Goal: Task Accomplishment & Management: Manage account settings

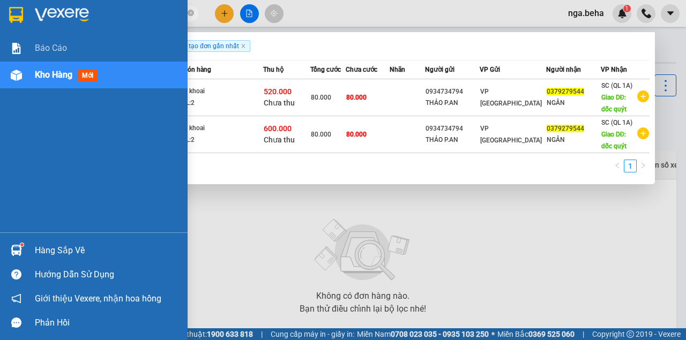
click at [17, 73] on img at bounding box center [16, 75] width 11 height 11
click at [21, 74] on img at bounding box center [16, 75] width 11 height 11
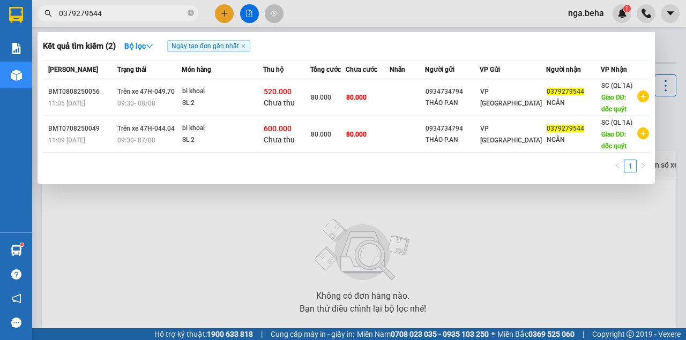
click at [330, 280] on div at bounding box center [343, 170] width 686 height 340
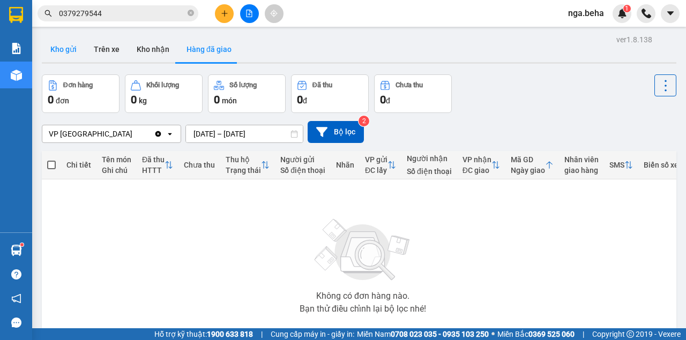
click at [65, 52] on button "Kho gửi" at bounding box center [63, 49] width 43 height 26
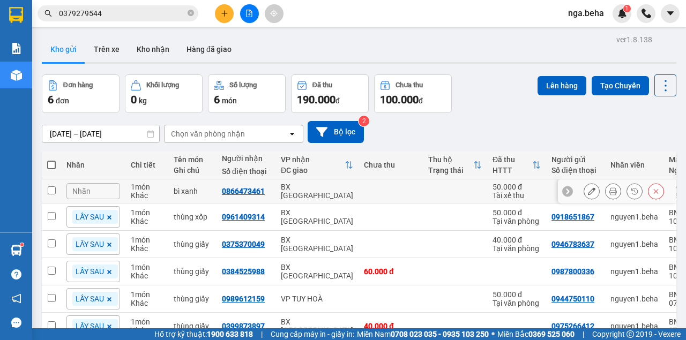
click at [366, 196] on td at bounding box center [390, 191] width 64 height 24
checkbox input "true"
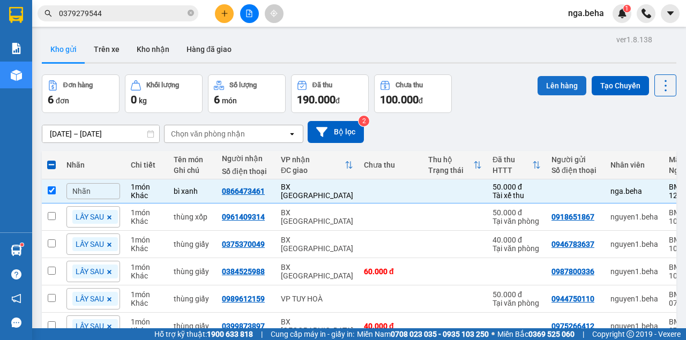
click at [544, 86] on button "Lên hàng" at bounding box center [561, 85] width 49 height 19
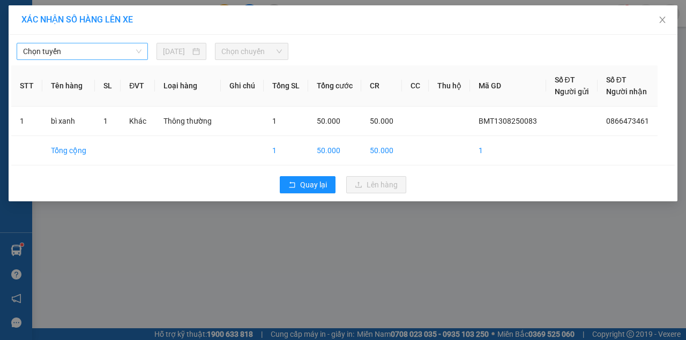
click at [102, 50] on span "Chọn tuyến" at bounding box center [82, 51] width 118 height 16
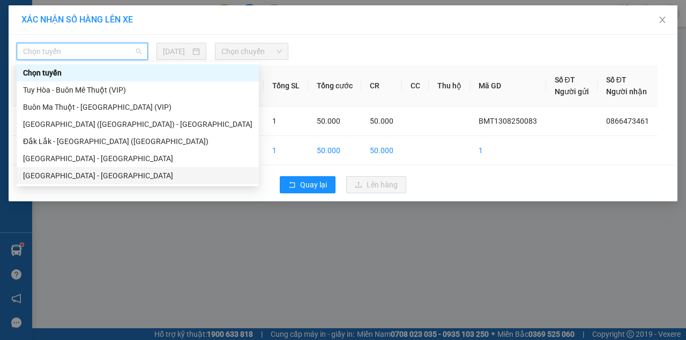
click at [89, 180] on div "Đắk Lắk - Phú Yên" at bounding box center [137, 176] width 229 height 12
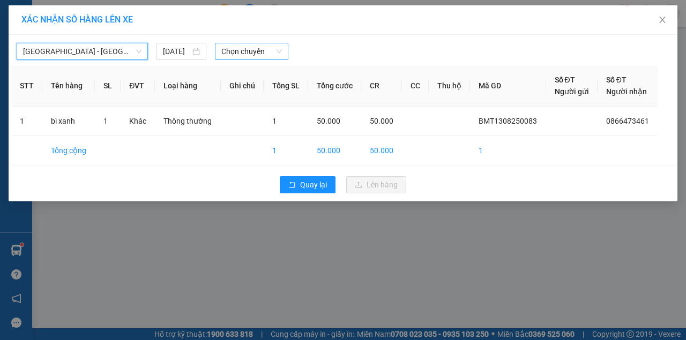
click at [249, 56] on span "Chọn chuyến" at bounding box center [251, 51] width 60 height 16
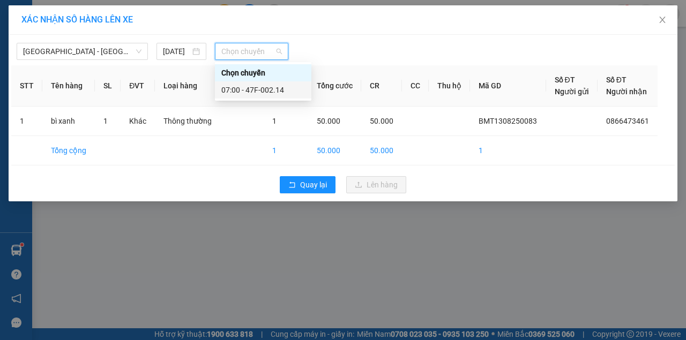
click at [254, 91] on div "07:00 - 47F-002.14" at bounding box center [263, 90] width 84 height 12
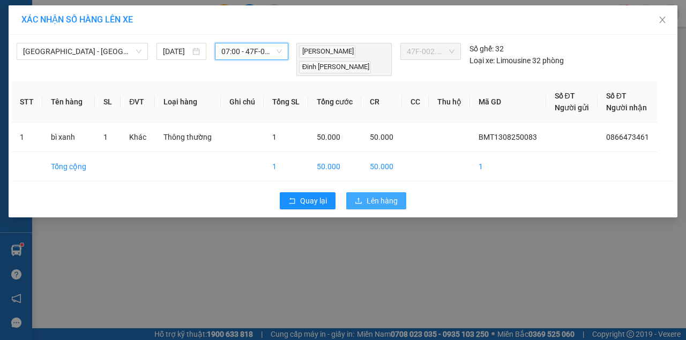
click at [366, 200] on span "Lên hàng" at bounding box center [381, 201] width 31 height 12
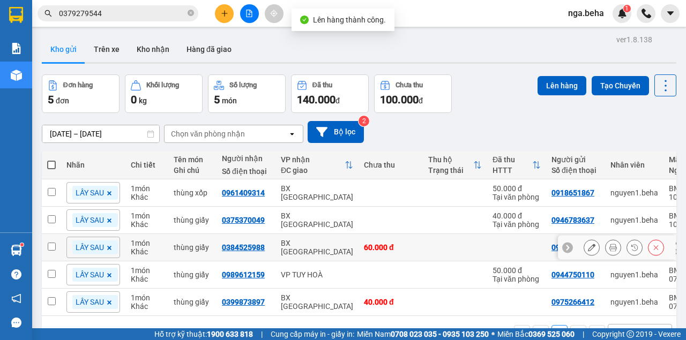
scroll to position [49, 0]
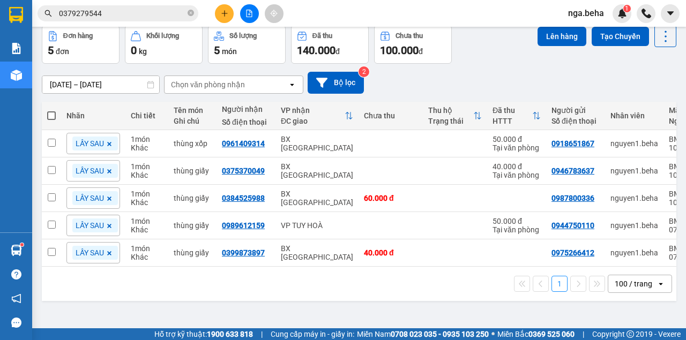
click at [121, 8] on input "0379279544" at bounding box center [122, 14] width 126 height 12
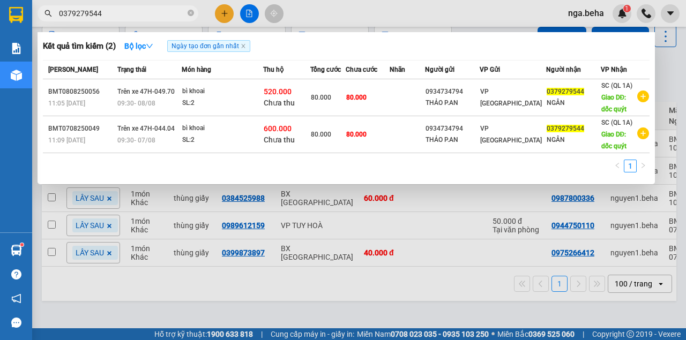
click at [121, 8] on input "0379279544" at bounding box center [122, 14] width 126 height 12
paste input "84341066"
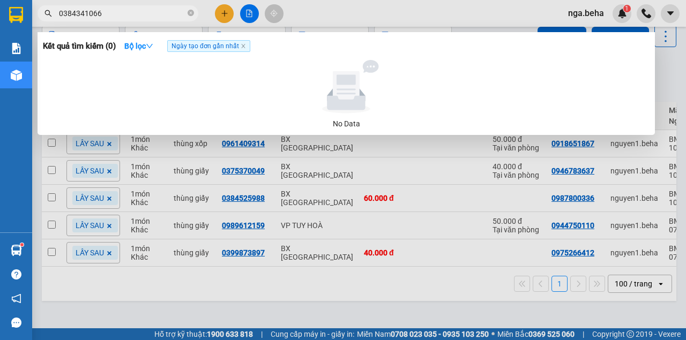
click at [125, 6] on span "0384341066" at bounding box center [118, 13] width 161 height 16
click at [152, 11] on input "0384341066" at bounding box center [122, 14] width 126 height 12
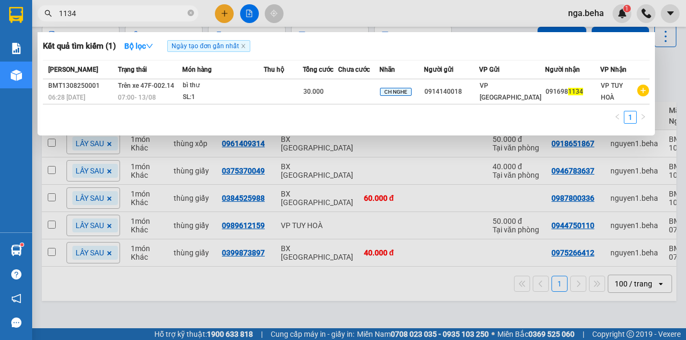
click at [156, 13] on input "1134" at bounding box center [122, 14] width 126 height 12
paste input "0349343997"
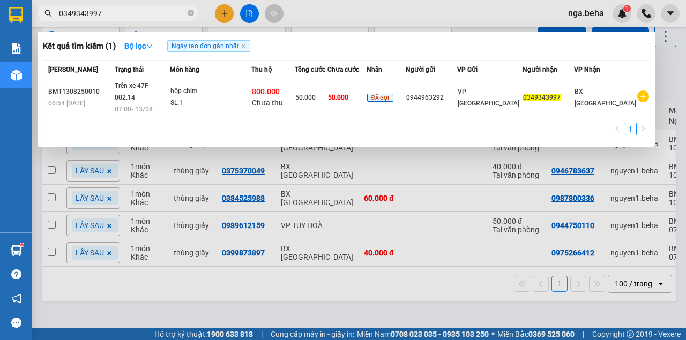
click at [123, 18] on input "0349343997" at bounding box center [122, 14] width 126 height 12
paste input "972796792"
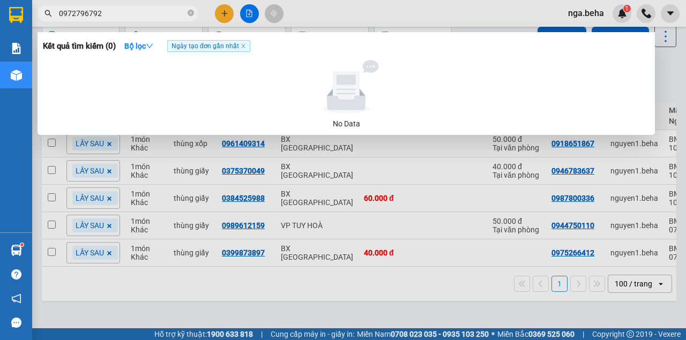
click at [123, 18] on input "0972796792" at bounding box center [122, 14] width 126 height 12
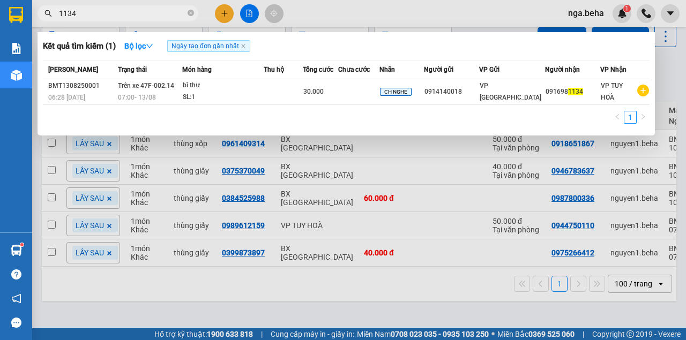
drag, startPoint x: 511, startPoint y: 218, endPoint x: 488, endPoint y: 144, distance: 77.1
click at [511, 218] on div at bounding box center [343, 170] width 686 height 340
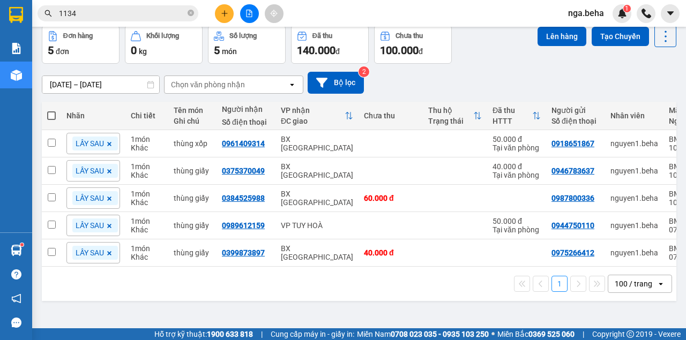
scroll to position [13, 0]
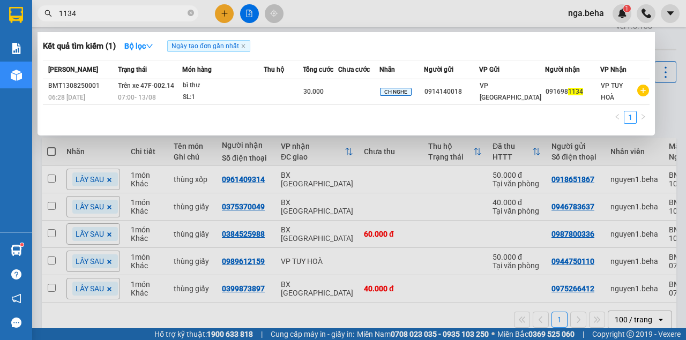
click at [140, 10] on input "1134" at bounding box center [122, 14] width 126 height 12
paste input "0363664228"
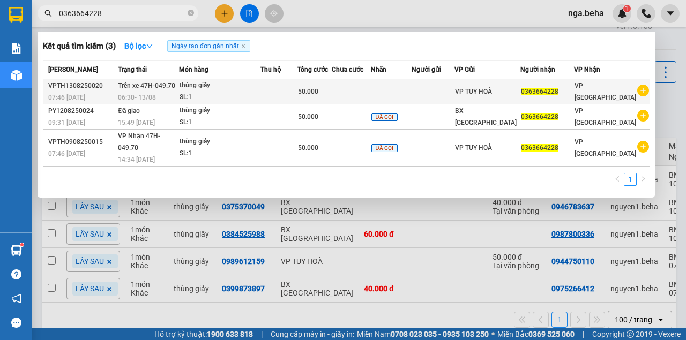
type input "0363664228"
click at [328, 98] on td "50.000" at bounding box center [314, 91] width 34 height 25
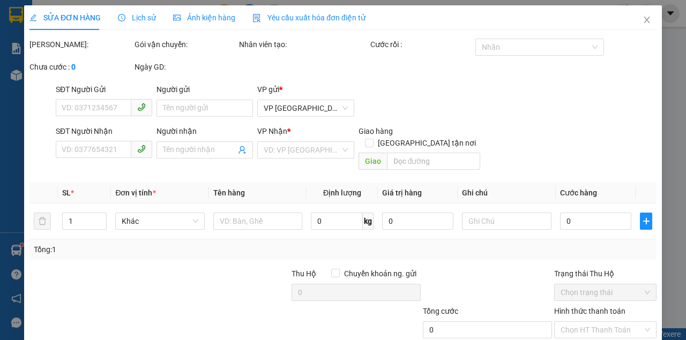
type input "0363664228"
type input "50.000"
type input "0"
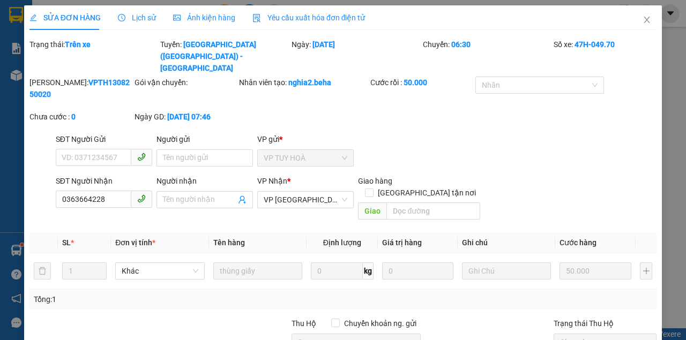
click at [517, 47] on div "Chuyến: 06:30" at bounding box center [487, 56] width 131 height 35
click at [505, 79] on div at bounding box center [534, 85] width 113 height 13
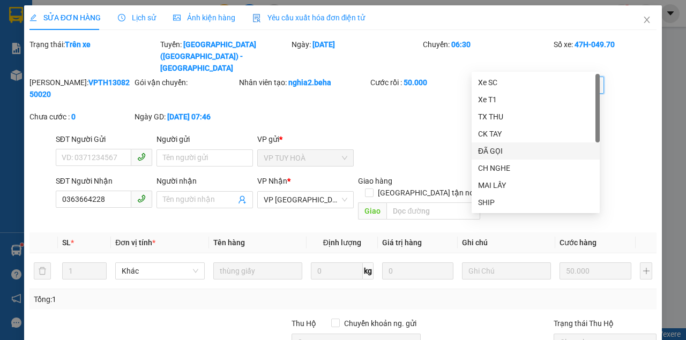
click at [506, 155] on div "ĐÃ GỌI" at bounding box center [535, 151] width 115 height 12
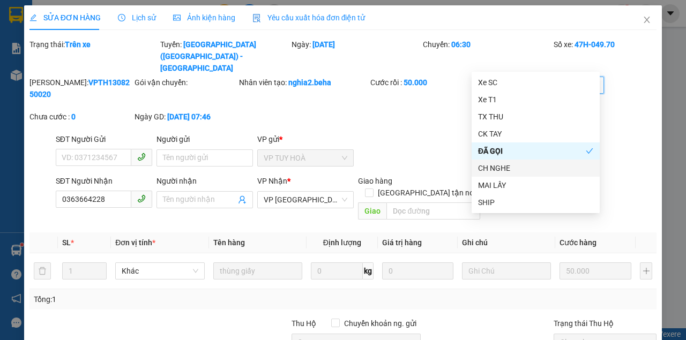
click at [419, 133] on div "SĐT Người Gửi VD: 0371234567 Người gửi Tên người gửi VP gửi * VP TUY HOÀ" at bounding box center [356, 152] width 605 height 38
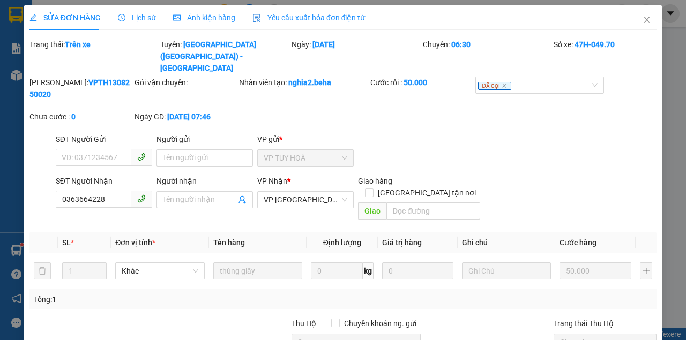
scroll to position [84, 0]
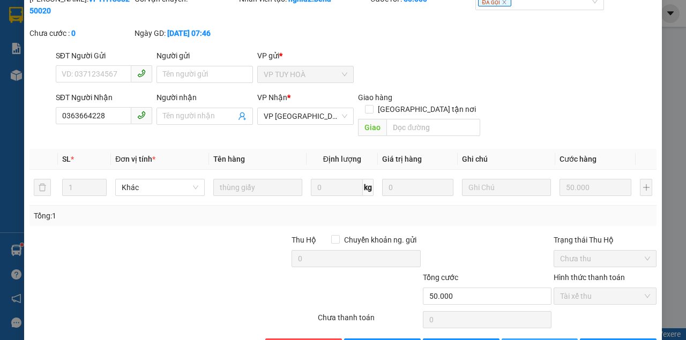
drag, startPoint x: 536, startPoint y: 311, endPoint x: 505, endPoint y: 294, distance: 35.5
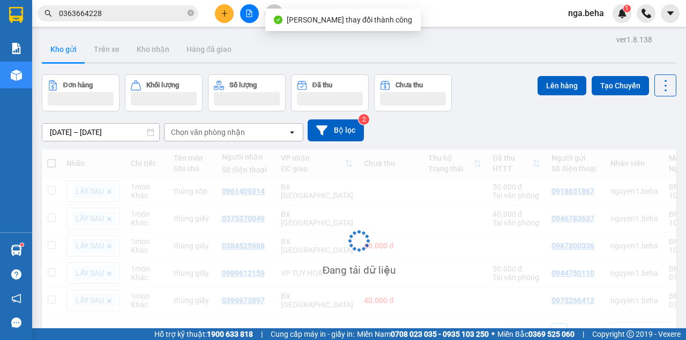
click at [100, 18] on input "0363664228" at bounding box center [122, 14] width 126 height 12
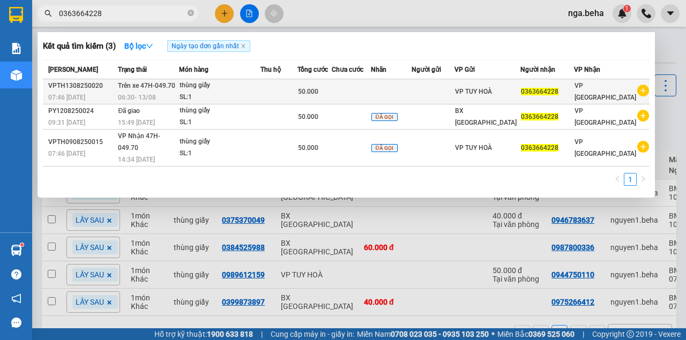
click at [215, 93] on div "SL: 1" at bounding box center [219, 98] width 80 height 12
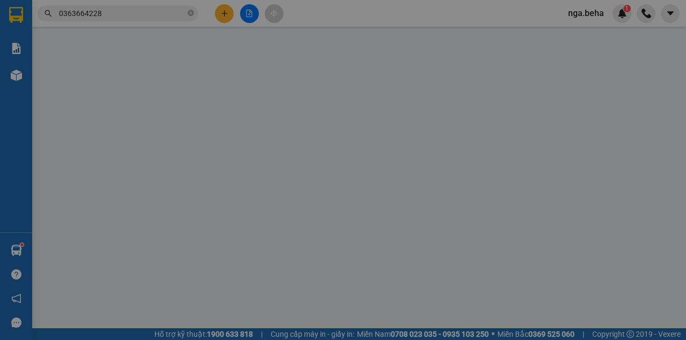
type input "0363664228"
type input "50.000"
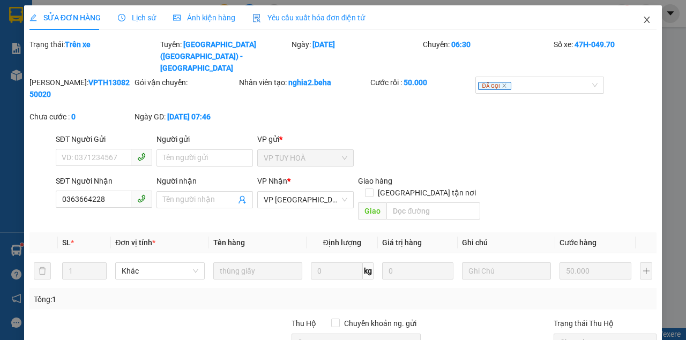
click at [642, 24] on icon "close" at bounding box center [646, 20] width 9 height 9
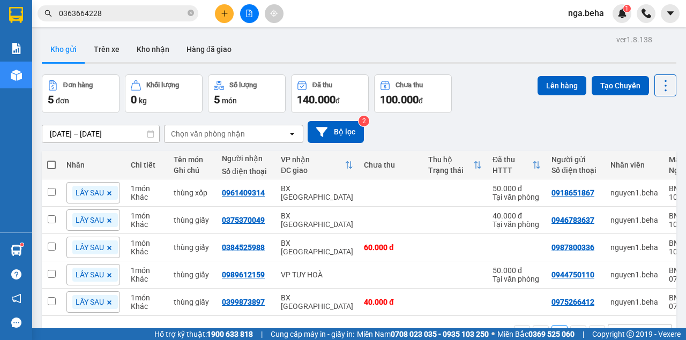
click at [121, 12] on input "0363664228" at bounding box center [122, 14] width 126 height 12
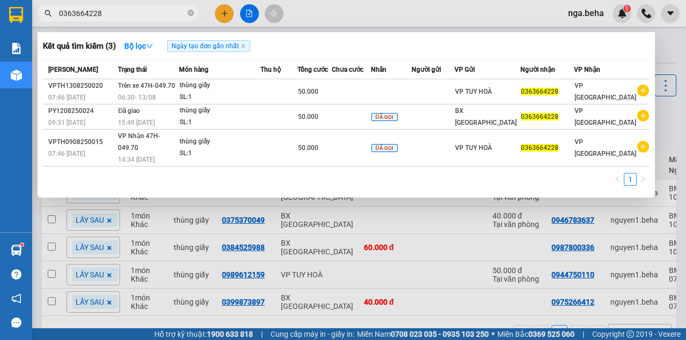
click at [121, 12] on input "0363664228" at bounding box center [122, 14] width 126 height 12
paste input "74759995"
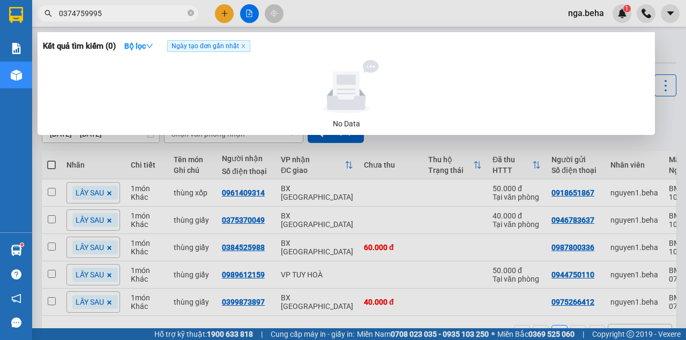
click at [121, 12] on input "0374759995" at bounding box center [122, 14] width 126 height 12
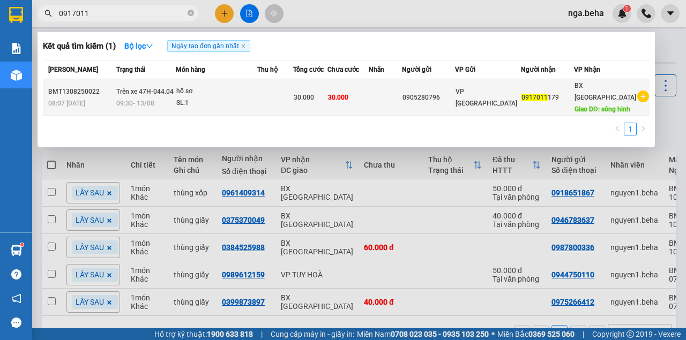
type input "0917011"
click at [507, 91] on td "VP [GEOGRAPHIC_DATA]" at bounding box center [488, 97] width 66 height 37
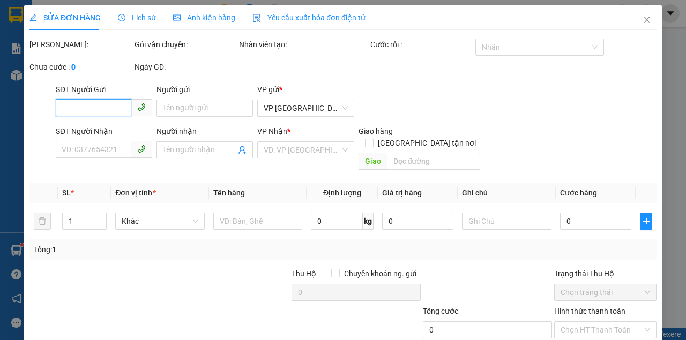
type input "0905280796"
type input "0917011179"
type input "sông hinh"
type input "30.000"
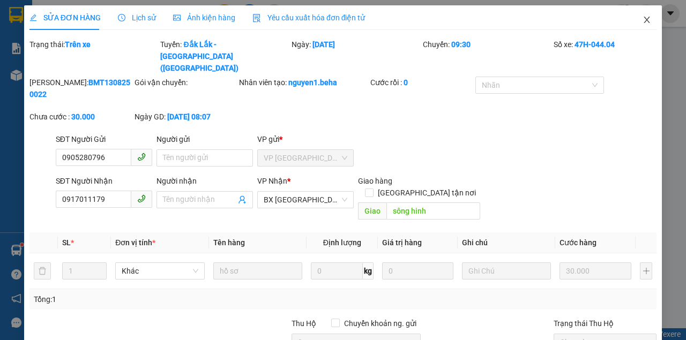
click at [644, 19] on icon "close" at bounding box center [647, 20] width 6 height 6
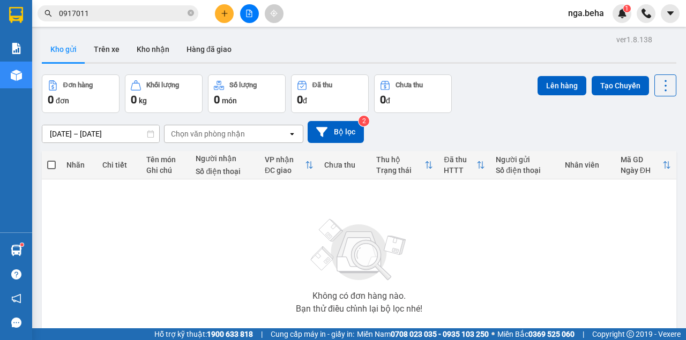
click at [113, 15] on input "0917011" at bounding box center [122, 14] width 126 height 12
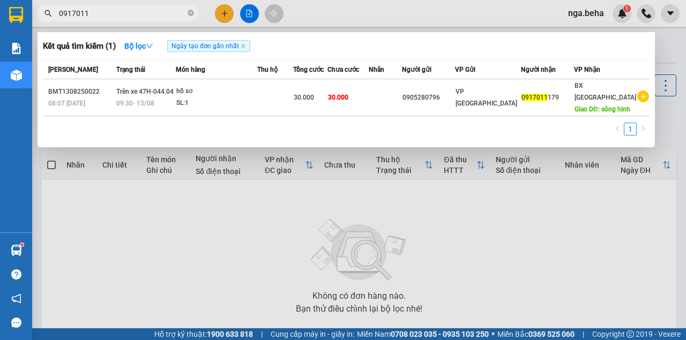
drag, startPoint x: 186, startPoint y: 291, endPoint x: 196, endPoint y: 320, distance: 30.3
click at [186, 291] on div at bounding box center [343, 170] width 686 height 340
click at [119, 15] on input "0917011" at bounding box center [122, 14] width 126 height 12
click at [135, 17] on input "0917011" at bounding box center [122, 14] width 126 height 12
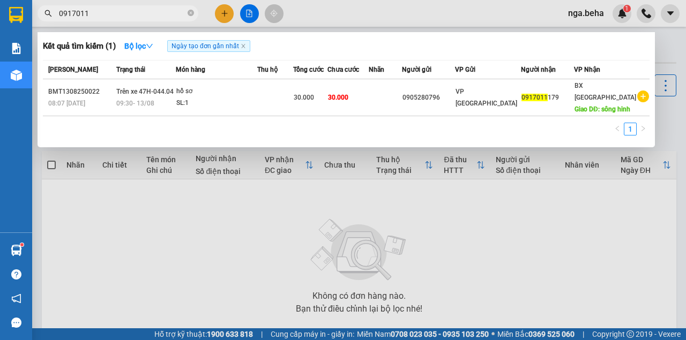
paste input "349343997"
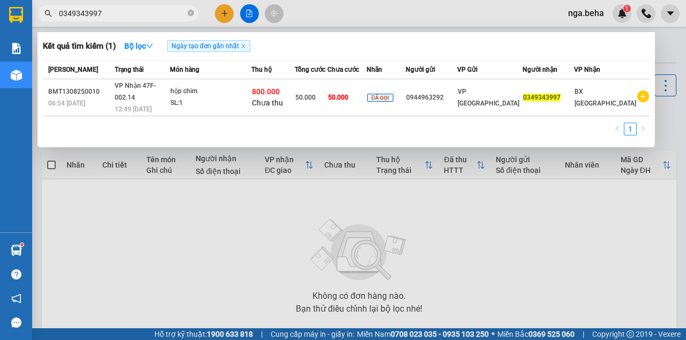
type input "0349343997"
click at [203, 243] on div at bounding box center [343, 170] width 686 height 340
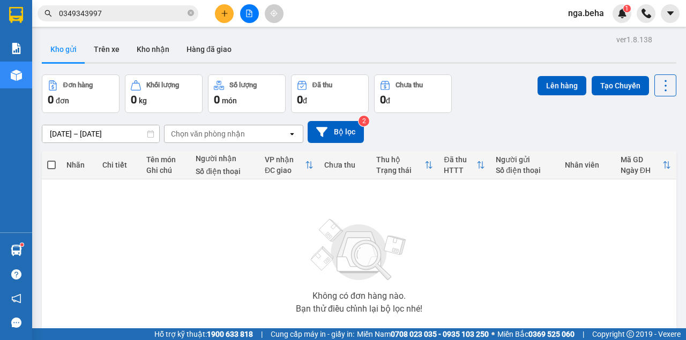
drag, startPoint x: 532, startPoint y: 267, endPoint x: 310, endPoint y: 159, distance: 246.8
click at [529, 265] on div "Không có đơn hàng nào. Bạn thử điều chỉnh lại bộ lọc nhé!" at bounding box center [359, 263] width 624 height 161
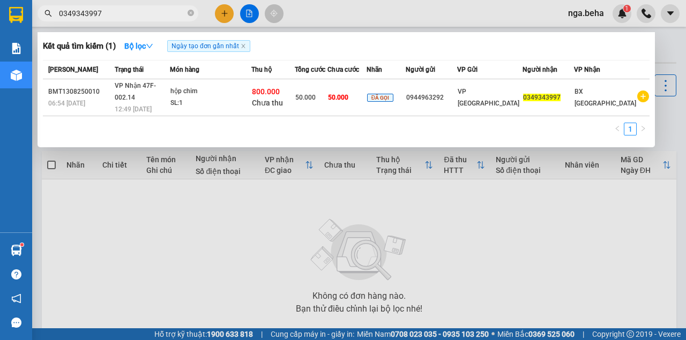
click at [155, 14] on input "0349343997" at bounding box center [122, 14] width 126 height 12
click at [248, 17] on div at bounding box center [343, 170] width 686 height 340
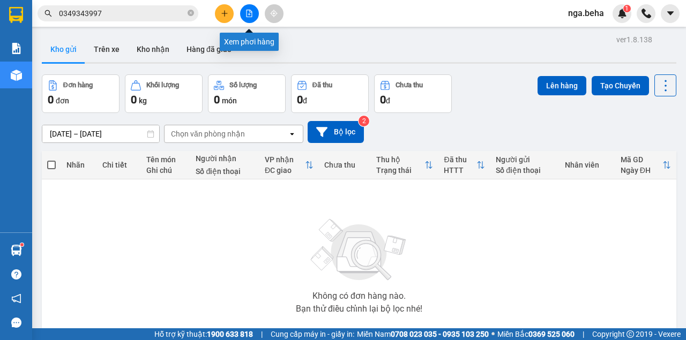
click at [251, 16] on icon "file-add" at bounding box center [249, 14] width 8 height 8
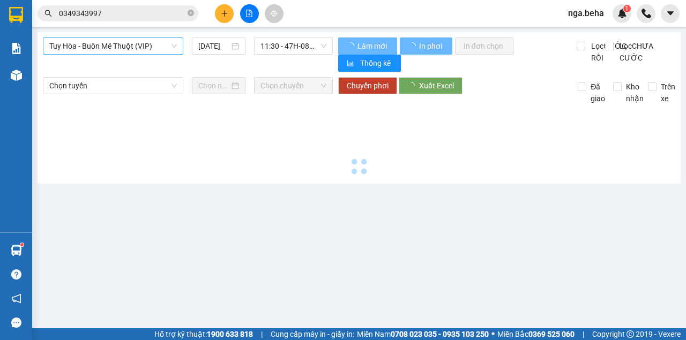
click at [77, 47] on span "Tuy Hòa - Buôn Mê Thuột (VIP)" at bounding box center [113, 46] width 128 height 16
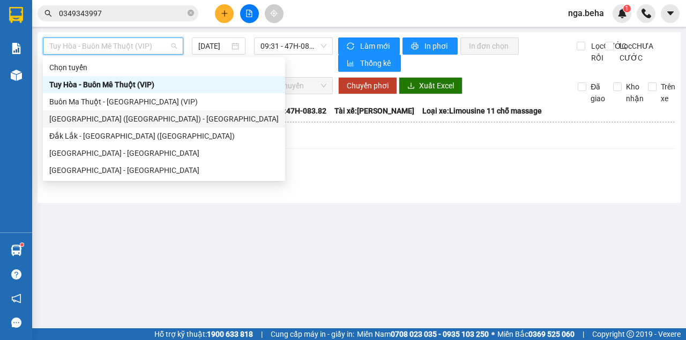
click at [131, 121] on div "[GEOGRAPHIC_DATA] ([GEOGRAPHIC_DATA]) - [GEOGRAPHIC_DATA]" at bounding box center [163, 119] width 229 height 12
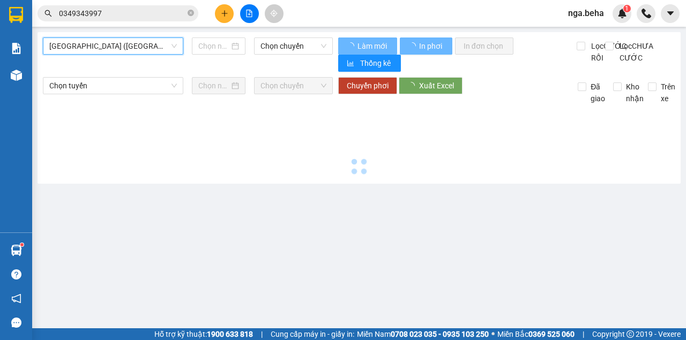
type input "[DATE]"
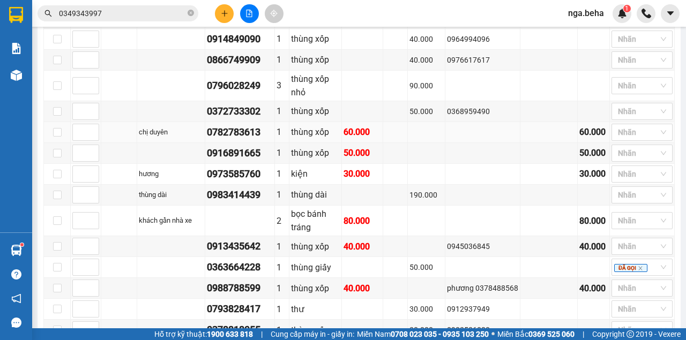
scroll to position [877, 0]
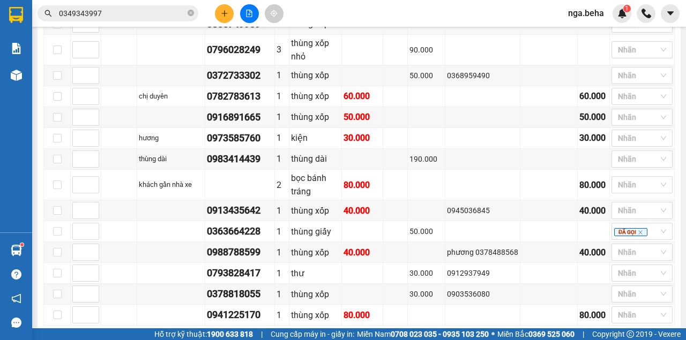
click at [101, 9] on input "0349343997" at bounding box center [122, 14] width 126 height 12
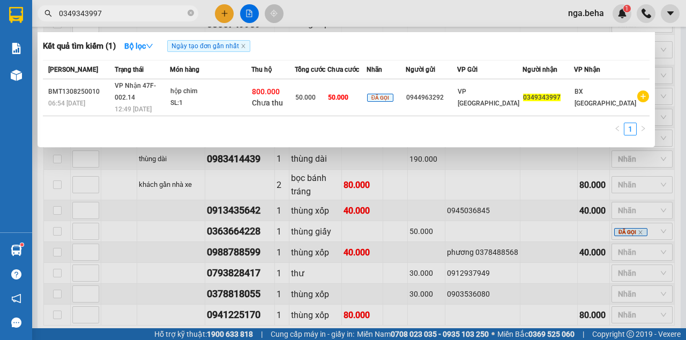
click at [101, 9] on input "0349343997" at bounding box center [122, 14] width 126 height 12
paste input "917608079"
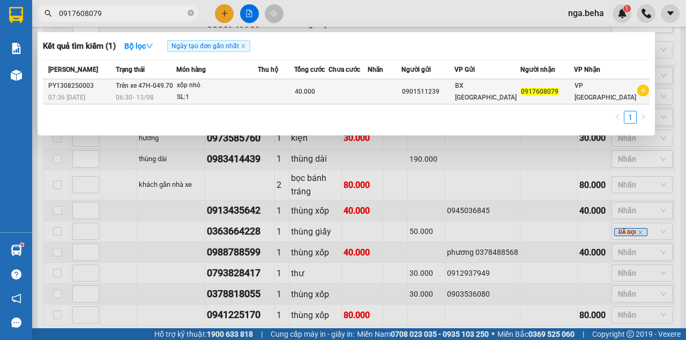
type input "0917608079"
click at [454, 96] on div "0901511239" at bounding box center [428, 91] width 53 height 11
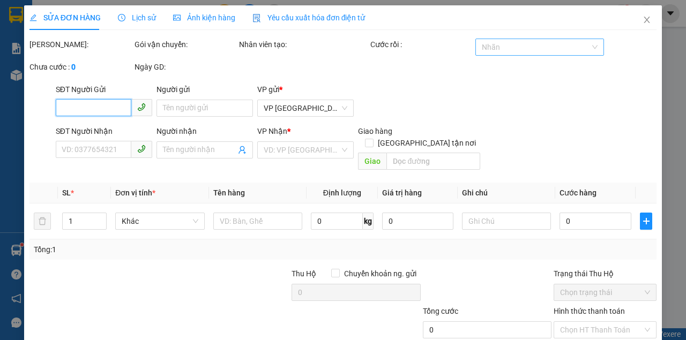
click at [500, 47] on form "Total Paid Fee Total UnPaid Fee Cash Collection Total Fee Mã ĐH: Gói vận chuyển…" at bounding box center [342, 61] width 627 height 45
type input "0901511239"
type input "0917608079"
type input "40.000"
type input "0"
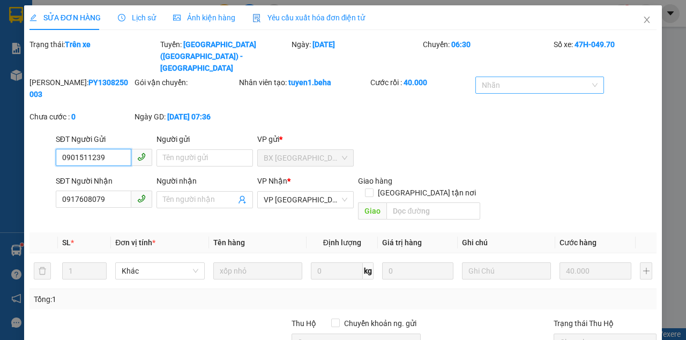
click at [515, 79] on div at bounding box center [534, 85] width 113 height 13
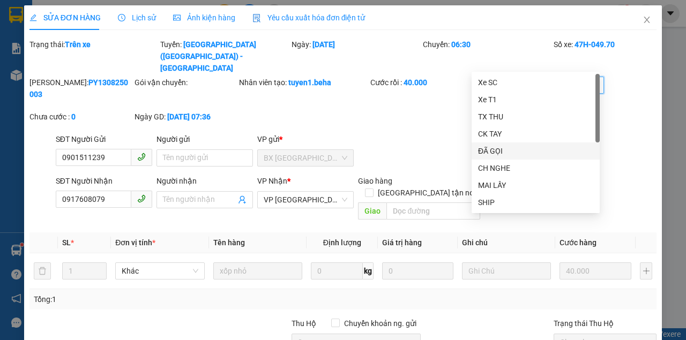
click at [510, 150] on div "ĐÃ GỌI" at bounding box center [535, 151] width 115 height 12
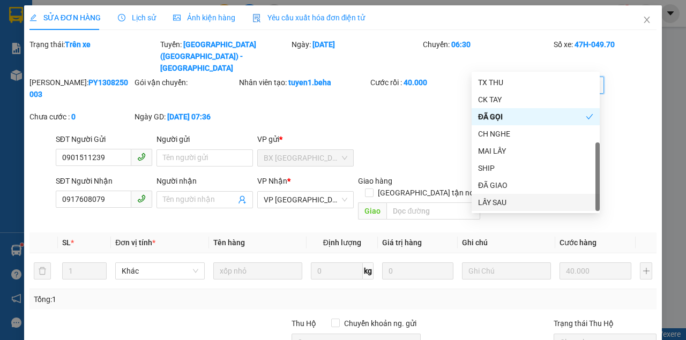
scroll to position [84, 0]
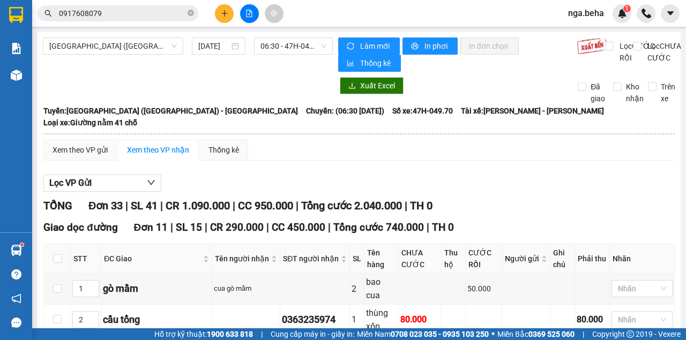
click at [106, 11] on input "0917608079" at bounding box center [122, 14] width 126 height 12
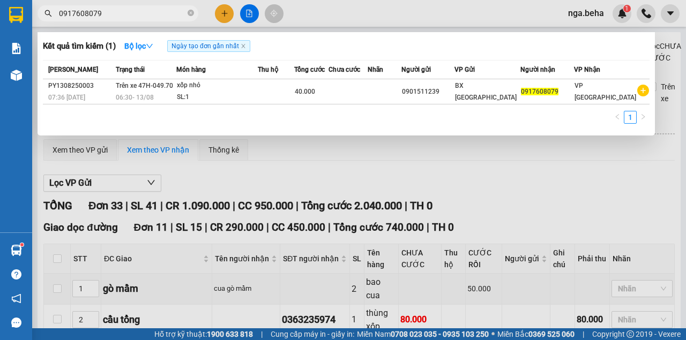
paste input "397389582"
click at [106, 11] on input "0917608079" at bounding box center [122, 14] width 126 height 12
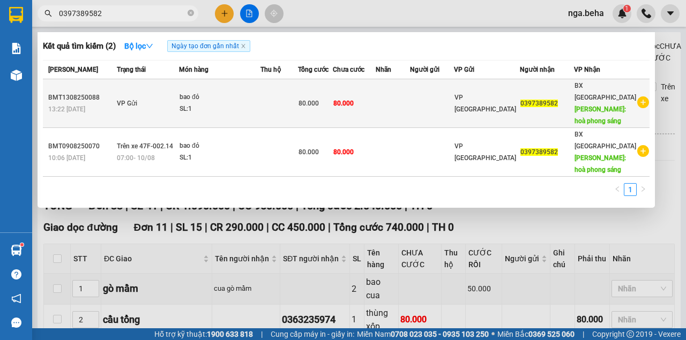
type input "0397389582"
click at [158, 95] on td "VP Gửi" at bounding box center [146, 103] width 65 height 49
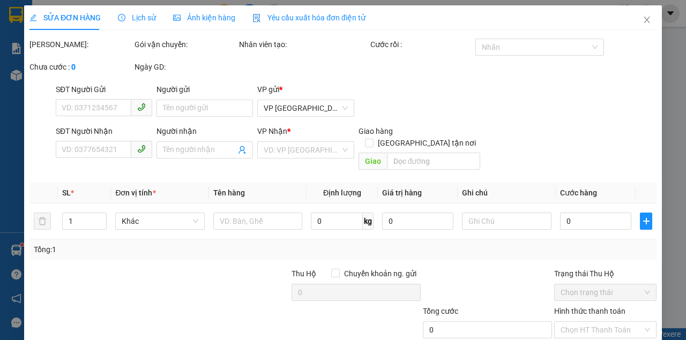
type input "0397389582"
type input "hoà phong sáng"
type input "80.000"
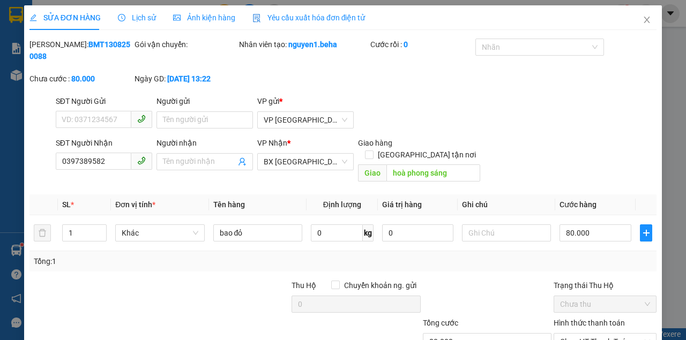
click at [185, 22] on span "Ảnh kiện hàng" at bounding box center [204, 17] width 62 height 9
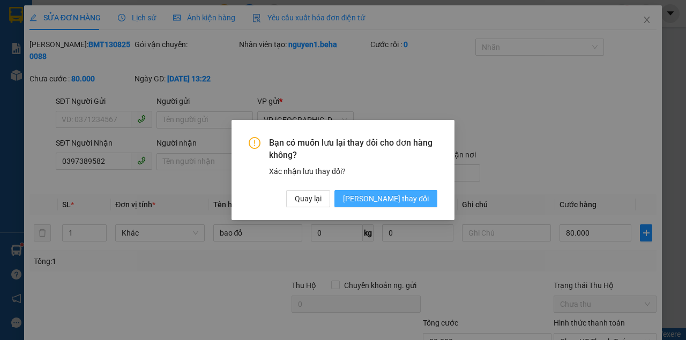
click at [402, 197] on span "Lưu thay đổi" at bounding box center [386, 199] width 86 height 12
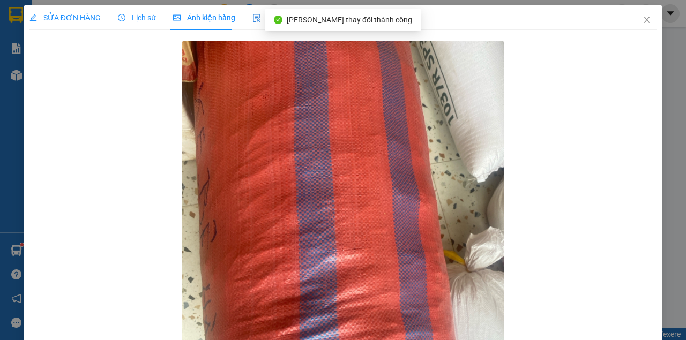
click at [120, 24] on div "Lịch sử" at bounding box center [137, 17] width 38 height 25
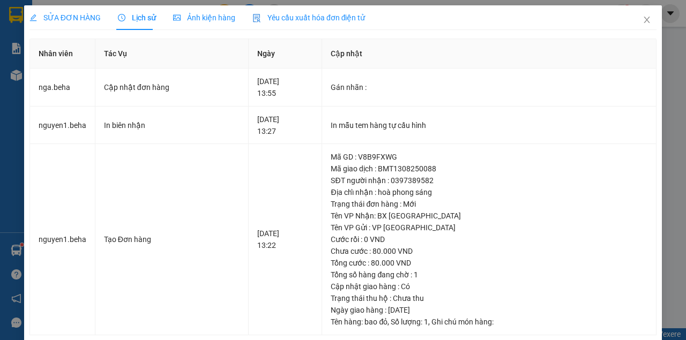
click at [78, 23] on div "SỬA ĐƠN HÀNG" at bounding box center [64, 18] width 71 height 12
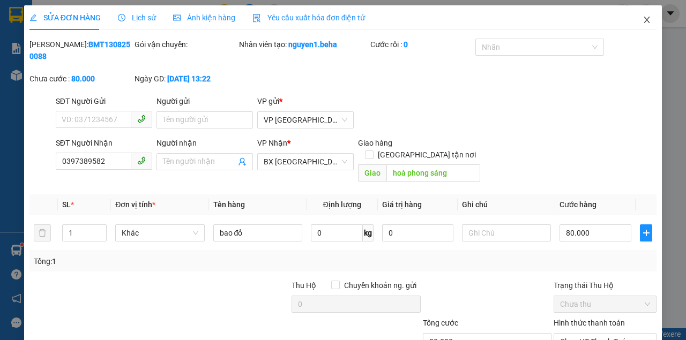
click at [646, 20] on span "Close" at bounding box center [647, 20] width 30 height 30
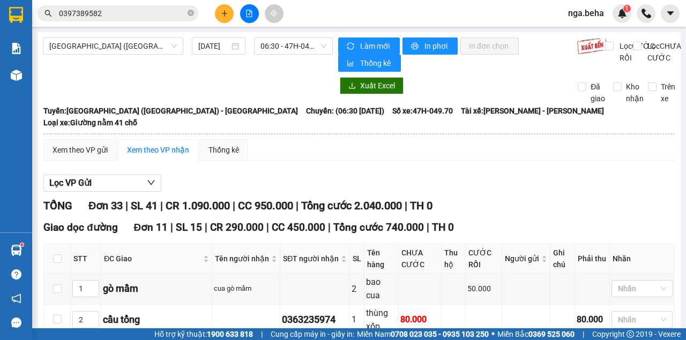
click at [258, 20] on div at bounding box center [249, 13] width 80 height 19
click at [253, 18] on button at bounding box center [249, 13] width 19 height 19
click at [93, 49] on span "[GEOGRAPHIC_DATA] ([GEOGRAPHIC_DATA]) - [GEOGRAPHIC_DATA]" at bounding box center [113, 46] width 128 height 16
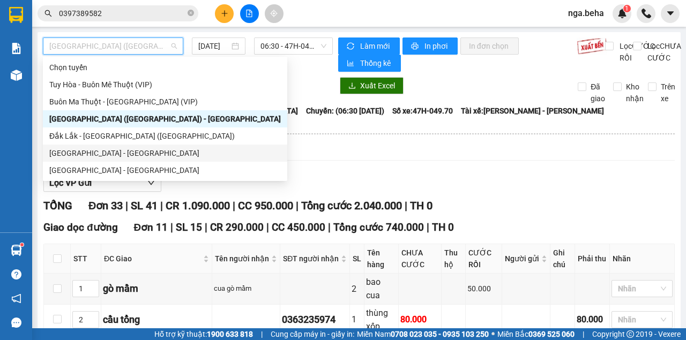
click at [108, 153] on div "[GEOGRAPHIC_DATA] - [GEOGRAPHIC_DATA]" at bounding box center [164, 153] width 231 height 12
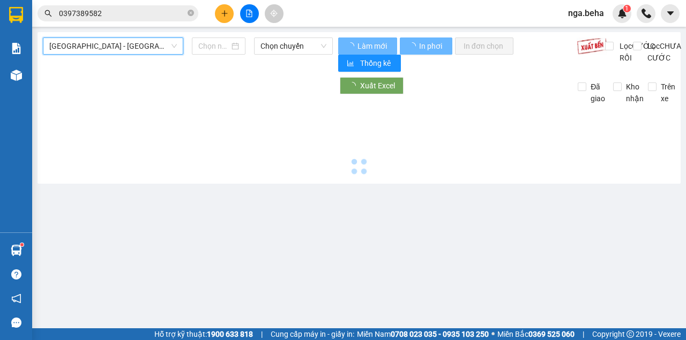
type input "13/08/2025"
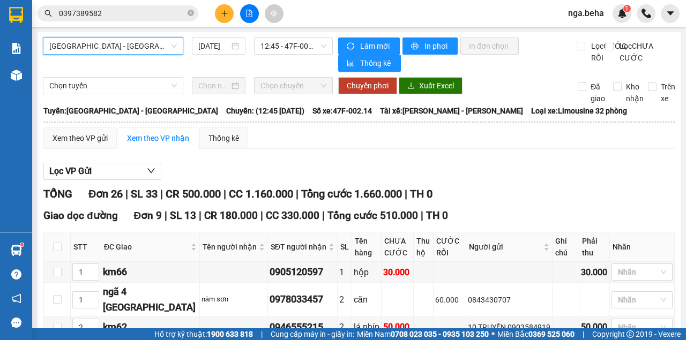
click at [113, 40] on span "[GEOGRAPHIC_DATA] - [GEOGRAPHIC_DATA]" at bounding box center [113, 46] width 128 height 16
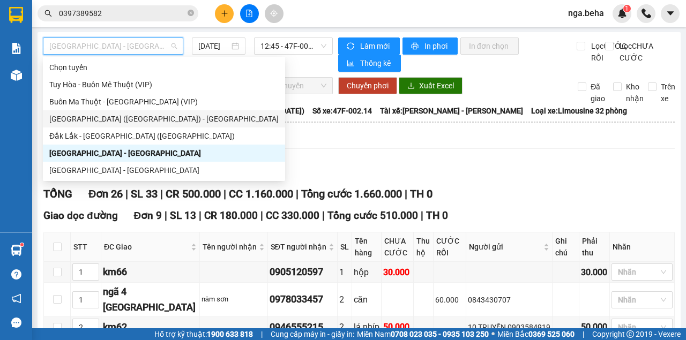
click at [113, 119] on div "[GEOGRAPHIC_DATA] ([GEOGRAPHIC_DATA]) - [GEOGRAPHIC_DATA]" at bounding box center [163, 119] width 229 height 12
type input "13/08/2025"
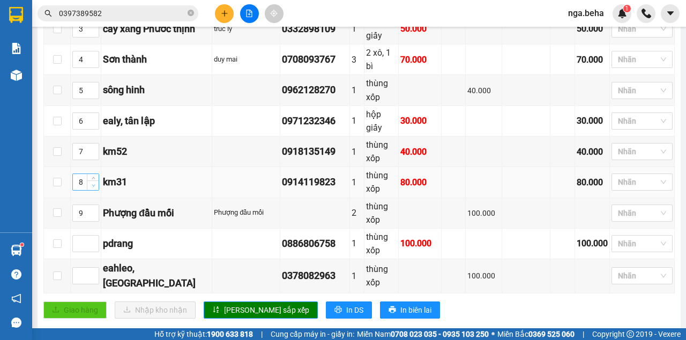
scroll to position [464, 0]
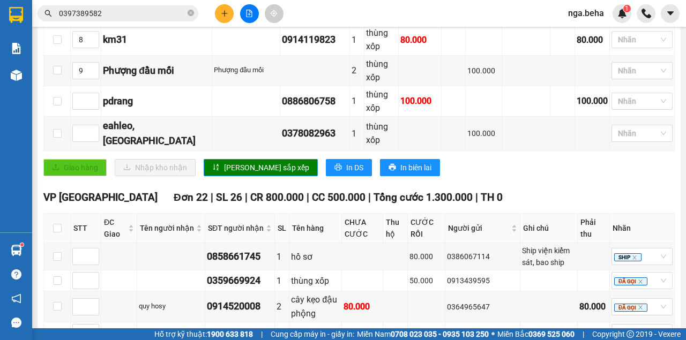
click at [51, 214] on th at bounding box center [57, 228] width 27 height 29
click at [58, 224] on input "checkbox" at bounding box center [57, 228] width 9 height 9
checkbox input "true"
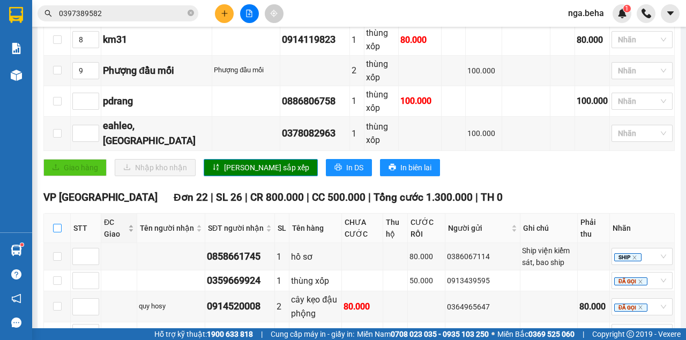
checkbox input "true"
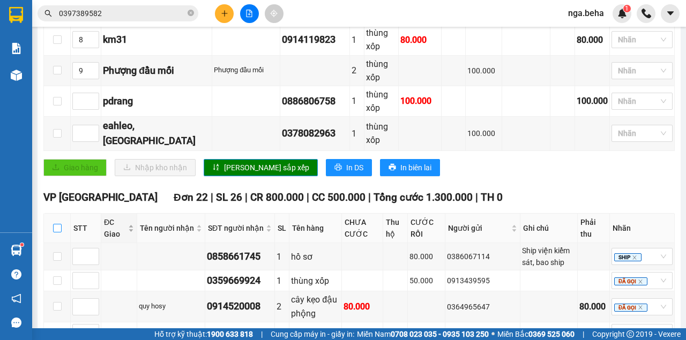
checkbox input "true"
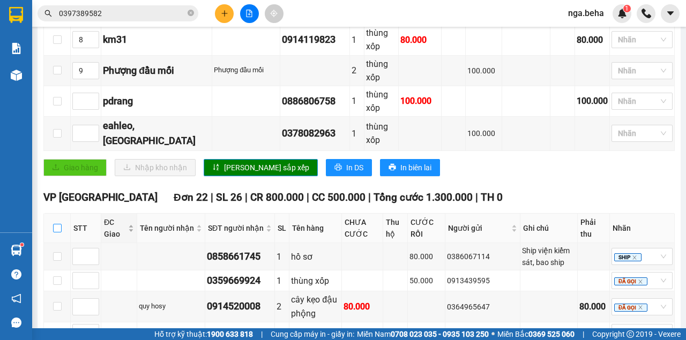
checkbox input "true"
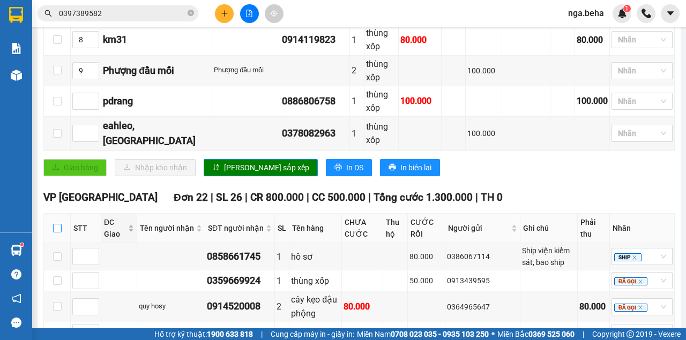
checkbox input "true"
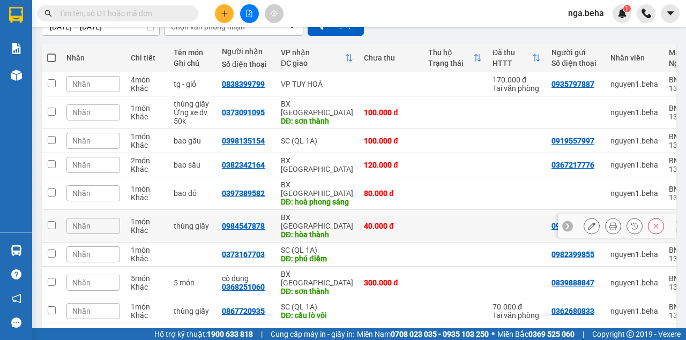
scroll to position [134, 0]
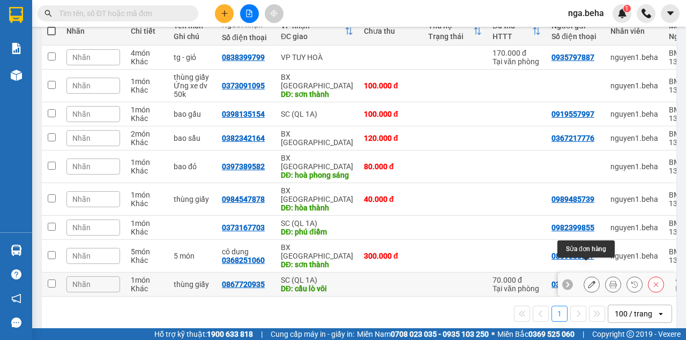
click at [588, 281] on icon at bounding box center [592, 285] width 8 height 8
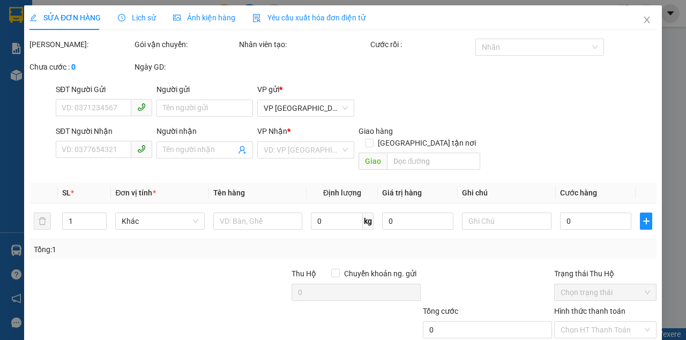
type input "0362680833"
type input "0867720935"
type input "cầu lò vôi"
type input "70.000"
type input "0"
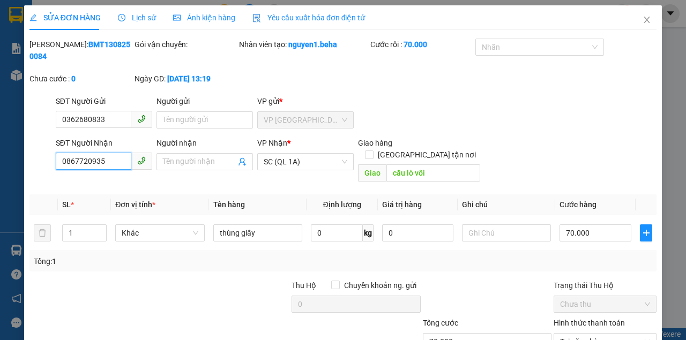
click at [102, 160] on input "0867720935" at bounding box center [94, 161] width 76 height 17
click at [644, 21] on span "Close" at bounding box center [647, 20] width 30 height 30
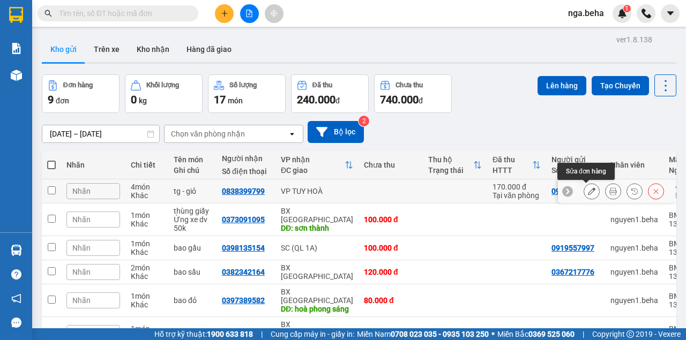
click at [588, 191] on icon at bounding box center [592, 192] width 8 height 8
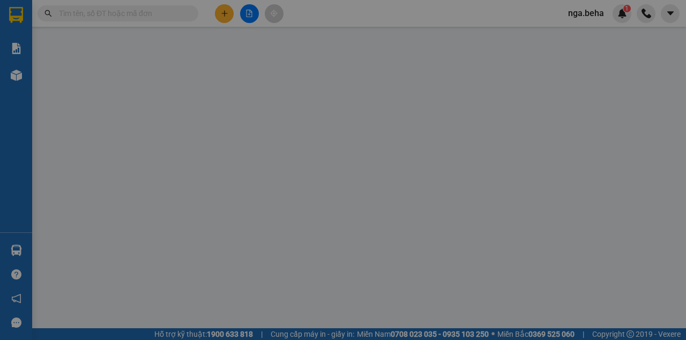
type input "0935797887"
type input "0838399799"
type input "170.000"
type input "0"
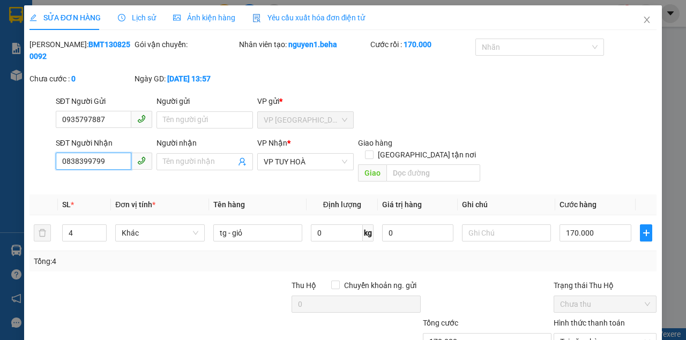
click at [102, 165] on input "0838399799" at bounding box center [94, 161] width 76 height 17
drag, startPoint x: 643, startPoint y: 22, endPoint x: 386, endPoint y: 3, distance: 257.4
click at [644, 23] on icon "close" at bounding box center [647, 20] width 6 height 6
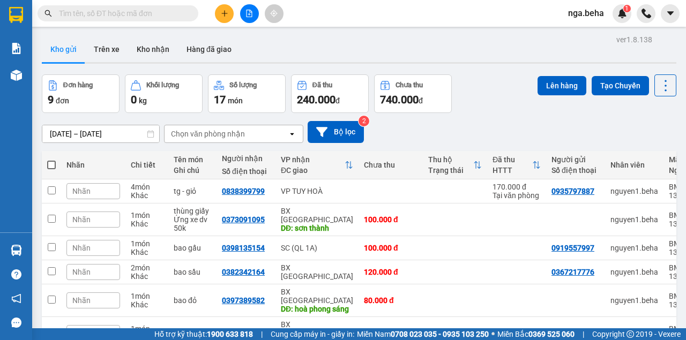
click at [128, 6] on span at bounding box center [118, 13] width 161 height 16
click at [124, 12] on input "text" at bounding box center [122, 14] width 126 height 12
paste input "0799159961"
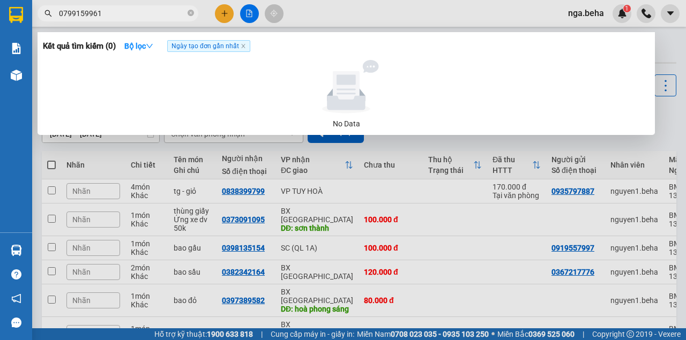
click at [493, 214] on div at bounding box center [343, 170] width 686 height 340
click at [125, 6] on span "0799159961" at bounding box center [118, 13] width 161 height 16
click at [117, 9] on input "0799159961" at bounding box center [122, 14] width 126 height 12
paste input "816837985"
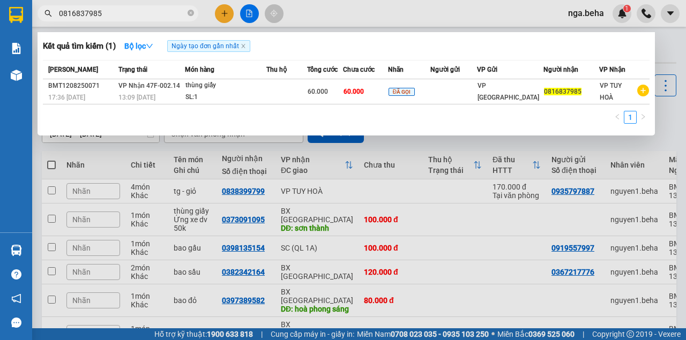
click at [136, 13] on input "0816837985" at bounding box center [122, 14] width 126 height 12
click at [134, 13] on input "0816837985" at bounding box center [122, 14] width 126 height 12
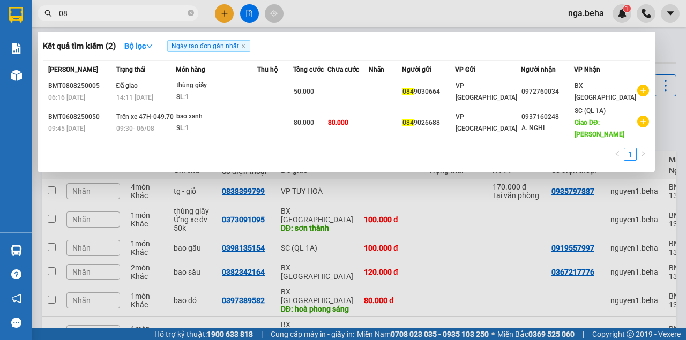
type input "0"
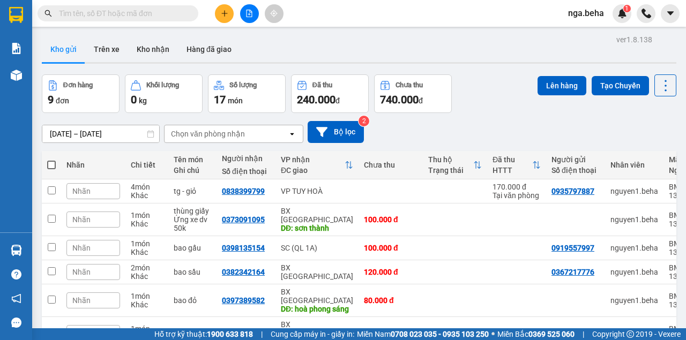
drag, startPoint x: 549, startPoint y: 127, endPoint x: 317, endPoint y: 89, distance: 235.1
click at [545, 127] on div "[DATE] – [DATE] Press the down arrow key to interact with the calendar and sele…" at bounding box center [359, 132] width 634 height 22
click at [148, 18] on input "text" at bounding box center [122, 14] width 126 height 12
paste input "0918118991"
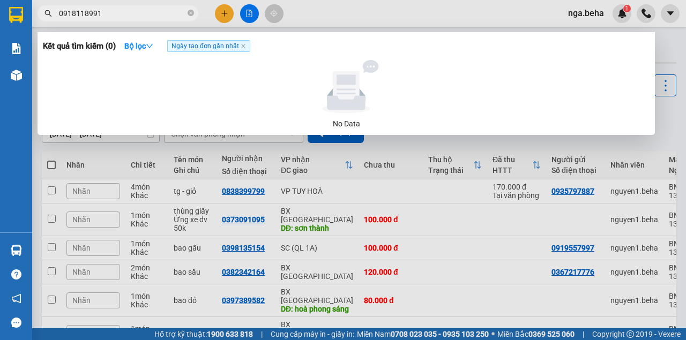
click at [117, 11] on input "0918118991" at bounding box center [122, 14] width 126 height 12
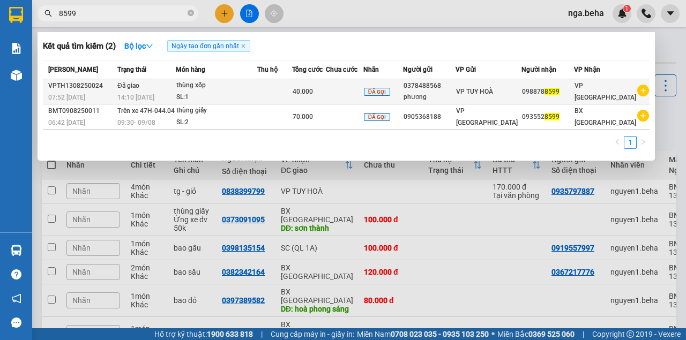
type input "8599"
click at [279, 89] on td at bounding box center [274, 91] width 35 height 25
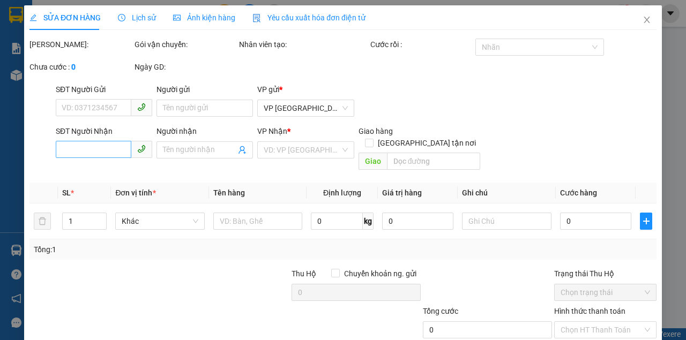
type input "0378488568"
type input "phương"
type input "0988788599"
type input "40.000"
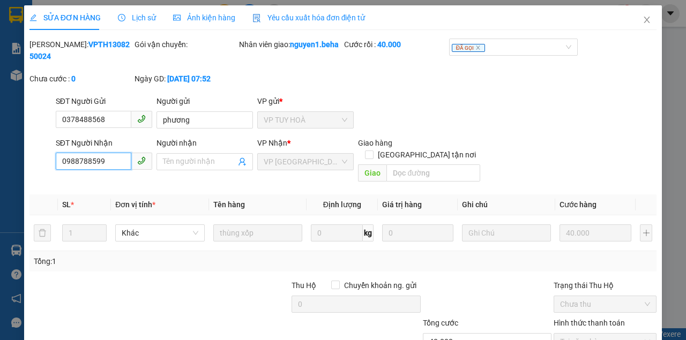
click at [108, 156] on input "0988788599" at bounding box center [94, 161] width 76 height 17
drag, startPoint x: 641, startPoint y: 19, endPoint x: 70, endPoint y: 11, distance: 571.2
click at [644, 19] on icon "close" at bounding box center [647, 20] width 6 height 6
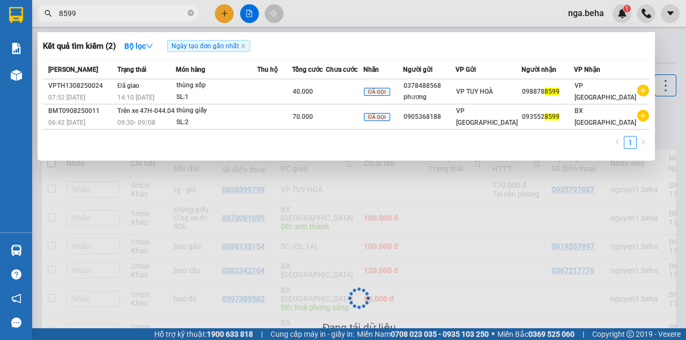
click at [86, 16] on input "8599" at bounding box center [122, 14] width 126 height 12
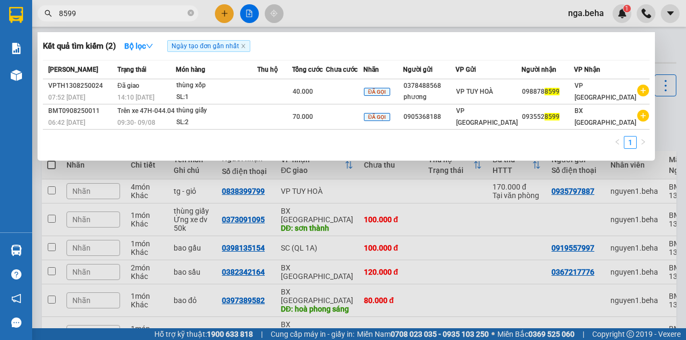
click at [86, 16] on input "8599" at bounding box center [122, 14] width 126 height 12
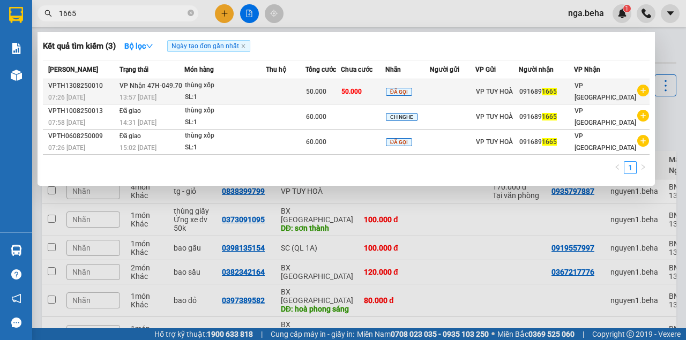
type input "1665"
click at [289, 94] on td at bounding box center [286, 91] width 40 height 25
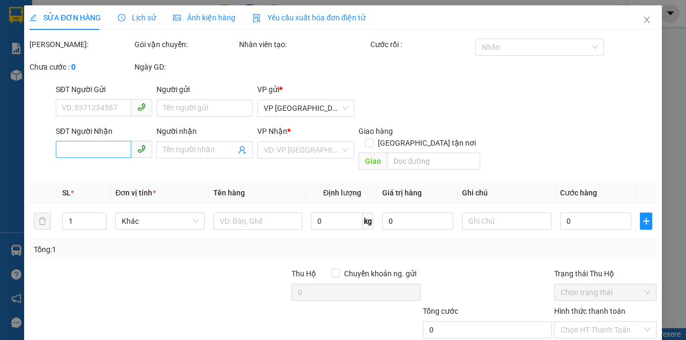
type input "0916891665"
type input "50.000"
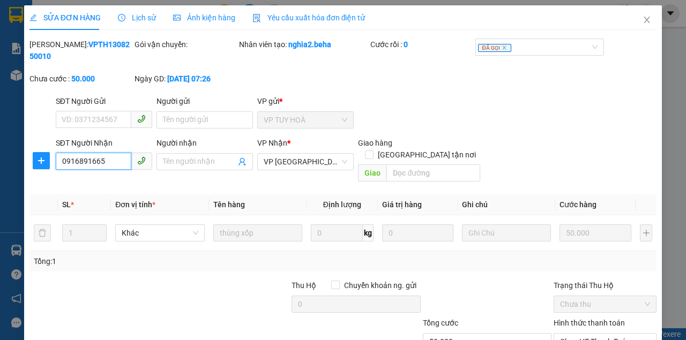
click at [109, 160] on input "0916891665" at bounding box center [94, 161] width 76 height 17
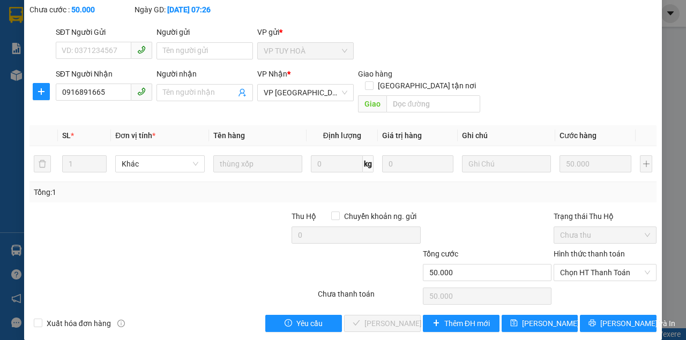
click at [537, 91] on div "SĐT Người Nhận 0916891665 Người nhận Tên người nhận VP Nhận * VP ĐẮK LẮK Giao h…" at bounding box center [356, 92] width 605 height 49
click at [590, 267] on span "Chọn HT Thanh Toán" at bounding box center [605, 273] width 90 height 16
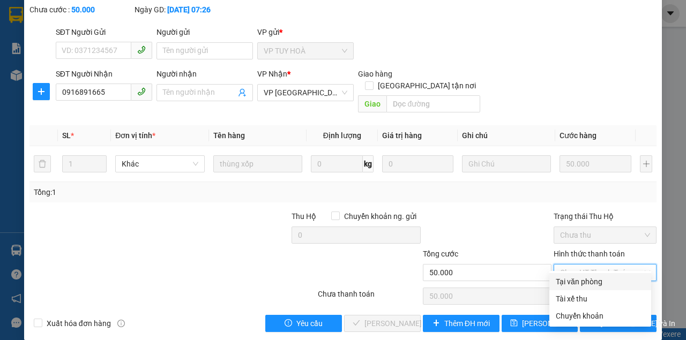
click at [573, 283] on div "Tại văn phòng" at bounding box center [600, 282] width 89 height 12
type input "0"
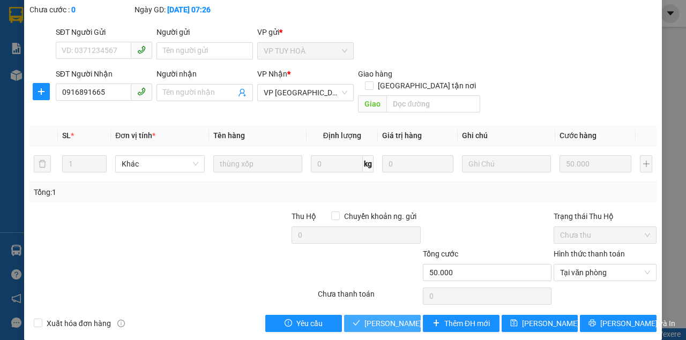
click at [393, 318] on span "[PERSON_NAME] và Giao hàng" at bounding box center [415, 324] width 103 height 12
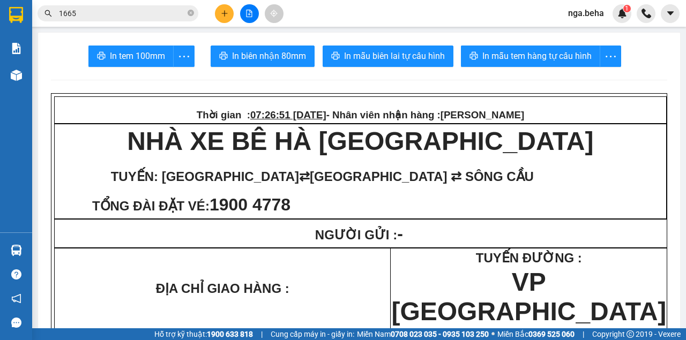
click at [130, 16] on input "1665" at bounding box center [122, 14] width 126 height 12
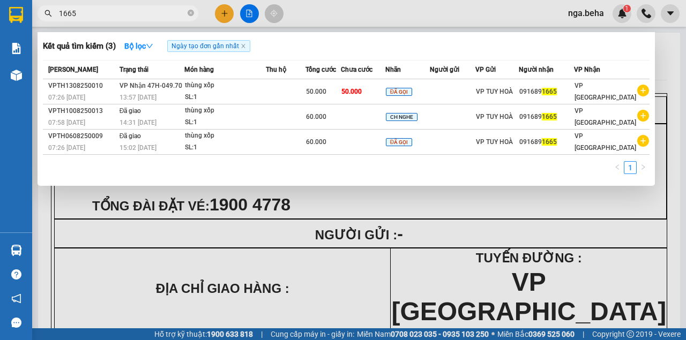
click at [130, 16] on input "1665" at bounding box center [122, 14] width 126 height 12
paste input "0909763746"
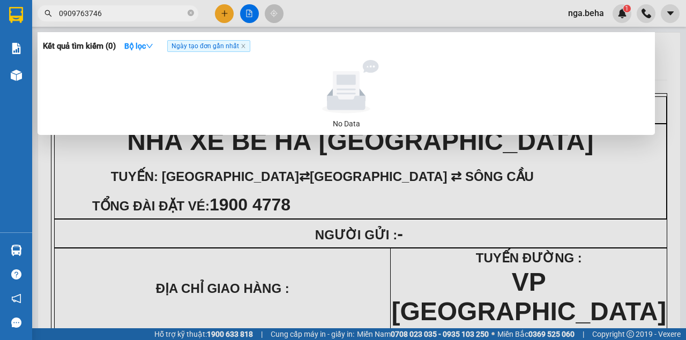
type input "0909763746"
click at [112, 11] on input "0909763746" at bounding box center [122, 14] width 126 height 12
click at [112, 12] on input "0909763746" at bounding box center [122, 14] width 126 height 12
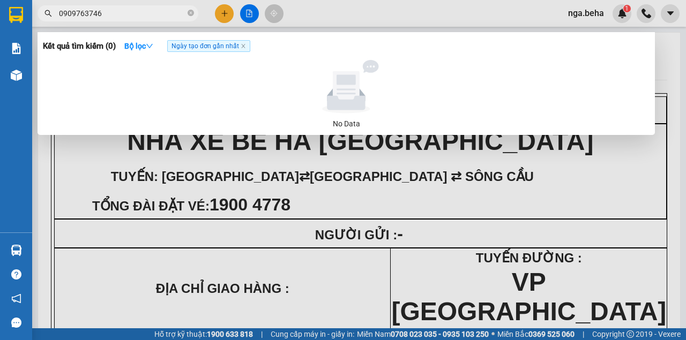
click at [112, 12] on input "0909763746" at bounding box center [122, 14] width 126 height 12
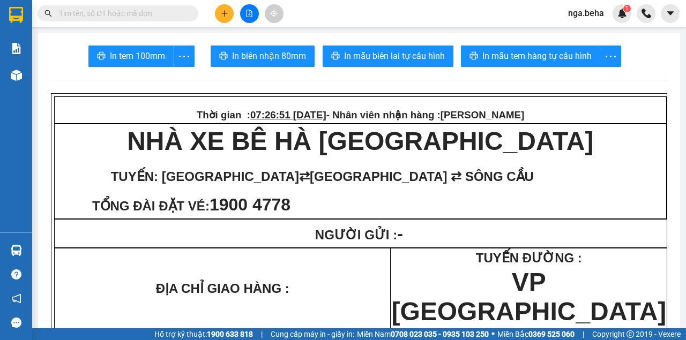
click at [574, 234] on td "NGƯỜI GỬI : -" at bounding box center [361, 234] width 612 height 28
click at [132, 16] on input "text" at bounding box center [122, 14] width 126 height 12
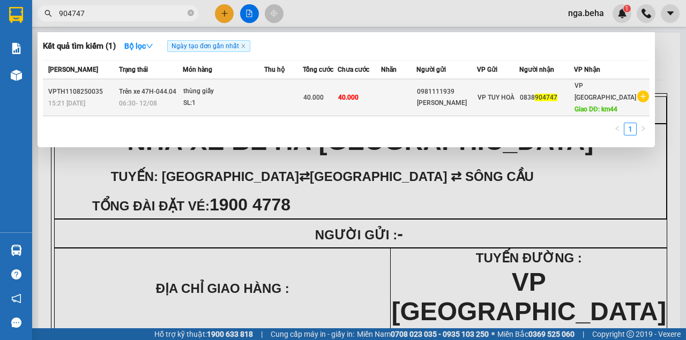
type input "904747"
click at [197, 86] on div "thùng giấy" at bounding box center [223, 92] width 80 height 12
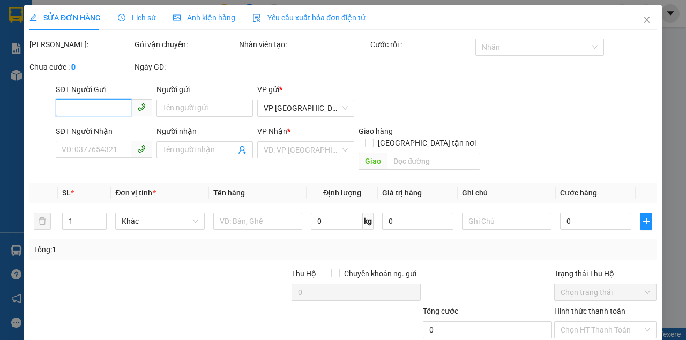
type input "0981111939"
type input "Hải phạm"
type input "0838904747"
type input "km44"
type input "40.000"
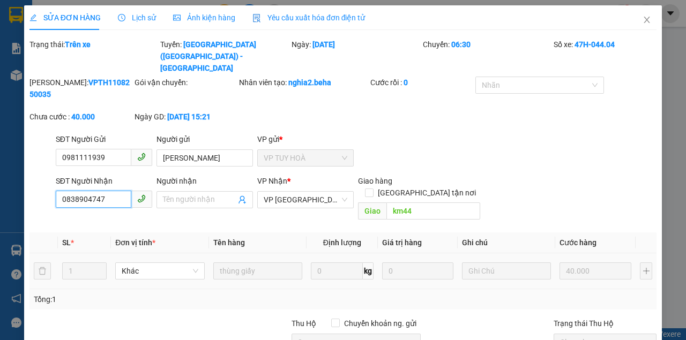
click at [105, 191] on input "0838904747" at bounding box center [94, 199] width 76 height 17
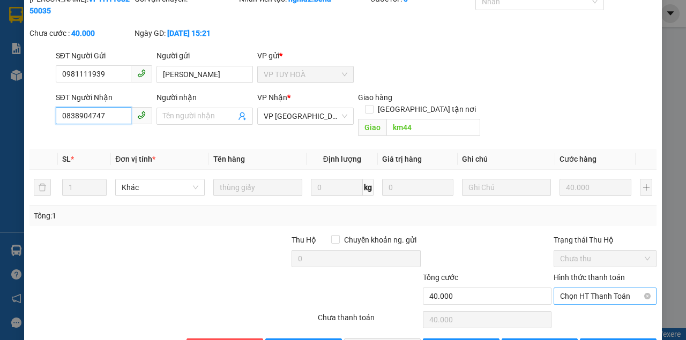
click at [595, 288] on span "Chọn HT Thanh Toán" at bounding box center [605, 296] width 90 height 16
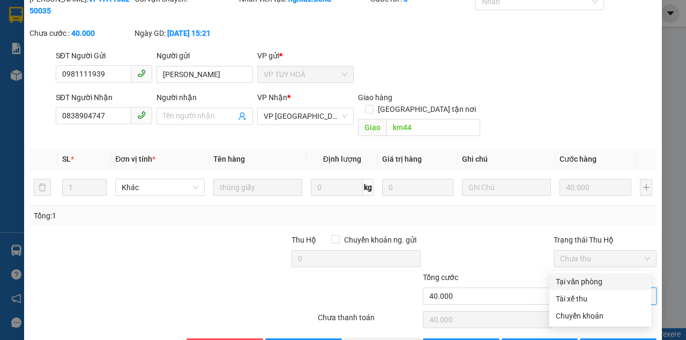
drag, startPoint x: 583, startPoint y: 282, endPoint x: 517, endPoint y: 297, distance: 68.2
click at [583, 282] on div "Tại văn phòng" at bounding box center [600, 282] width 89 height 12
type input "0"
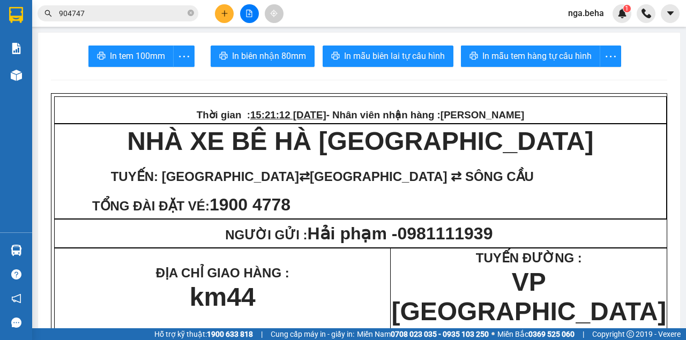
click at [137, 14] on input "904747" at bounding box center [122, 14] width 126 height 12
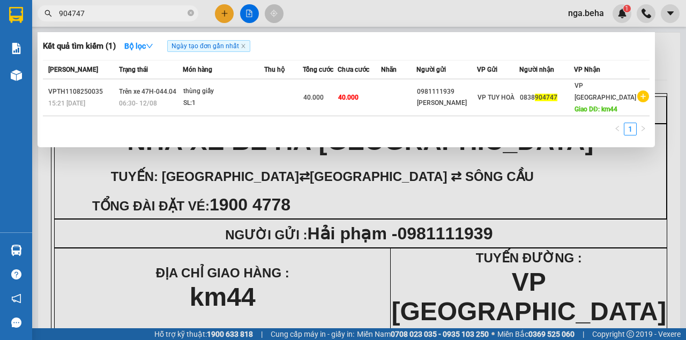
click at [137, 14] on input "904747" at bounding box center [122, 14] width 126 height 12
paste input "0985333374"
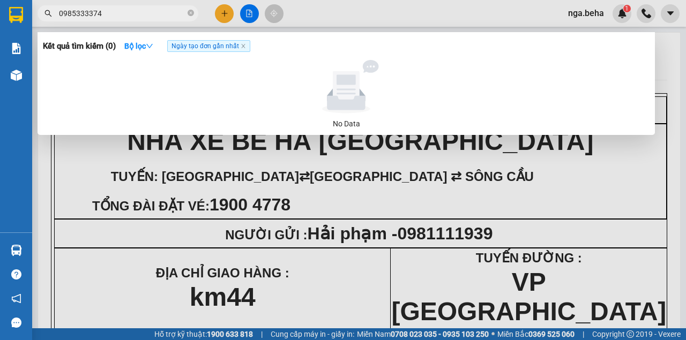
click at [141, 14] on input "0985333374" at bounding box center [122, 14] width 126 height 12
click at [109, 15] on input "0985333374" at bounding box center [122, 14] width 126 height 12
click at [109, 14] on input "0985333374" at bounding box center [122, 14] width 126 height 12
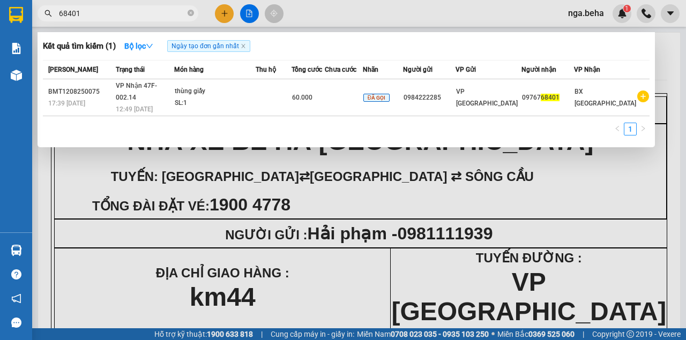
click at [159, 16] on input "68401" at bounding box center [122, 14] width 126 height 12
click at [160, 16] on input "68401" at bounding box center [122, 14] width 126 height 12
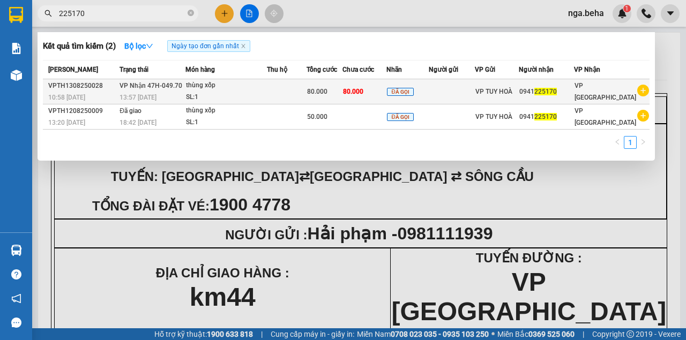
type input "225170"
click at [199, 96] on div "SL: 1" at bounding box center [226, 98] width 80 height 12
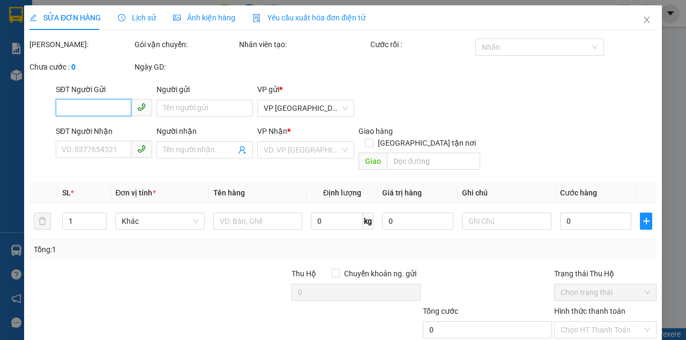
type input "0941225170"
type input "80.000"
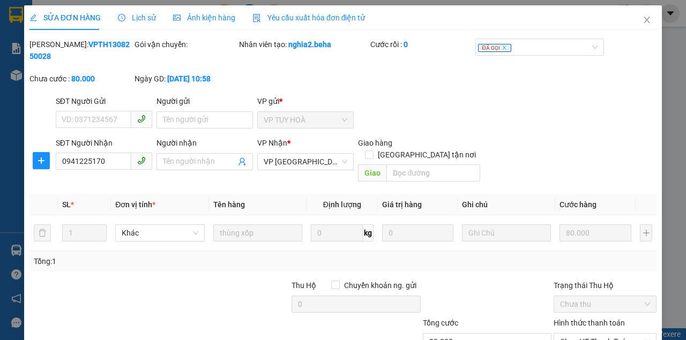
click at [106, 149] on div "SĐT Người Nhận" at bounding box center [104, 145] width 96 height 16
click at [108, 158] on input "0941225170" at bounding box center [94, 161] width 76 height 17
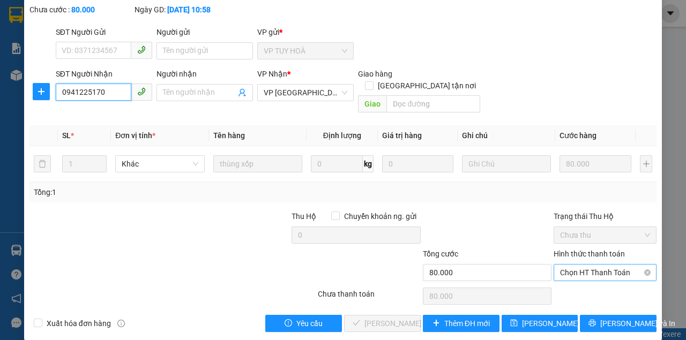
drag, startPoint x: 580, startPoint y: 256, endPoint x: 580, endPoint y: 270, distance: 14.5
click at [580, 265] on span "Chọn HT Thanh Toán" at bounding box center [605, 273] width 90 height 16
click at [573, 273] on div "Tại văn phòng" at bounding box center [600, 281] width 102 height 17
type input "0"
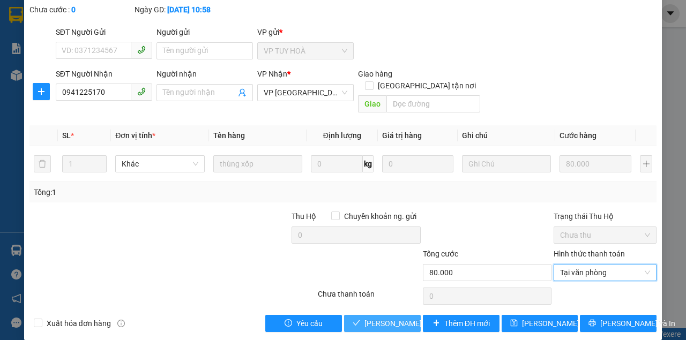
drag, startPoint x: 361, startPoint y: 313, endPoint x: 347, endPoint y: 313, distance: 13.9
click at [361, 315] on button "[PERSON_NAME] và Giao hàng" at bounding box center [382, 323] width 77 height 17
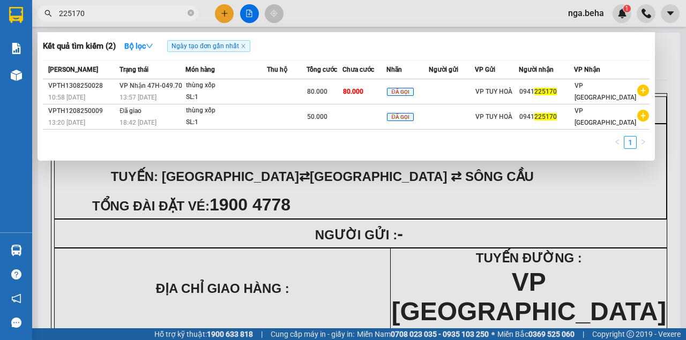
click at [137, 14] on input "225170" at bounding box center [122, 14] width 126 height 12
paste input "0816837985"
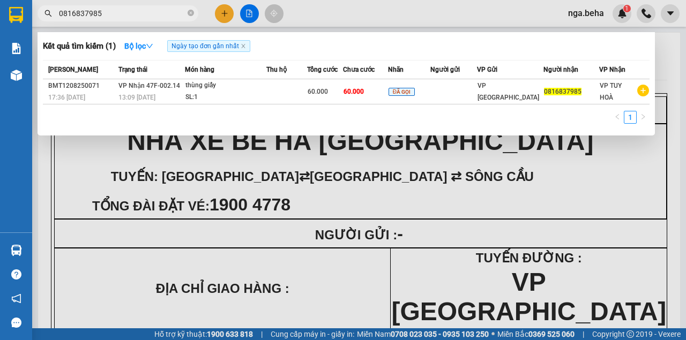
click at [111, 14] on input "0816837985" at bounding box center [122, 14] width 126 height 12
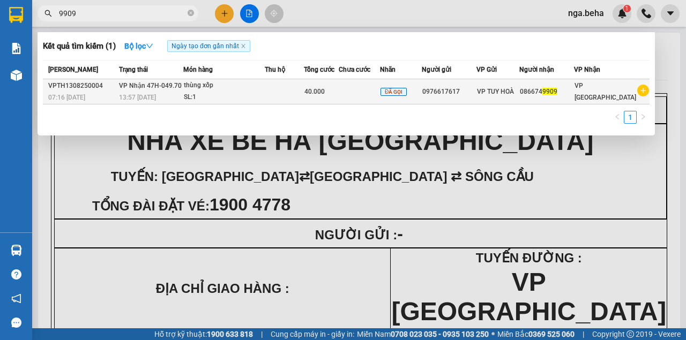
type input "9909"
click at [195, 86] on div "thùng xốp" at bounding box center [224, 86] width 80 height 12
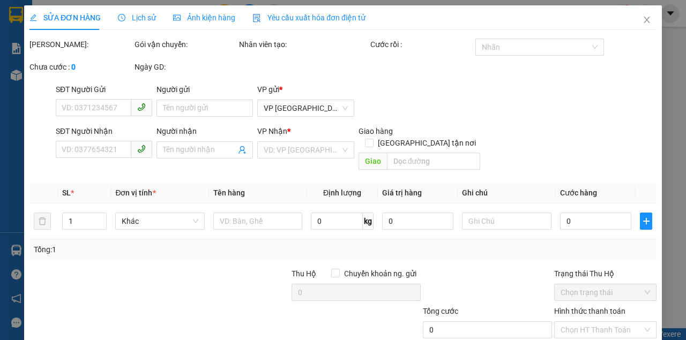
type input "0976617617"
type input "0866749909"
type input "40.000"
type input "0"
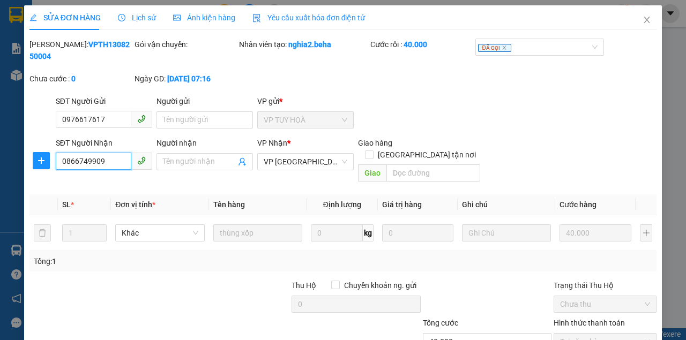
click at [115, 162] on input "0866749909" at bounding box center [94, 161] width 76 height 17
click at [642, 22] on icon "close" at bounding box center [646, 20] width 9 height 9
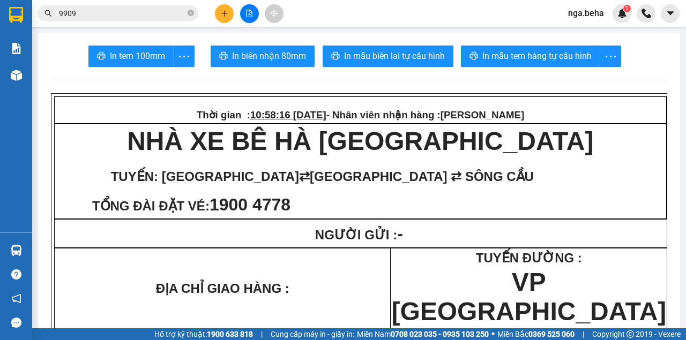
click at [102, 9] on input "9909" at bounding box center [122, 14] width 126 height 12
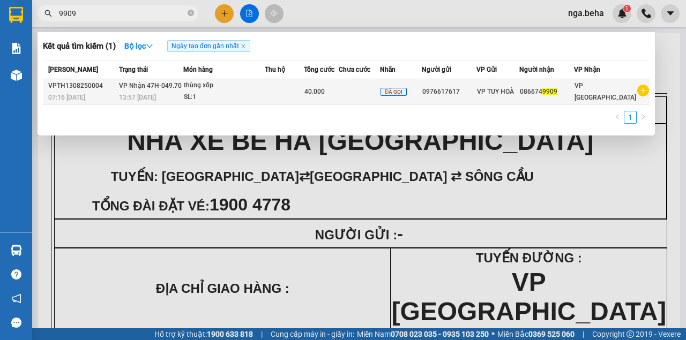
click at [200, 93] on div "SL: 1" at bounding box center [224, 98] width 80 height 12
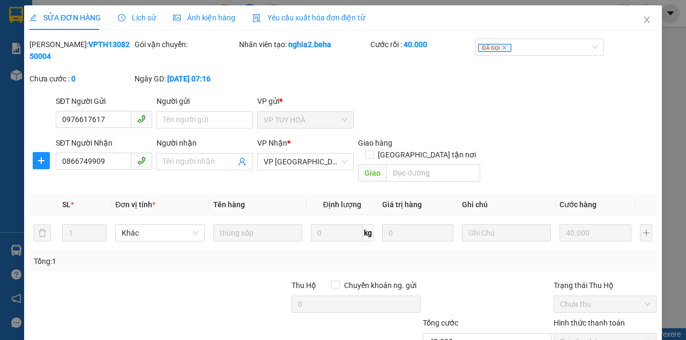
type input "0976617617"
type input "0866749909"
type input "40.000"
type input "0"
click at [115, 149] on div "SĐT Người Nhận" at bounding box center [104, 145] width 96 height 16
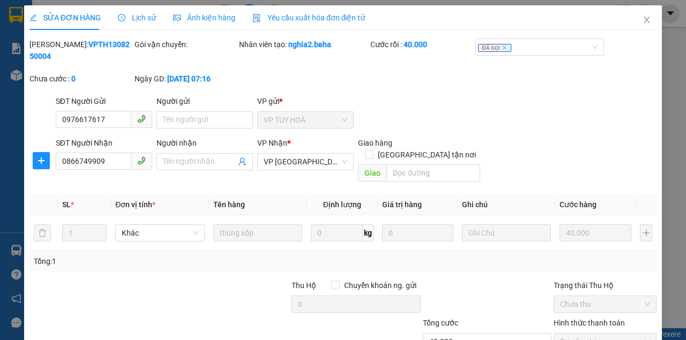
click at [115, 149] on div "SĐT Người Nhận" at bounding box center [104, 145] width 96 height 16
click at [109, 154] on input "0866749909" at bounding box center [94, 161] width 76 height 17
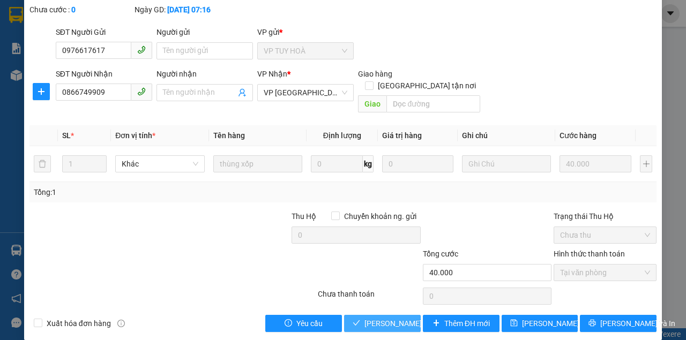
click at [396, 318] on span "[PERSON_NAME] và Giao hàng" at bounding box center [415, 324] width 103 height 12
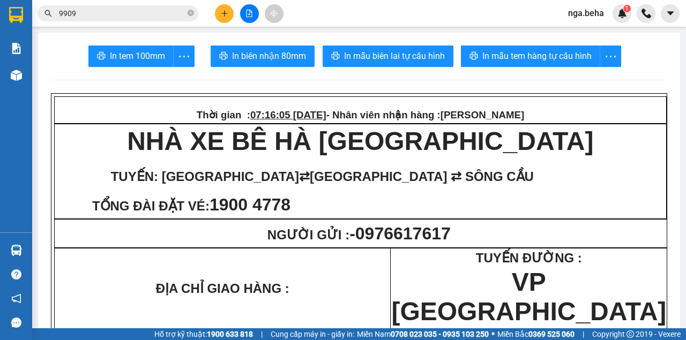
click at [106, 14] on input "9909" at bounding box center [122, 14] width 126 height 12
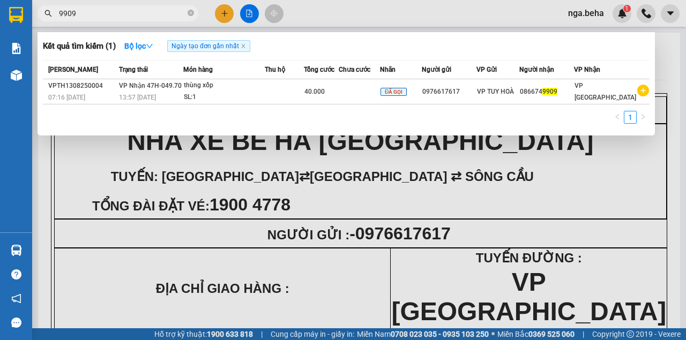
click at [106, 14] on input "9909" at bounding box center [122, 14] width 126 height 12
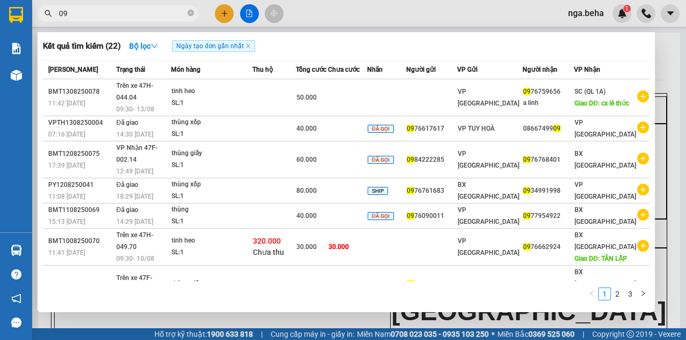
type input "0"
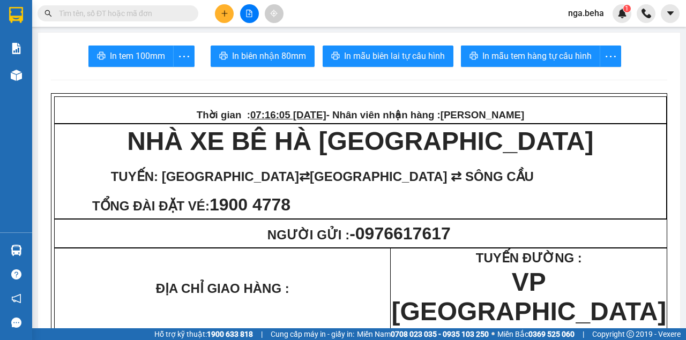
click at [252, 17] on button at bounding box center [249, 13] width 19 height 19
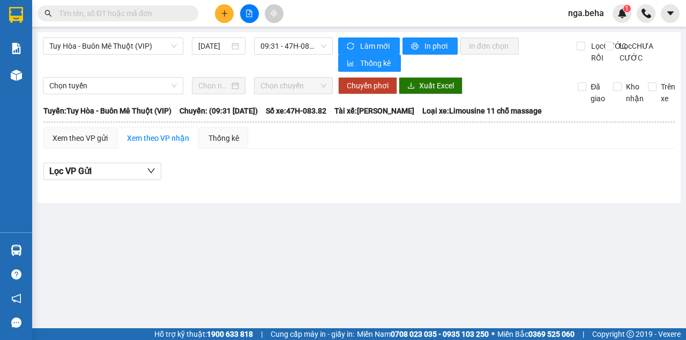
drag, startPoint x: 260, startPoint y: 6, endPoint x: 237, endPoint y: 12, distance: 24.3
click at [260, 6] on div at bounding box center [249, 13] width 80 height 19
click at [239, 11] on div at bounding box center [249, 13] width 80 height 19
click at [253, 13] on button at bounding box center [249, 13] width 19 height 19
click at [147, 44] on span "Tuy Hòa - Buôn Mê Thuột (VIP)" at bounding box center [113, 46] width 128 height 16
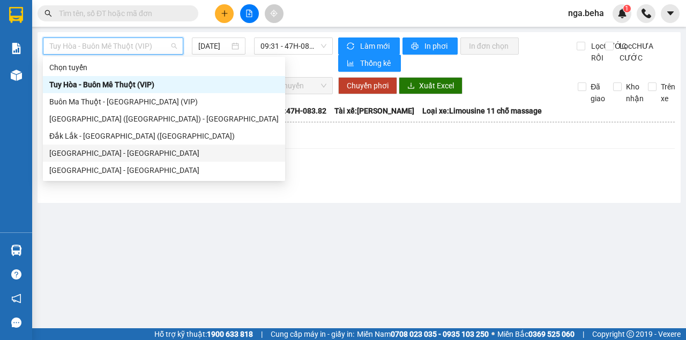
click at [109, 149] on div "[GEOGRAPHIC_DATA] - [GEOGRAPHIC_DATA]" at bounding box center [163, 153] width 229 height 12
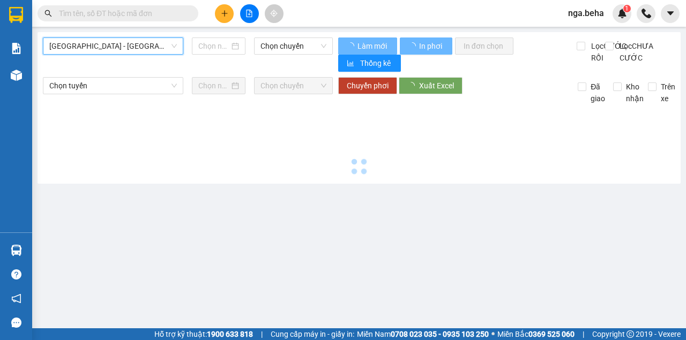
type input "[DATE]"
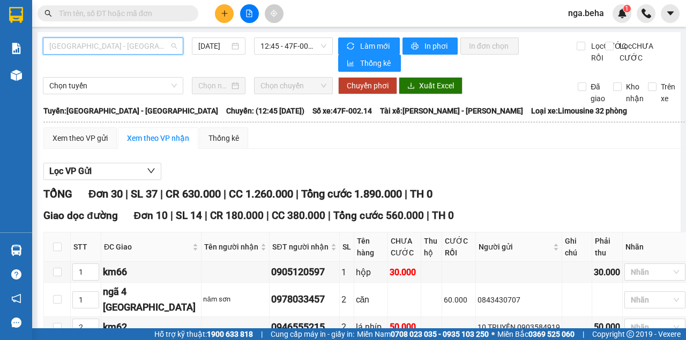
click at [118, 48] on span "Phú Yên - Đắk Lắk" at bounding box center [113, 46] width 128 height 16
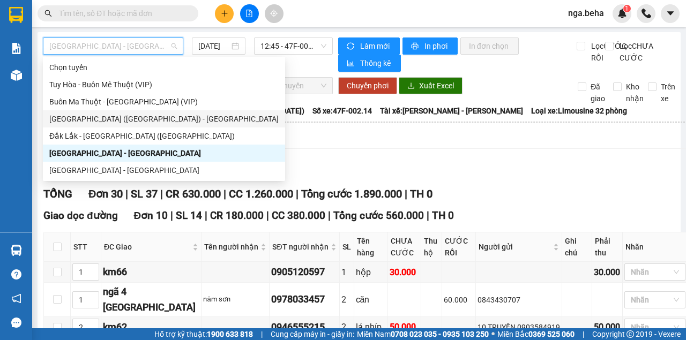
click at [116, 115] on div "Phú Yên (SC) - Đắk Lắk" at bounding box center [163, 119] width 229 height 12
type input "13/08/2025"
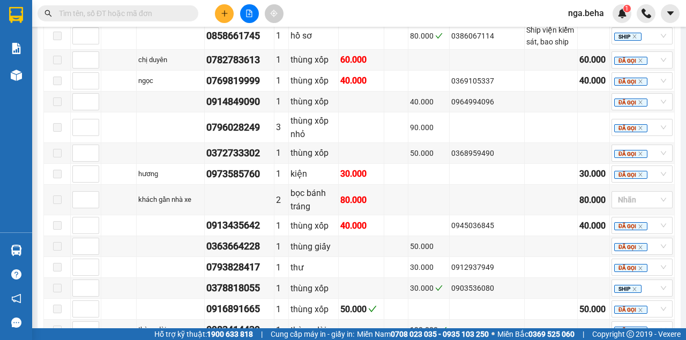
scroll to position [770, 0]
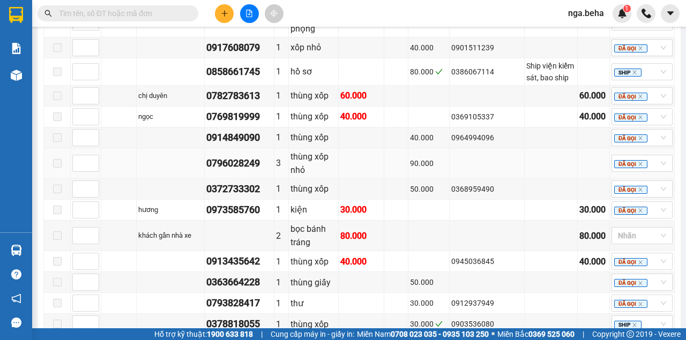
click at [238, 156] on div "0796028249" at bounding box center [239, 163] width 66 height 15
copy div "0796028249"
click at [133, 13] on input "text" at bounding box center [122, 14] width 126 height 12
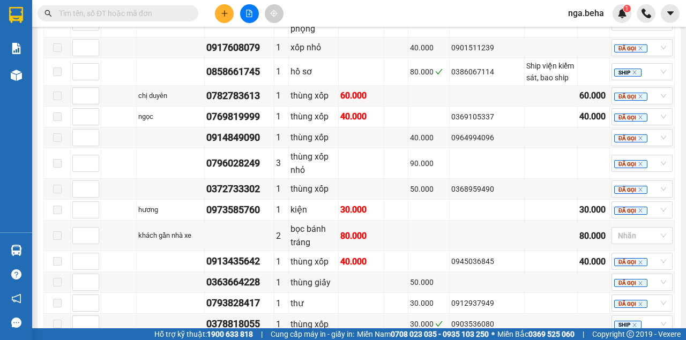
paste input "0796028249"
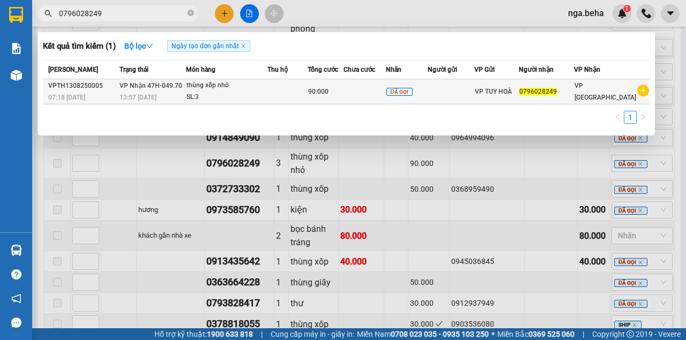
type input "0796028249"
click at [246, 97] on div "SL: 3" at bounding box center [226, 98] width 80 height 12
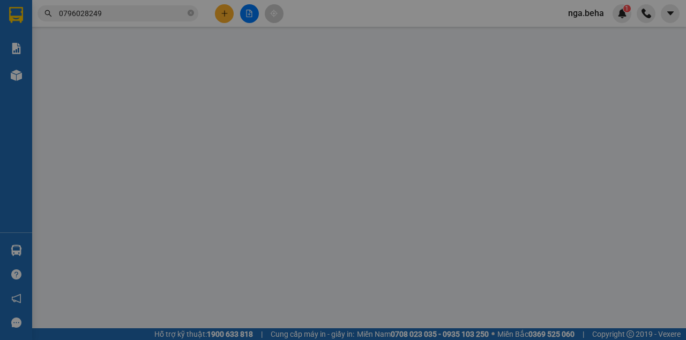
type input "0796028249"
type input "90.000"
type input "0"
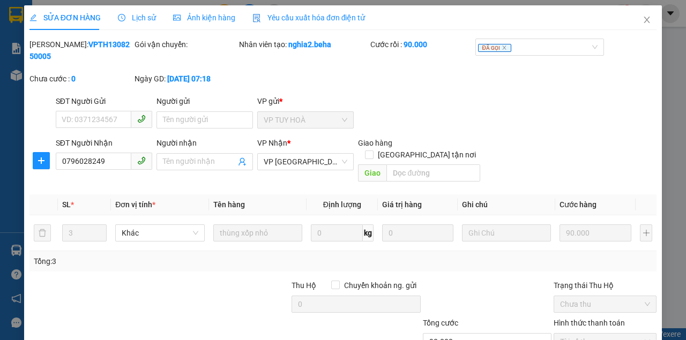
click at [204, 18] on span "Ảnh kiện hàng" at bounding box center [204, 17] width 62 height 9
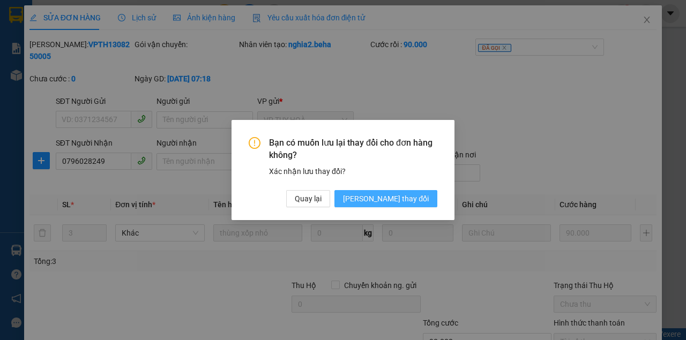
click at [405, 195] on span "Lưu thay đổi" at bounding box center [386, 199] width 86 height 12
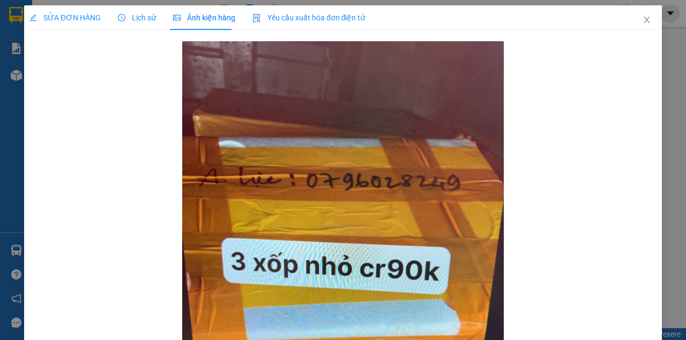
click at [74, 16] on span "SỬA ĐƠN HÀNG" at bounding box center [64, 17] width 71 height 9
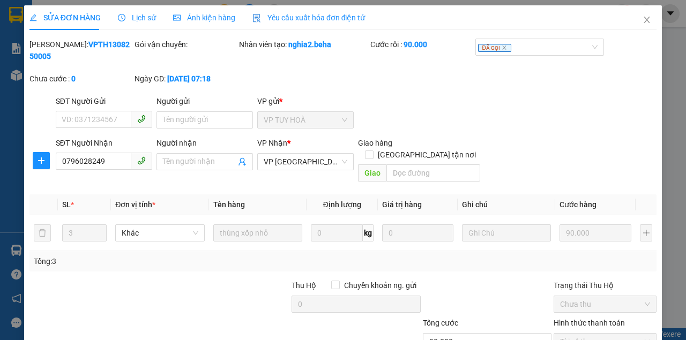
scroll to position [69, 0]
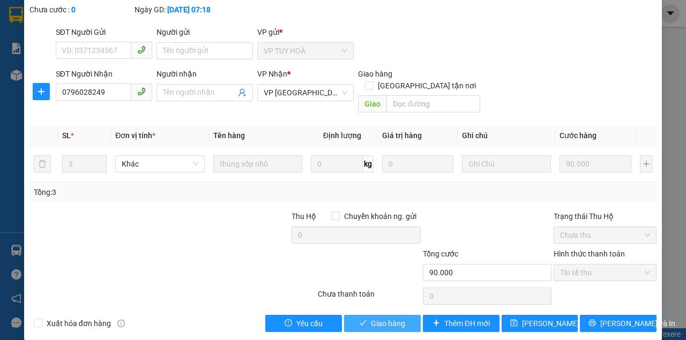
click at [375, 318] on span "Giao hàng" at bounding box center [388, 324] width 34 height 12
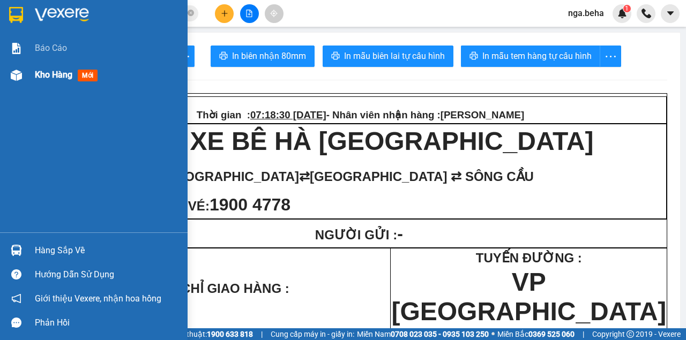
click at [45, 78] on span "Kho hàng" at bounding box center [54, 75] width 38 height 10
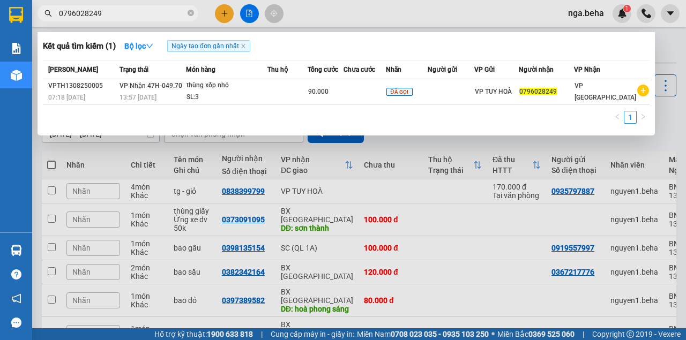
click at [99, 8] on input "0796028249" at bounding box center [122, 14] width 126 height 12
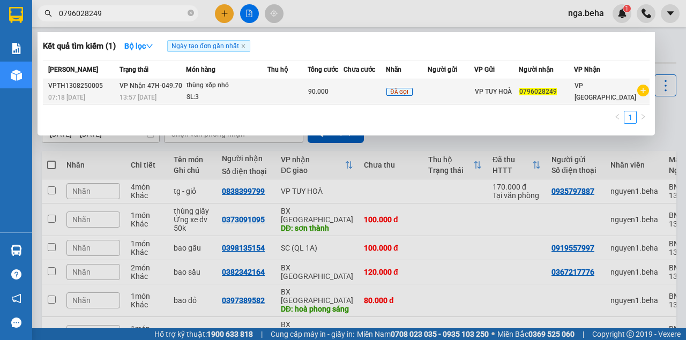
click at [273, 93] on td at bounding box center [287, 91] width 40 height 25
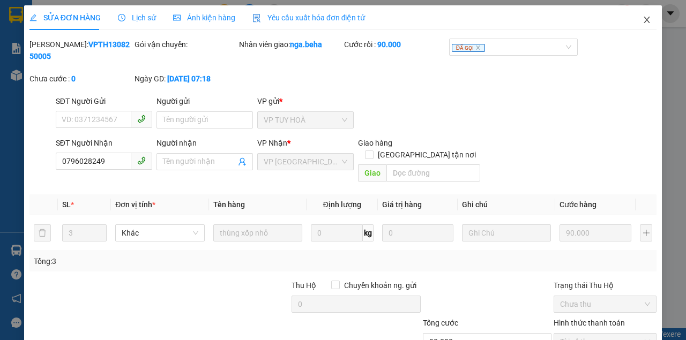
click at [641, 27] on span "Close" at bounding box center [647, 20] width 30 height 30
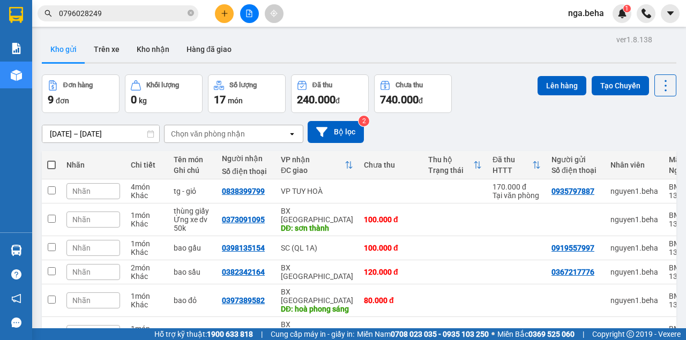
click at [123, 13] on input "0796028249" at bounding box center [122, 14] width 126 height 12
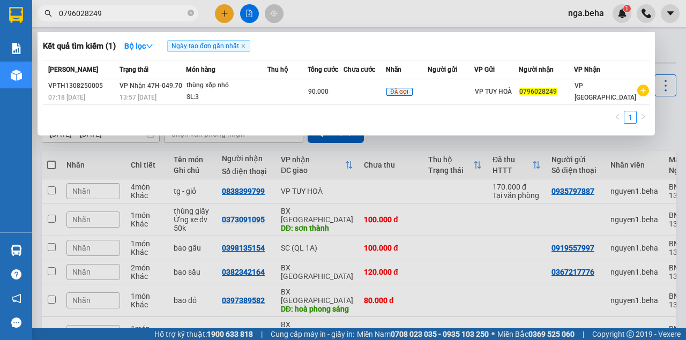
click at [123, 10] on input "0796028249" at bounding box center [122, 14] width 126 height 12
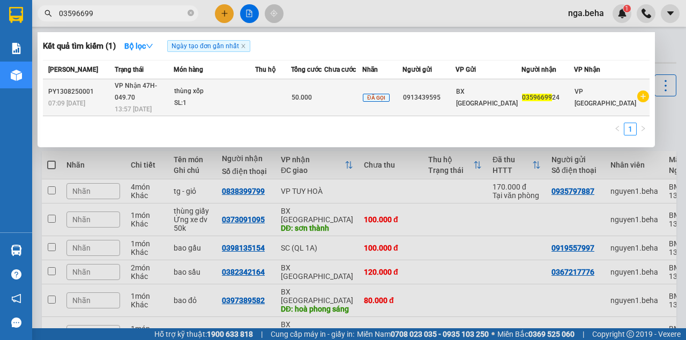
click at [189, 98] on div "SL: 1" at bounding box center [214, 104] width 80 height 12
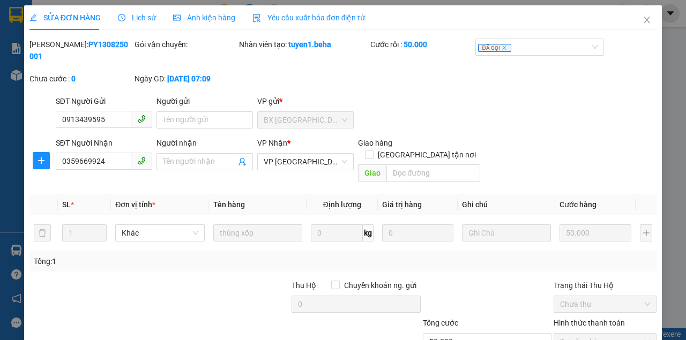
click at [215, 14] on span "Ảnh kiện hàng" at bounding box center [204, 17] width 62 height 9
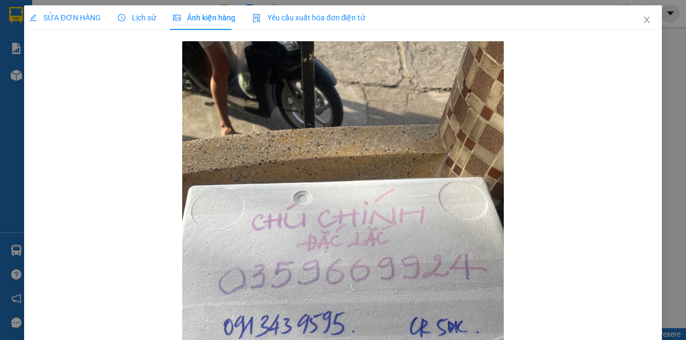
click at [55, 23] on div "SỬA ĐƠN HÀNG" at bounding box center [64, 18] width 71 height 12
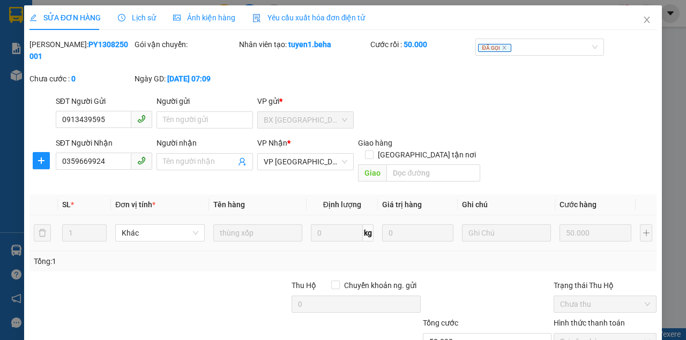
scroll to position [69, 0]
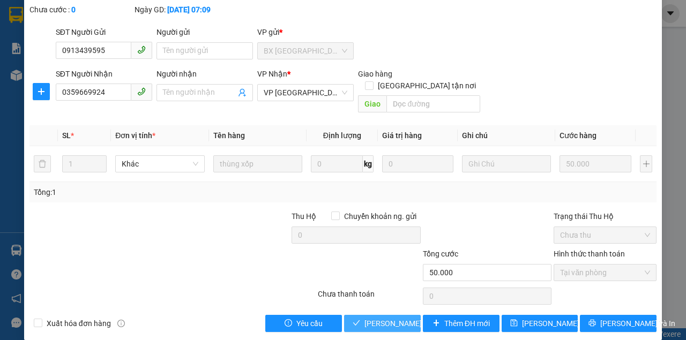
click at [383, 318] on span "Lưu và Giao hàng" at bounding box center [415, 324] width 103 height 12
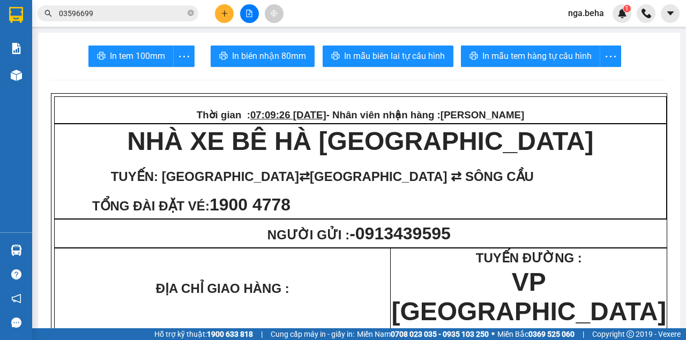
click at [126, 8] on input "03596699" at bounding box center [122, 14] width 126 height 12
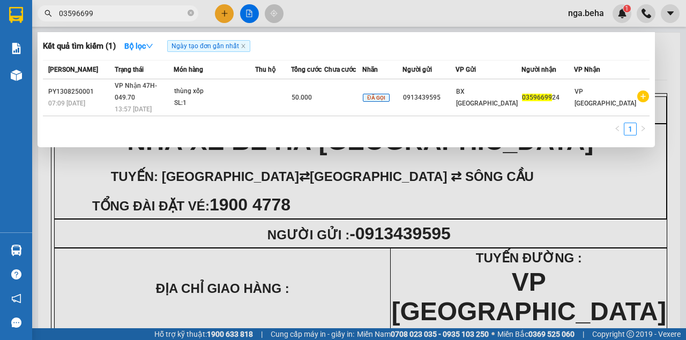
click at [125, 10] on input "03596699" at bounding box center [122, 14] width 126 height 12
paste input "913435642"
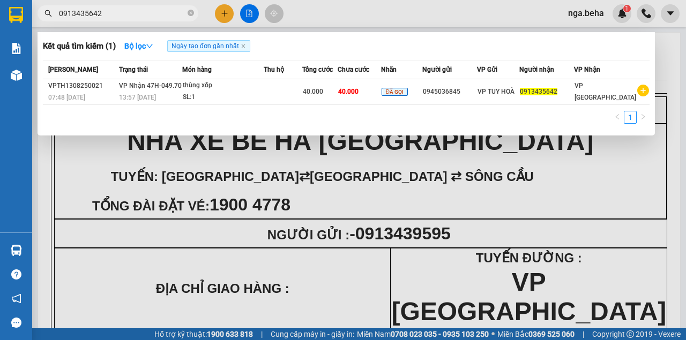
click at [100, 11] on input "0913435642" at bounding box center [122, 14] width 126 height 12
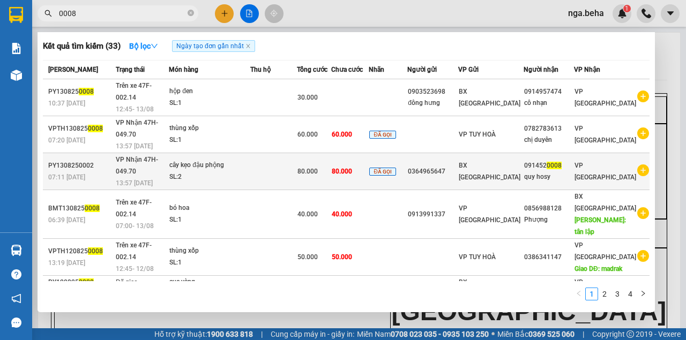
type input "0008"
click at [220, 160] on div "cây kẹo đậu phộng" at bounding box center [209, 166] width 80 height 12
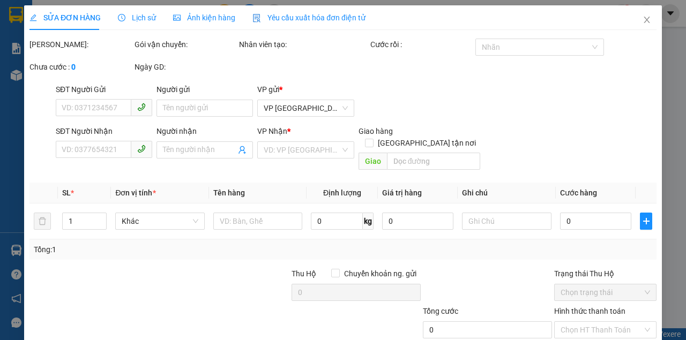
type input "0364965647"
type input "0914520008"
type input "quy hosy"
type input "80.000"
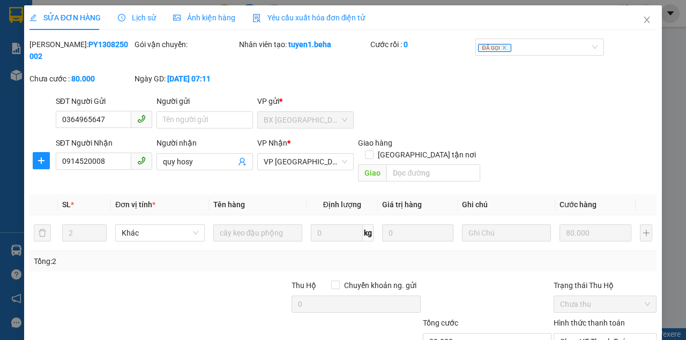
click at [209, 23] on div "Ảnh kiện hàng" at bounding box center [204, 18] width 62 height 12
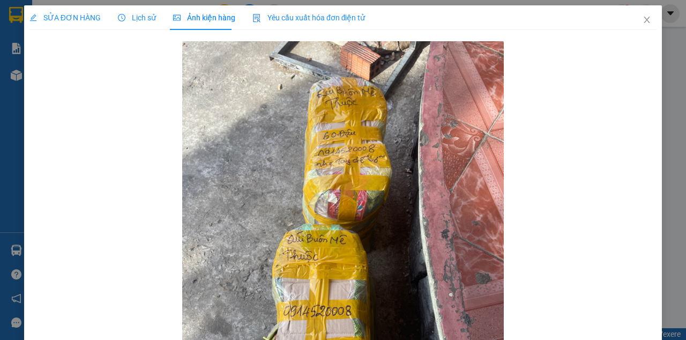
click at [83, 20] on span "SỬA ĐƠN HÀNG" at bounding box center [64, 17] width 71 height 9
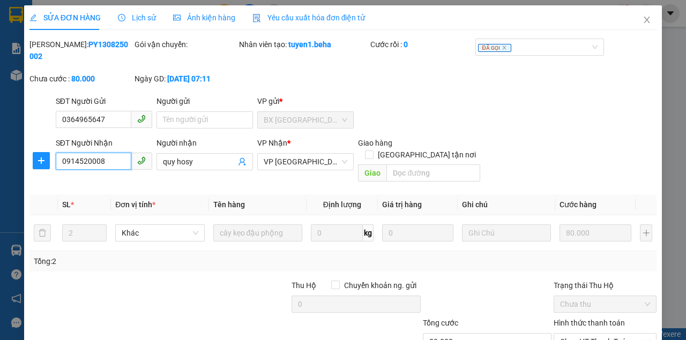
click at [109, 162] on input "0914520008" at bounding box center [94, 161] width 76 height 17
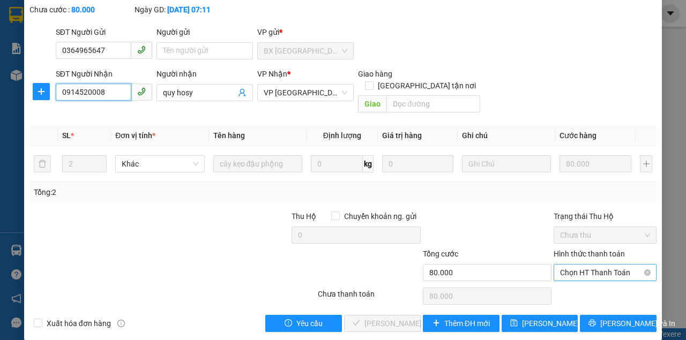
click at [618, 265] on span "Chọn HT Thanh Toán" at bounding box center [605, 273] width 90 height 16
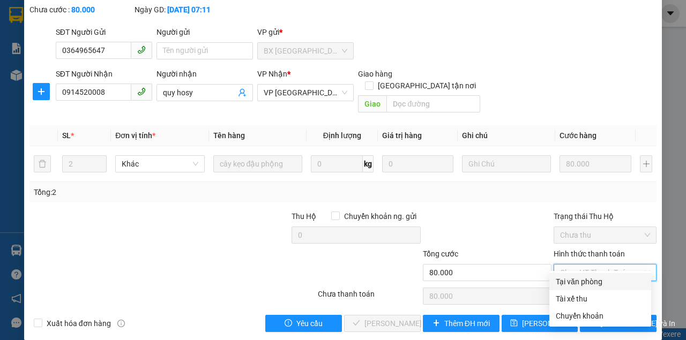
click at [583, 278] on div "Tại văn phòng" at bounding box center [600, 282] width 89 height 12
type input "0"
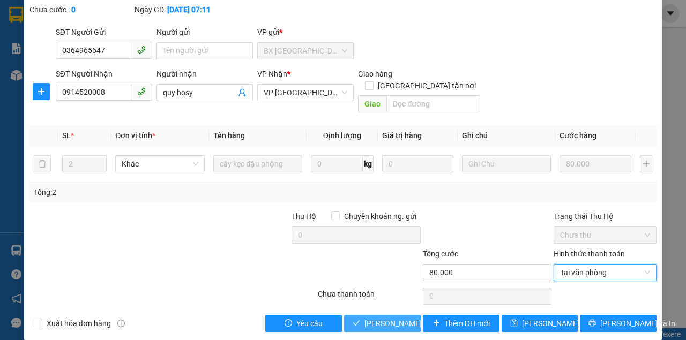
click at [374, 318] on span "Lưu và Giao hàng" at bounding box center [415, 324] width 103 height 12
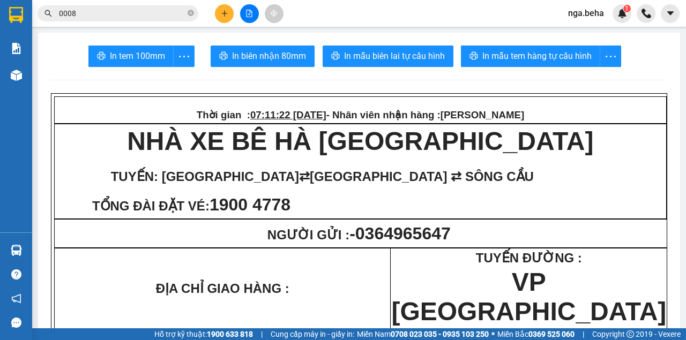
click at [91, 16] on input "0008" at bounding box center [122, 14] width 126 height 12
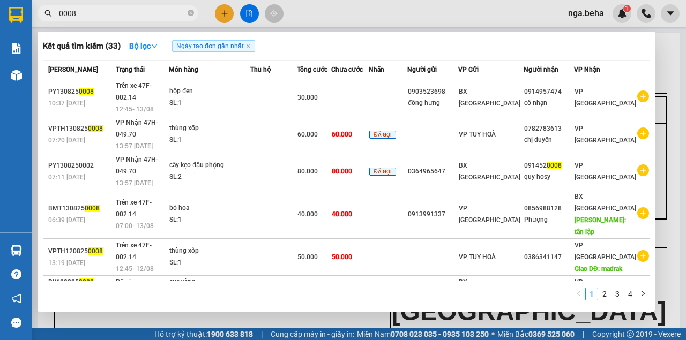
click at [91, 16] on input "0008" at bounding box center [122, 14] width 126 height 12
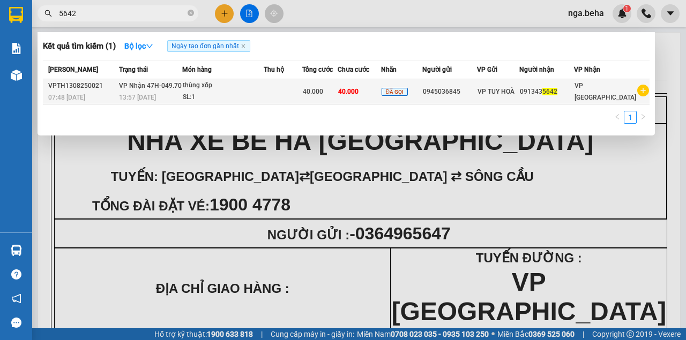
type input "5642"
click at [224, 82] on div "thùng xốp" at bounding box center [223, 86] width 80 height 12
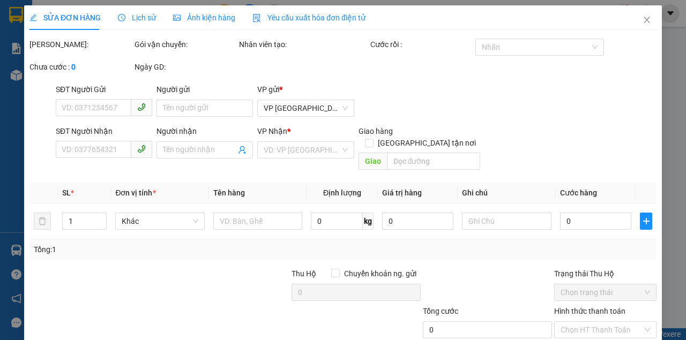
type input "0945036845"
type input "0913435642"
type input "40.000"
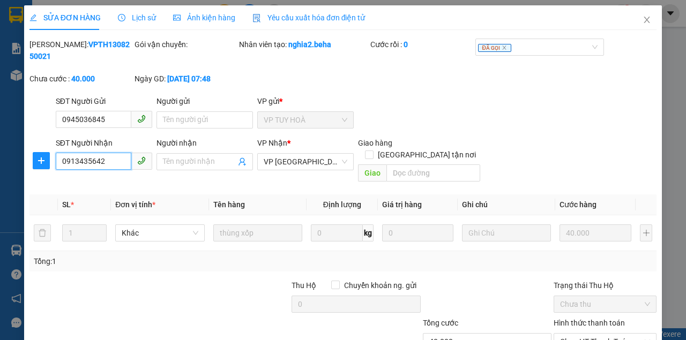
click at [103, 153] on input "0913435642" at bounding box center [94, 161] width 76 height 17
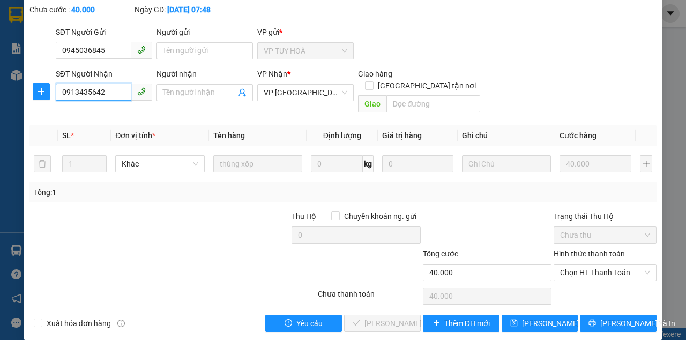
click at [107, 100] on input "0913435642" at bounding box center [94, 92] width 76 height 17
click at [594, 265] on span "Chọn HT Thanh Toán" at bounding box center [605, 273] width 90 height 16
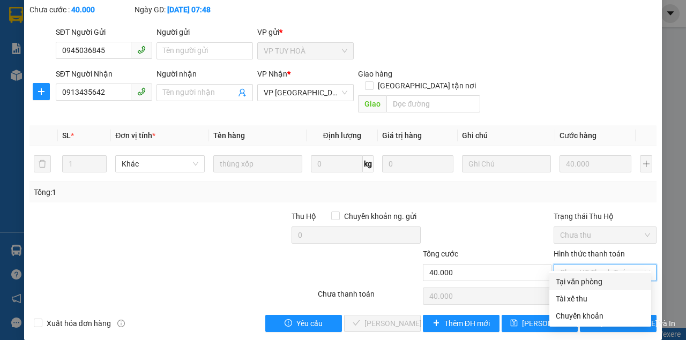
drag, startPoint x: 579, startPoint y: 282, endPoint x: 514, endPoint y: 289, distance: 65.2
click at [579, 283] on div "Tại văn phòng" at bounding box center [600, 282] width 89 height 12
type input "0"
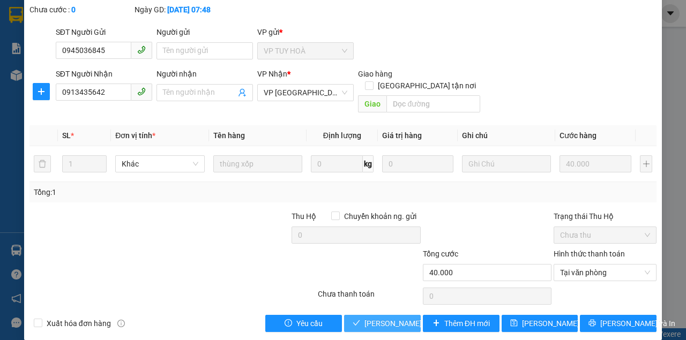
click at [396, 318] on span "Lưu và Giao hàng" at bounding box center [415, 324] width 103 height 12
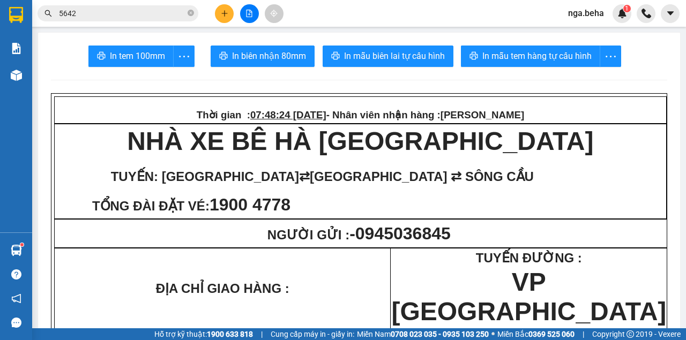
click at [104, 23] on div "Kết quả tìm kiếm ( 1 ) Bộ lọc Ngày tạo đơn gần nhất Mã ĐH Trạng thái Món hàng T…" at bounding box center [343, 13] width 686 height 27
click at [103, 14] on input "5642" at bounding box center [122, 14] width 126 height 12
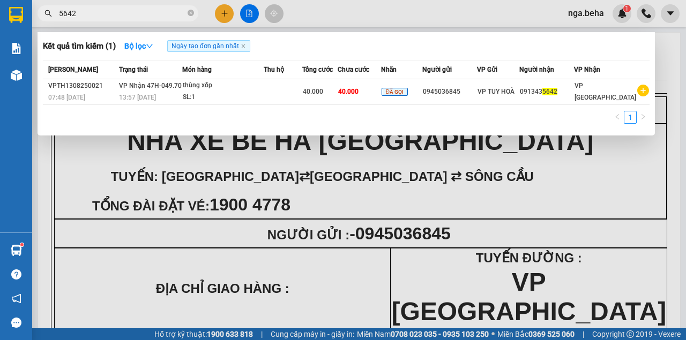
click at [103, 14] on input "5642" at bounding box center [122, 14] width 126 height 12
paste input "0905265050"
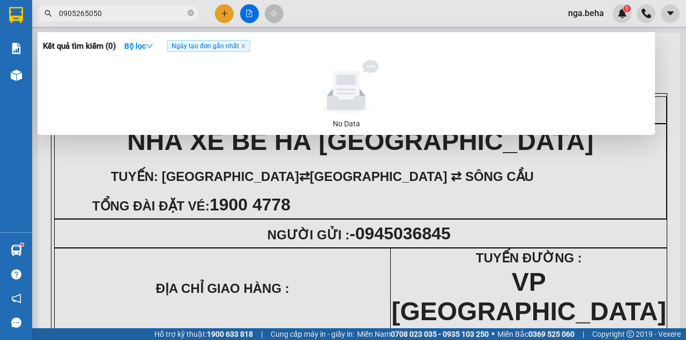
type input "0905265050"
click at [130, 20] on span "0905265050" at bounding box center [118, 13] width 161 height 16
click at [128, 15] on input "0905265050" at bounding box center [122, 14] width 126 height 12
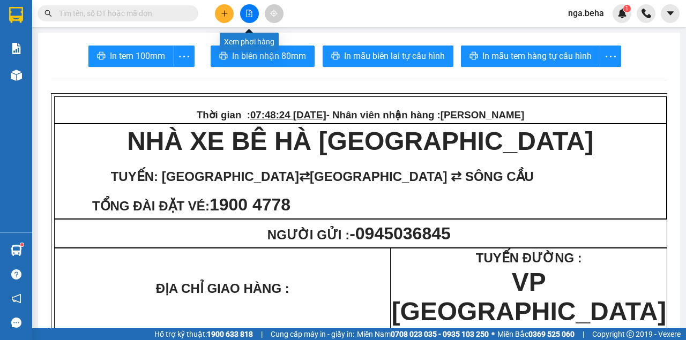
click at [249, 9] on button at bounding box center [249, 13] width 19 height 19
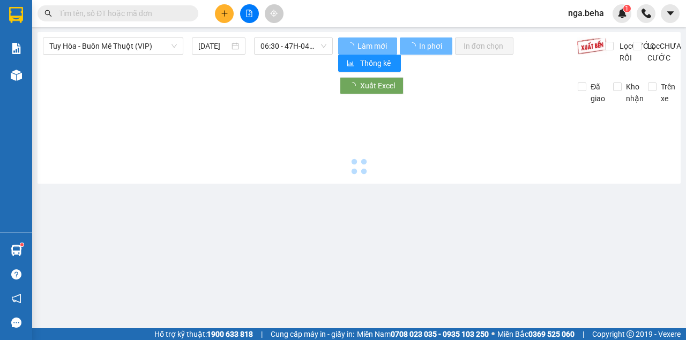
click at [130, 47] on span "Tuy Hòa - Buôn Mê Thuột (VIP)" at bounding box center [113, 46] width 128 height 16
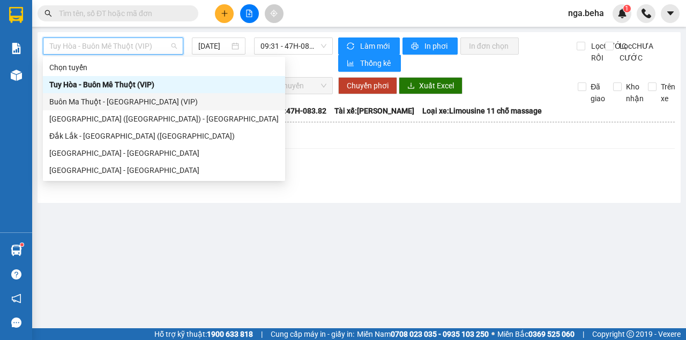
click at [118, 18] on input "text" at bounding box center [122, 14] width 126 height 12
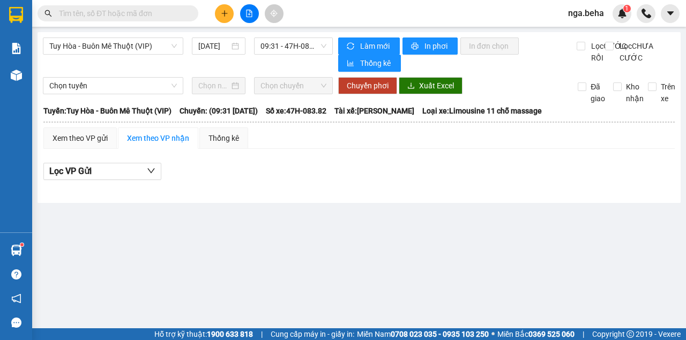
click at [118, 17] on input "text" at bounding box center [122, 14] width 126 height 12
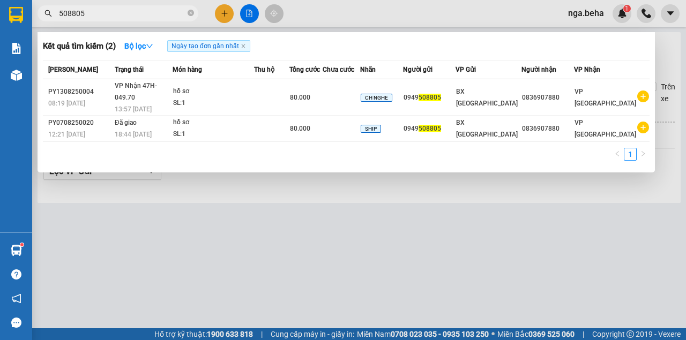
click at [139, 17] on input "508805" at bounding box center [122, 14] width 126 height 12
paste input "0766633517"
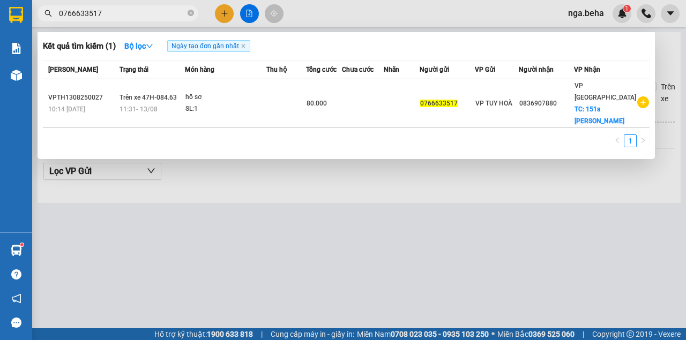
click at [134, 13] on input "0766633517" at bounding box center [122, 14] width 126 height 12
paste input "938284"
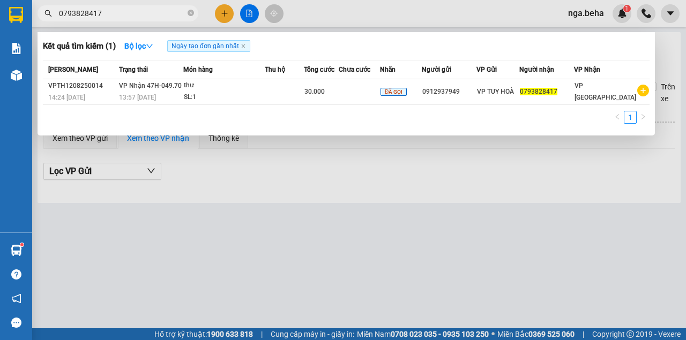
click at [125, 12] on input "0793828417" at bounding box center [122, 14] width 126 height 12
click at [126, 11] on input "0793828417" at bounding box center [122, 14] width 126 height 12
paste input "833483388"
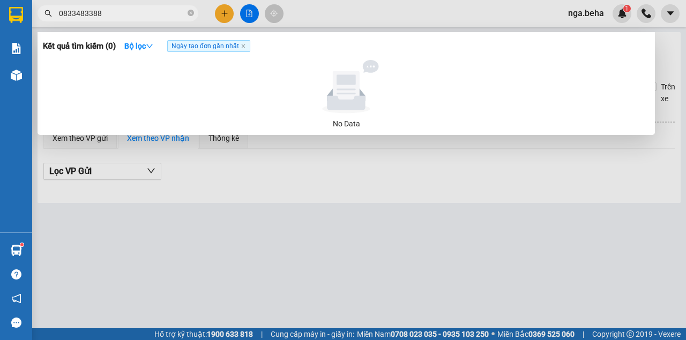
click at [127, 16] on input "0833483388" at bounding box center [122, 14] width 126 height 12
paste input "916891665"
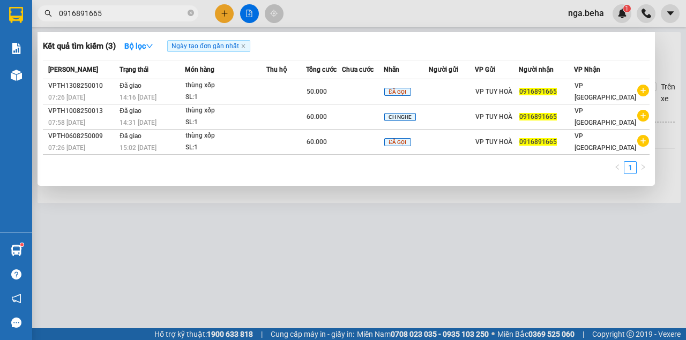
click at [402, 256] on div at bounding box center [343, 170] width 686 height 340
click at [133, 15] on input "0916891665" at bounding box center [122, 14] width 126 height 12
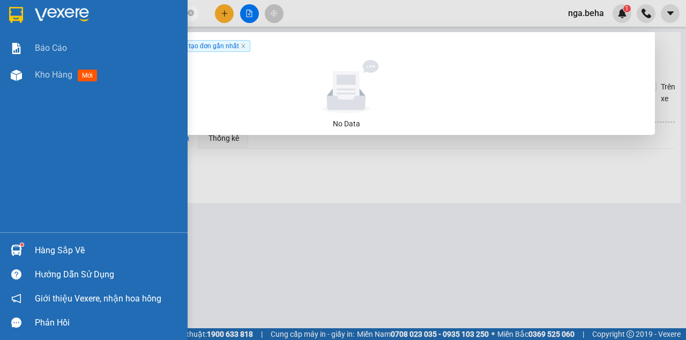
click at [71, 11] on img at bounding box center [62, 15] width 54 height 16
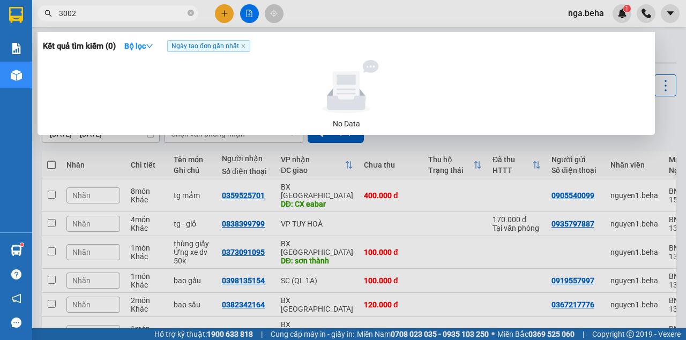
click at [120, 8] on input "3002" at bounding box center [122, 14] width 126 height 12
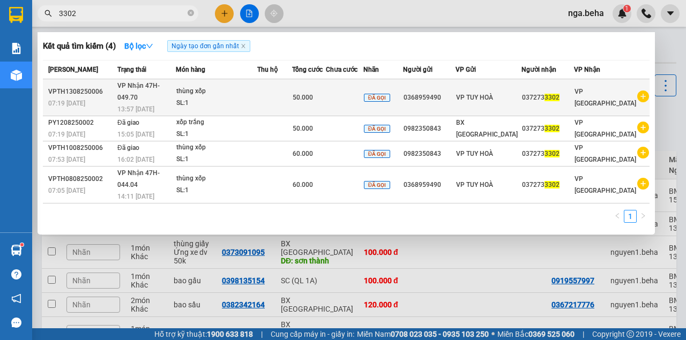
type input "3302"
click at [242, 98] on div "SL: 1" at bounding box center [216, 104] width 80 height 12
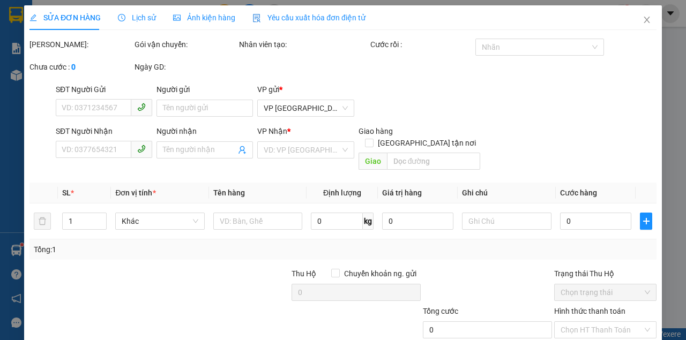
type input "0368959490"
type input "0372733302"
type input "50.000"
type input "0"
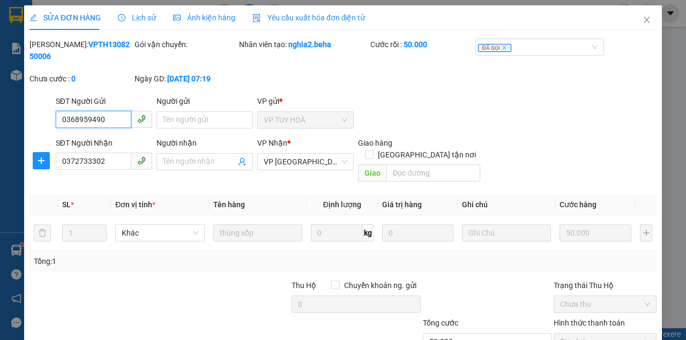
scroll to position [69, 0]
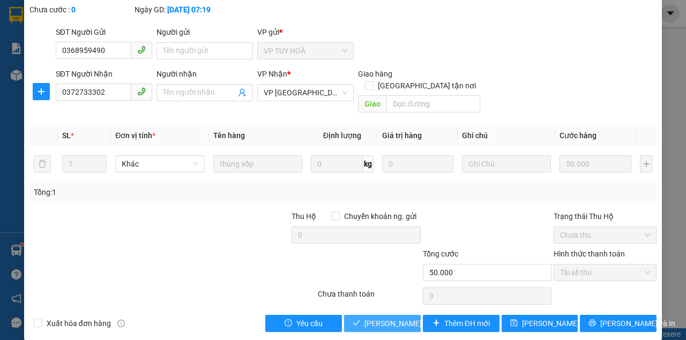
click at [371, 318] on span "Lưu và Giao hàng" at bounding box center [415, 324] width 103 height 12
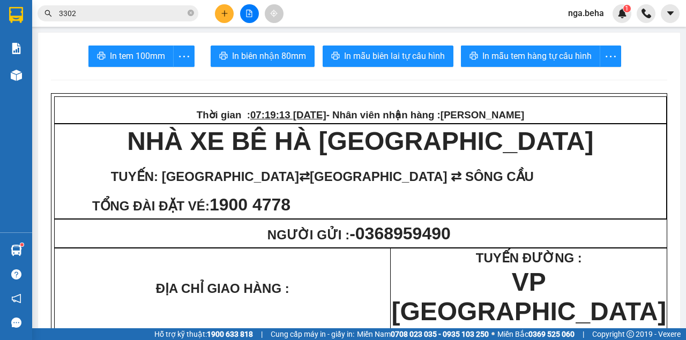
click at [160, 10] on input "3302" at bounding box center [122, 14] width 126 height 12
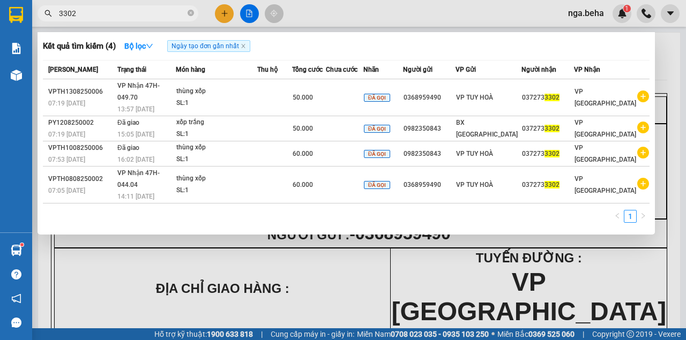
click at [160, 10] on input "3302" at bounding box center [122, 14] width 126 height 12
paste input "0914488027"
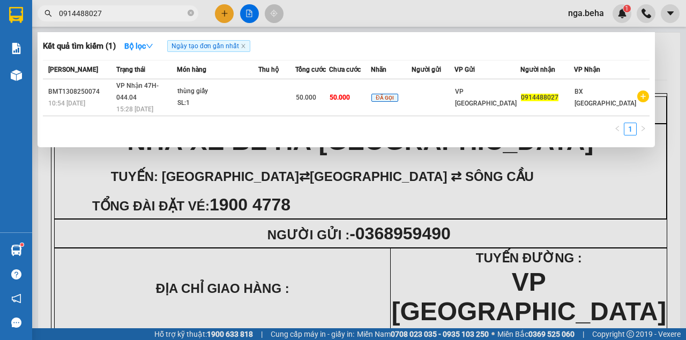
type input "0914488027"
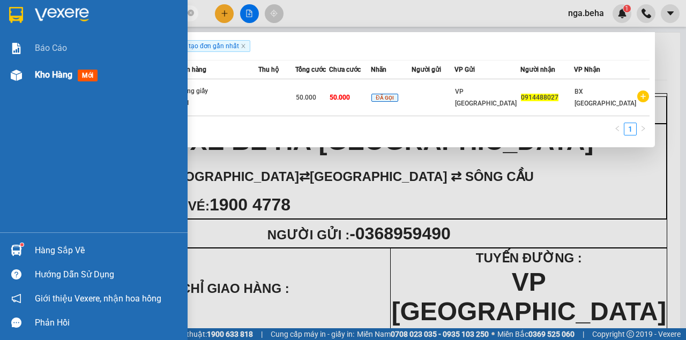
click at [18, 78] on img at bounding box center [16, 75] width 11 height 11
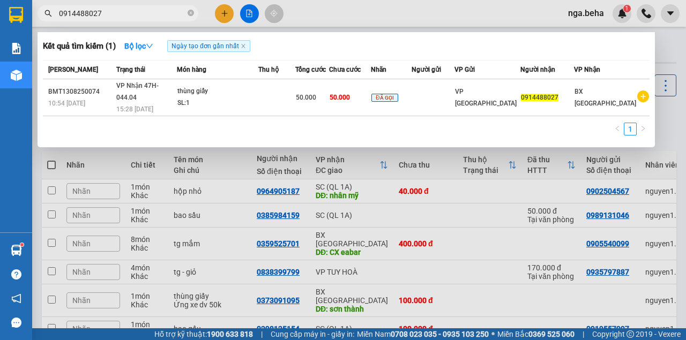
click at [172, 173] on div at bounding box center [343, 170] width 686 height 340
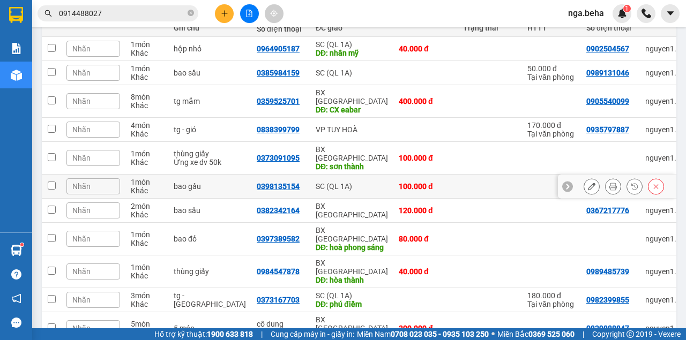
scroll to position [178, 0]
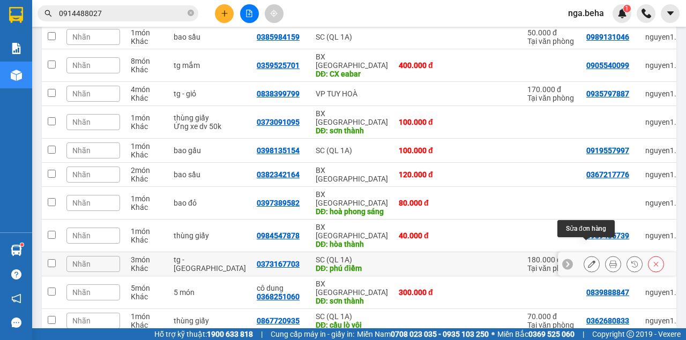
click at [588, 260] on icon at bounding box center [592, 264] width 8 height 8
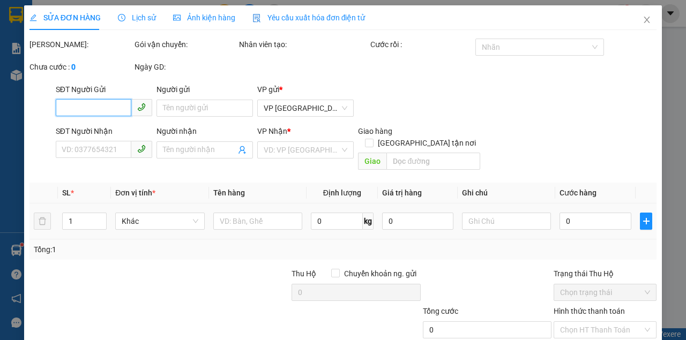
type input "0982399855"
type input "0373167703"
type input "phú điềm"
type input "180.000"
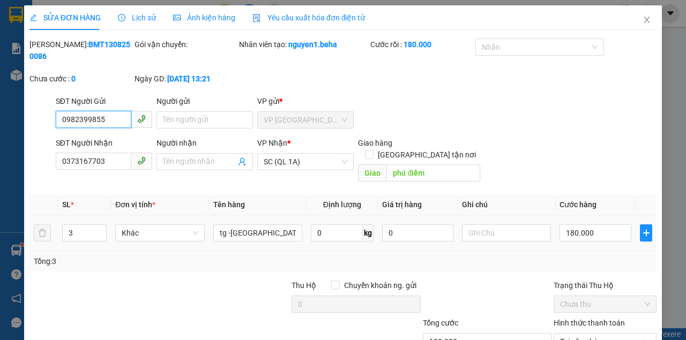
click at [107, 169] on span "0373167703" at bounding box center [104, 161] width 96 height 17
click at [111, 166] on input "0373167703" at bounding box center [94, 161] width 76 height 17
click at [642, 20] on icon "close" at bounding box center [646, 20] width 9 height 9
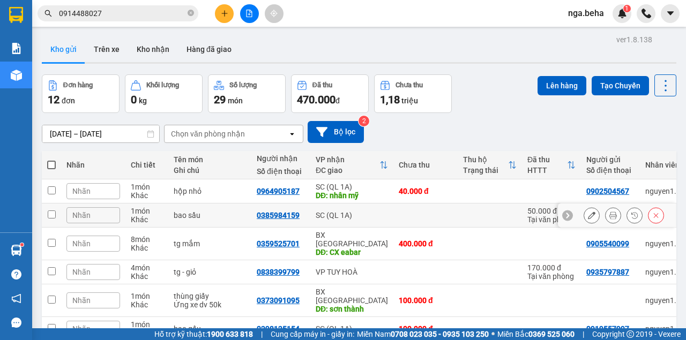
click at [588, 214] on icon at bounding box center [592, 216] width 8 height 8
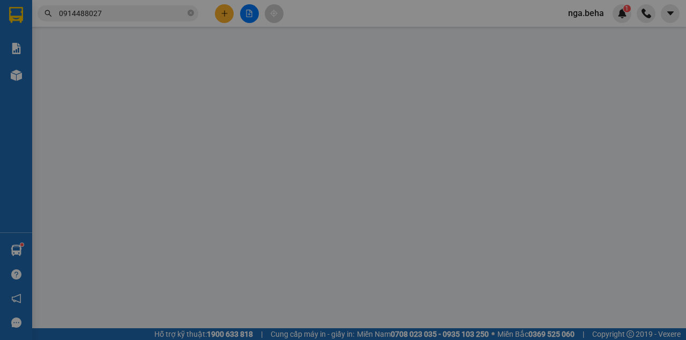
type input "0989131046"
type input "0385984159"
type input "50.000"
type input "0"
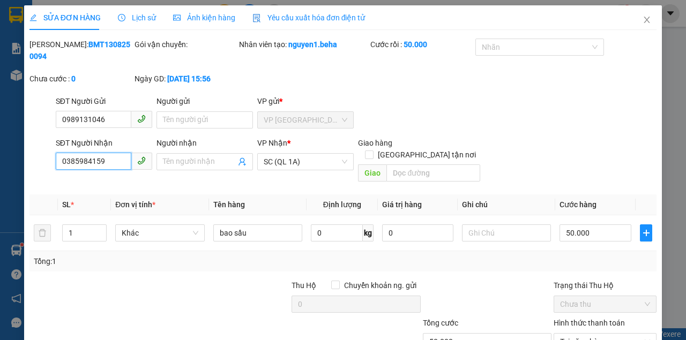
click at [109, 166] on input "0385984159" at bounding box center [94, 161] width 76 height 17
click at [109, 165] on input "0385984159" at bounding box center [94, 161] width 76 height 17
click at [642, 21] on icon "close" at bounding box center [646, 20] width 9 height 9
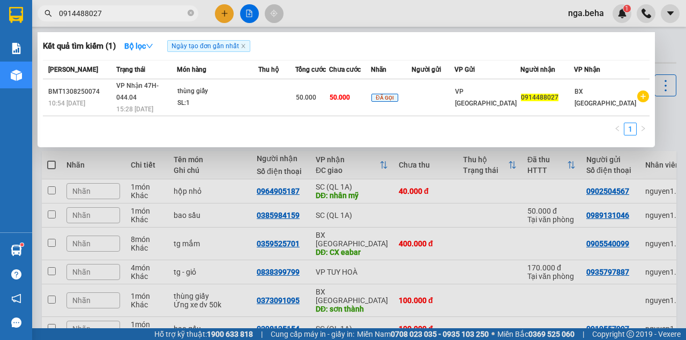
click at [122, 12] on input "0914488027" at bounding box center [122, 14] width 126 height 12
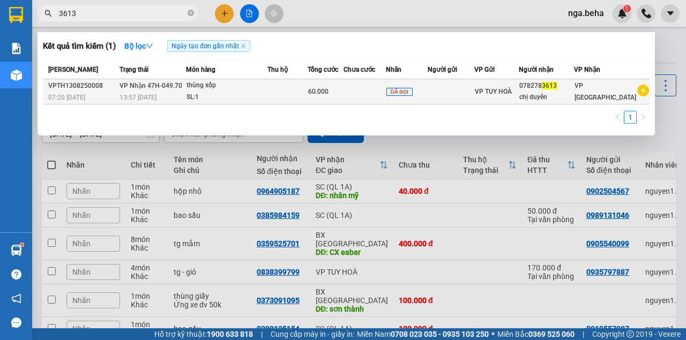
type input "3613"
click at [328, 90] on span "60.000" at bounding box center [318, 92] width 20 height 8
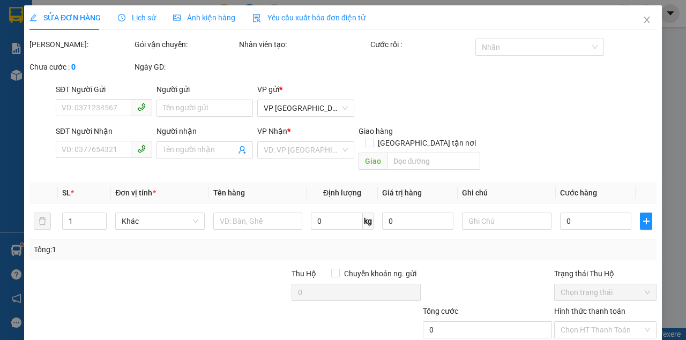
type input "0782783613"
type input "chị duyên"
type input "60.000"
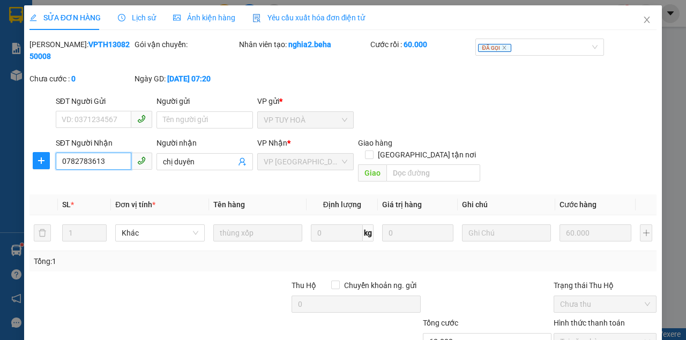
click at [111, 161] on input "0782783613" at bounding box center [94, 161] width 76 height 17
click at [644, 21] on icon "close" at bounding box center [647, 20] width 6 height 6
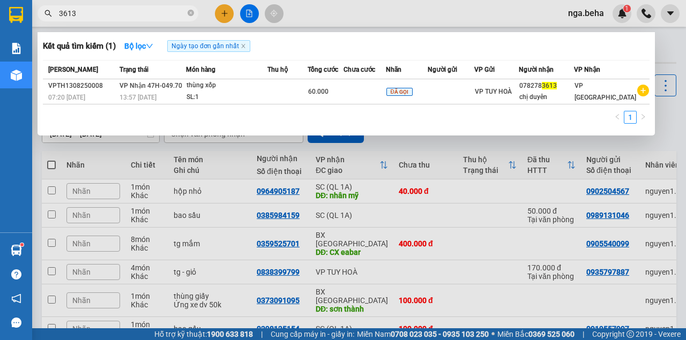
click at [136, 13] on input "3613" at bounding box center [122, 14] width 126 height 12
paste input "0942032845"
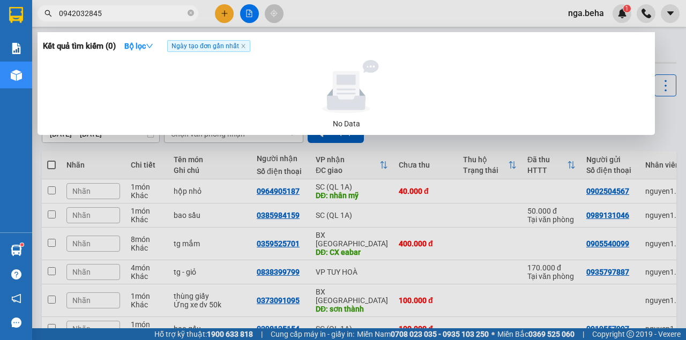
click at [159, 17] on input "0942032845" at bounding box center [122, 14] width 126 height 12
paste input "14734737"
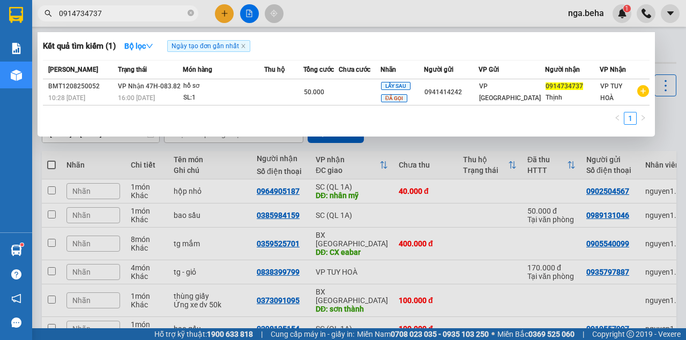
click at [111, 11] on input "0914734737" at bounding box center [122, 14] width 126 height 12
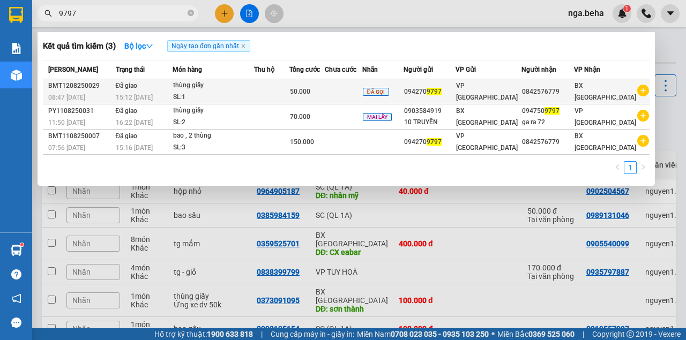
type input "9797"
click at [273, 100] on td at bounding box center [271, 91] width 35 height 25
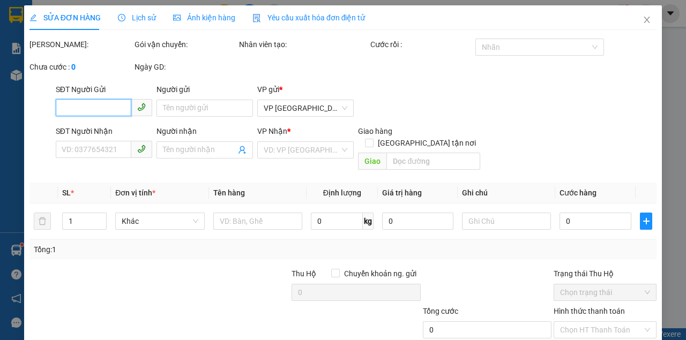
type input "0942709797"
type input "0842576779"
type input "50.000"
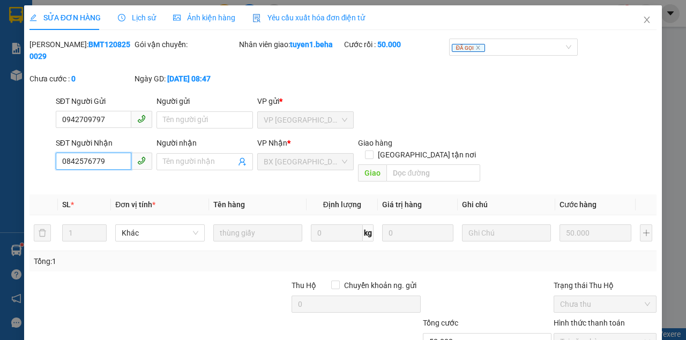
click at [107, 163] on input "0842576779" at bounding box center [94, 161] width 76 height 17
click at [642, 18] on icon "close" at bounding box center [646, 20] width 9 height 9
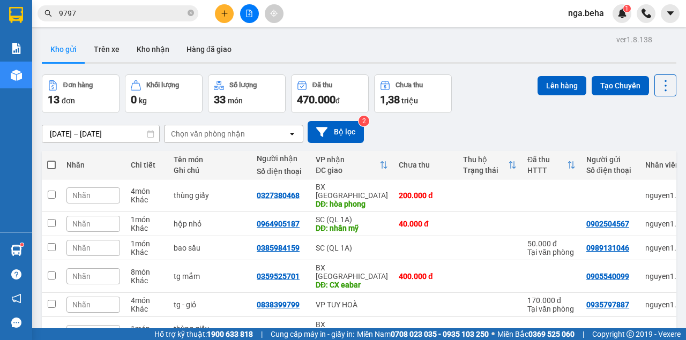
click at [92, 4] on div "Kết quả tìm kiếm ( 3 ) Bộ lọc Ngày tạo đơn gần nhất Mã ĐH Trạng thái Món hàng T…" at bounding box center [104, 13] width 209 height 19
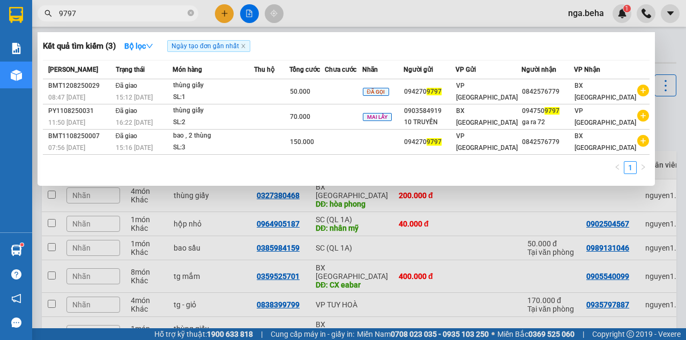
click at [87, 12] on input "9797" at bounding box center [122, 14] width 126 height 12
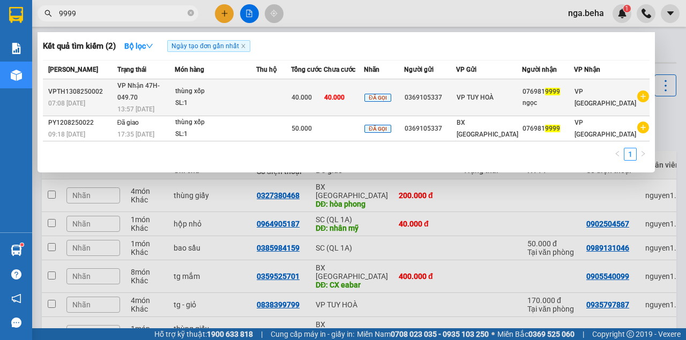
type input "9999"
click at [244, 98] on div "SL: 1" at bounding box center [215, 104] width 80 height 12
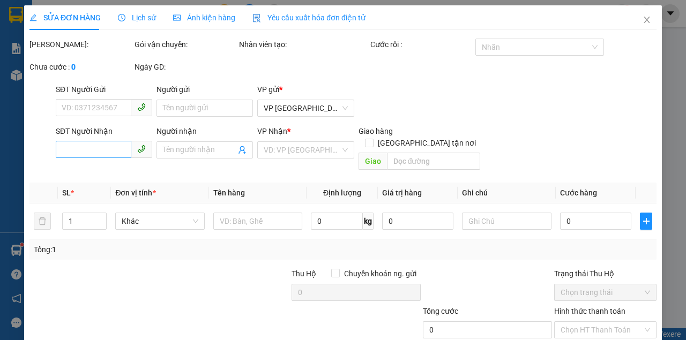
type input "0369105337"
type input "0769819999"
type input "ngọc"
type input "40.000"
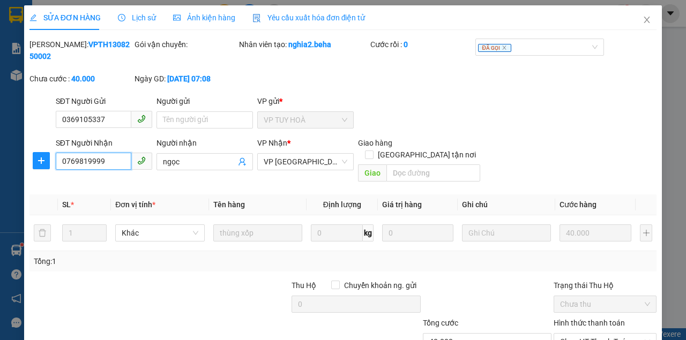
click at [104, 163] on input "0769819999" at bounding box center [94, 161] width 76 height 17
click at [207, 16] on span "Ảnh kiện hàng" at bounding box center [204, 17] width 62 height 9
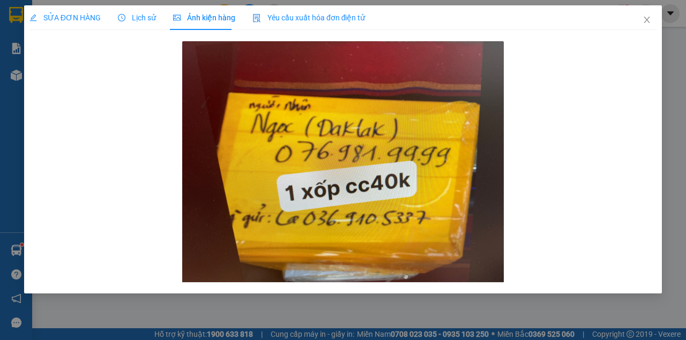
click at [87, 15] on span "SỬA ĐƠN HÀNG" at bounding box center [64, 17] width 71 height 9
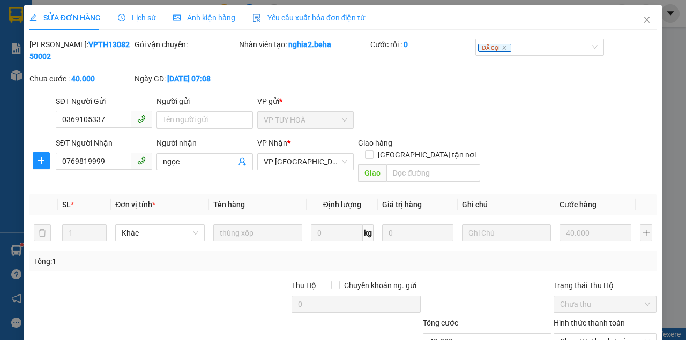
click at [200, 24] on div "Ảnh kiện hàng" at bounding box center [204, 17] width 62 height 25
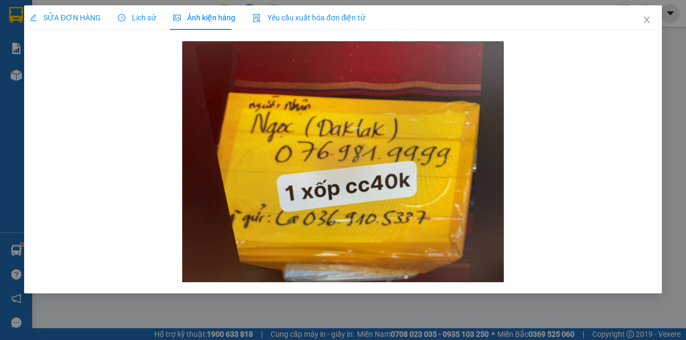
click at [91, 11] on div "SỬA ĐƠN HÀNG" at bounding box center [64, 17] width 71 height 25
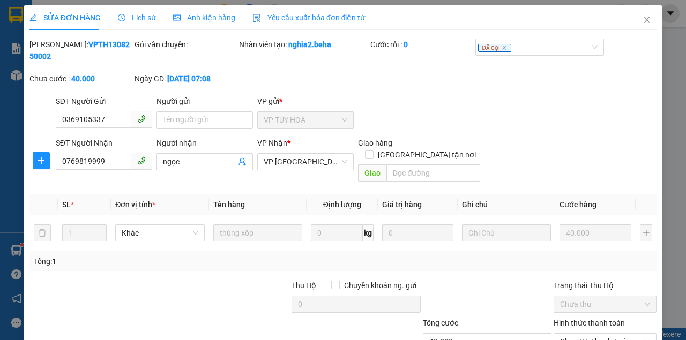
scroll to position [69, 0]
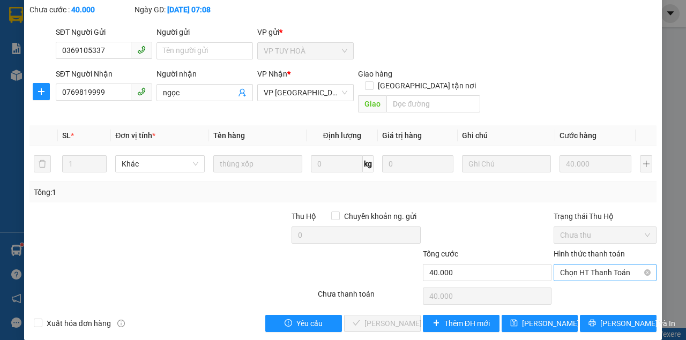
click at [571, 266] on span "Chọn HT Thanh Toán" at bounding box center [605, 273] width 90 height 16
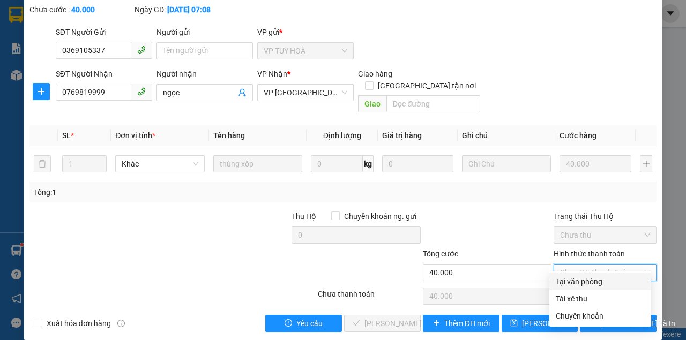
click at [577, 280] on div "Tại văn phòng" at bounding box center [600, 282] width 89 height 12
type input "0"
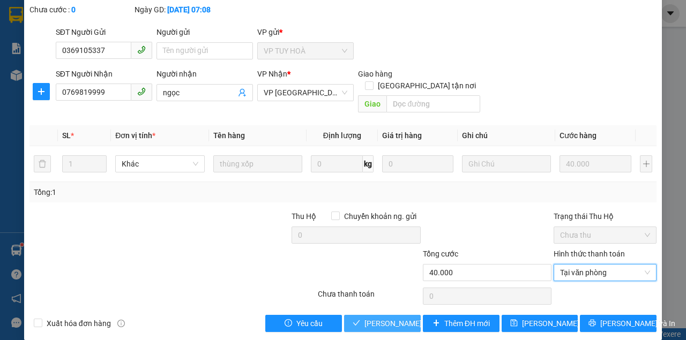
click at [390, 318] on span "Lưu và Giao hàng" at bounding box center [415, 324] width 103 height 12
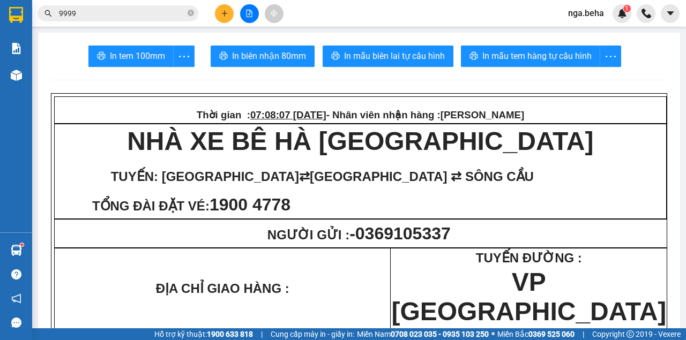
click at [111, 16] on input "9999" at bounding box center [122, 14] width 126 height 12
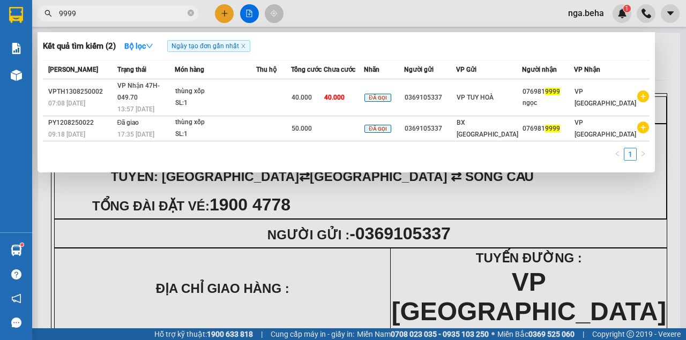
click at [111, 16] on input "9999" at bounding box center [122, 14] width 126 height 12
paste input "0982247578"
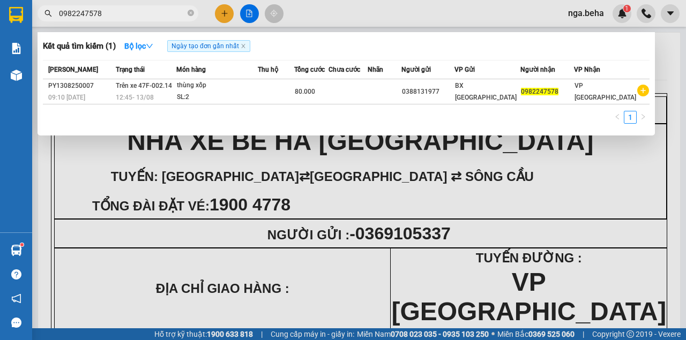
click at [108, 4] on div at bounding box center [343, 170] width 686 height 340
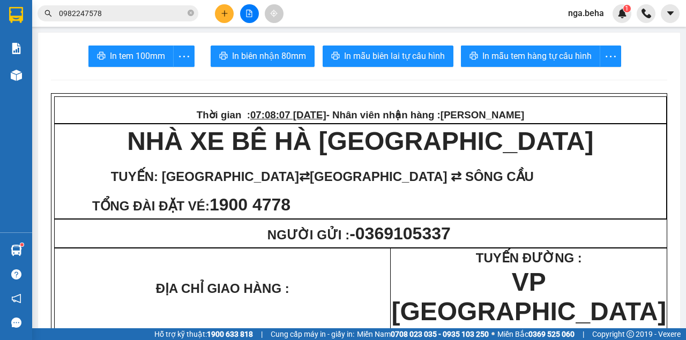
click at [108, 4] on div "Kết quả tìm kiếm ( 1 ) Bộ lọc Ngày tạo đơn gần nhất Mã ĐH Trạng thái Món hàng T…" at bounding box center [104, 13] width 209 height 19
click at [104, 9] on input "0982247578" at bounding box center [122, 14] width 126 height 12
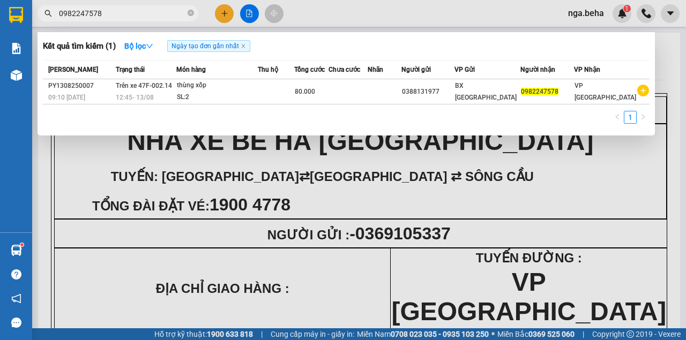
click at [104, 9] on input "0982247578" at bounding box center [122, 14] width 126 height 12
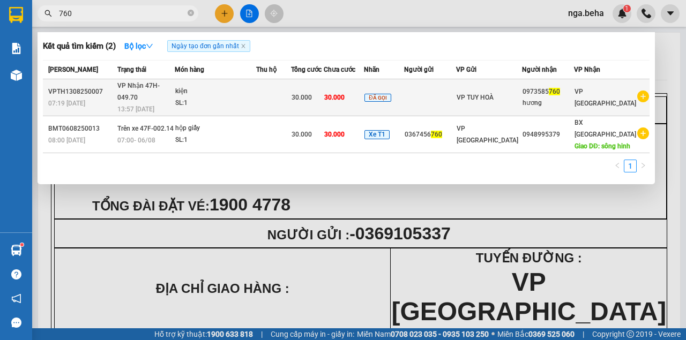
type input "760"
click at [237, 91] on div "kiện" at bounding box center [215, 92] width 80 height 12
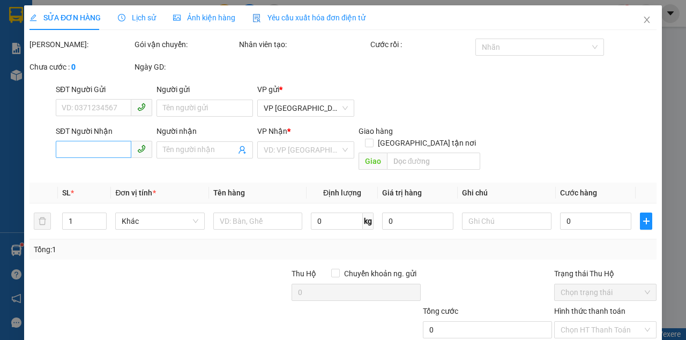
type input "0973585760"
type input "hương"
type input "30.000"
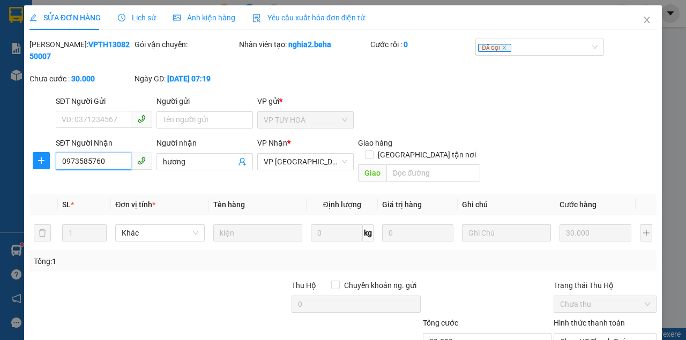
click at [110, 164] on input "0973585760" at bounding box center [94, 161] width 76 height 17
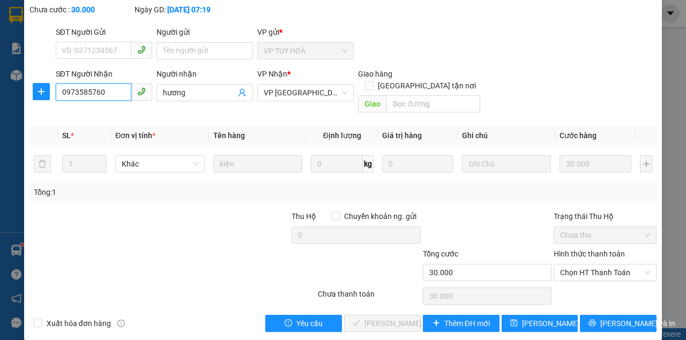
click at [120, 91] on input "0973585760" at bounding box center [94, 92] width 76 height 17
click at [591, 265] on span "Chọn HT Thanh Toán" at bounding box center [605, 273] width 90 height 16
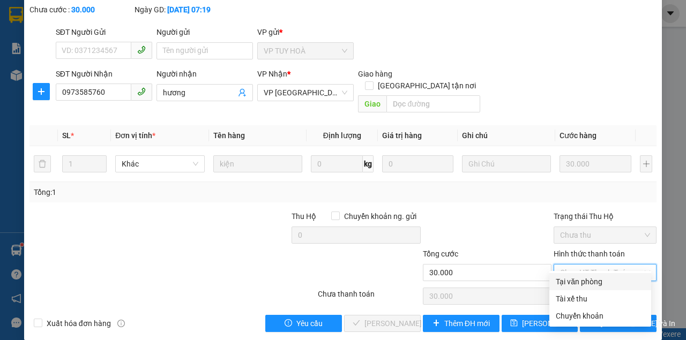
scroll to position [0, 0]
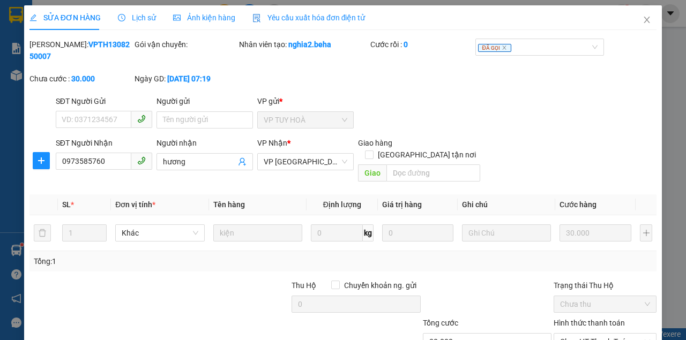
click at [209, 13] on span "Ảnh kiện hàng" at bounding box center [204, 17] width 62 height 9
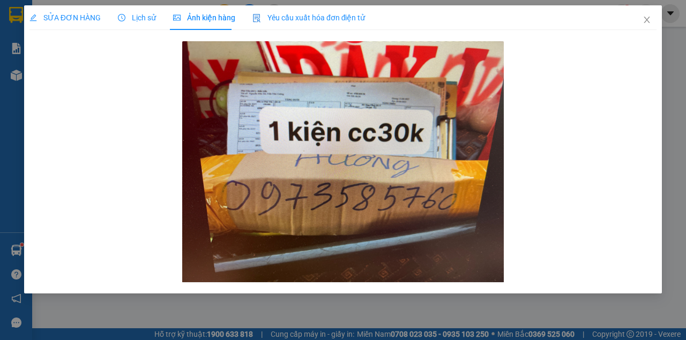
click at [43, 2] on div "SỬA ĐƠN HÀNG Lịch sử Ảnh kiện hàng Yêu cầu xuất hóa đơn điện tử Total Paid Fee …" at bounding box center [343, 170] width 686 height 340
drag, startPoint x: 59, startPoint y: 11, endPoint x: 110, endPoint y: 29, distance: 54.6
click at [59, 11] on div "SỬA ĐƠN HÀNG" at bounding box center [64, 17] width 71 height 25
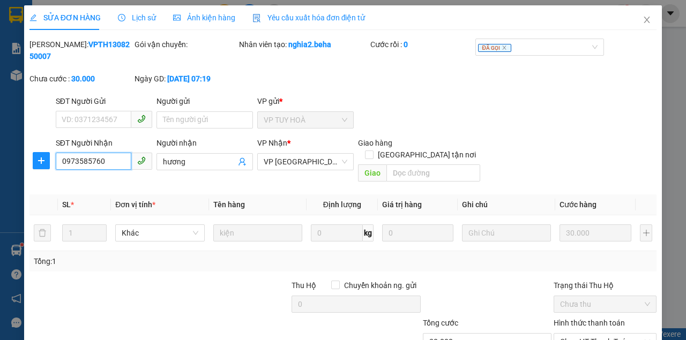
click at [108, 162] on input "0973585760" at bounding box center [94, 161] width 76 height 17
click at [107, 162] on input "0973585760" at bounding box center [94, 161] width 76 height 17
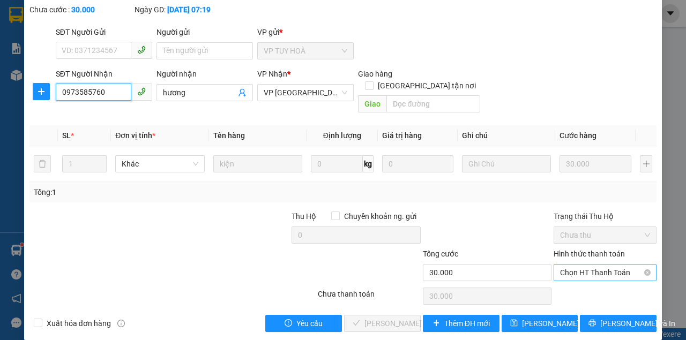
click at [606, 265] on span "Chọn HT Thanh Toán" at bounding box center [605, 273] width 90 height 16
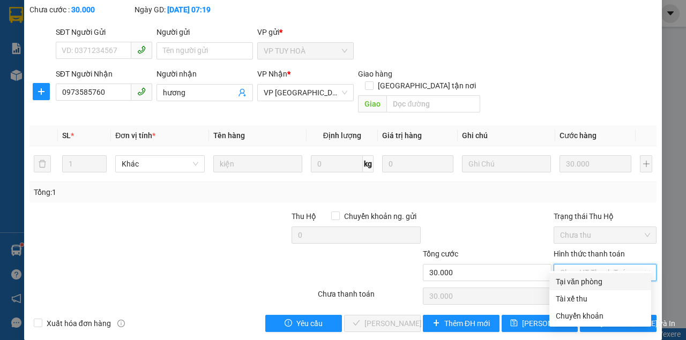
click at [585, 276] on div "Tại văn phòng" at bounding box center [600, 282] width 89 height 12
type input "0"
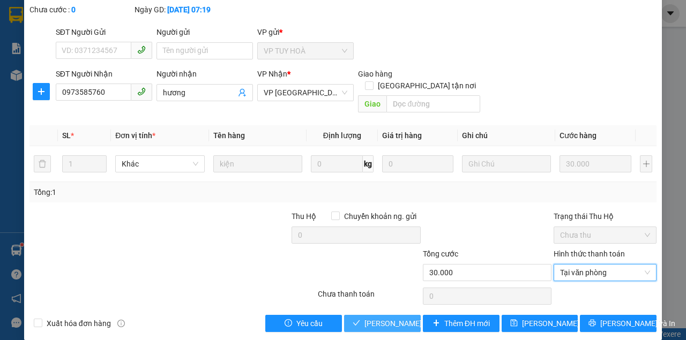
click at [381, 318] on span "Lưu và Giao hàng" at bounding box center [415, 324] width 103 height 12
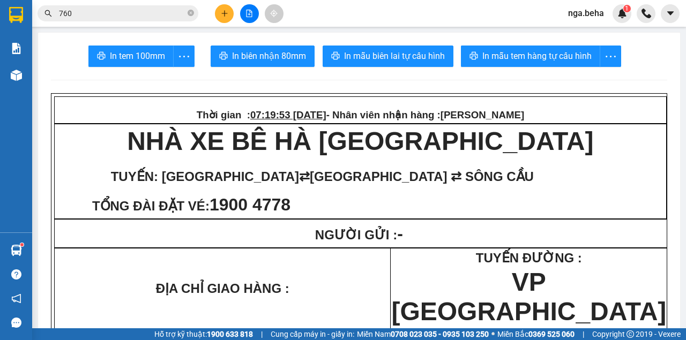
click at [89, 13] on input "760" at bounding box center [122, 14] width 126 height 12
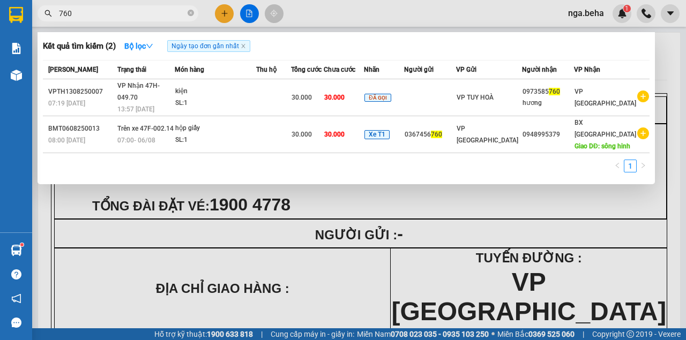
click at [89, 13] on input "760" at bounding box center [122, 14] width 126 height 12
drag, startPoint x: 412, startPoint y: 219, endPoint x: 125, endPoint y: 137, distance: 298.6
click at [410, 218] on div at bounding box center [343, 170] width 686 height 340
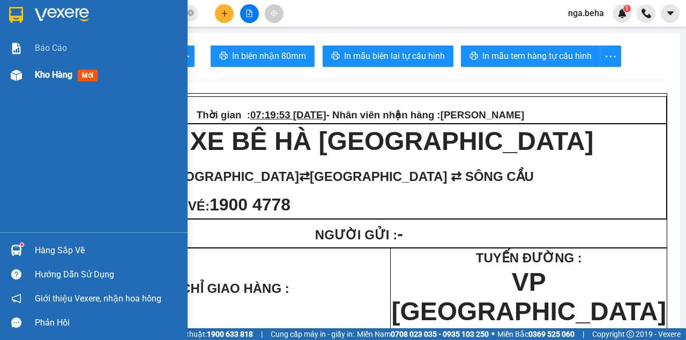
click at [16, 74] on img at bounding box center [16, 75] width 11 height 11
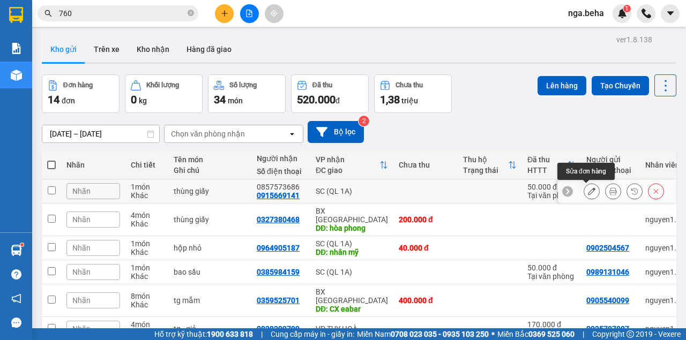
click at [588, 193] on icon at bounding box center [592, 192] width 8 height 8
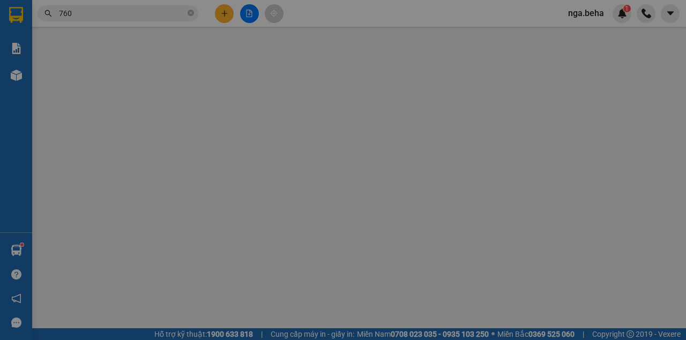
type input "0866662268"
type input "0915669141"
type input "0857573686"
type input "50.000"
type input "0"
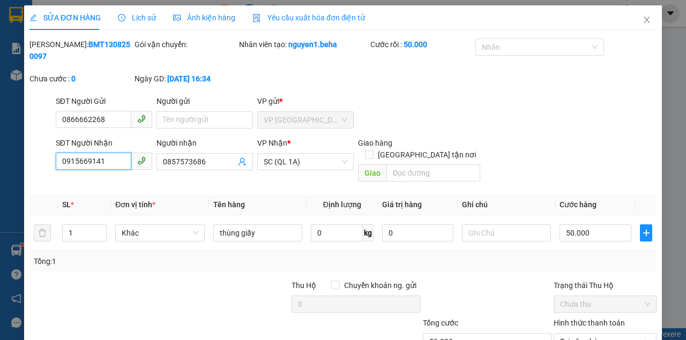
click at [105, 158] on input "0915669141" at bounding box center [94, 161] width 76 height 17
click at [636, 20] on span "Close" at bounding box center [647, 20] width 30 height 30
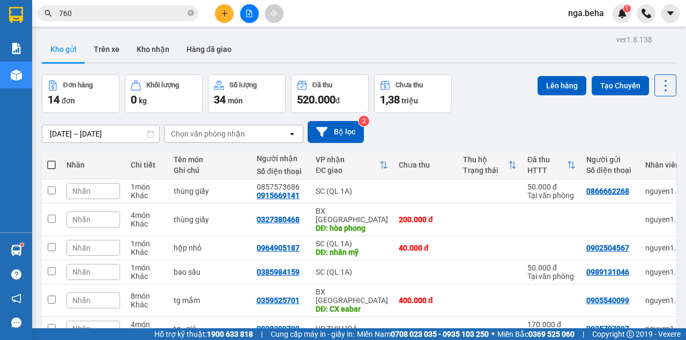
click at [238, 11] on div at bounding box center [249, 13] width 80 height 19
click at [242, 14] on button at bounding box center [249, 13] width 19 height 19
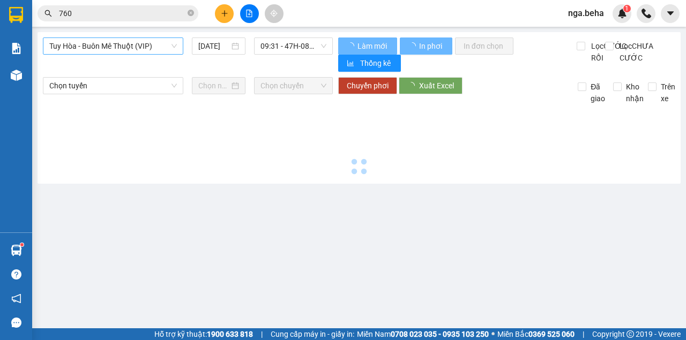
click at [144, 51] on span "Tuy Hòa - Buôn Mê Thuột (VIP)" at bounding box center [113, 46] width 128 height 16
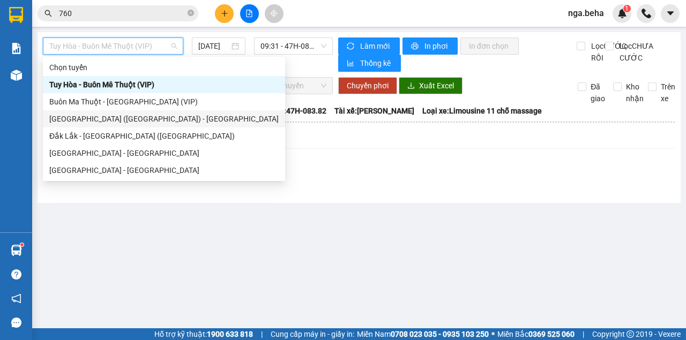
click at [129, 121] on div "[GEOGRAPHIC_DATA] ([GEOGRAPHIC_DATA]) - [GEOGRAPHIC_DATA]" at bounding box center [163, 119] width 229 height 12
type input "13/08/2025"
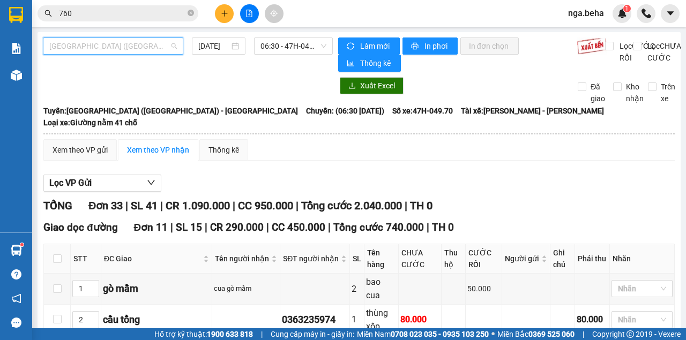
click at [131, 49] on span "[GEOGRAPHIC_DATA] ([GEOGRAPHIC_DATA]) - [GEOGRAPHIC_DATA]" at bounding box center [113, 46] width 128 height 16
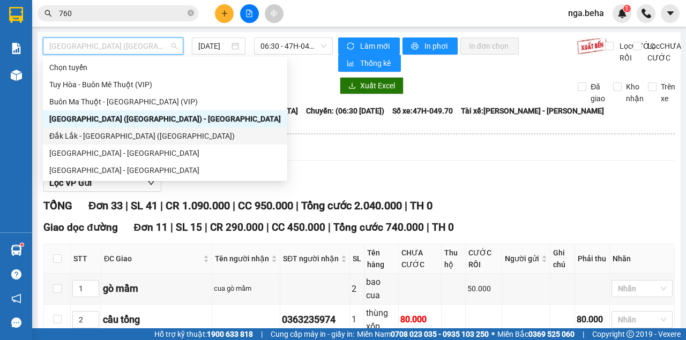
click at [129, 133] on div "Đắk Lắk - Phú Yên (SC)" at bounding box center [164, 136] width 231 height 12
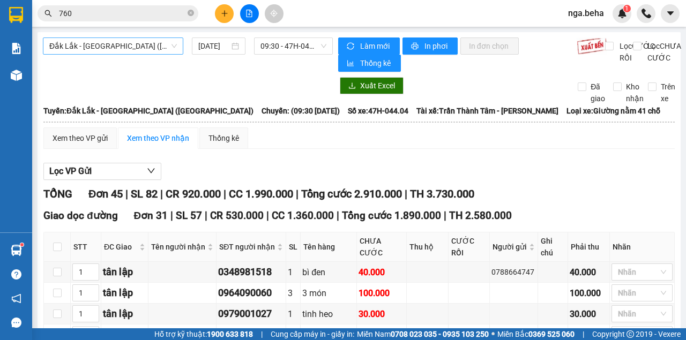
click at [144, 48] on span "Đắk Lắk - Phú Yên (SC)" at bounding box center [113, 46] width 128 height 16
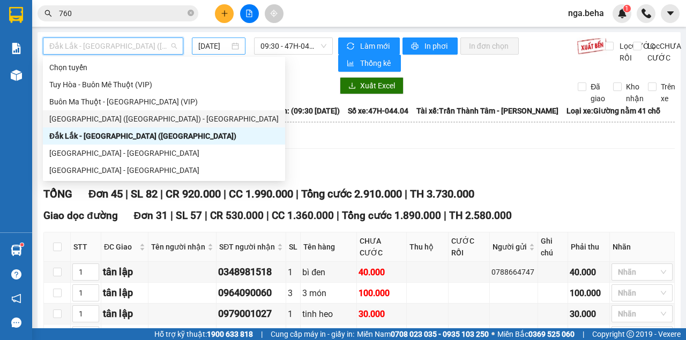
click at [221, 47] on input "13/08/2025" at bounding box center [213, 46] width 31 height 12
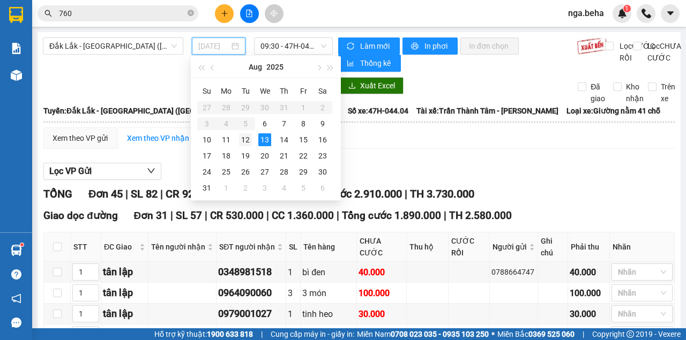
click at [248, 142] on div "12" at bounding box center [245, 139] width 13 height 13
type input "12/08/2025"
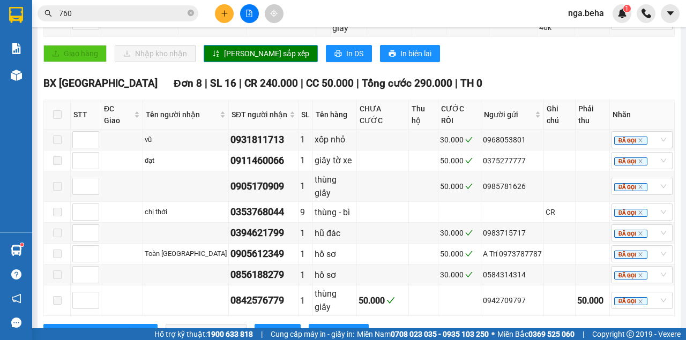
scroll to position [500, 0]
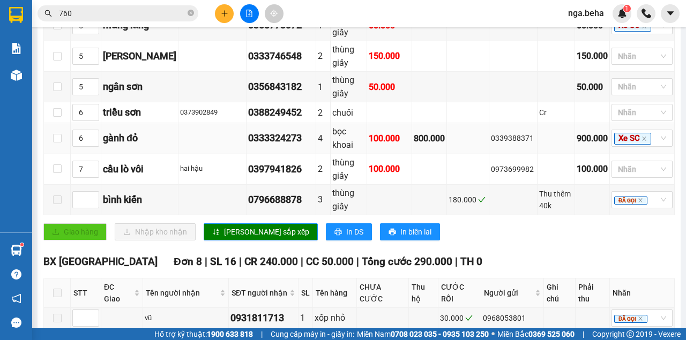
click at [504, 144] on div "0339388371" at bounding box center [513, 138] width 44 height 12
copy div "0339388371"
click at [552, 101] on td at bounding box center [556, 87] width 38 height 31
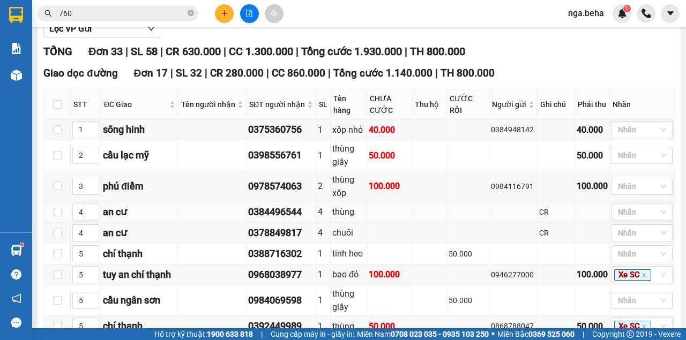
scroll to position [0, 0]
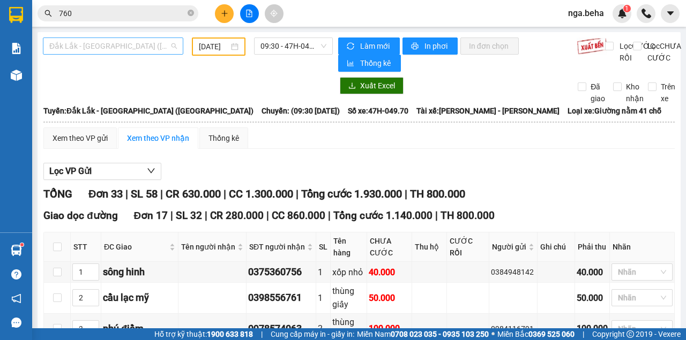
click at [124, 39] on span "Đắk Lắk - Phú Yên (SC)" at bounding box center [113, 46] width 128 height 16
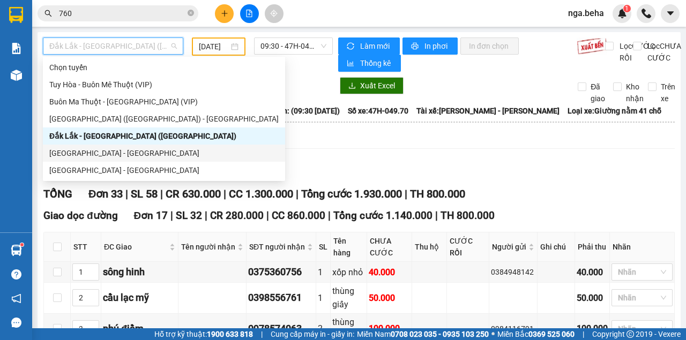
click at [102, 154] on div "[GEOGRAPHIC_DATA] - [GEOGRAPHIC_DATA]" at bounding box center [163, 153] width 229 height 12
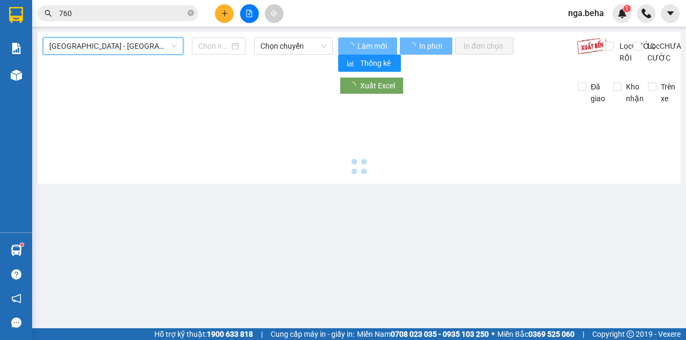
type input "13/08/2025"
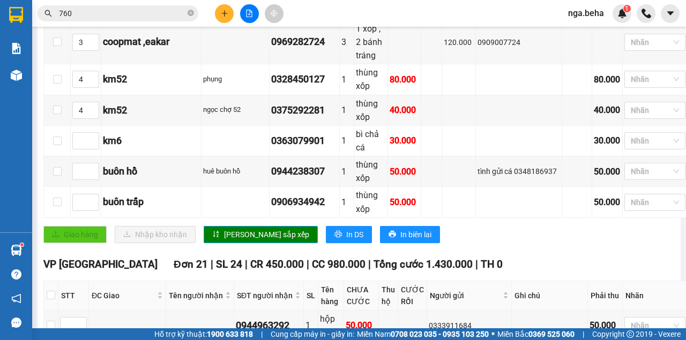
scroll to position [321, 0]
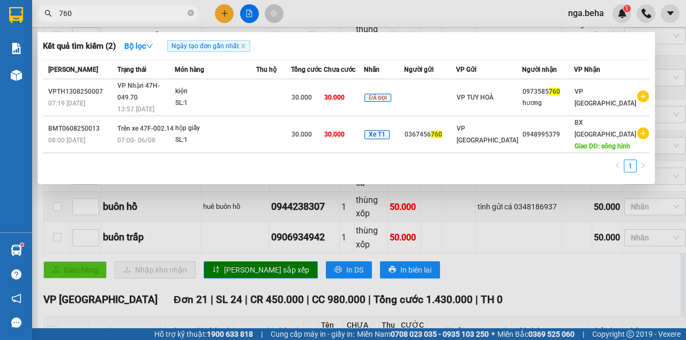
click at [121, 17] on input "760" at bounding box center [122, 14] width 126 height 12
paste input "0566331331"
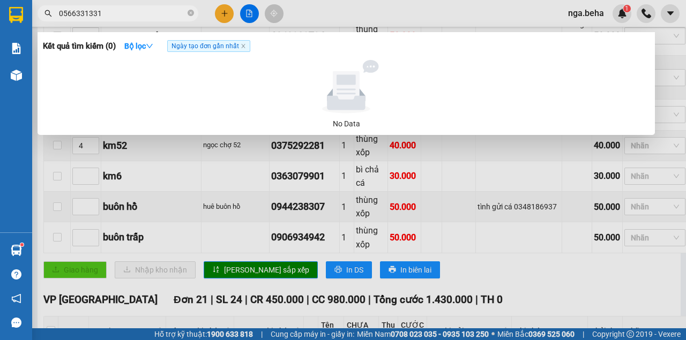
click at [78, 14] on input "0566331331" at bounding box center [122, 14] width 126 height 12
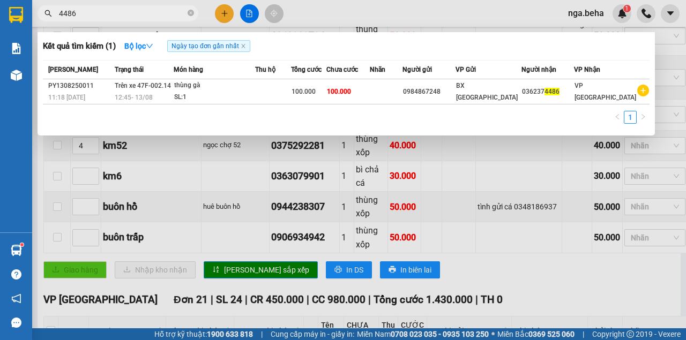
type input "4486"
click at [257, 108] on div "Mã ĐH Trạng thái Món hàng Thu hộ Tổng cước Chưa cước Nhãn Người gửi VP Gửi Ngườ…" at bounding box center [346, 95] width 606 height 70
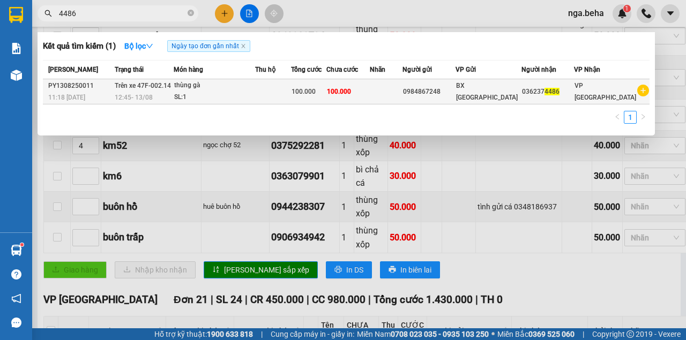
click at [254, 98] on div "SL: 1" at bounding box center [214, 98] width 80 height 12
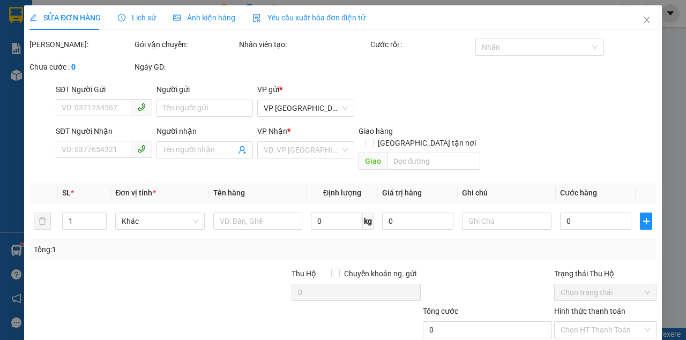
type input "0984867248"
type input "0362374486"
type input "100.000"
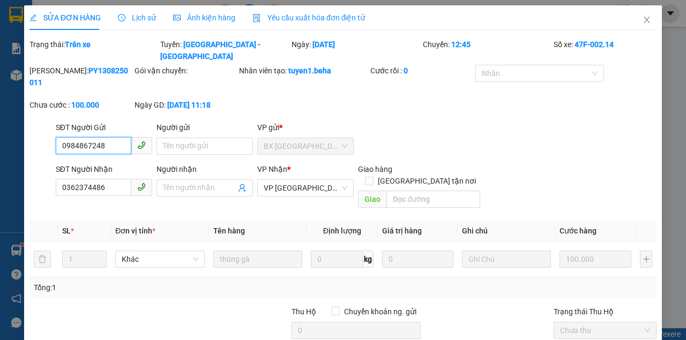
scroll to position [84, 0]
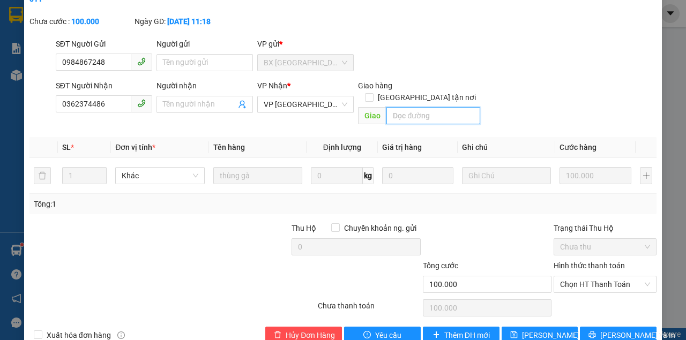
click at [417, 107] on input "search" at bounding box center [432, 115] width 93 height 17
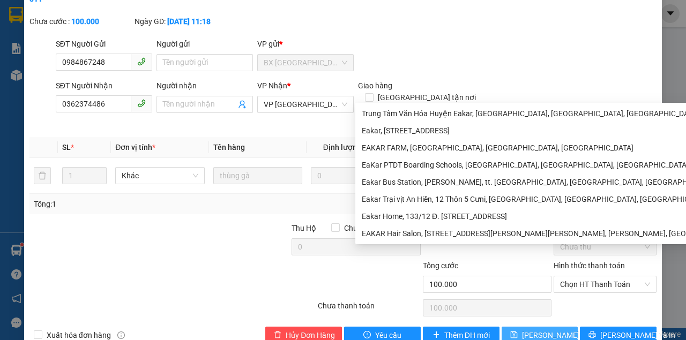
type input "eakar"
click at [534, 329] on span "[PERSON_NAME] thay đổi" at bounding box center [565, 335] width 86 height 12
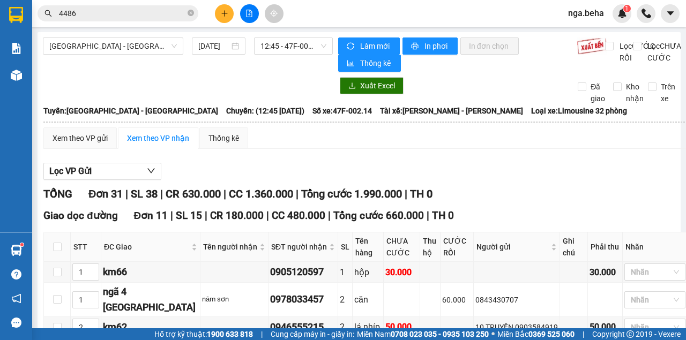
click at [123, 16] on input "4486" at bounding box center [122, 14] width 126 height 12
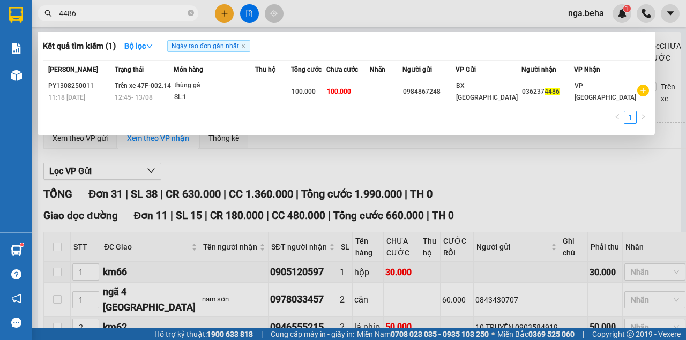
click at [123, 16] on input "4486" at bounding box center [122, 14] width 126 height 12
paste input "094824212"
type input "0948242126"
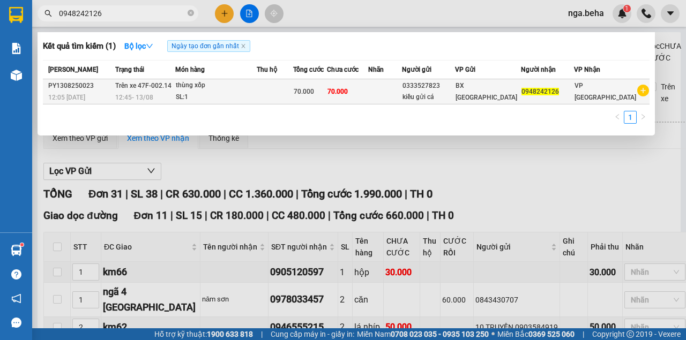
click at [399, 95] on td at bounding box center [385, 91] width 34 height 25
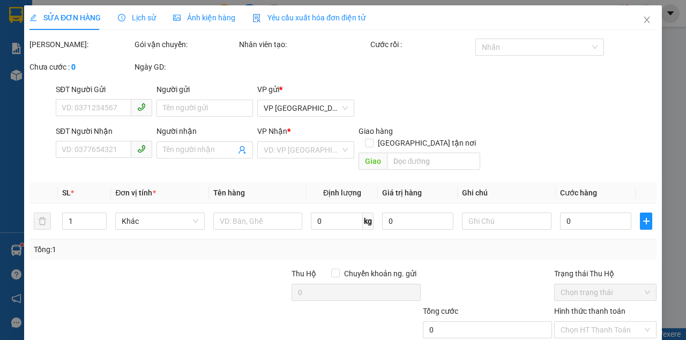
type input "0333527823"
type input "kiều gửi cá"
type input "0948242126"
type input "70.000"
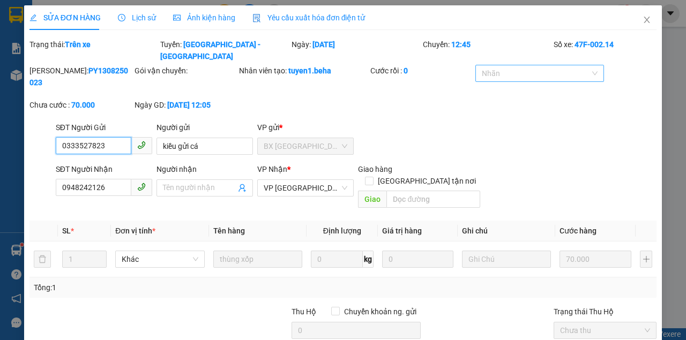
click at [519, 65] on div "Nhãn" at bounding box center [539, 73] width 129 height 17
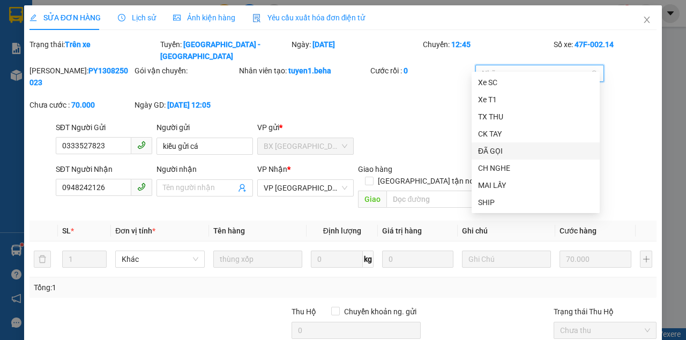
click at [510, 148] on div "ĐÃ GỌI" at bounding box center [535, 151] width 115 height 12
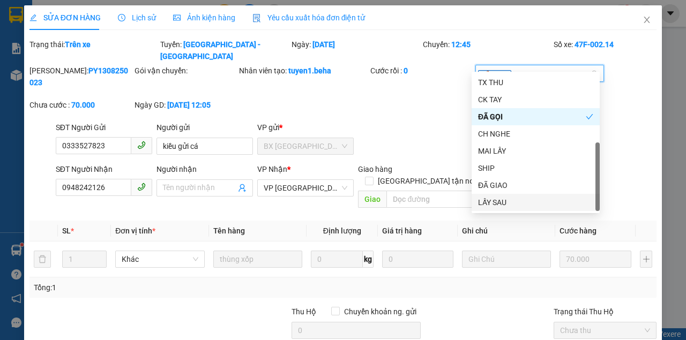
scroll to position [84, 0]
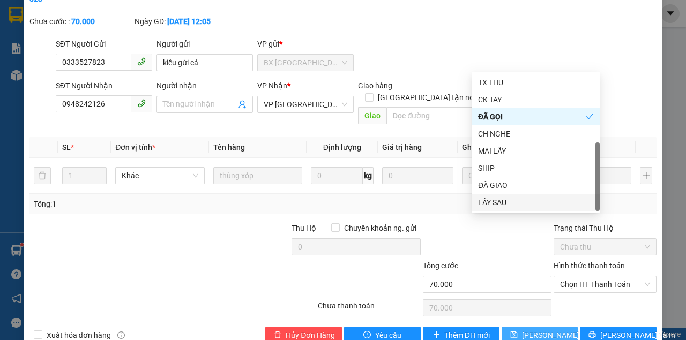
click at [522, 329] on span "[PERSON_NAME] thay đổi" at bounding box center [565, 335] width 86 height 12
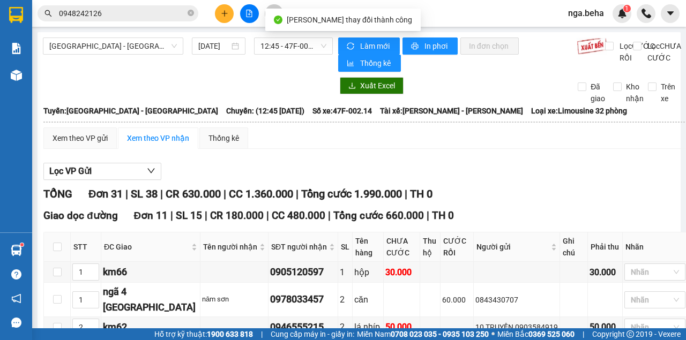
drag, startPoint x: 518, startPoint y: 183, endPoint x: 512, endPoint y: 65, distance: 118.0
click at [518, 181] on div at bounding box center [365, 180] width 644 height 1
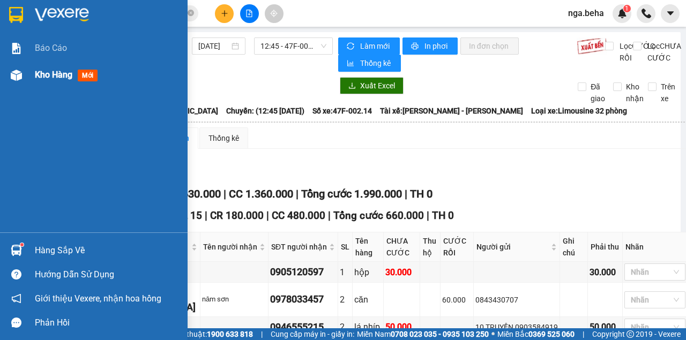
click at [4, 76] on div "Kho hàng mới" at bounding box center [94, 75] width 188 height 27
click at [21, 72] on img at bounding box center [16, 75] width 11 height 11
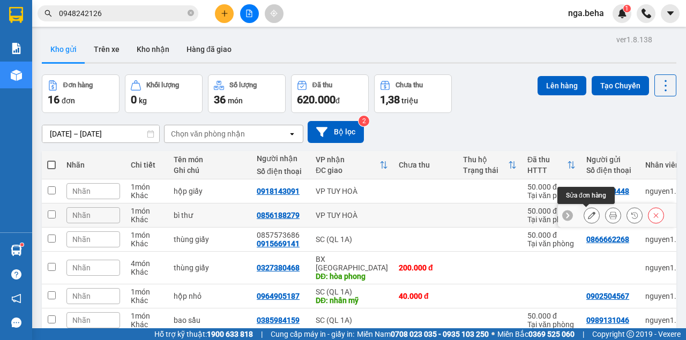
click at [588, 213] on icon at bounding box center [592, 216] width 8 height 8
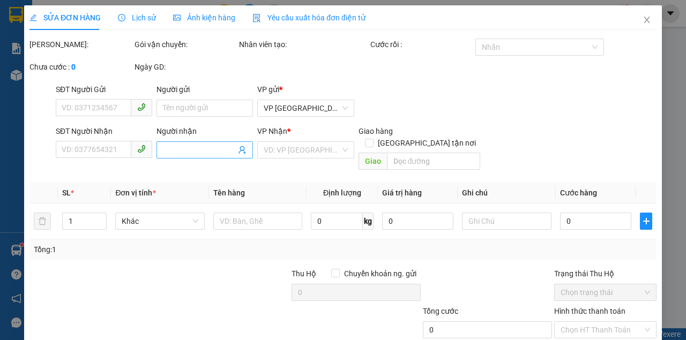
type input "0919632772"
type input "0856188279"
type input "50.000"
type input "0"
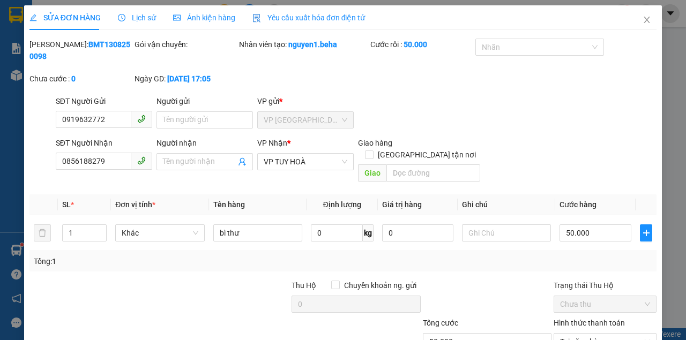
click at [111, 147] on div "SĐT Người Nhận" at bounding box center [104, 143] width 96 height 12
click at [111, 153] on input "0856188279" at bounding box center [94, 161] width 76 height 17
click at [109, 158] on input "0856188279" at bounding box center [94, 161] width 76 height 17
click at [640, 15] on span "Close" at bounding box center [647, 20] width 30 height 30
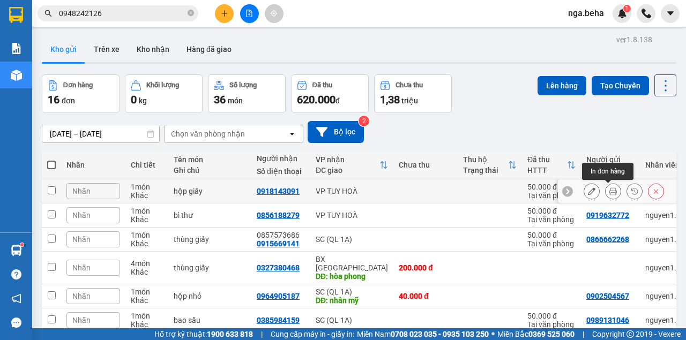
click at [590, 189] on button at bounding box center [591, 191] width 15 height 19
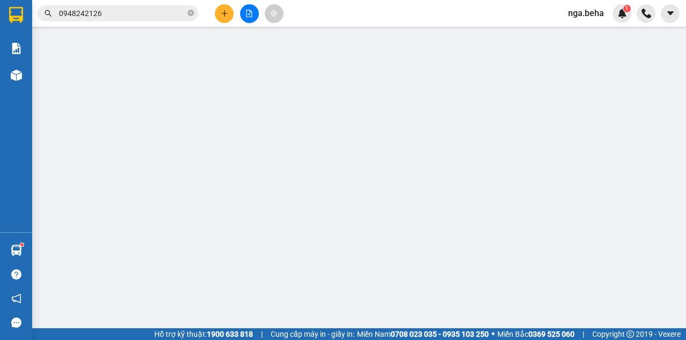
type input "0942408448"
type input "0918143091"
type input "50.000"
type input "0"
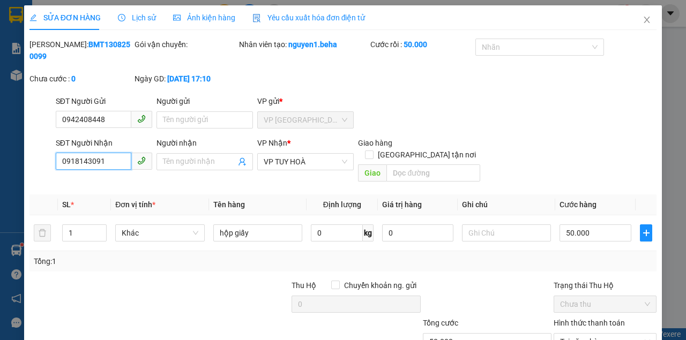
click at [117, 167] on input "0918143091" at bounding box center [94, 161] width 76 height 17
click at [643, 17] on icon "close" at bounding box center [646, 20] width 9 height 9
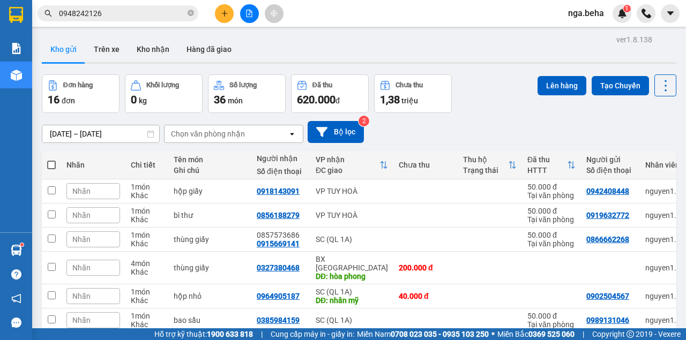
click at [101, 7] on span "0948242126" at bounding box center [118, 13] width 161 height 16
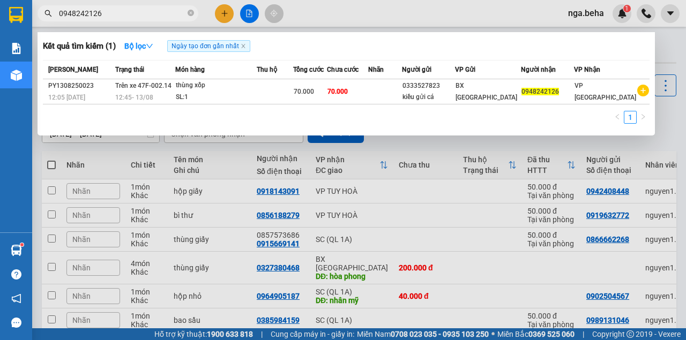
click at [101, 7] on span "0948242126" at bounding box center [118, 13] width 161 height 16
click at [107, 11] on input "0948242126" at bounding box center [122, 14] width 126 height 12
paste input "82247578"
type input "0982247578"
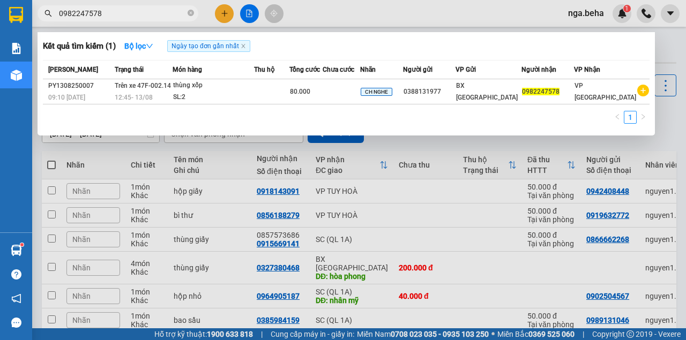
click at [402, 98] on div "CH NGHE" at bounding box center [382, 92] width 42 height 12
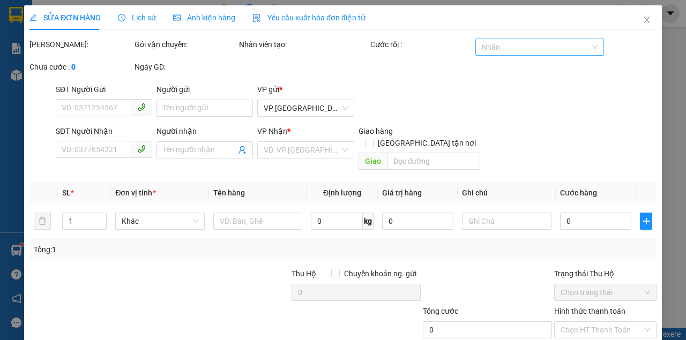
type input "0388131977"
type input "0982247578"
type input "80.000"
type input "0"
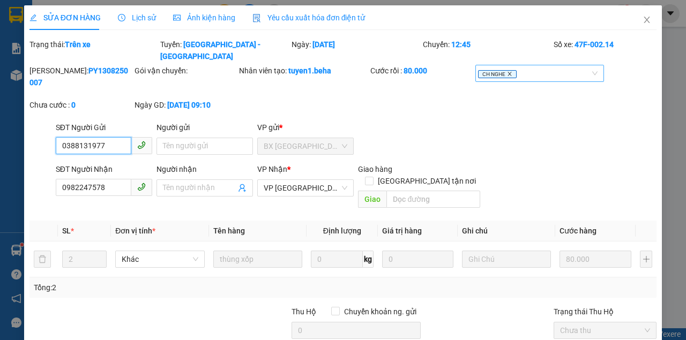
click at [507, 72] on icon "close" at bounding box center [509, 74] width 4 height 4
click at [505, 67] on div at bounding box center [534, 73] width 113 height 13
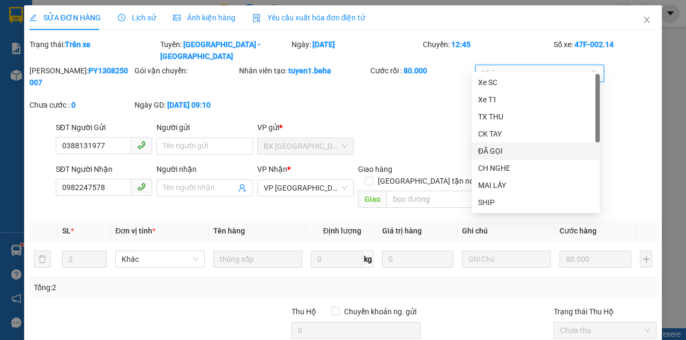
click at [507, 153] on div "ĐÃ GỌI" at bounding box center [535, 151] width 115 height 12
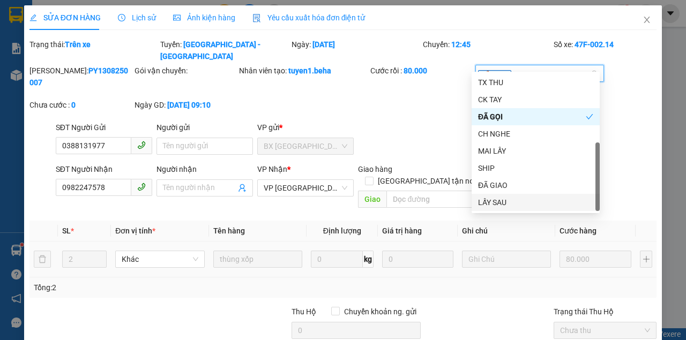
scroll to position [84, 0]
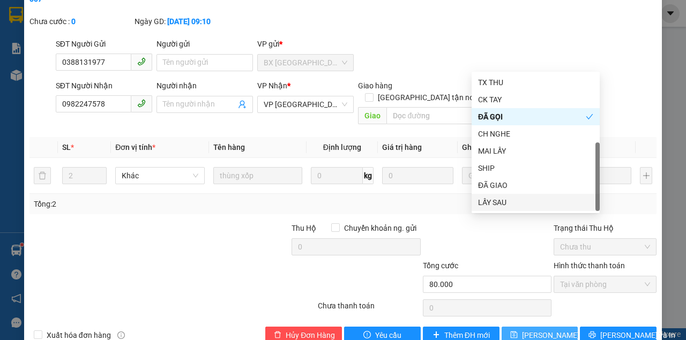
click at [527, 329] on span "[PERSON_NAME] thay đổi" at bounding box center [565, 335] width 86 height 12
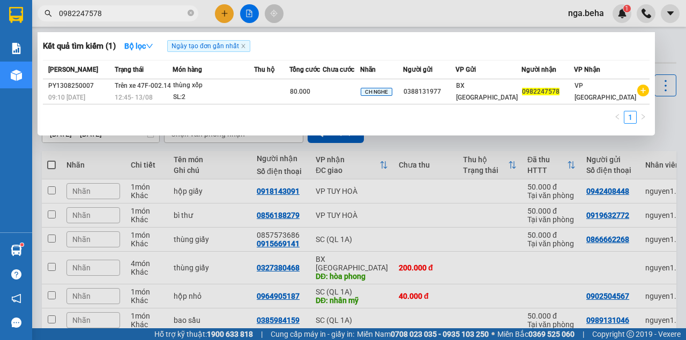
click at [94, 5] on span "0982247578" at bounding box center [118, 13] width 161 height 16
click at [97, 11] on input "0982247578" at bounding box center [122, 14] width 126 height 12
click at [98, 11] on input "0982247578" at bounding box center [122, 14] width 126 height 12
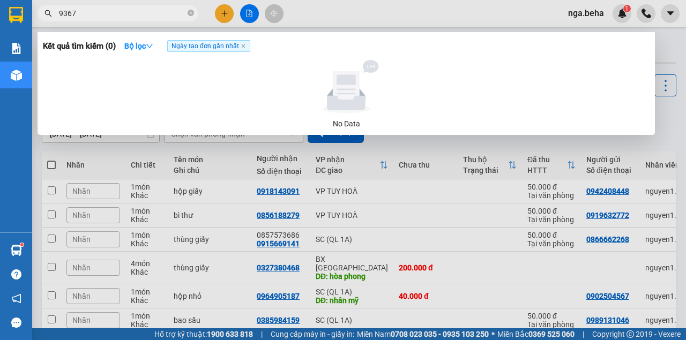
click at [70, 15] on input "9367" at bounding box center [122, 14] width 126 height 12
click at [79, 9] on input "9367" at bounding box center [122, 14] width 126 height 12
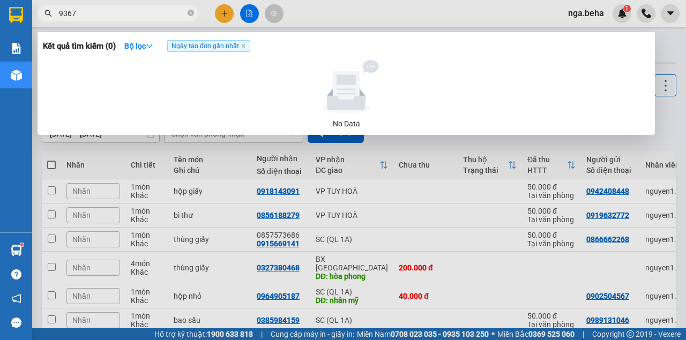
click at [79, 9] on input "9367" at bounding box center [122, 14] width 126 height 12
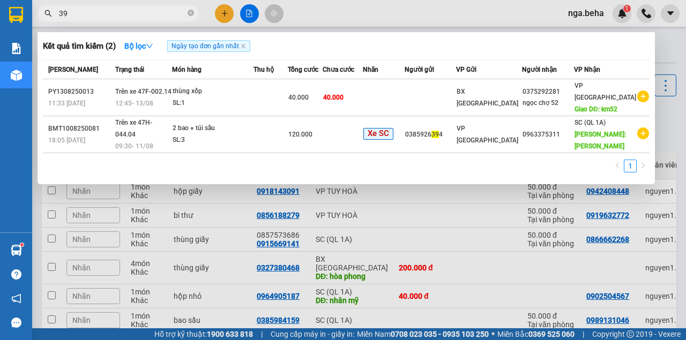
type input "3"
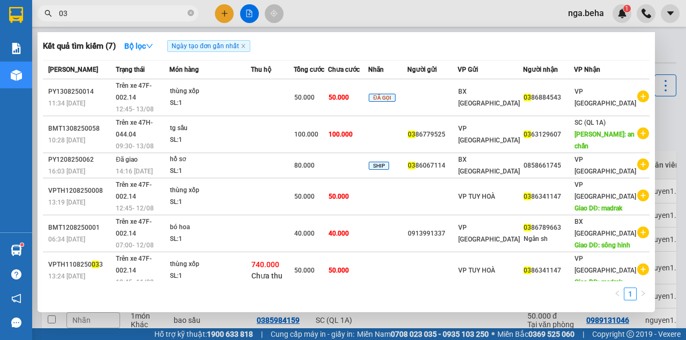
type input "0"
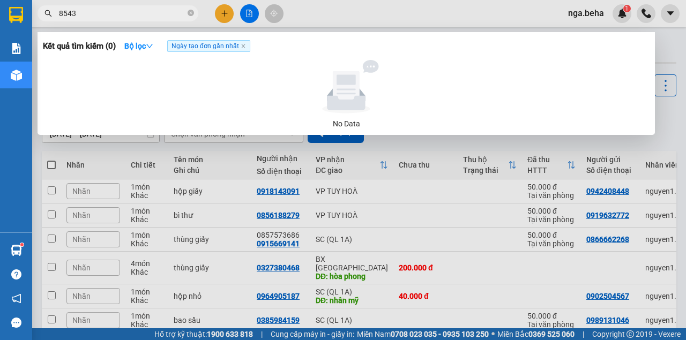
click at [102, 11] on input "8543" at bounding box center [122, 14] width 126 height 12
click at [103, 15] on input "8543" at bounding box center [122, 14] width 126 height 12
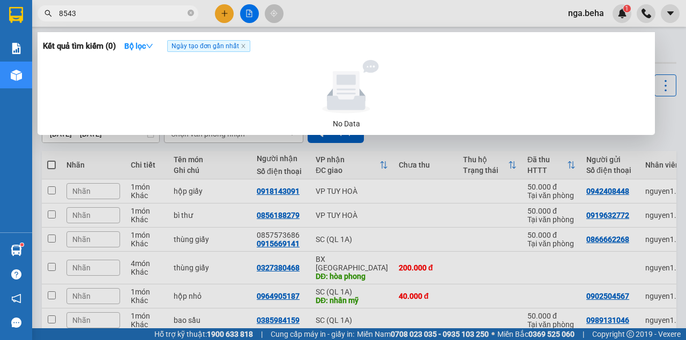
click at [103, 15] on input "8543" at bounding box center [122, 14] width 126 height 12
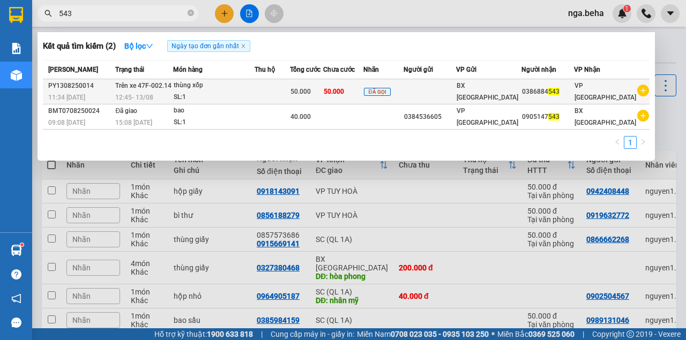
type input "543"
click at [222, 80] on div "thùng xốp" at bounding box center [214, 86] width 80 height 12
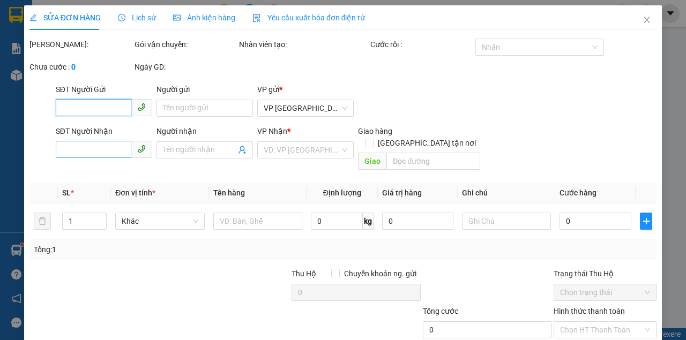
type input "0386884543"
type input "50.000"
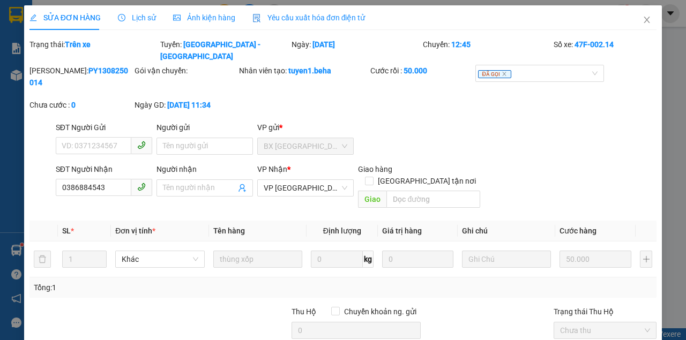
click at [107, 163] on div "SĐT Người Nhận" at bounding box center [104, 169] width 96 height 12
click at [107, 179] on input "0386884543" at bounding box center [94, 187] width 76 height 17
click at [105, 179] on input "0386884543" at bounding box center [94, 187] width 76 height 17
click at [642, 23] on icon "close" at bounding box center [646, 20] width 9 height 9
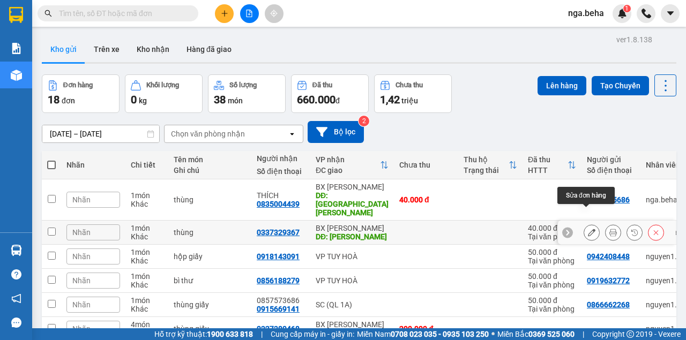
click at [589, 229] on icon at bounding box center [592, 233] width 8 height 8
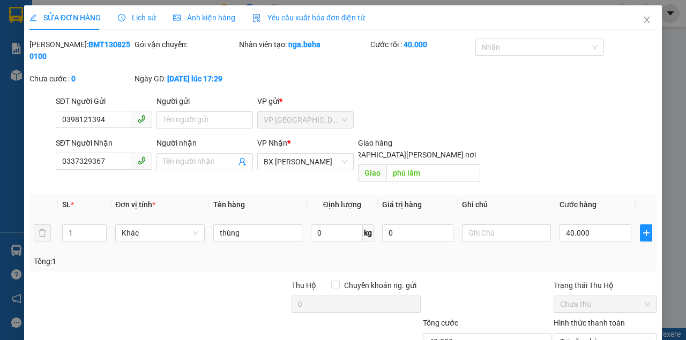
type input "0398121394"
type input "0337329367"
type input "phú lâm"
type input "40.000"
type input "0"
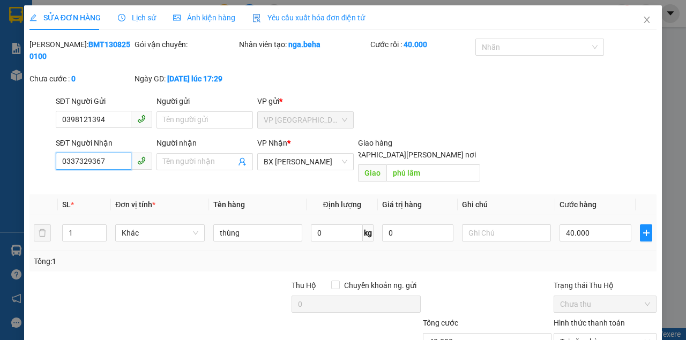
click at [109, 164] on input "0337329367" at bounding box center [94, 161] width 76 height 17
click at [642, 20] on icon "close" at bounding box center [646, 20] width 9 height 9
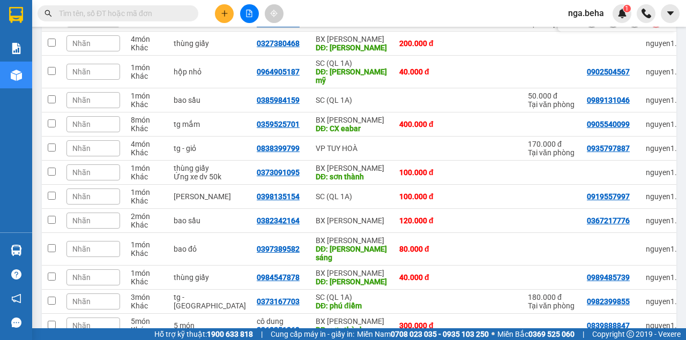
scroll to position [353, 0]
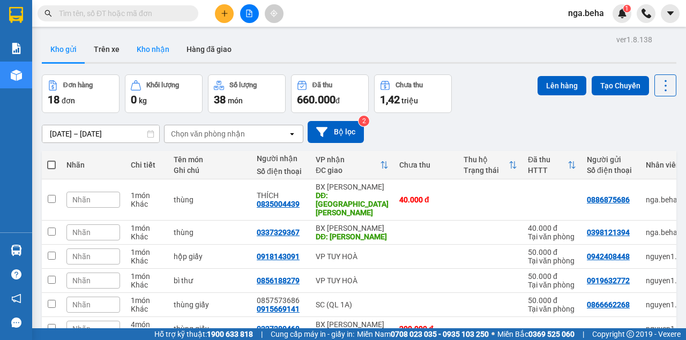
click at [152, 50] on button "Kho nhận" at bounding box center [153, 49] width 50 height 26
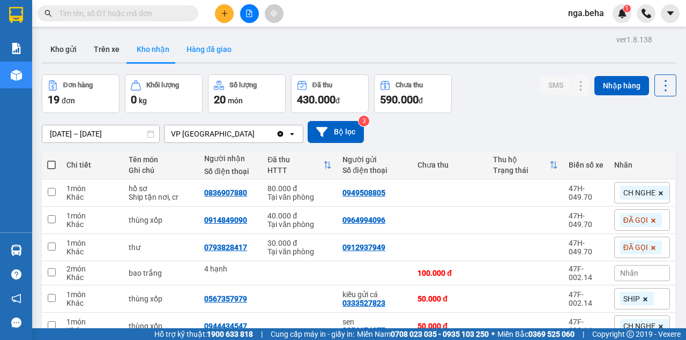
click at [197, 51] on button "Hàng đã giao" at bounding box center [209, 49] width 62 height 26
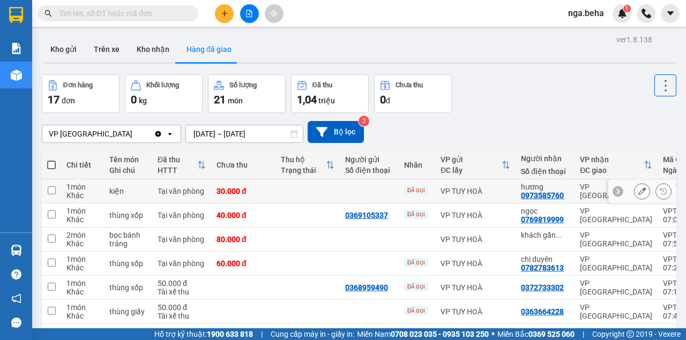
click at [638, 191] on icon at bounding box center [642, 192] width 8 height 8
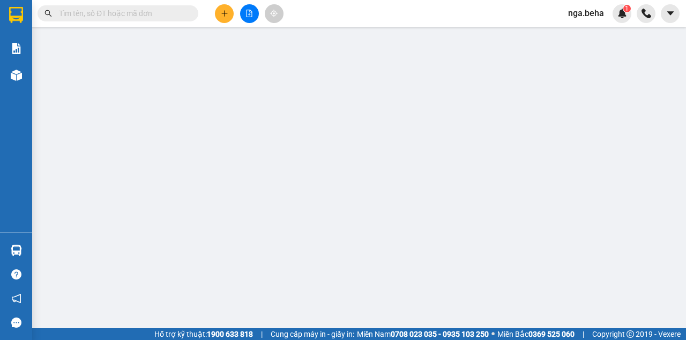
type input "0973585760"
type input "hương"
type input "30.000"
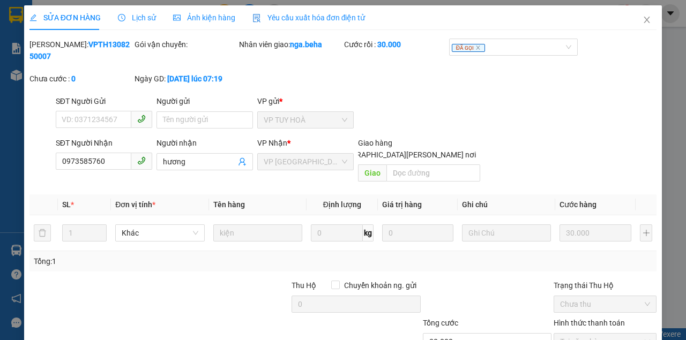
click at [218, 21] on span "Ảnh kiện hàng" at bounding box center [204, 17] width 62 height 9
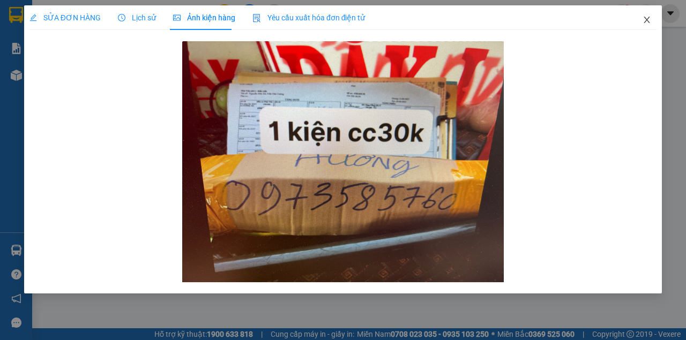
click at [644, 18] on icon "close" at bounding box center [646, 20] width 9 height 9
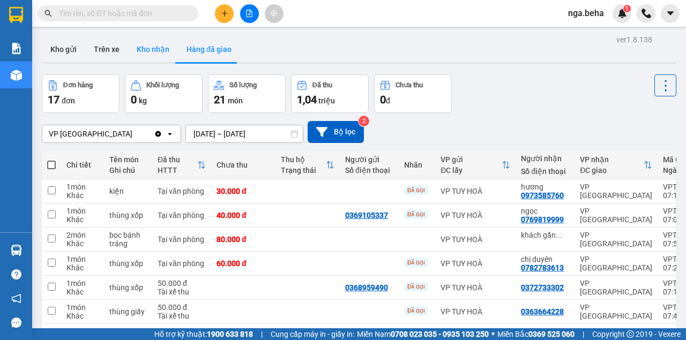
click at [151, 60] on button "Kho nhận" at bounding box center [153, 49] width 50 height 26
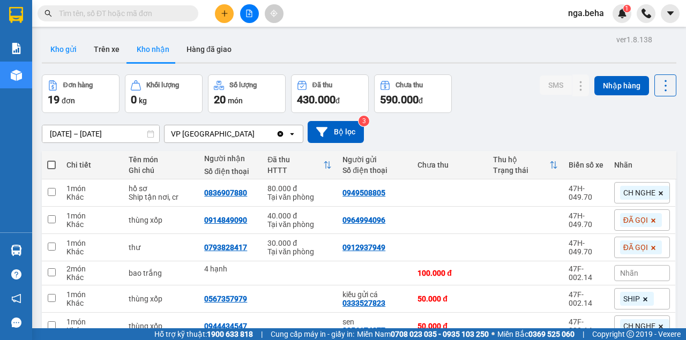
click at [77, 53] on button "Kho gửi" at bounding box center [63, 49] width 43 height 26
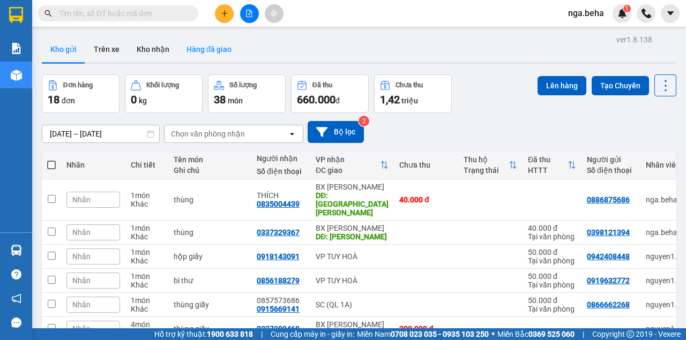
click at [215, 61] on button "Hàng đã giao" at bounding box center [209, 49] width 62 height 26
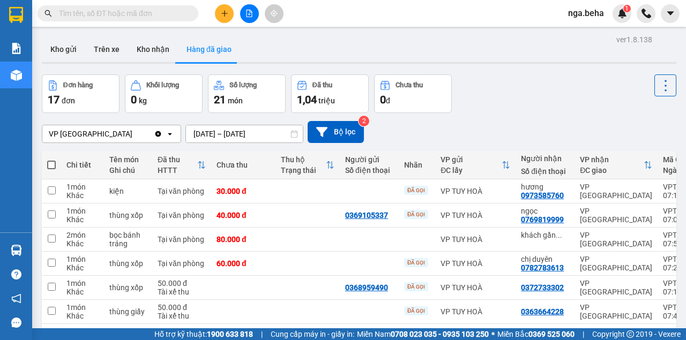
click at [160, 13] on input "text" at bounding box center [122, 14] width 126 height 12
paste input "0984531408"
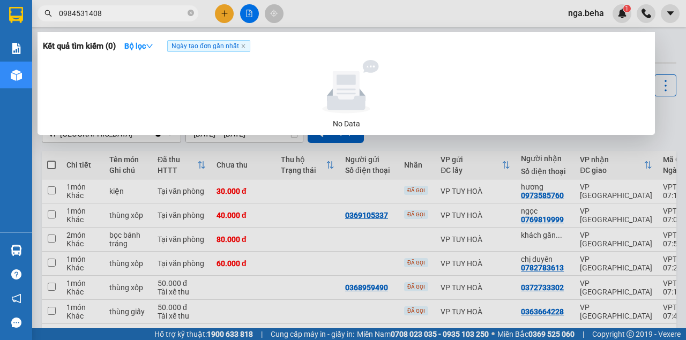
type input "0984531408"
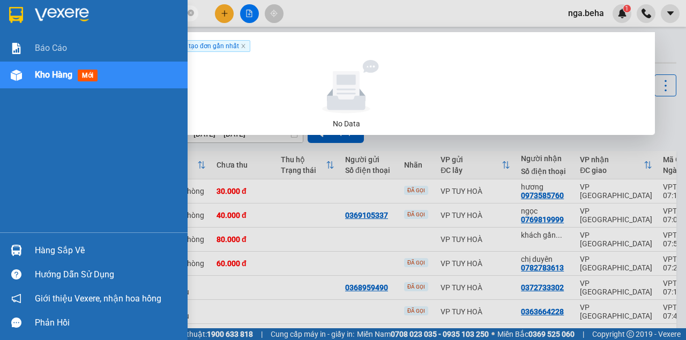
click at [32, 71] on div "Kho hàng mới" at bounding box center [94, 75] width 188 height 27
click at [17, 74] on img at bounding box center [16, 75] width 11 height 11
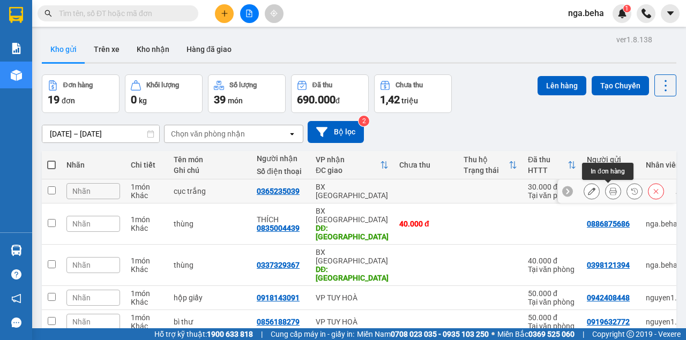
click at [588, 192] on icon at bounding box center [592, 192] width 8 height 8
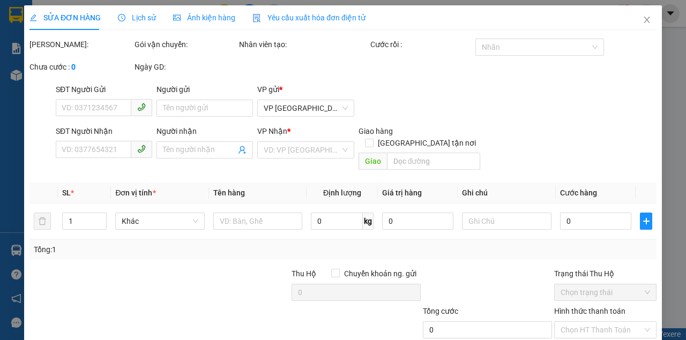
type input "0379697194"
type input "0365235039"
type input "30.000"
type input "0"
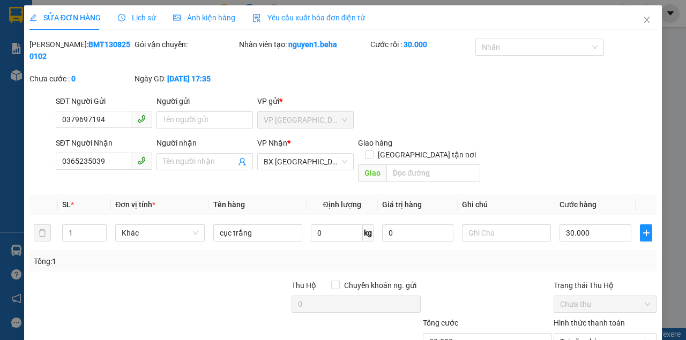
click at [100, 152] on div "SĐT Người Nhận" at bounding box center [104, 145] width 96 height 16
click at [104, 164] on input "0365235039" at bounding box center [94, 161] width 76 height 17
click at [635, 20] on span "Close" at bounding box center [647, 20] width 30 height 30
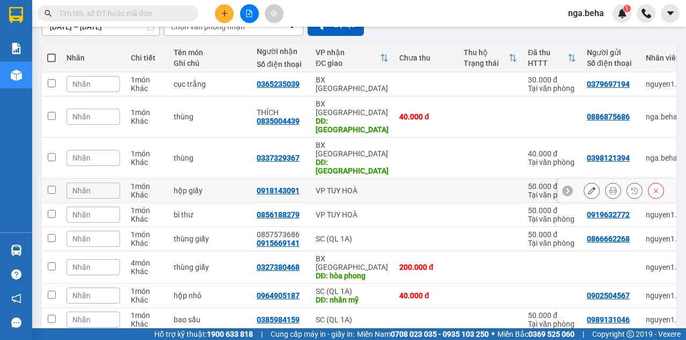
scroll to position [143, 0]
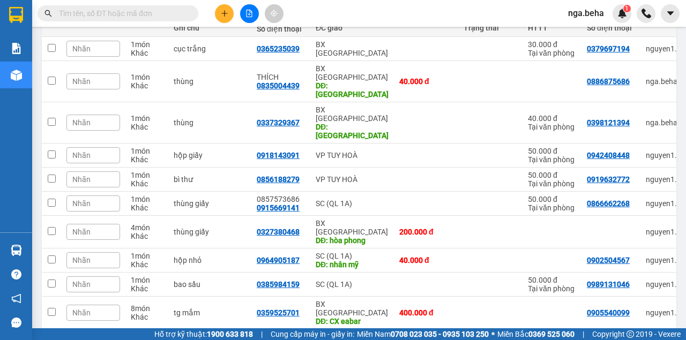
click at [140, 9] on input "text" at bounding box center [122, 14] width 126 height 12
paste input "0359795796"
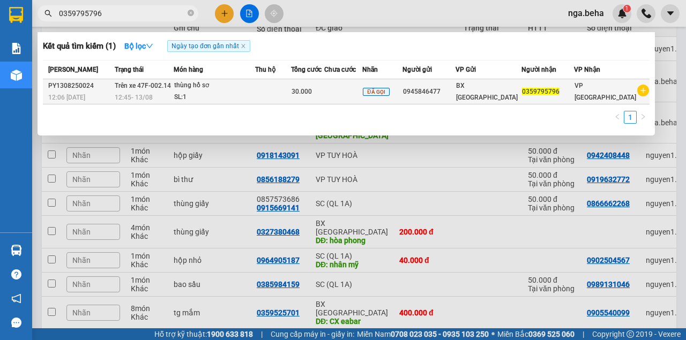
type input "0359795796"
click at [362, 86] on td at bounding box center [343, 91] width 38 height 25
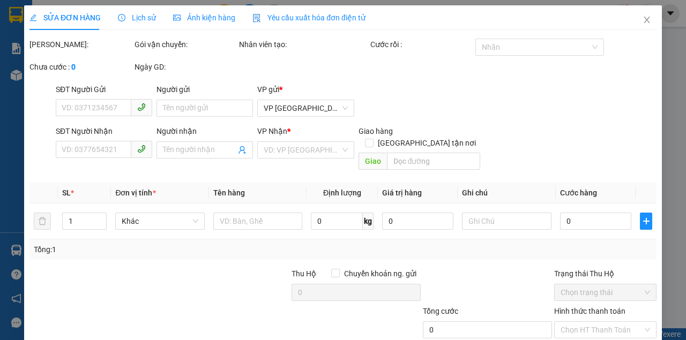
type input "0945846477"
type input "0359795796"
type input "30.000"
type input "0"
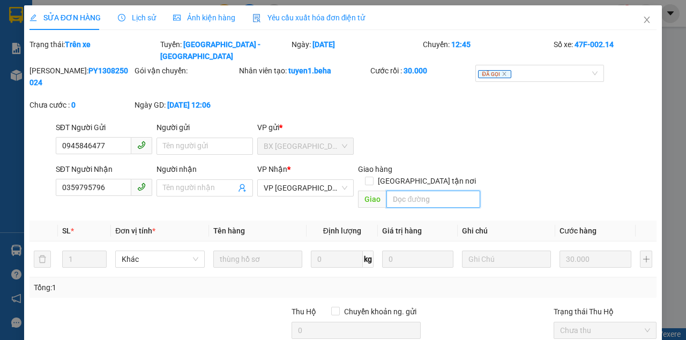
click at [408, 191] on input "search" at bounding box center [432, 199] width 93 height 17
type input "5"
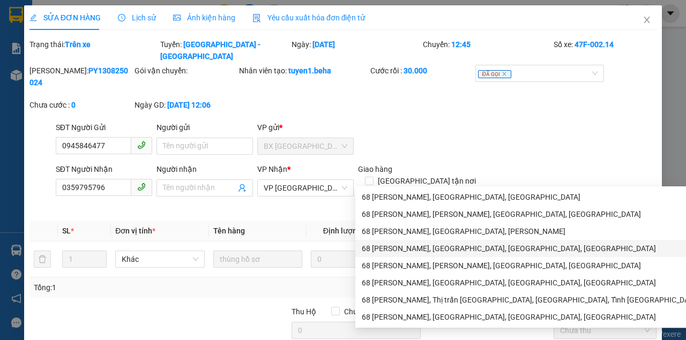
scroll to position [71, 0]
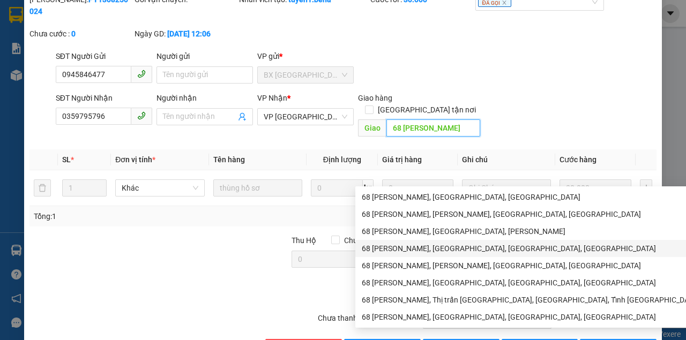
type input "68 [PERSON_NAME]"
click at [505, 93] on div "SĐT Người Nhận 0359795796 Người nhận Tên người nhận VP Nhận * VP [GEOGRAPHIC_DA…" at bounding box center [356, 116] width 605 height 49
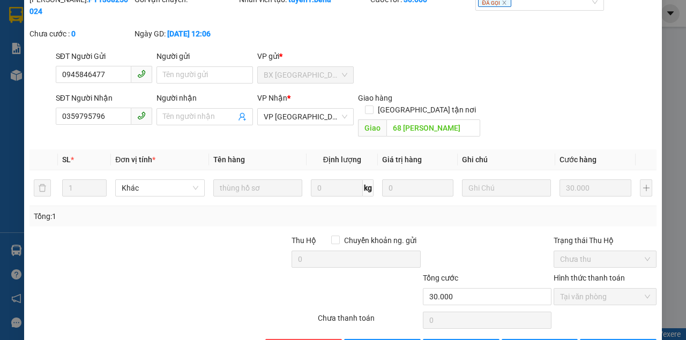
scroll to position [84, 0]
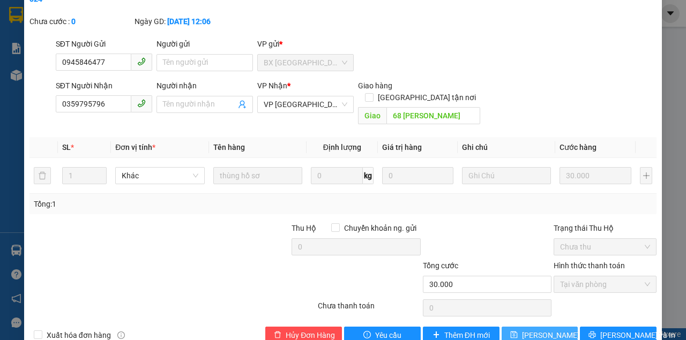
click at [529, 329] on span "[PERSON_NAME] thay đổi" at bounding box center [565, 335] width 86 height 12
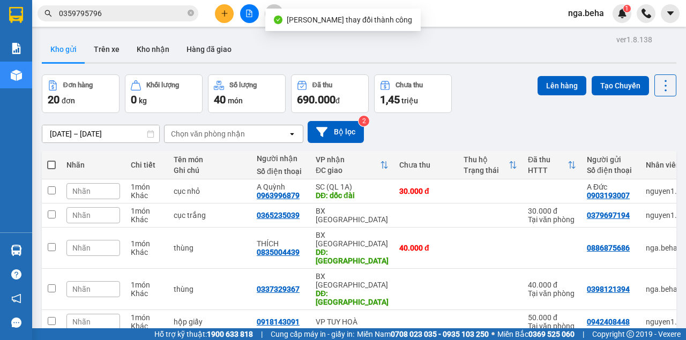
click at [463, 114] on div "[DATE] – [DATE] Press the down arrow key to interact with the calendar and sele…" at bounding box center [359, 132] width 634 height 38
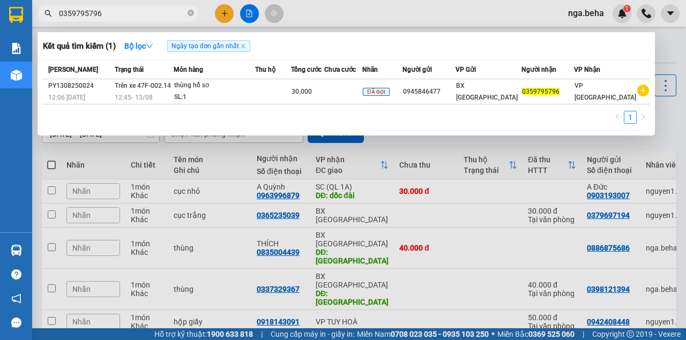
click at [125, 8] on input "0359795796" at bounding box center [122, 14] width 126 height 12
drag, startPoint x: 125, startPoint y: 8, endPoint x: 0, endPoint y: 28, distance: 126.6
click at [116, 10] on input "0359795796" at bounding box center [122, 14] width 126 height 12
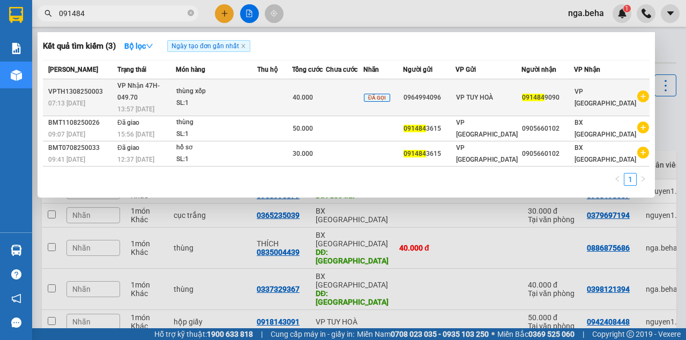
type input "091484"
click at [227, 98] on div "SL: 1" at bounding box center [216, 104] width 80 height 12
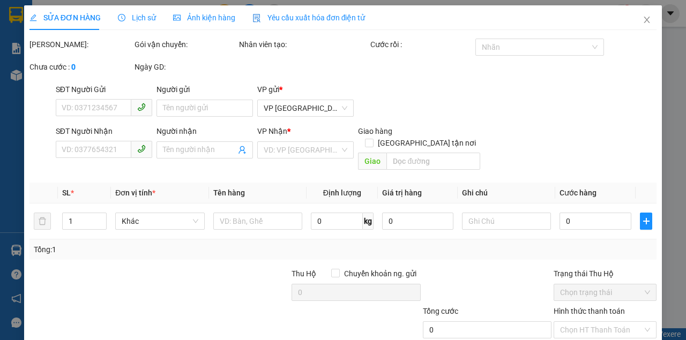
click at [223, 20] on span "Ảnh kiện hàng" at bounding box center [204, 17] width 62 height 9
type input "0964994096"
type input "0914849090"
type input "40.000"
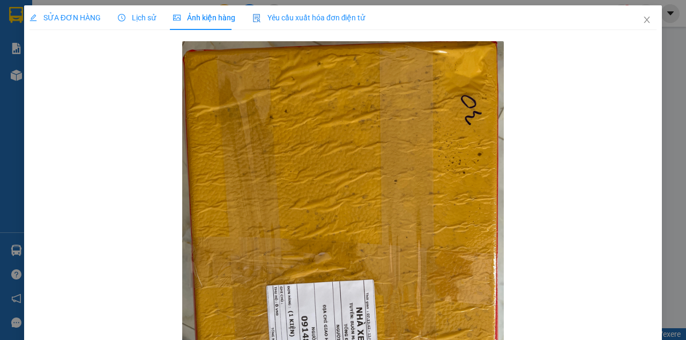
click at [72, 17] on span "SỬA ĐƠN HÀNG" at bounding box center [64, 17] width 71 height 9
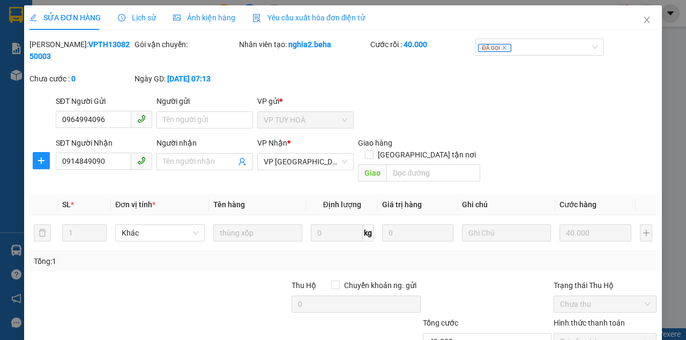
click at [212, 21] on span "Ảnh kiện hàng" at bounding box center [204, 17] width 62 height 9
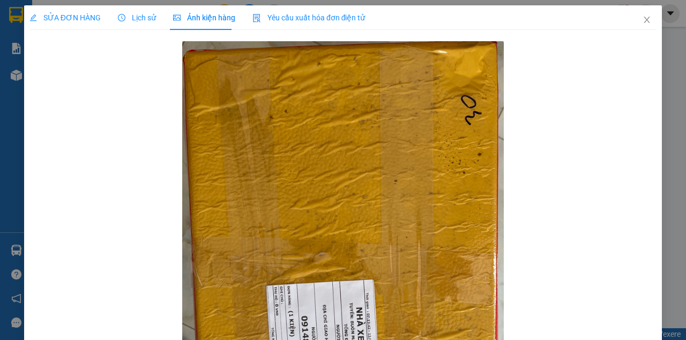
click at [58, 18] on span "SỬA ĐƠN HÀNG" at bounding box center [64, 17] width 71 height 9
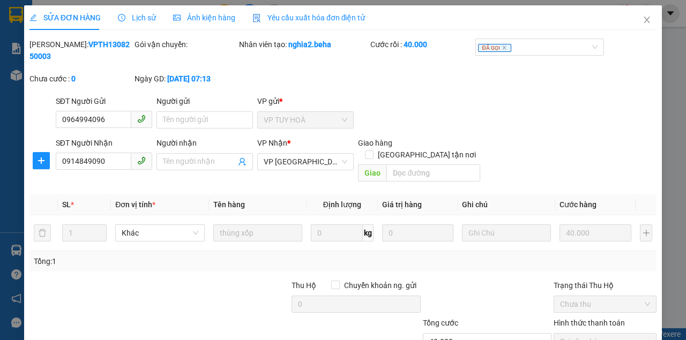
scroll to position [69, 0]
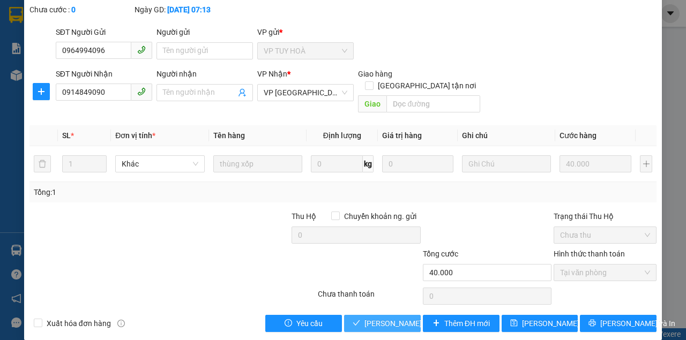
click at [396, 318] on span "[PERSON_NAME] và Giao hàng" at bounding box center [415, 324] width 103 height 12
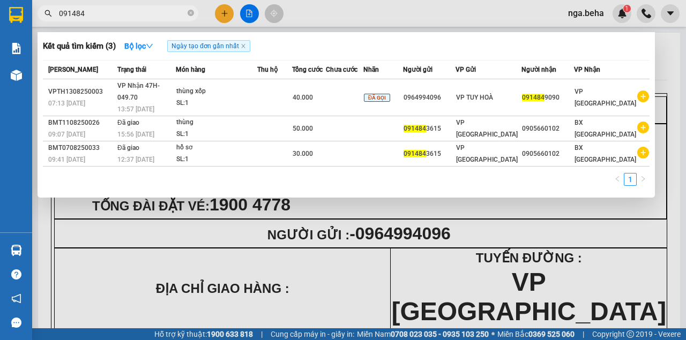
click at [103, 15] on input "091484" at bounding box center [122, 14] width 126 height 12
paste input "362918123"
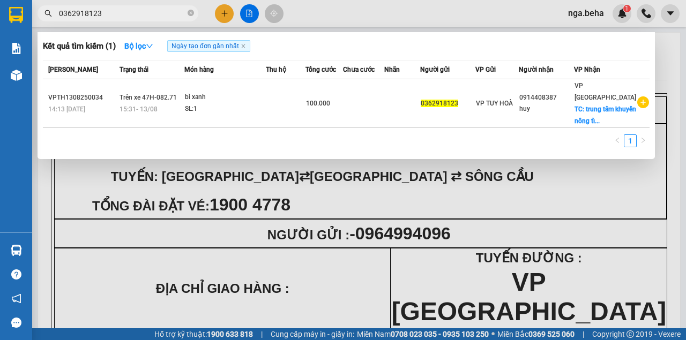
type input "0362918123"
click at [196, 62] on th "Món hàng" at bounding box center [224, 70] width 81 height 19
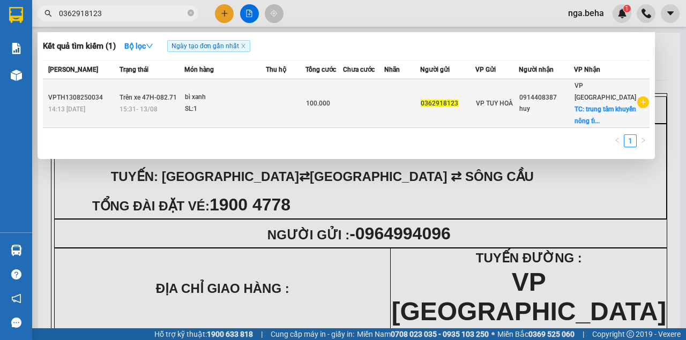
click at [233, 110] on div "SL: 1" at bounding box center [225, 109] width 80 height 12
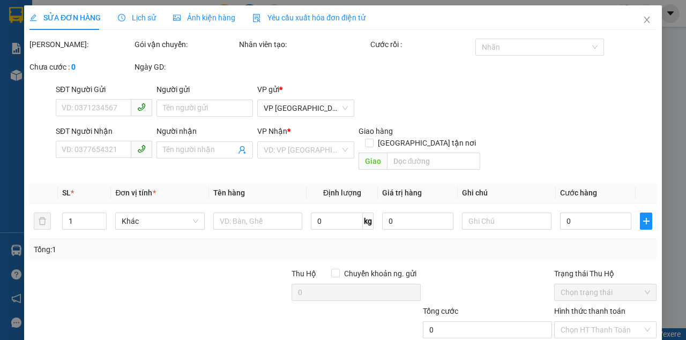
type input "0362918123"
type input "0914408387"
type input "huy"
checkbox input "true"
type input "trung tâm khuyến nông tỉnh daklak"
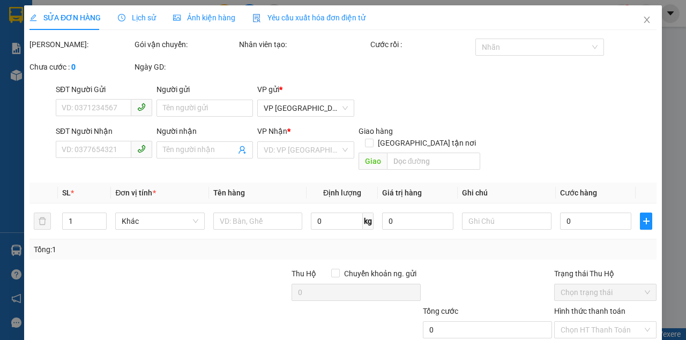
type input "100.000"
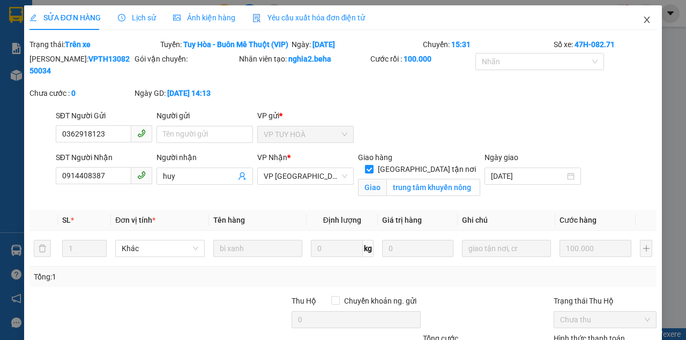
click at [644, 24] on icon "close" at bounding box center [646, 20] width 9 height 9
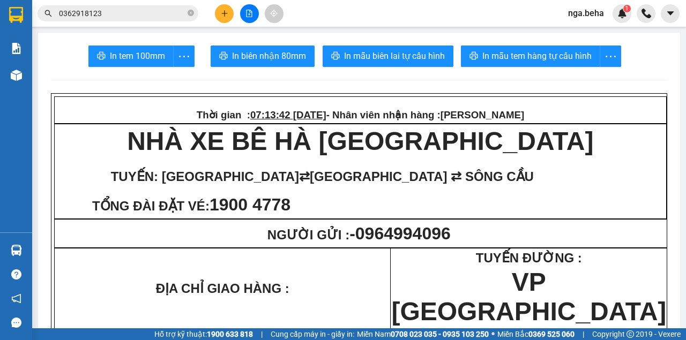
scroll to position [143, 0]
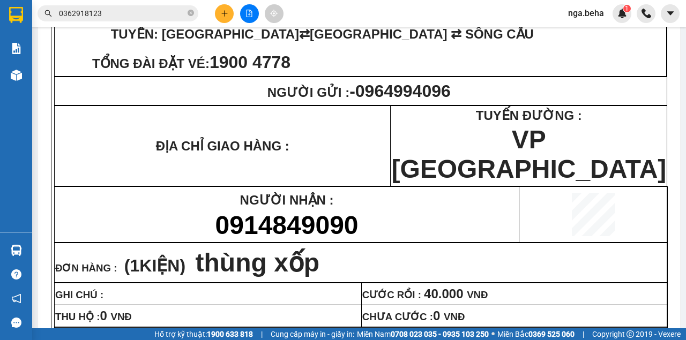
click at [152, 111] on td "ĐỊA CHỈ GIAO HÀNG :" at bounding box center [223, 146] width 336 height 80
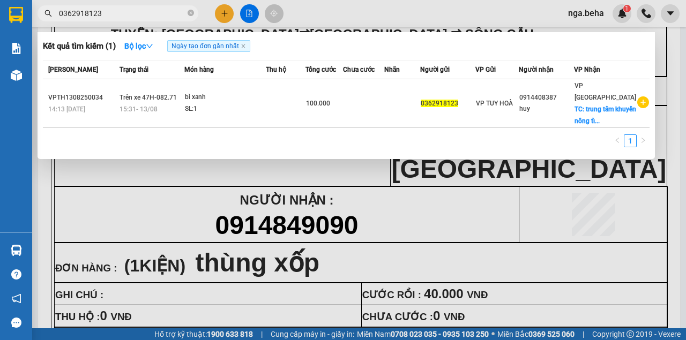
click at [119, 17] on input "0362918123" at bounding box center [122, 14] width 126 height 12
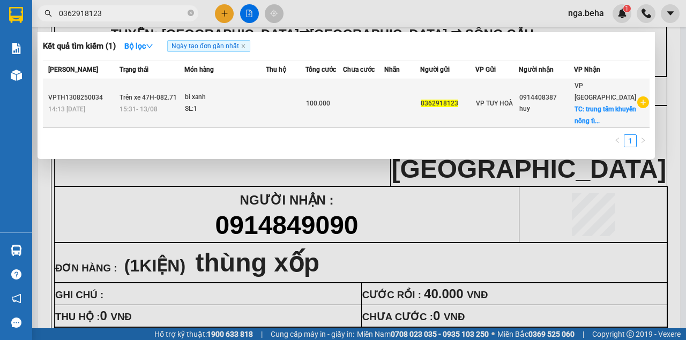
click at [191, 100] on div "bì xanh" at bounding box center [225, 98] width 80 height 12
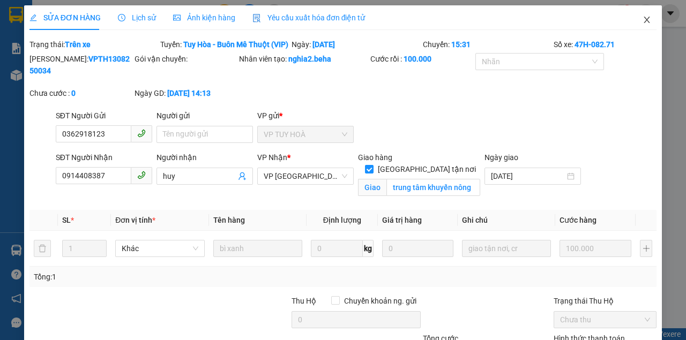
click at [642, 24] on icon "close" at bounding box center [646, 20] width 9 height 9
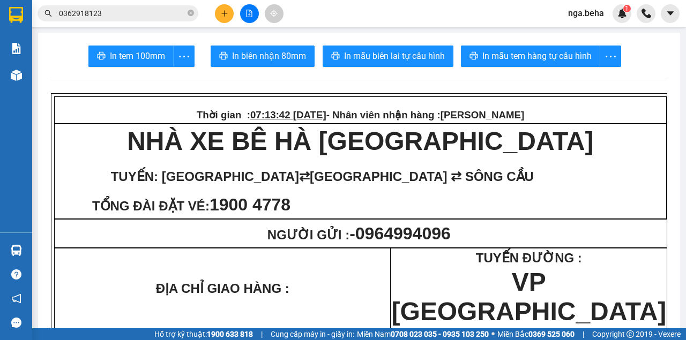
click at [108, 14] on input "0362918123" at bounding box center [122, 14] width 126 height 12
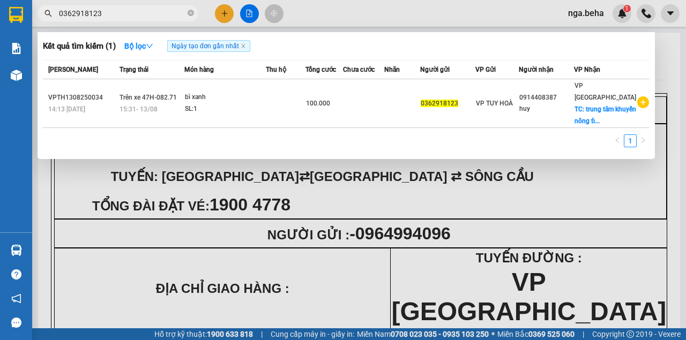
click at [108, 14] on input "0362918123" at bounding box center [122, 14] width 126 height 12
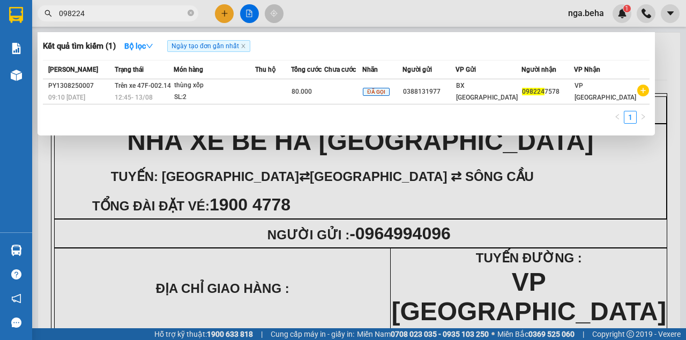
click at [108, 15] on input "098224" at bounding box center [122, 14] width 126 height 12
paste input "011663"
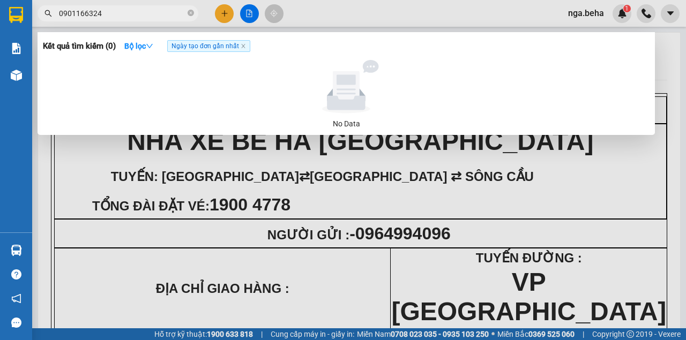
click at [138, 14] on input "0901166324" at bounding box center [122, 14] width 126 height 12
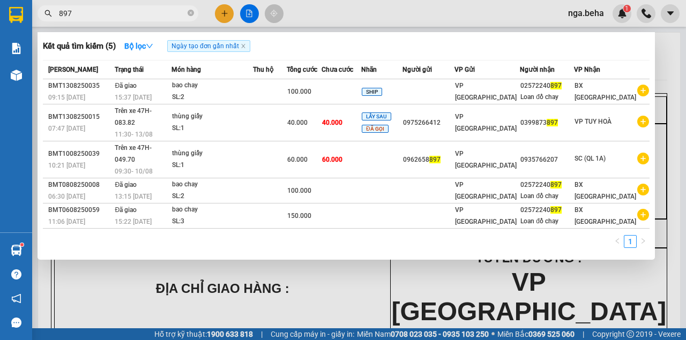
click at [141, 12] on input "897" at bounding box center [122, 14] width 126 height 12
paste input "0369950513"
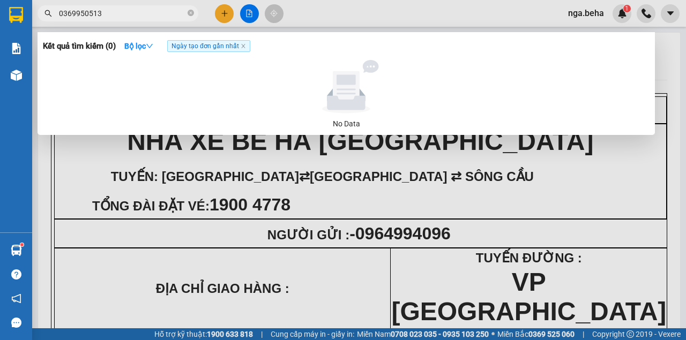
click at [113, 9] on input "0369950513" at bounding box center [122, 14] width 126 height 12
click at [105, 19] on span "0369950513" at bounding box center [118, 13] width 161 height 16
click at [106, 18] on input "0369950513" at bounding box center [122, 14] width 126 height 12
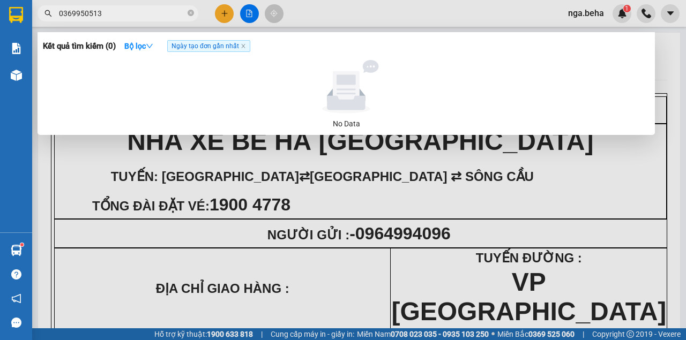
click at [106, 18] on input "0369950513" at bounding box center [122, 14] width 126 height 12
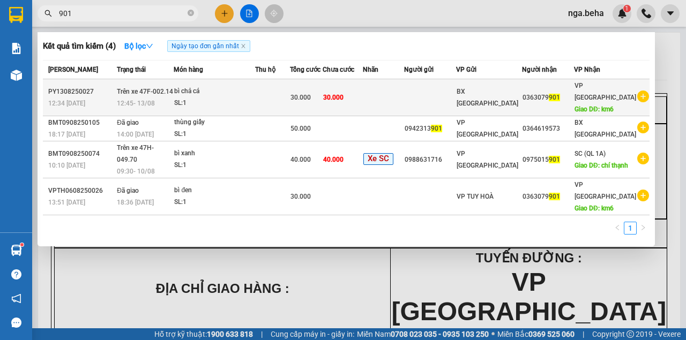
type input "901"
click at [234, 103] on div "SL: 1" at bounding box center [214, 104] width 80 height 12
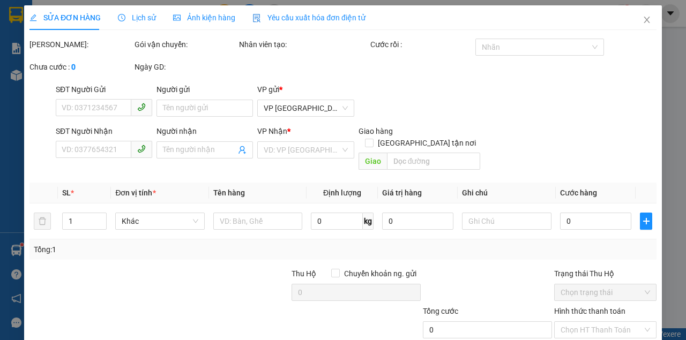
type input "0363079901"
type input "km6"
type input "30.000"
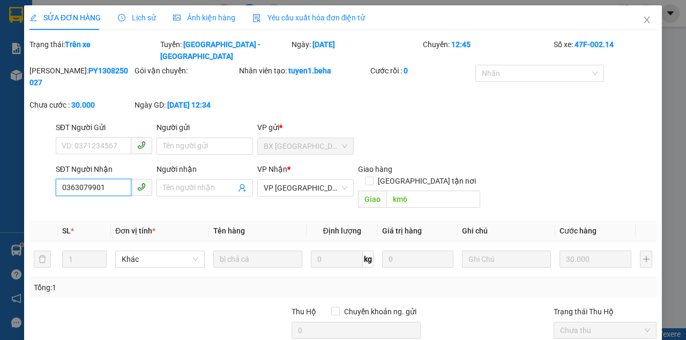
click at [108, 179] on input "0363079901" at bounding box center [94, 187] width 76 height 17
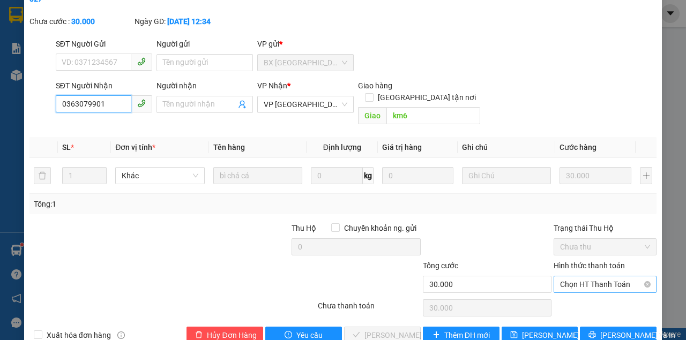
click at [589, 276] on span "Chọn HT Thanh Toán" at bounding box center [605, 284] width 90 height 16
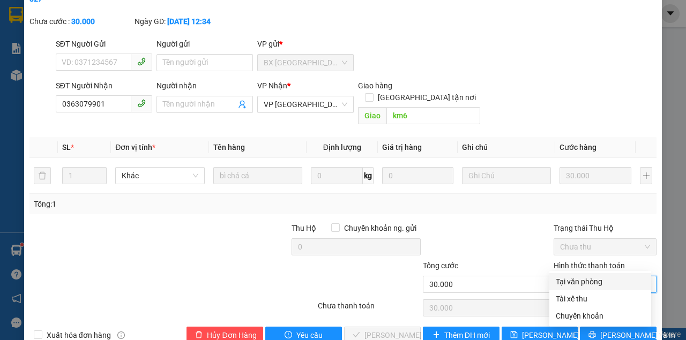
click at [574, 279] on div "Tại văn phòng" at bounding box center [600, 282] width 89 height 12
type input "0"
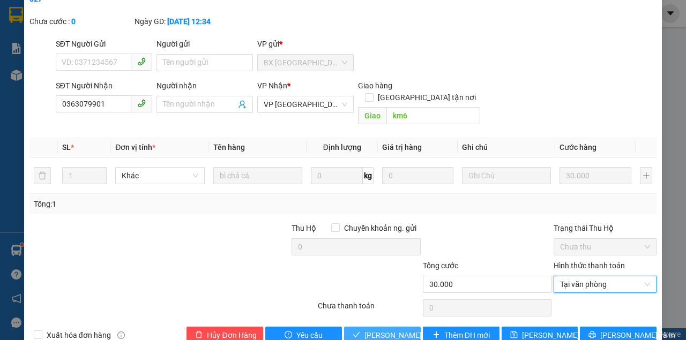
click at [371, 329] on span "[PERSON_NAME] và Giao hàng" at bounding box center [415, 335] width 103 height 12
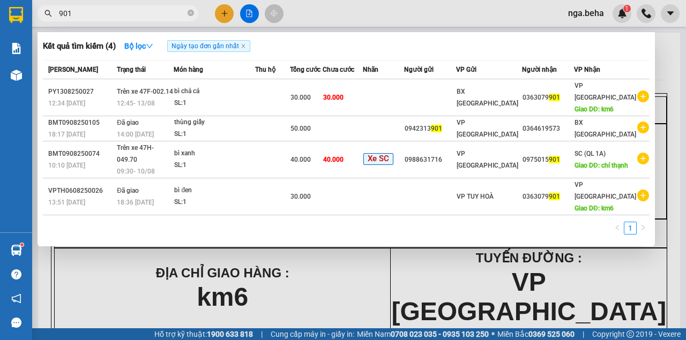
click at [121, 14] on input "901" at bounding box center [122, 14] width 126 height 12
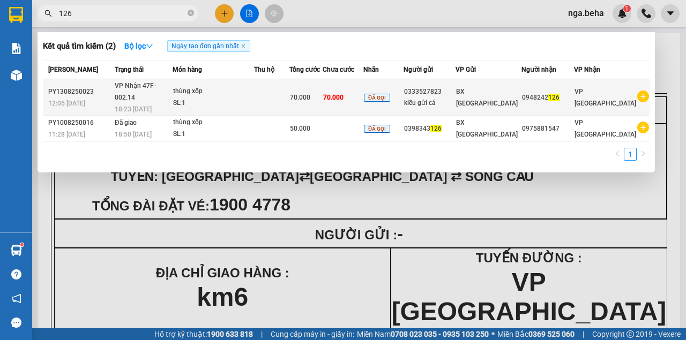
type input "126"
click at [220, 90] on div "thùng xốp" at bounding box center [213, 92] width 80 height 12
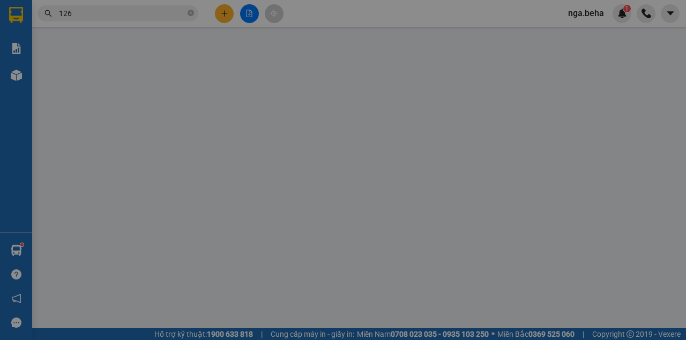
type input "0333527823"
type input "kiều gửi cá"
type input "0948242126"
type input "70.000"
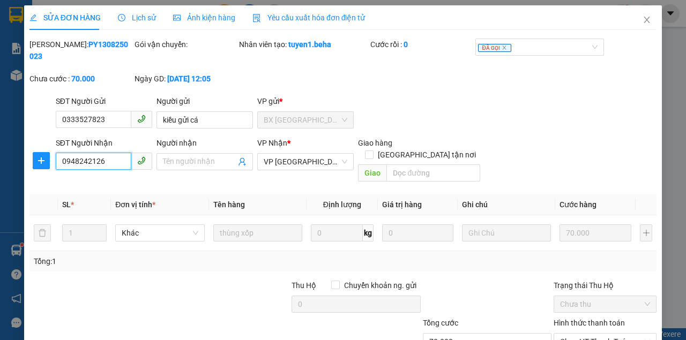
click at [109, 154] on input "0948242126" at bounding box center [94, 161] width 76 height 17
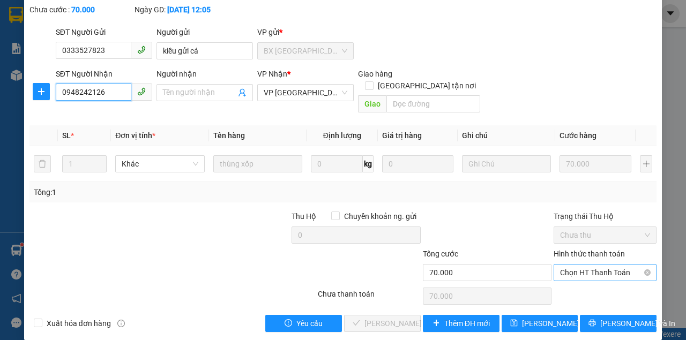
click at [577, 265] on span "Chọn HT Thanh Toán" at bounding box center [605, 273] width 90 height 16
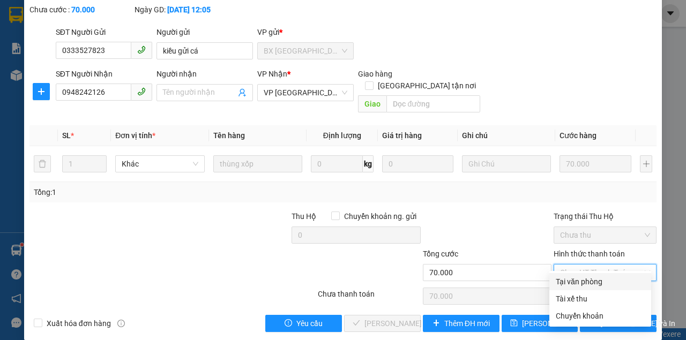
click at [572, 274] on div "Tại văn phòng" at bounding box center [600, 281] width 102 height 17
type input "0"
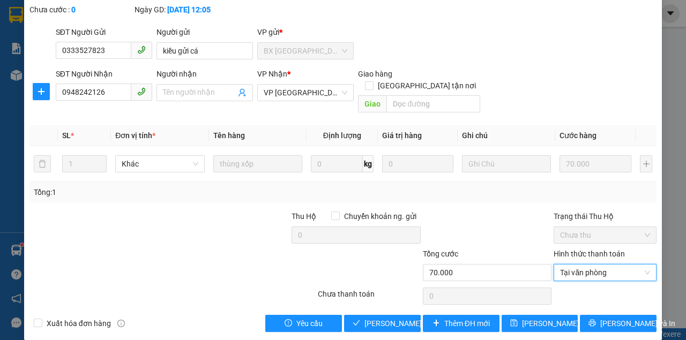
click at [361, 301] on div "Total Paid Fee 0 Total UnPaid Fee 70.000 Cash Collection Total Fee Mã ĐH: PY130…" at bounding box center [342, 150] width 627 height 363
click at [364, 318] on span "[PERSON_NAME] và Giao hàng" at bounding box center [415, 324] width 103 height 12
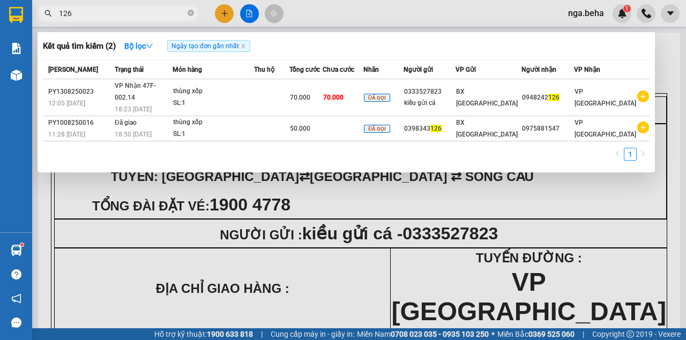
click at [145, 17] on input "126" at bounding box center [122, 14] width 126 height 12
paste input "0369950513"
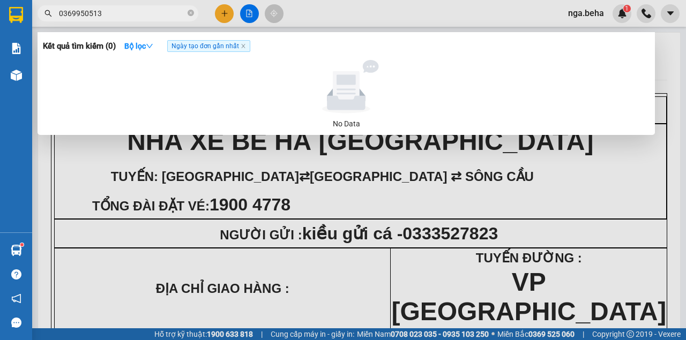
click at [145, 17] on input "0369950513" at bounding box center [122, 14] width 126 height 12
type input "0397149591"
click at [299, 152] on div at bounding box center [343, 170] width 686 height 340
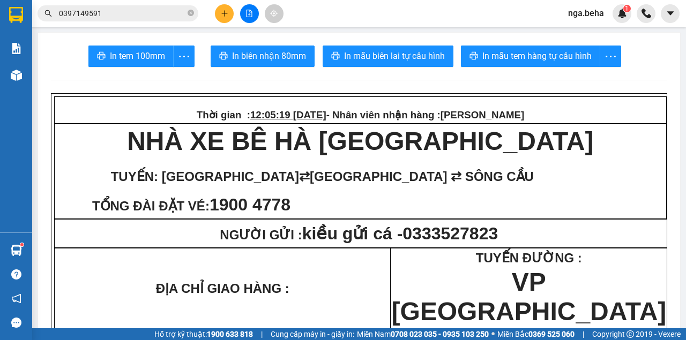
click at [250, 18] on button at bounding box center [249, 13] width 19 height 19
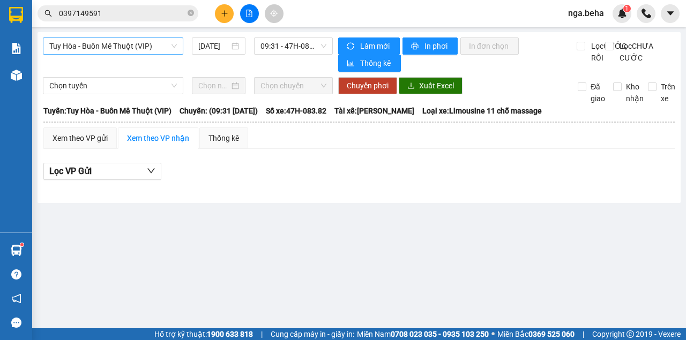
click at [147, 47] on span "Tuy Hòa - Buôn Mê Thuột (VIP)" at bounding box center [113, 46] width 128 height 16
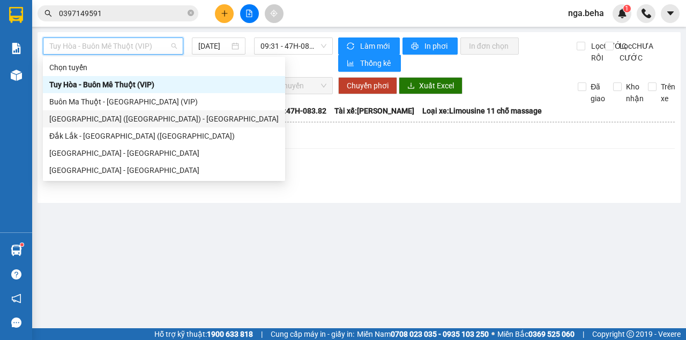
click at [124, 123] on div "[GEOGRAPHIC_DATA] ([GEOGRAPHIC_DATA]) - [GEOGRAPHIC_DATA]" at bounding box center [163, 119] width 229 height 12
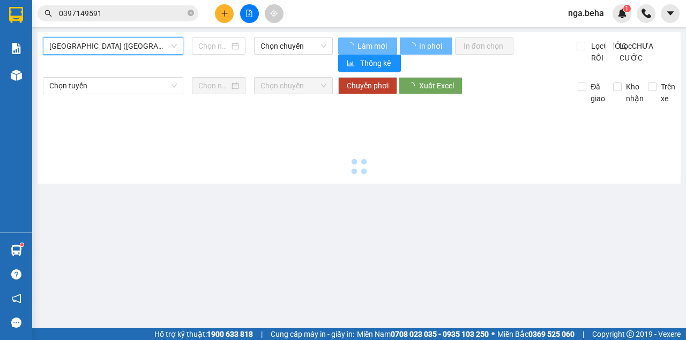
type input "[DATE]"
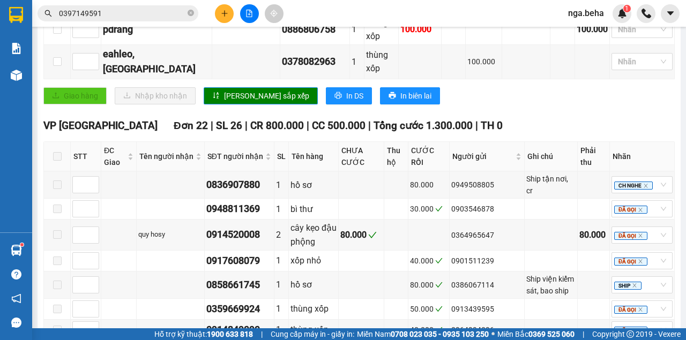
scroll to position [286, 0]
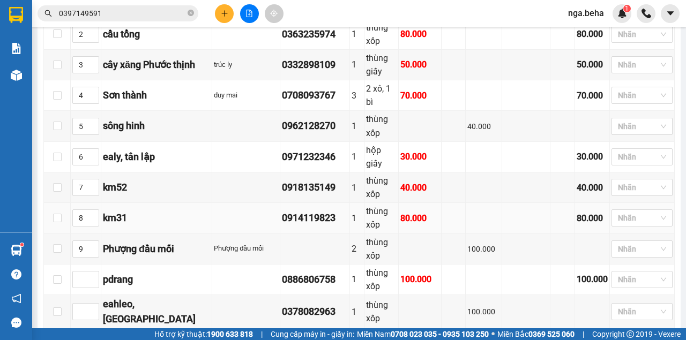
click at [555, 203] on td at bounding box center [562, 218] width 25 height 31
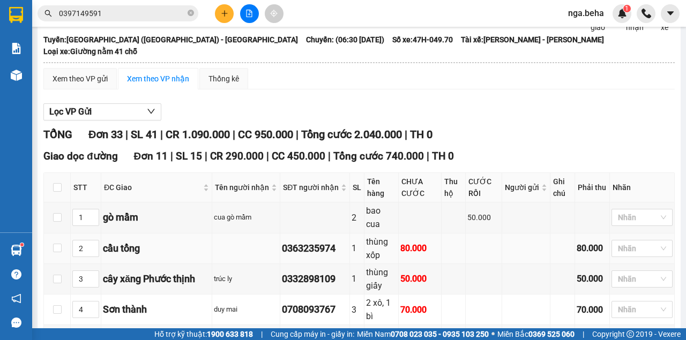
scroll to position [0, 0]
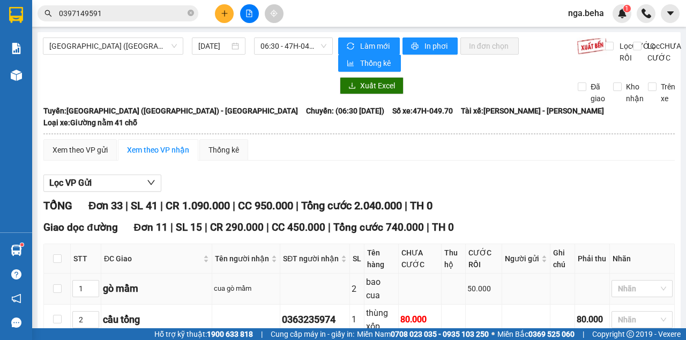
drag, startPoint x: 473, startPoint y: 186, endPoint x: 219, endPoint y: 277, distance: 269.1
click at [144, 13] on input "0397149591" at bounding box center [122, 14] width 126 height 12
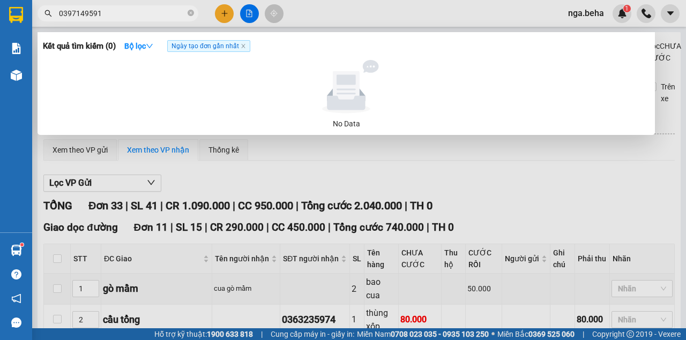
click at [144, 13] on input "0397149591" at bounding box center [122, 14] width 126 height 12
paste input "901166324"
click at [113, 11] on input "0901166324" at bounding box center [122, 14] width 126 height 12
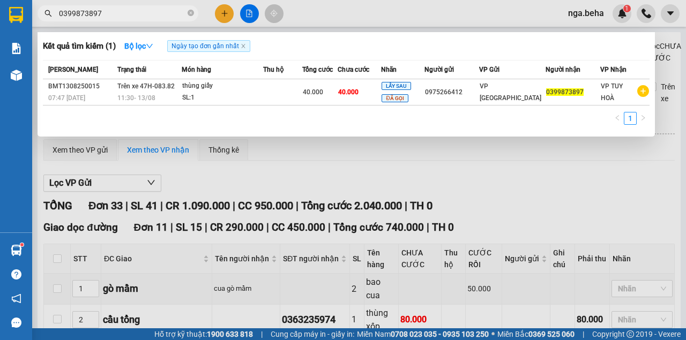
click at [108, 10] on input "0399873897" at bounding box center [122, 14] width 126 height 12
drag, startPoint x: 108, startPoint y: 10, endPoint x: 111, endPoint y: 4, distance: 6.2
click at [108, 9] on input "0399873897" at bounding box center [122, 14] width 126 height 12
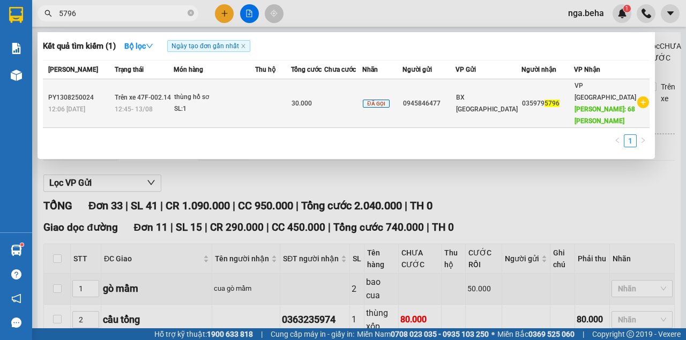
click at [282, 102] on td at bounding box center [273, 103] width 36 height 49
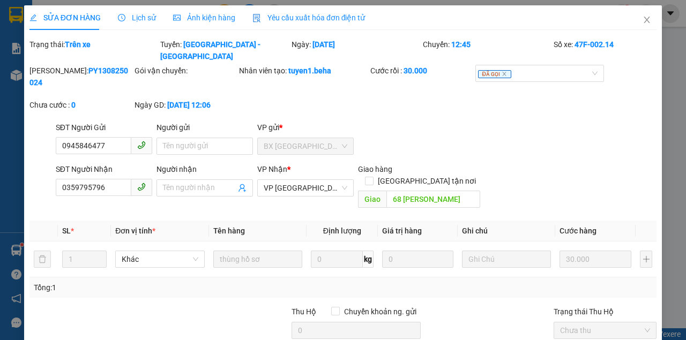
click at [196, 17] on span "Ảnh kiện hàng" at bounding box center [204, 17] width 62 height 9
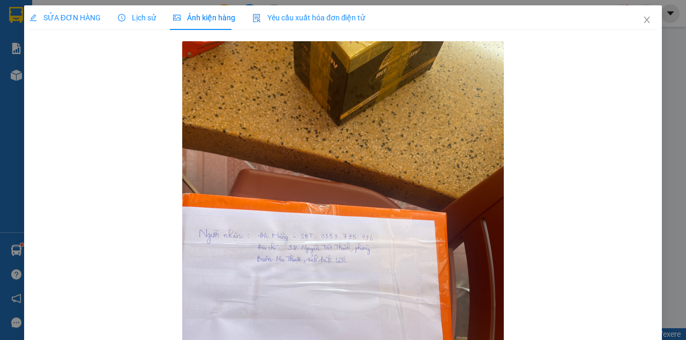
click at [61, 15] on span "SỬA ĐƠN HÀNG" at bounding box center [64, 17] width 71 height 9
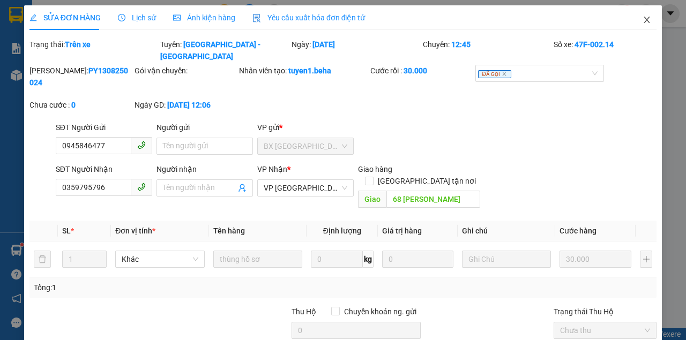
click at [642, 18] on icon "close" at bounding box center [646, 20] width 9 height 9
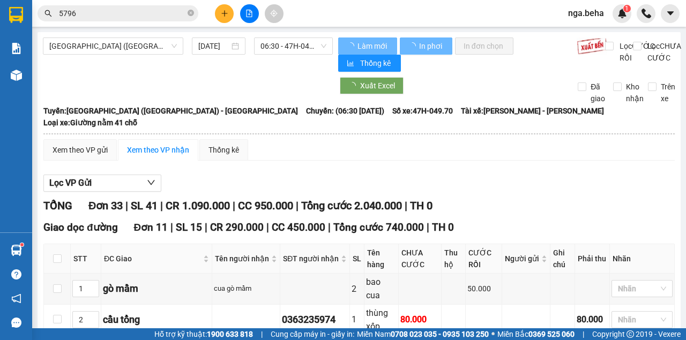
click at [99, 13] on input "5796" at bounding box center [122, 14] width 126 height 12
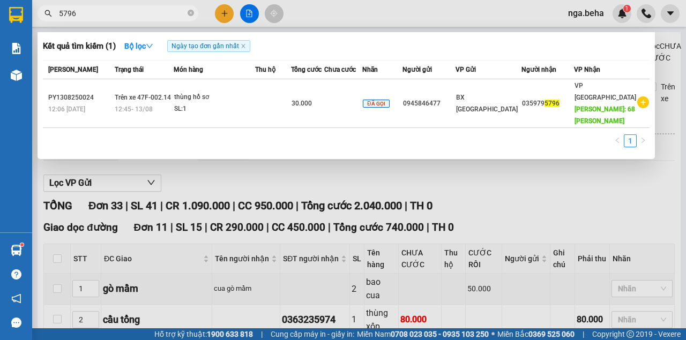
click at [99, 13] on input "5796" at bounding box center [122, 14] width 126 height 12
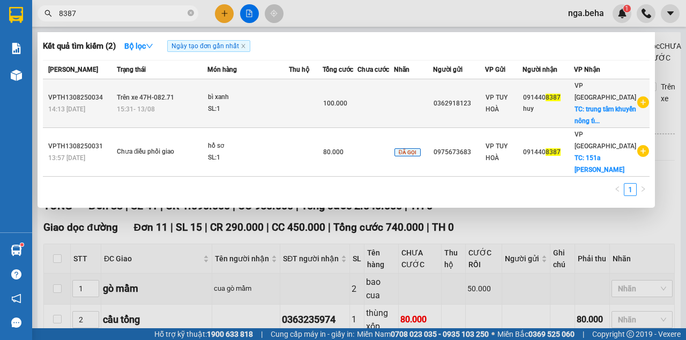
type input "8387"
click at [252, 98] on div "bì xanh" at bounding box center [248, 98] width 80 height 12
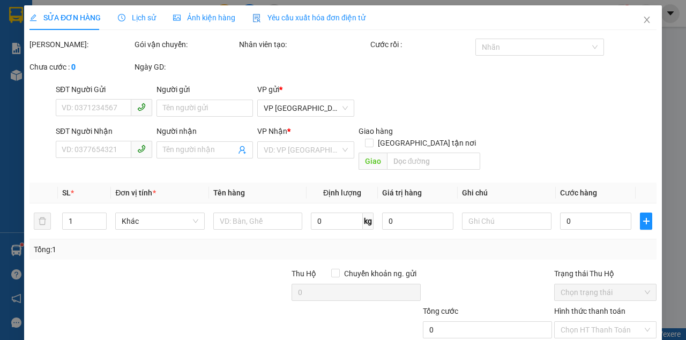
type input "0362918123"
type input "0914408387"
type input "huy"
checkbox input "true"
type input "trung tâm khuyến nông tỉnh daklak"
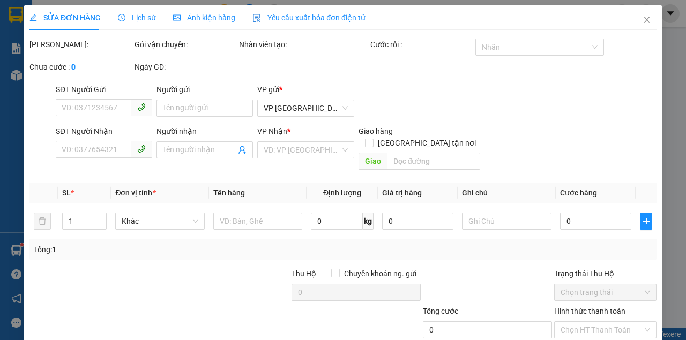
type input "100.000"
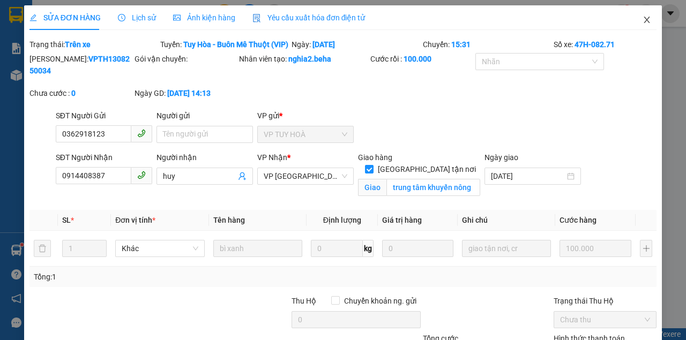
click at [636, 24] on span "Close" at bounding box center [647, 20] width 30 height 30
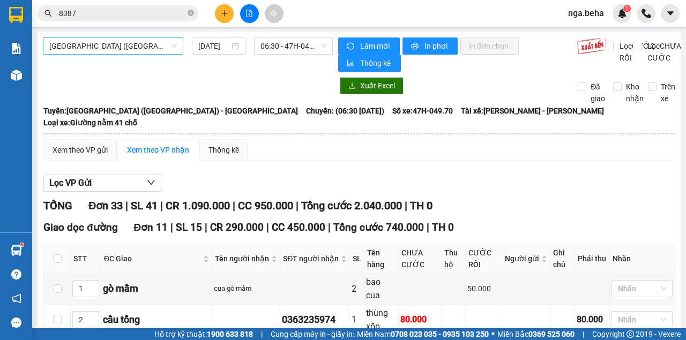
click at [132, 51] on span "[GEOGRAPHIC_DATA] ([GEOGRAPHIC_DATA]) - [GEOGRAPHIC_DATA]" at bounding box center [113, 46] width 128 height 16
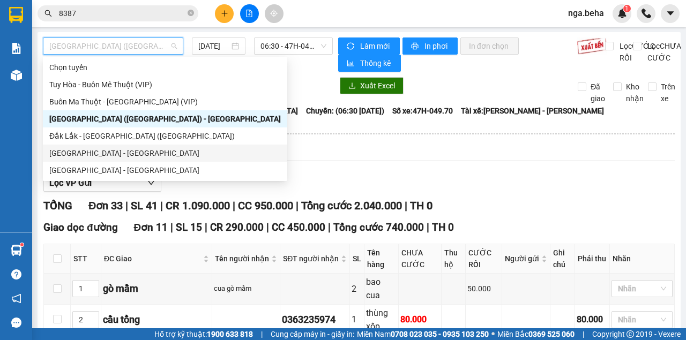
click at [107, 154] on div "[GEOGRAPHIC_DATA] - [GEOGRAPHIC_DATA]" at bounding box center [164, 153] width 231 height 12
type input "[DATE]"
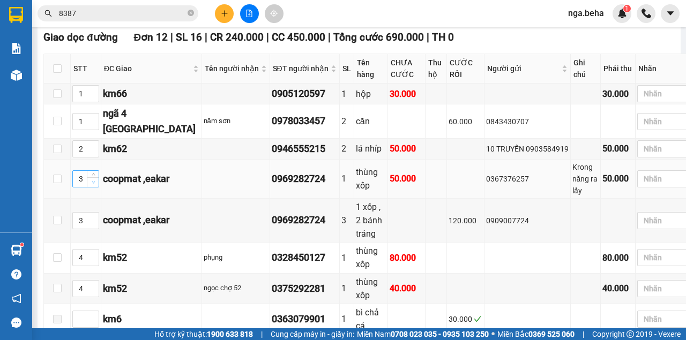
scroll to position [321, 0]
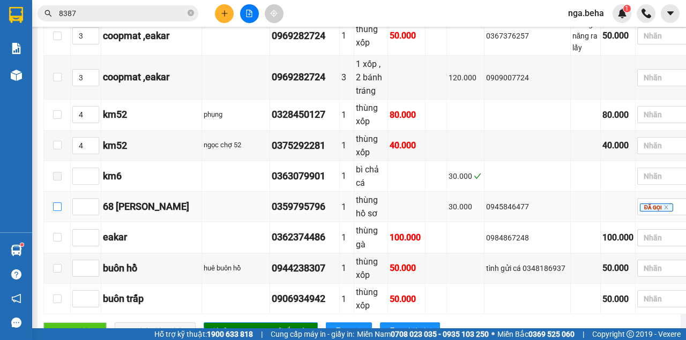
click at [61, 203] on input "checkbox" at bounding box center [57, 207] width 9 height 9
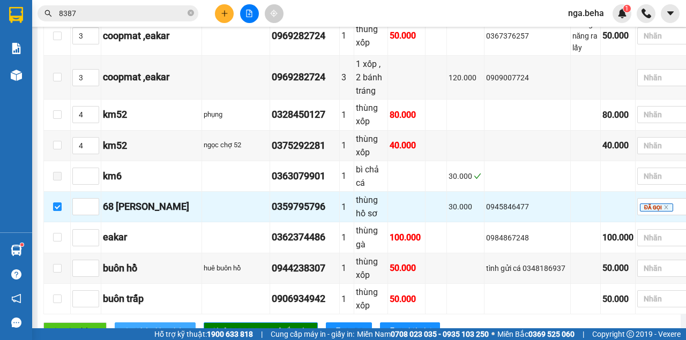
click at [176, 325] on span "Nhập kho nhận" at bounding box center [161, 331] width 52 height 12
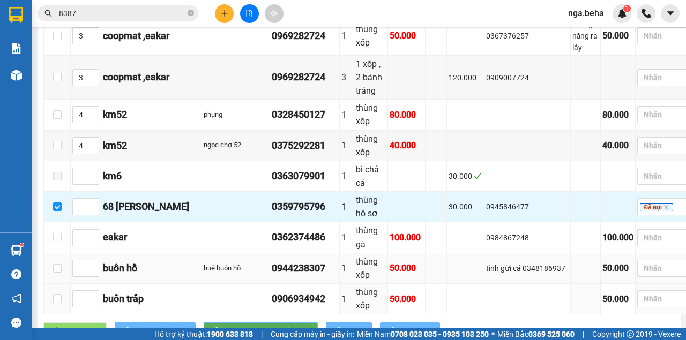
checkbox input "false"
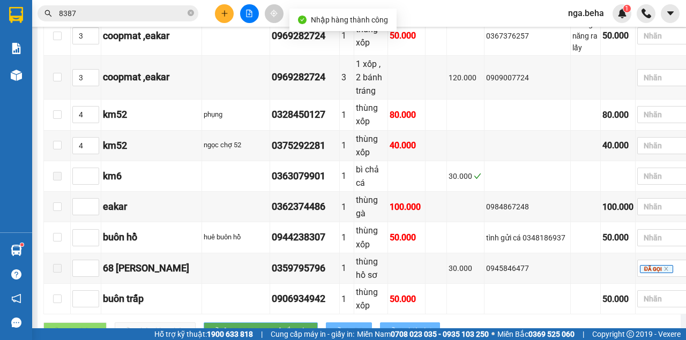
click at [94, 15] on input "8387" at bounding box center [122, 14] width 126 height 12
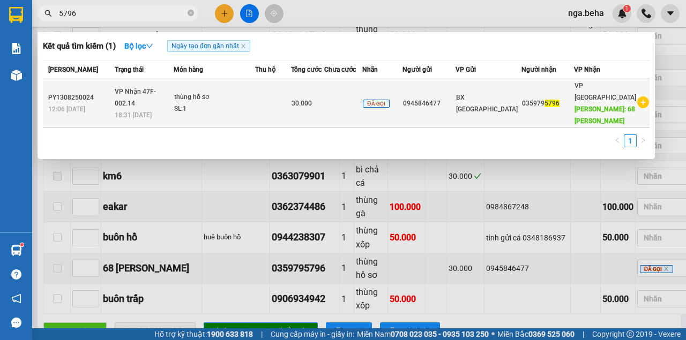
type input "5796"
click at [234, 100] on div "thùng hồ sơ" at bounding box center [214, 98] width 80 height 12
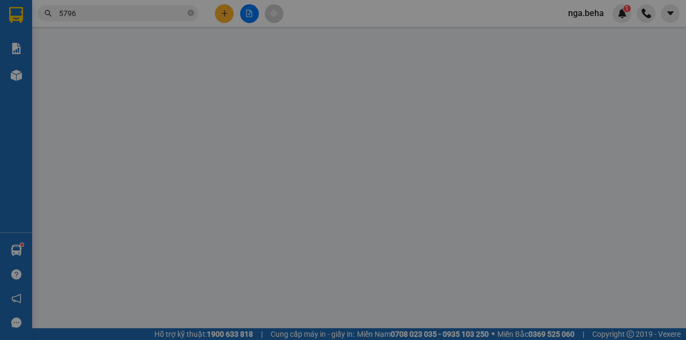
type input "0945846477"
type input "0359795796"
type input "68 [PERSON_NAME]"
type input "30.000"
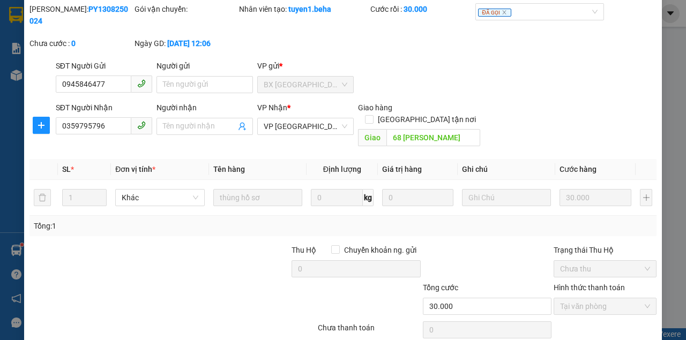
scroll to position [69, 0]
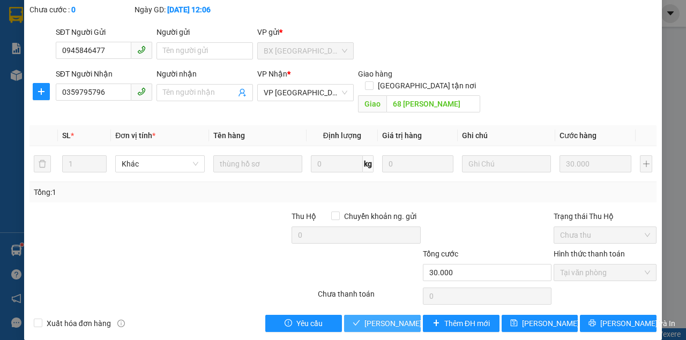
drag, startPoint x: 396, startPoint y: 311, endPoint x: 394, endPoint y: 306, distance: 6.0
click at [396, 318] on span "[PERSON_NAME] và Giao hàng" at bounding box center [415, 324] width 103 height 12
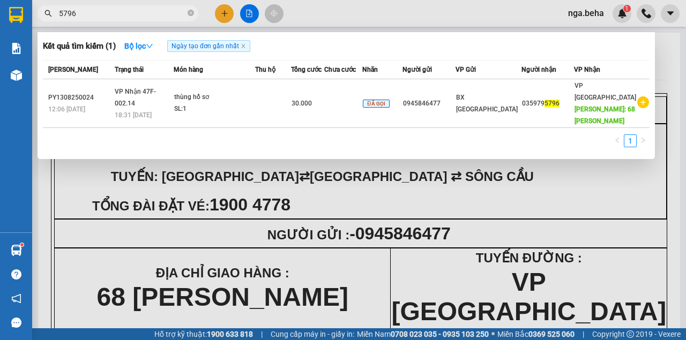
click at [150, 8] on input "5796" at bounding box center [122, 14] width 126 height 12
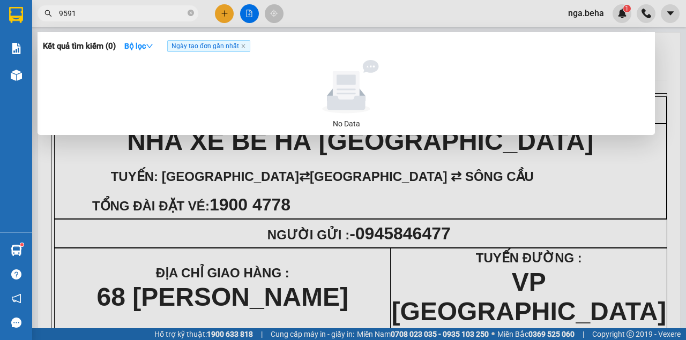
drag, startPoint x: 424, startPoint y: 189, endPoint x: 417, endPoint y: 189, distance: 7.5
click at [424, 189] on div at bounding box center [343, 170] width 686 height 340
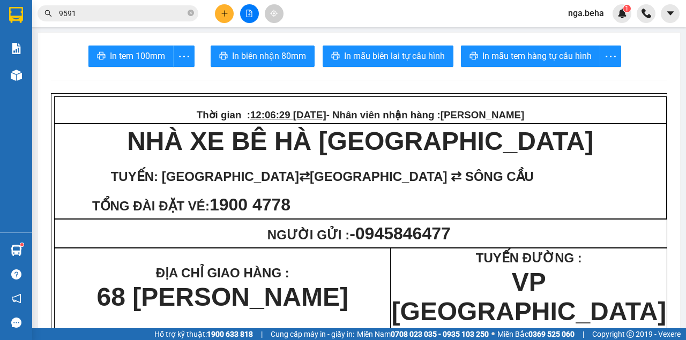
click at [451, 243] on span "0945846477" at bounding box center [402, 233] width 95 height 19
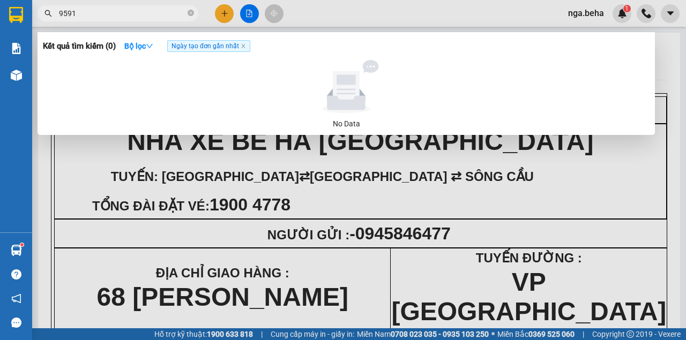
click at [98, 11] on input "9591" at bounding box center [122, 14] width 126 height 12
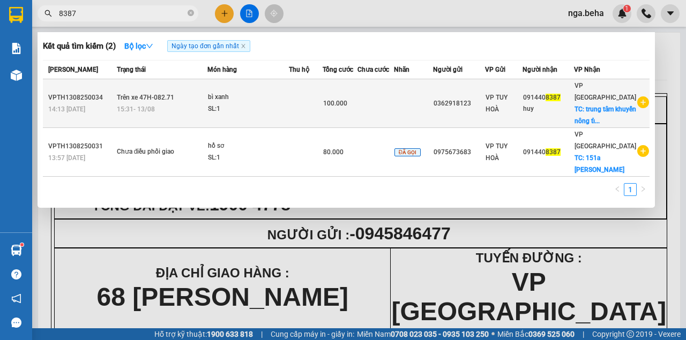
type input "8387"
click at [246, 95] on div "bì xanh" at bounding box center [248, 98] width 80 height 12
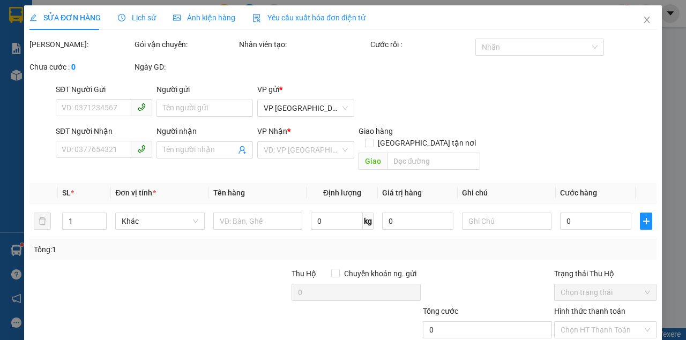
type input "0362918123"
type input "0914408387"
type input "huy"
checkbox input "true"
type input "trung tâm khuyến nông tỉnh daklak"
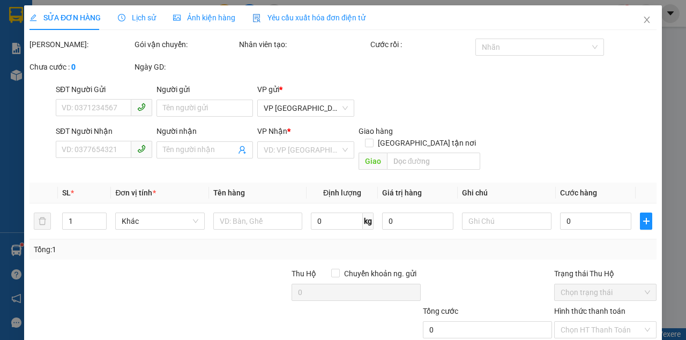
type input "100.000"
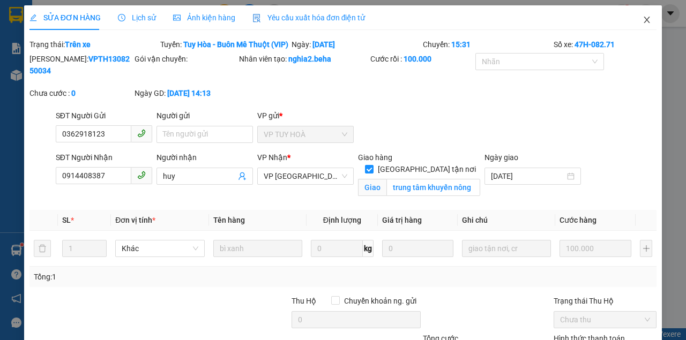
click at [642, 18] on icon "close" at bounding box center [646, 20] width 9 height 9
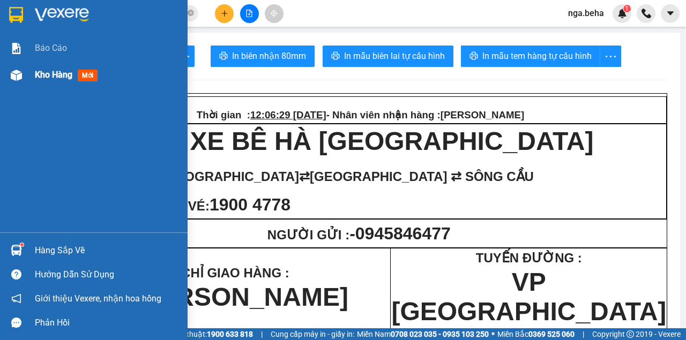
click at [32, 75] on div "Kho hàng mới" at bounding box center [94, 75] width 188 height 27
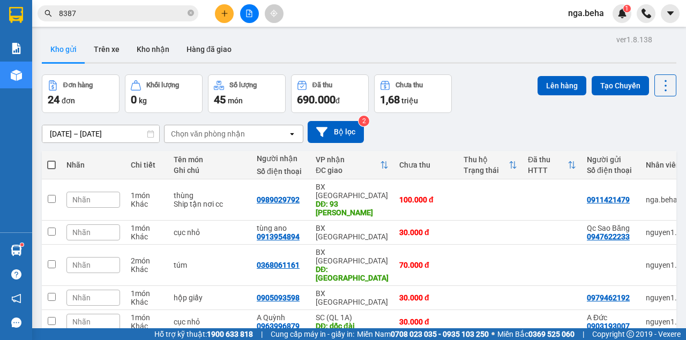
click at [250, 13] on icon "file-add" at bounding box center [249, 14] width 8 height 8
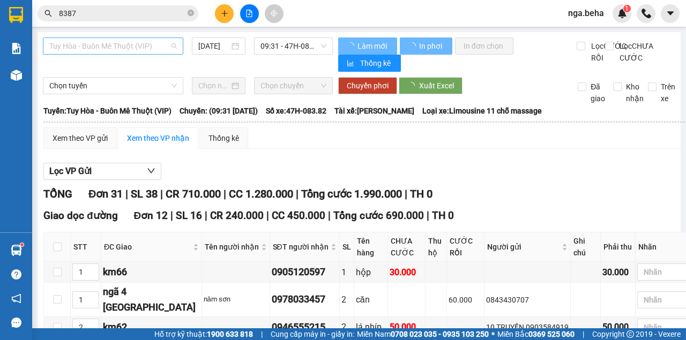
click at [129, 42] on span "Tuy Hòa - Buôn Mê Thuột (VIP)" at bounding box center [113, 46] width 128 height 16
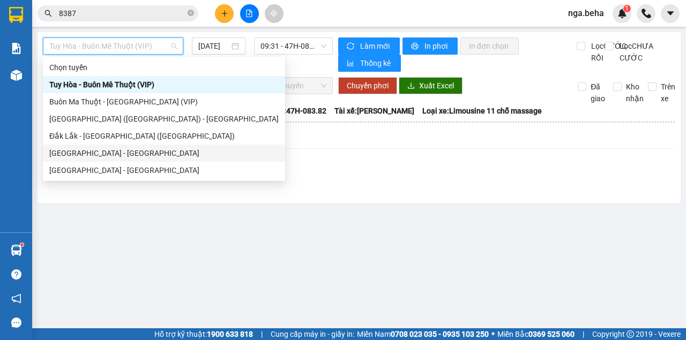
click at [107, 153] on div "[GEOGRAPHIC_DATA] - [GEOGRAPHIC_DATA]" at bounding box center [163, 153] width 229 height 12
type input "[DATE]"
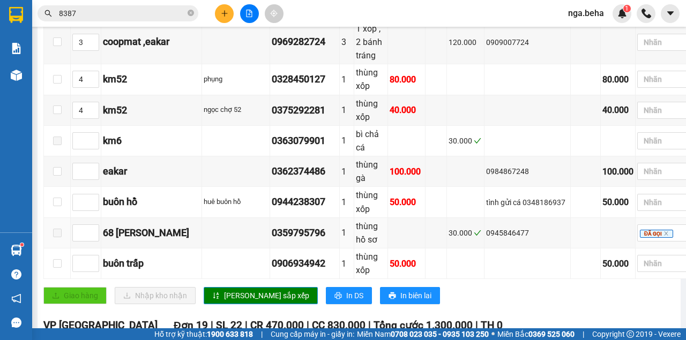
scroll to position [500, 0]
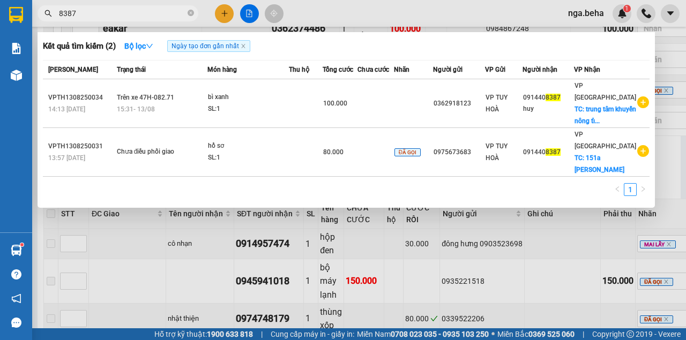
click at [91, 13] on input "8387" at bounding box center [122, 14] width 126 height 12
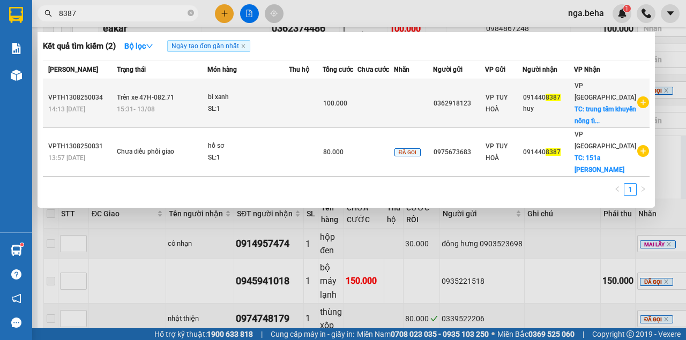
click at [237, 117] on td "bì xanh SL: 1" at bounding box center [247, 103] width 81 height 49
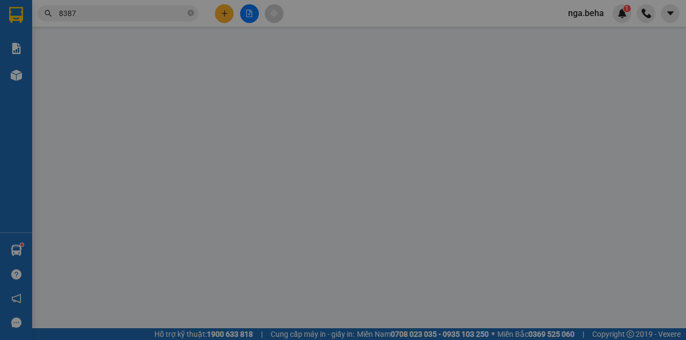
type input "0362918123"
type input "0914408387"
type input "huy"
checkbox input "true"
type input "trung tâm khuyến nông tỉnh daklak"
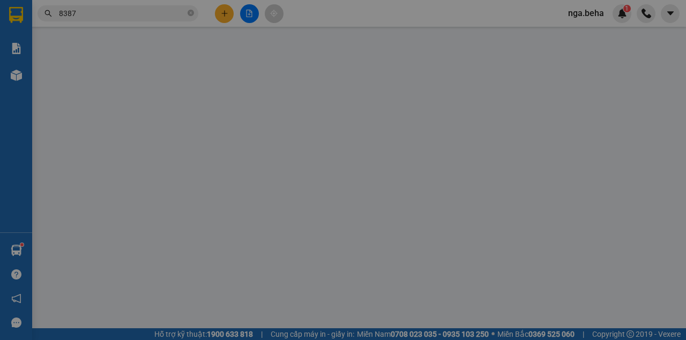
type input "100.000"
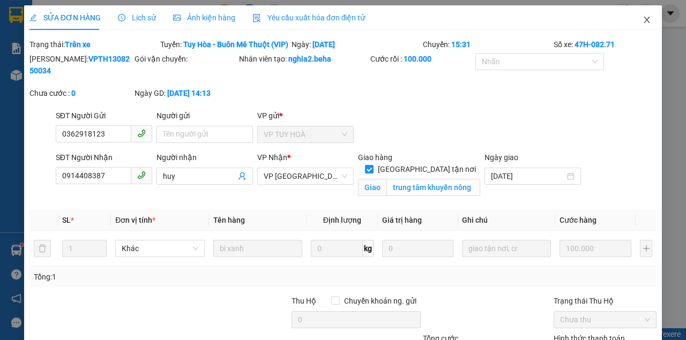
click at [645, 20] on icon "close" at bounding box center [646, 20] width 9 height 9
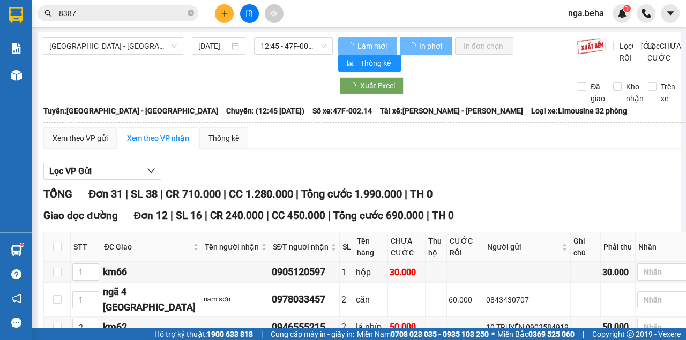
click at [102, 14] on input "8387" at bounding box center [122, 14] width 126 height 12
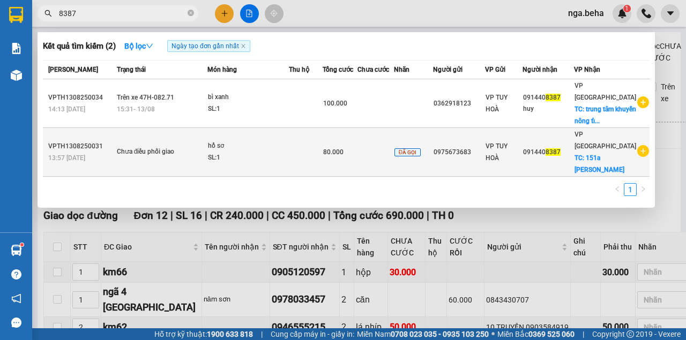
click at [227, 152] on div "hồ sơ" at bounding box center [248, 146] width 80 height 12
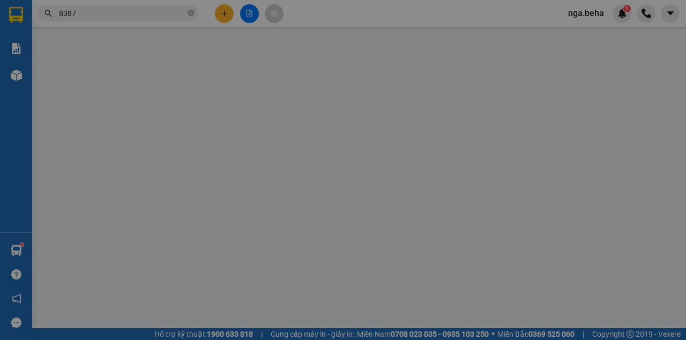
type input "0975673683"
type input "0914408387"
checkbox input "true"
type input "151a [PERSON_NAME]"
type input "80.000"
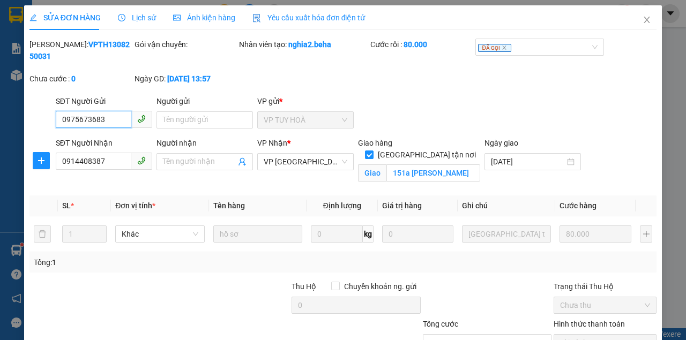
scroll to position [81, 0]
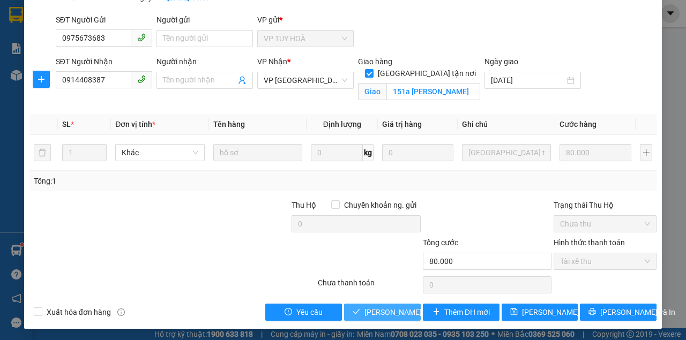
click at [370, 311] on span "[PERSON_NAME] và Giao hàng" at bounding box center [415, 312] width 103 height 12
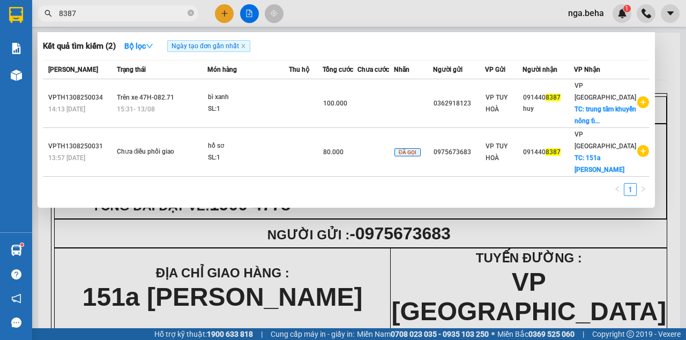
click at [73, 8] on input "8387" at bounding box center [122, 14] width 126 height 12
click at [71, 14] on input "8387" at bounding box center [122, 14] width 126 height 12
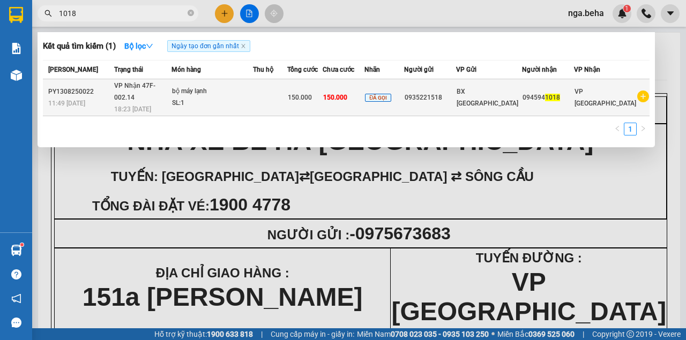
type input "1018"
click at [287, 100] on td at bounding box center [270, 97] width 34 height 37
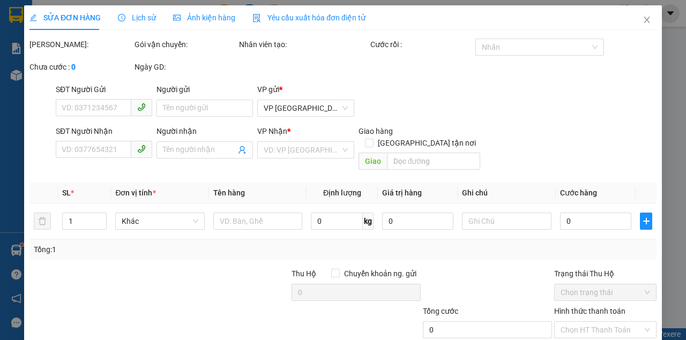
type input "0935221518"
type input "0945941018"
type input "150.000"
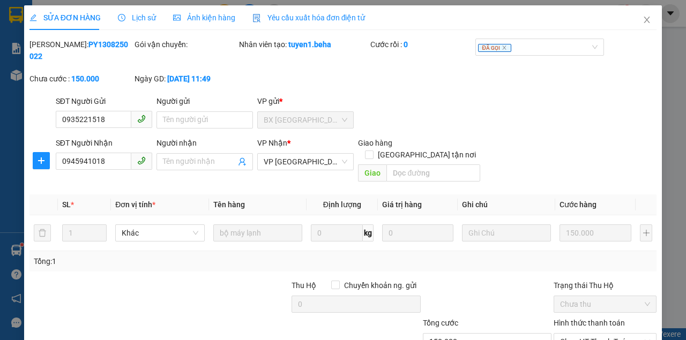
click at [105, 149] on div "SĐT Người Nhận" at bounding box center [104, 145] width 96 height 16
click at [104, 159] on input "0945941018" at bounding box center [94, 161] width 76 height 17
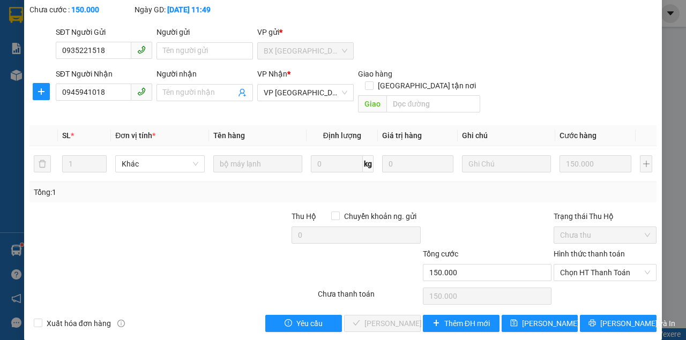
click at [467, 194] on div "Total Paid Fee 0 Total UnPaid Fee 150.000 Cash Collection Total Fee Mã ĐH: PY13…" at bounding box center [342, 150] width 627 height 363
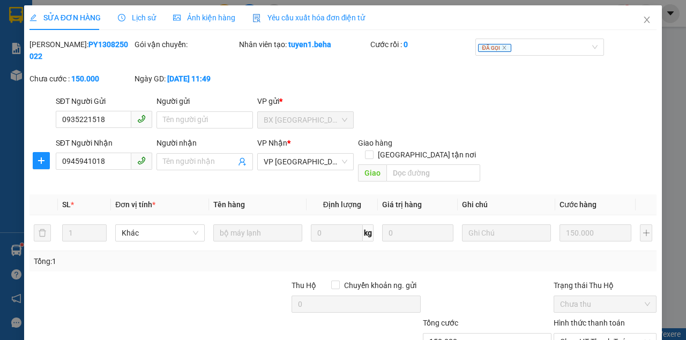
click at [466, 99] on div "SĐT Người Gửi 0935221518 Người gửi Tên người gửi VP gửi * BX PHÚ YÊN" at bounding box center [356, 114] width 605 height 38
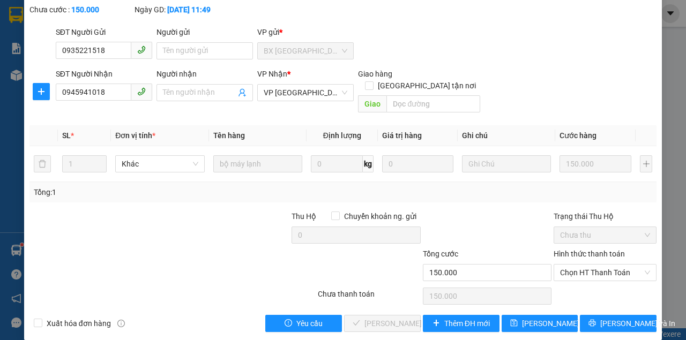
click at [460, 211] on div at bounding box center [487, 230] width 131 height 38
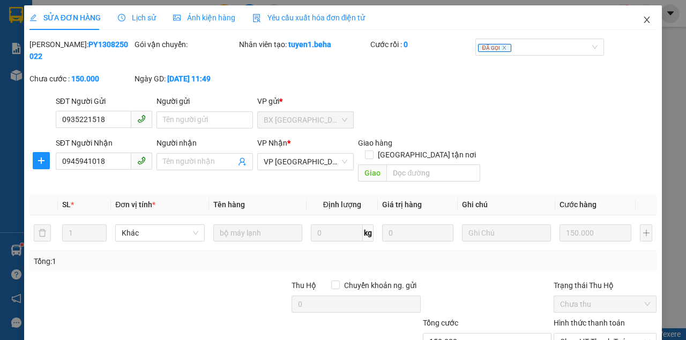
click at [642, 20] on icon "close" at bounding box center [646, 20] width 9 height 9
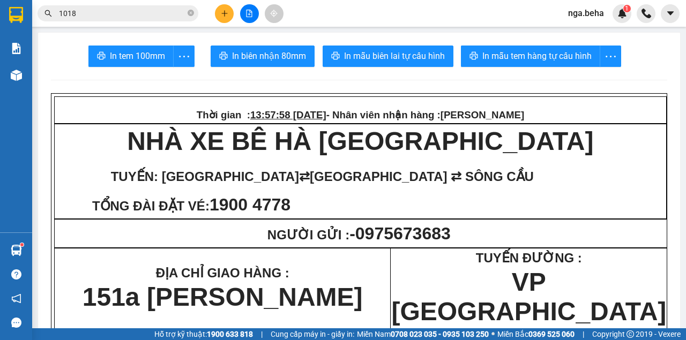
drag, startPoint x: 519, startPoint y: 199, endPoint x: 444, endPoint y: 198, distance: 75.0
click at [520, 199] on p "TUYẾN: BUÔN MA THUỘT ⇄ TUY HÒA ⇄ SÔNG CẦU TỔNG ĐÀI ĐẶT VÉ: 1900 4778" at bounding box center [360, 187] width 610 height 59
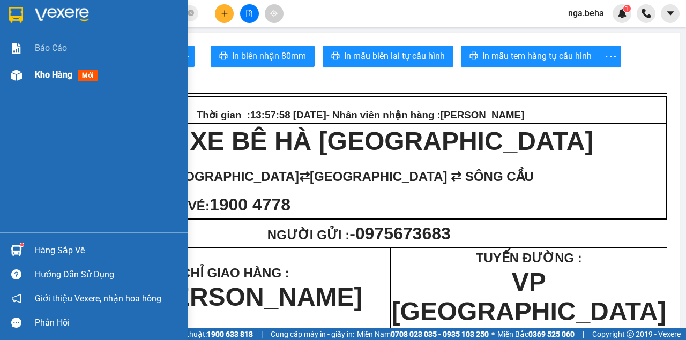
click at [16, 72] on img at bounding box center [16, 75] width 11 height 11
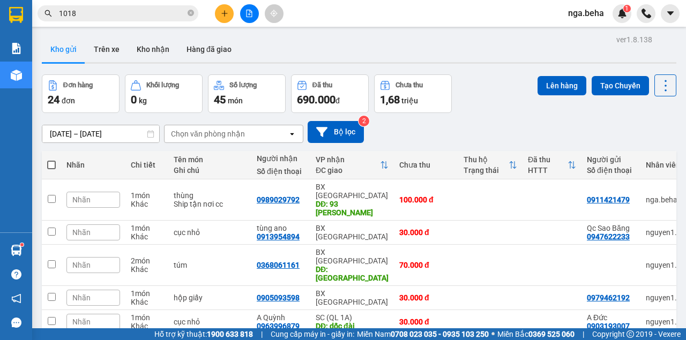
click at [123, 17] on input "1018" at bounding box center [122, 14] width 126 height 12
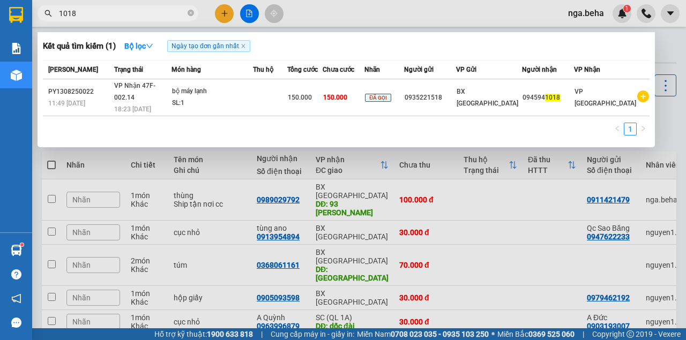
click at [123, 16] on input "1018" at bounding box center [122, 14] width 126 height 12
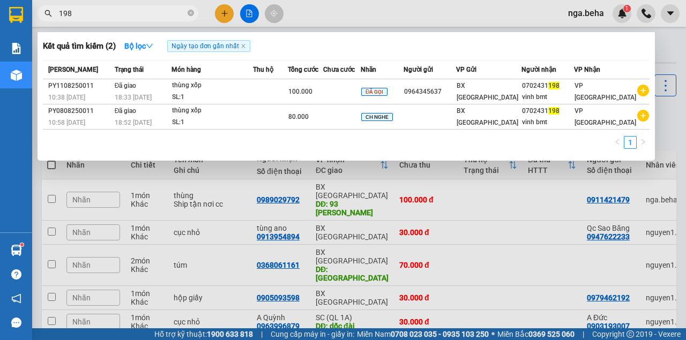
type input "198"
click at [100, 7] on span "198" at bounding box center [118, 13] width 161 height 16
click at [98, 11] on input "198" at bounding box center [122, 14] width 126 height 12
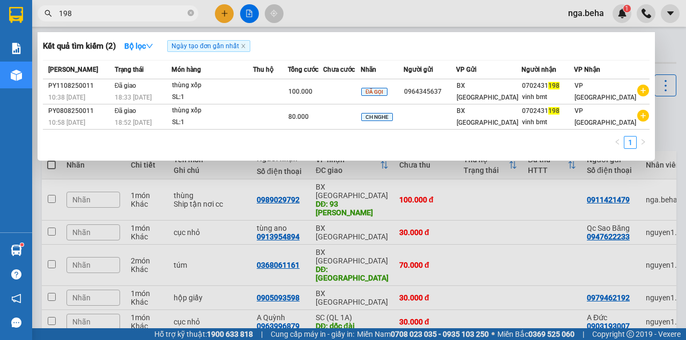
click at [98, 11] on input "198" at bounding box center [122, 14] width 126 height 12
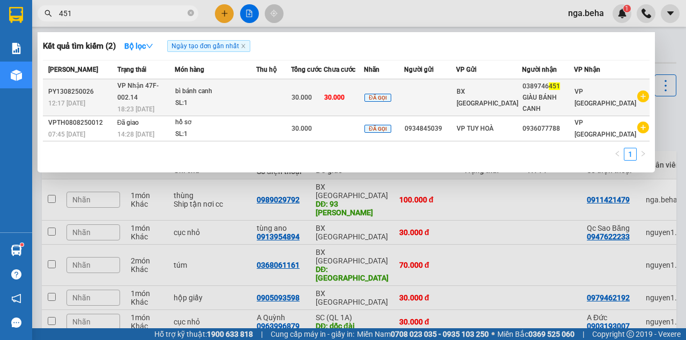
type input "451"
click at [216, 99] on div "SL: 1" at bounding box center [215, 104] width 80 height 12
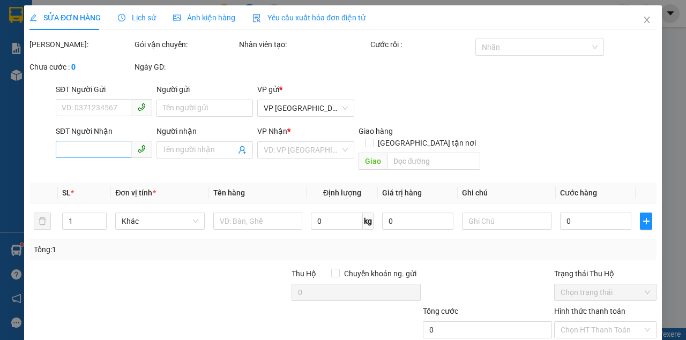
type input "0389746451"
type input "GIÀU BÁNH CANH"
type input "30.000"
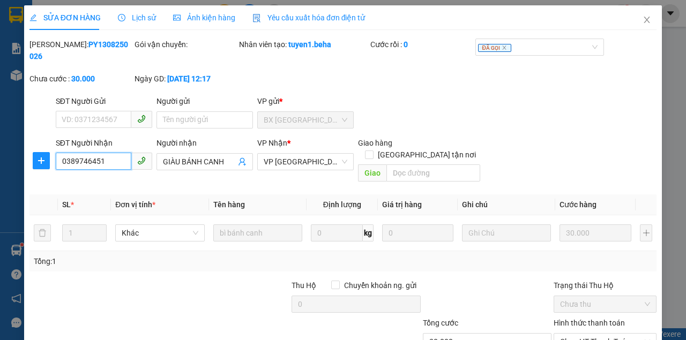
click at [103, 165] on input "0389746451" at bounding box center [94, 161] width 76 height 17
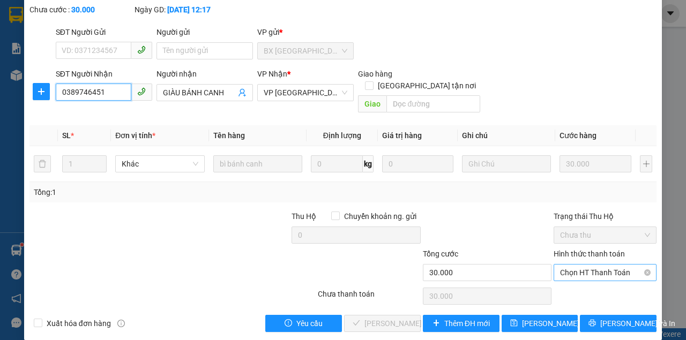
click at [585, 267] on span "Chọn HT Thanh Toán" at bounding box center [605, 273] width 90 height 16
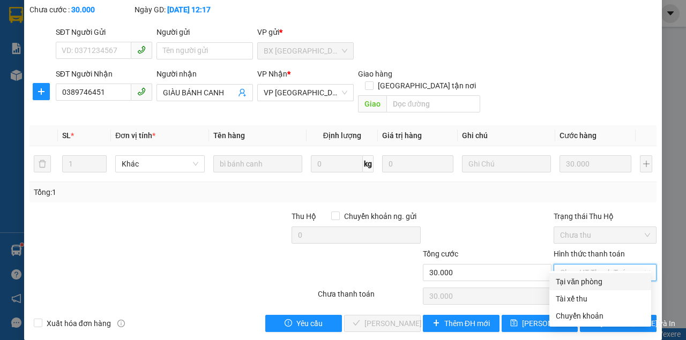
click at [572, 288] on div "Tại văn phòng" at bounding box center [600, 281] width 102 height 17
type input "0"
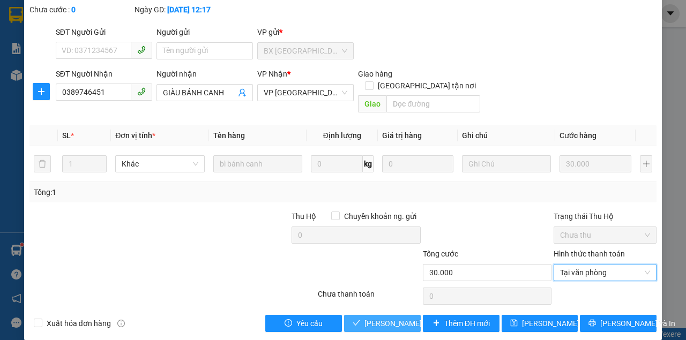
click at [395, 318] on span "Lưu và Giao hàng" at bounding box center [415, 324] width 103 height 12
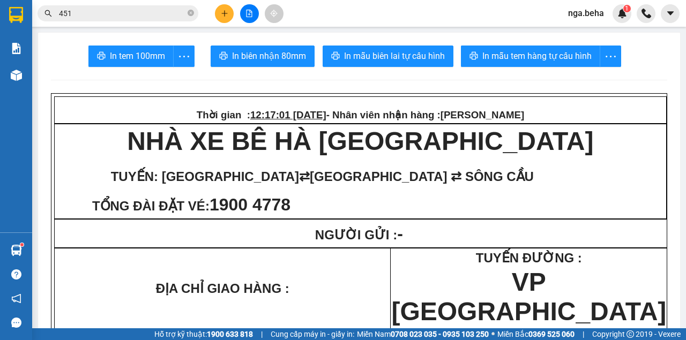
click at [93, 14] on input "451" at bounding box center [122, 14] width 126 height 12
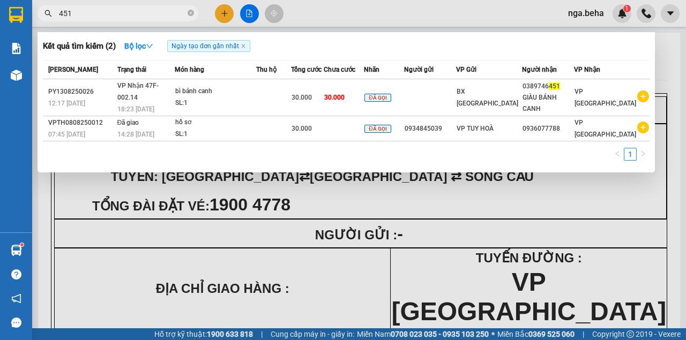
click at [93, 14] on input "451" at bounding box center [122, 14] width 126 height 12
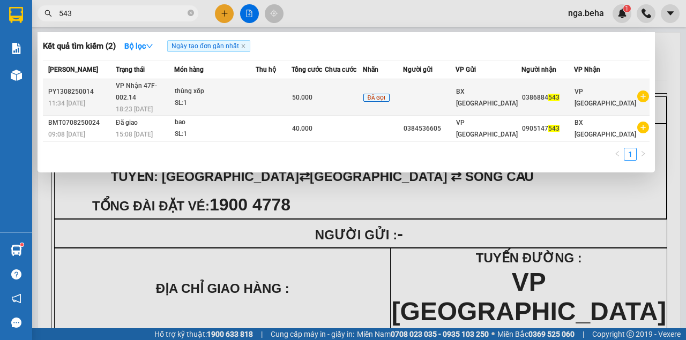
type input "543"
click at [291, 94] on td at bounding box center [273, 97] width 35 height 37
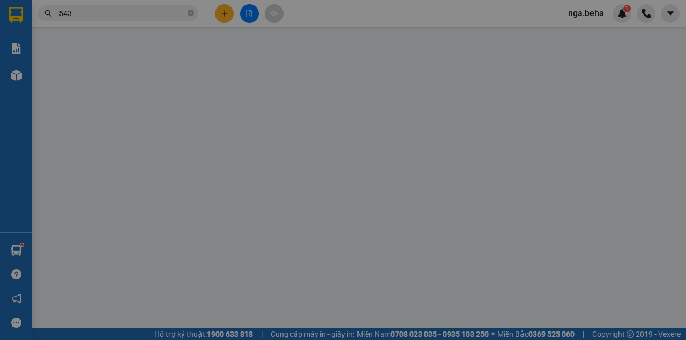
type input "0386884543"
type input "50.000"
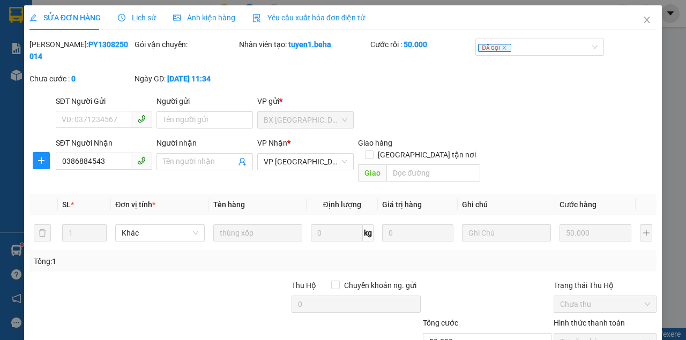
click at [219, 23] on div "Ảnh kiện hàng" at bounding box center [204, 18] width 62 height 12
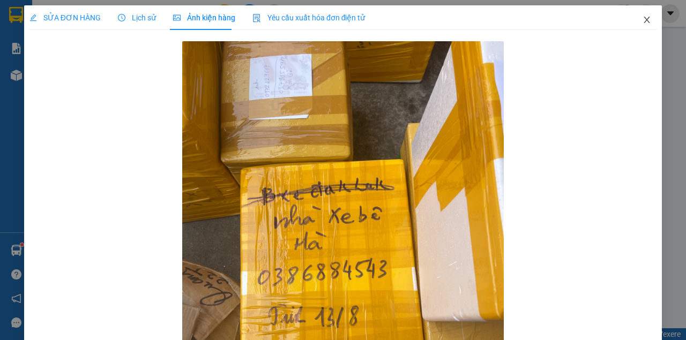
drag, startPoint x: 640, startPoint y: 19, endPoint x: 432, endPoint y: 29, distance: 207.6
click at [642, 19] on icon "close" at bounding box center [646, 20] width 9 height 9
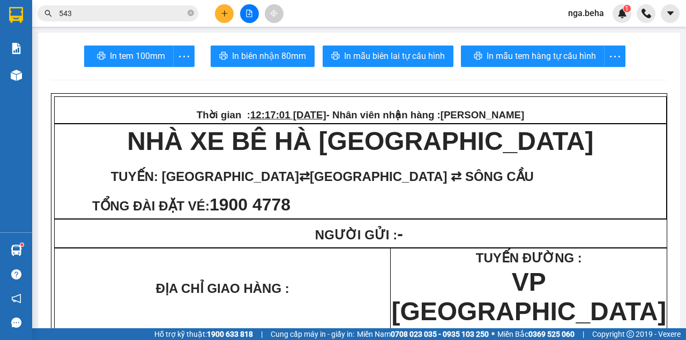
click at [100, 10] on input "543" at bounding box center [122, 14] width 126 height 12
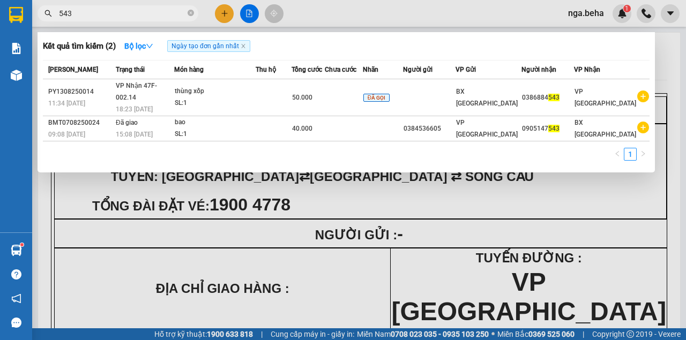
click at [100, 10] on input "543" at bounding box center [122, 14] width 126 height 12
paste input "0901166324"
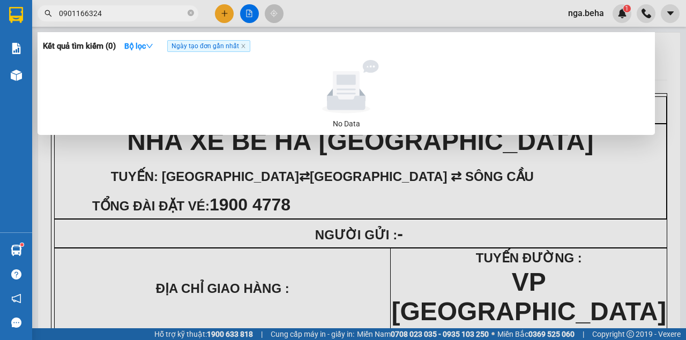
click at [123, 14] on input "0901166324" at bounding box center [122, 14] width 126 height 12
type input "2"
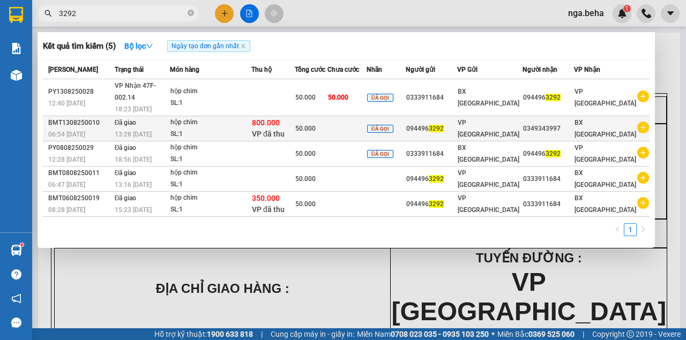
type input "3292"
click at [221, 116] on td "hộp chim SL: 1" at bounding box center [210, 128] width 81 height 25
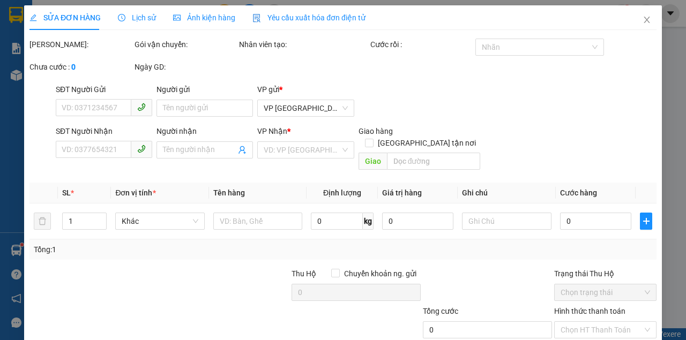
type input "0944963292"
type input "0349343997"
type input "800.000"
type input "50.000"
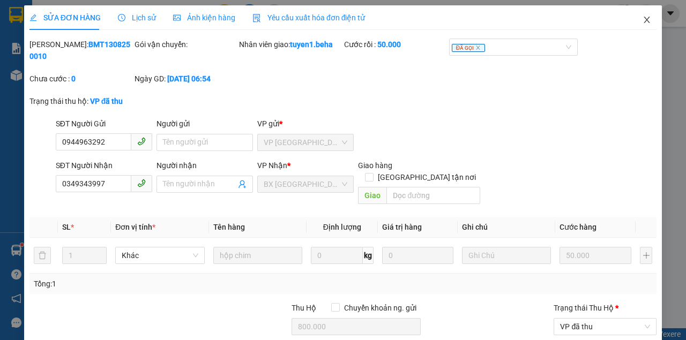
click at [642, 24] on icon "close" at bounding box center [646, 20] width 9 height 9
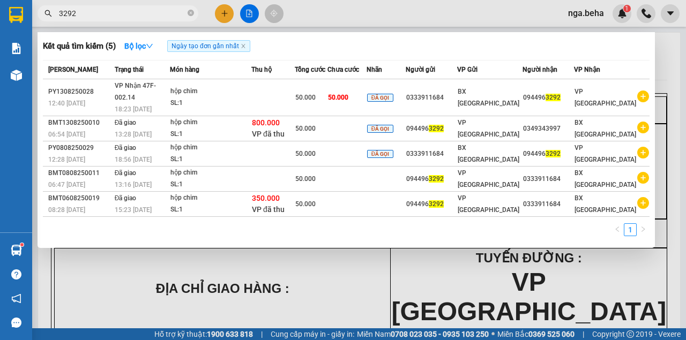
click at [85, 14] on input "3292" at bounding box center [122, 14] width 126 height 12
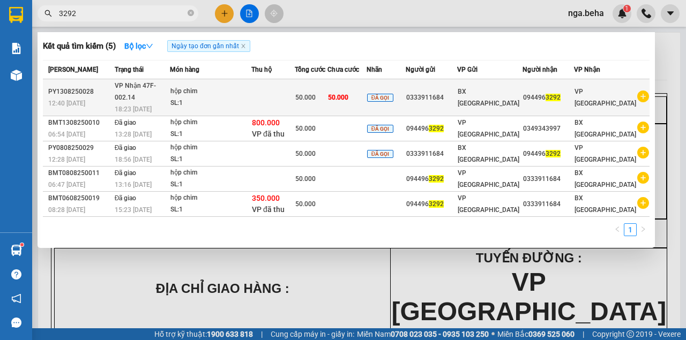
click at [145, 85] on span "VP Nhận 47F-002.14" at bounding box center [135, 91] width 41 height 19
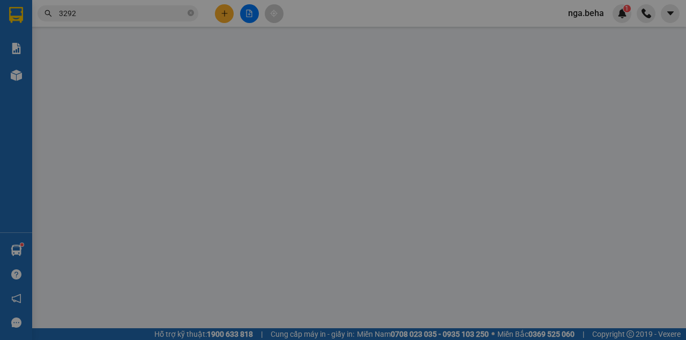
type input "0333911684"
type input "0944963292"
type input "50.000"
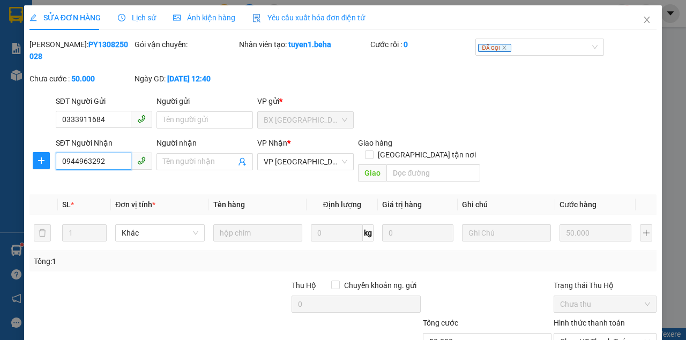
click at [112, 162] on input "0944963292" at bounding box center [94, 161] width 76 height 17
click at [206, 20] on span "Ảnh kiện hàng" at bounding box center [204, 17] width 62 height 9
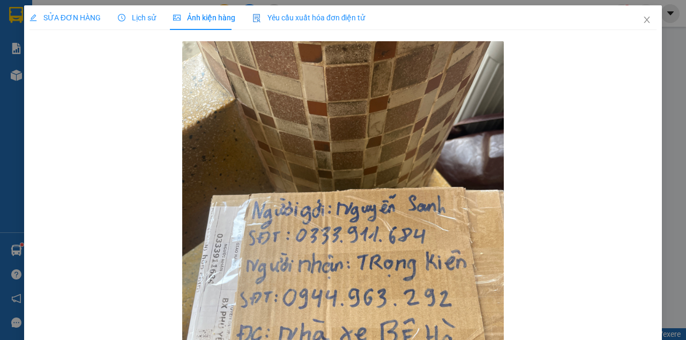
click at [72, 20] on span "SỬA ĐƠN HÀNG" at bounding box center [64, 17] width 71 height 9
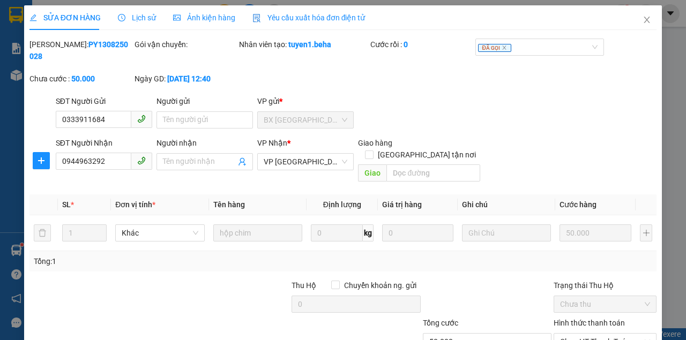
scroll to position [69, 0]
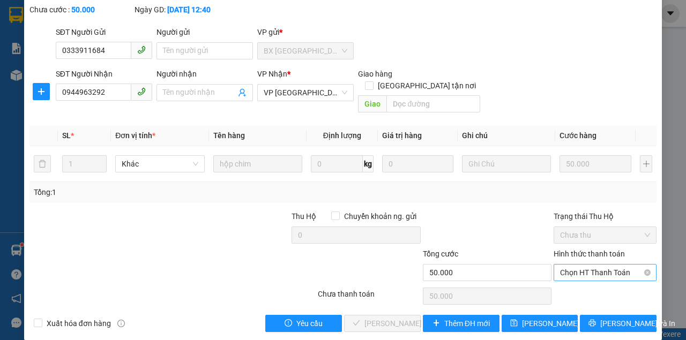
click at [599, 265] on span "Chọn HT Thanh Toán" at bounding box center [605, 273] width 90 height 16
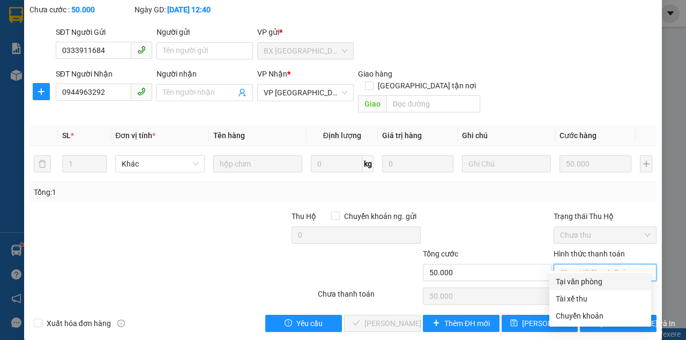
click at [587, 278] on div "Tại văn phòng" at bounding box center [600, 282] width 89 height 12
type input "0"
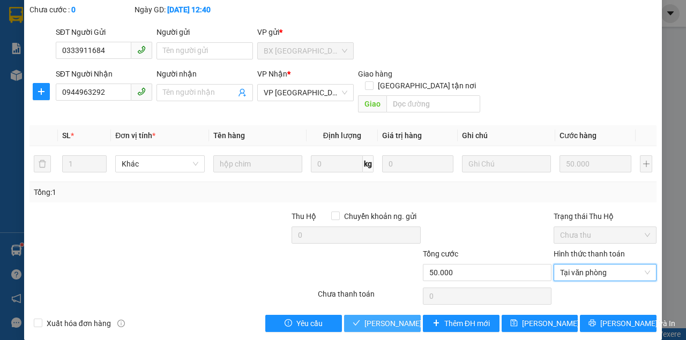
click at [395, 318] on span "Lưu và Giao hàng" at bounding box center [415, 324] width 103 height 12
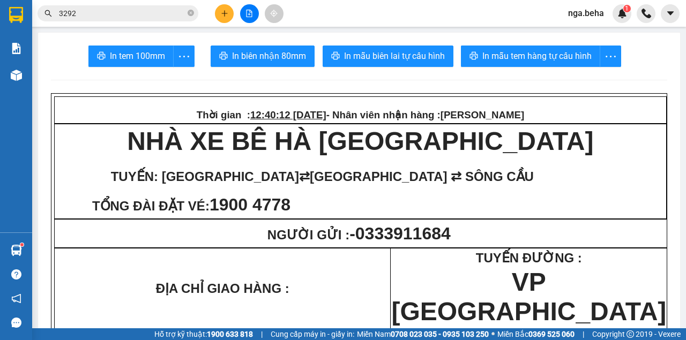
click at [108, 14] on input "3292" at bounding box center [122, 14] width 126 height 12
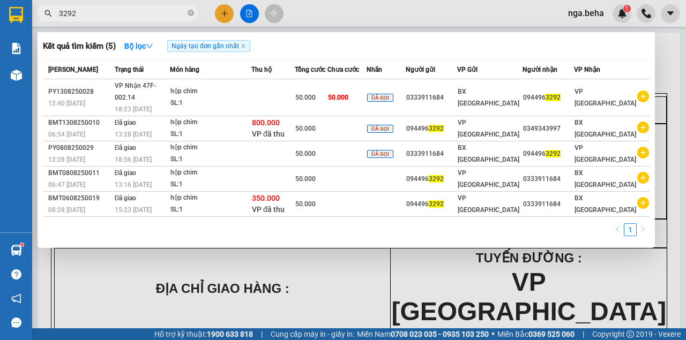
click at [108, 14] on input "3292" at bounding box center [122, 14] width 126 height 12
type input "1"
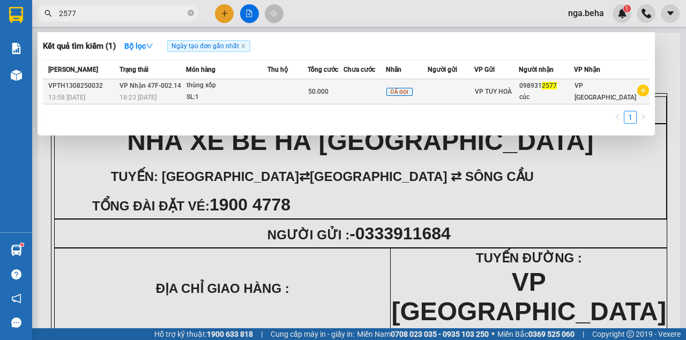
type input "2577"
click at [261, 97] on div "SL: 1" at bounding box center [226, 98] width 80 height 12
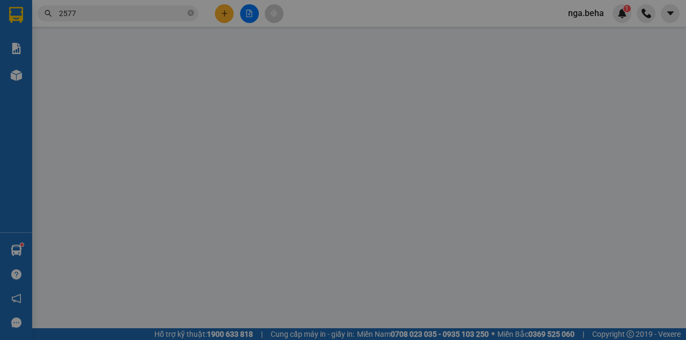
type input "0989312577"
type input "cúc"
type input "50.000"
type input "0"
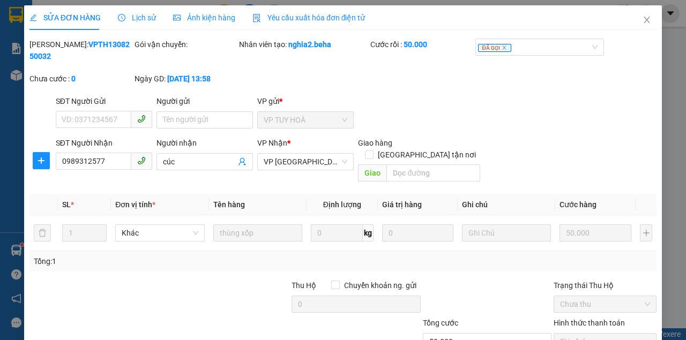
click at [194, 26] on div "Ảnh kiện hàng" at bounding box center [204, 17] width 62 height 25
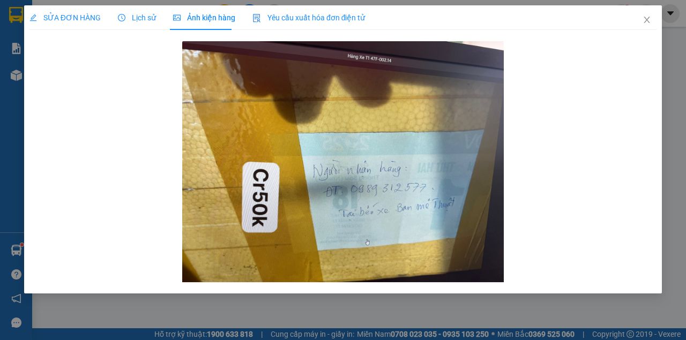
click at [92, 13] on span "SỬA ĐƠN HÀNG" at bounding box center [64, 17] width 71 height 9
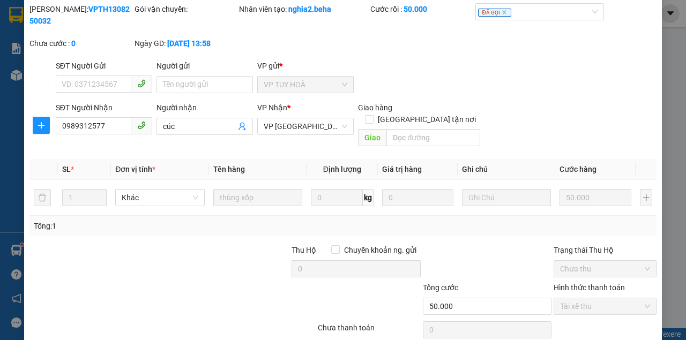
scroll to position [69, 0]
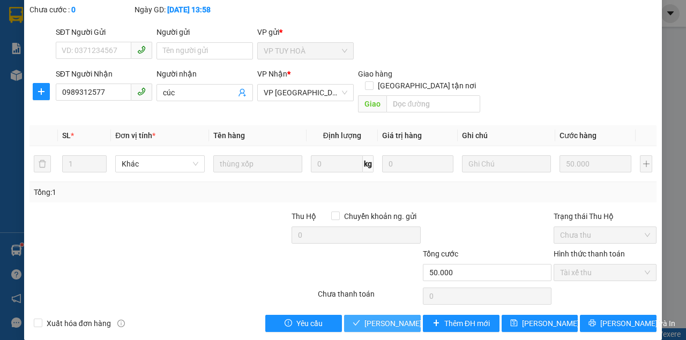
click at [355, 315] on button "Lưu và Giao hàng" at bounding box center [382, 323] width 77 height 17
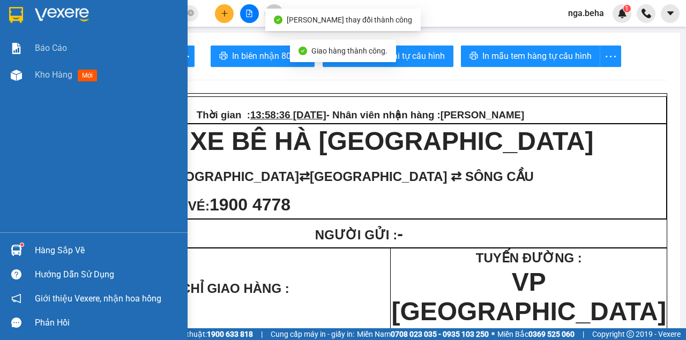
click at [35, 76] on span "Kho hàng" at bounding box center [54, 75] width 38 height 10
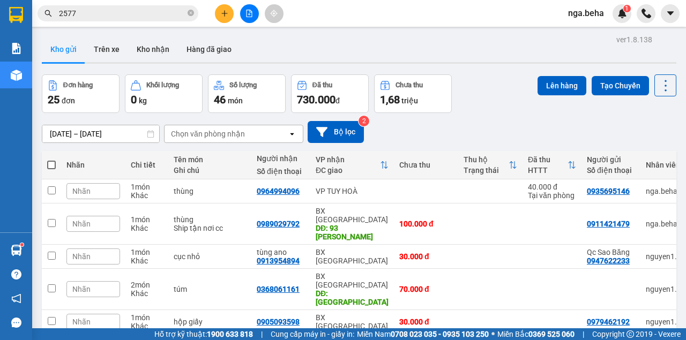
drag, startPoint x: 558, startPoint y: 117, endPoint x: 475, endPoint y: 91, distance: 87.4
click at [558, 117] on div "12/08/2025 – 13/08/2025 Press the down arrow key to interact with the calendar …" at bounding box center [359, 132] width 634 height 38
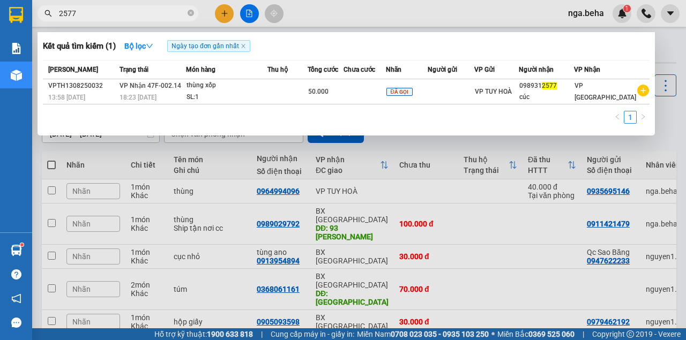
click at [91, 9] on input "2577" at bounding box center [122, 14] width 126 height 12
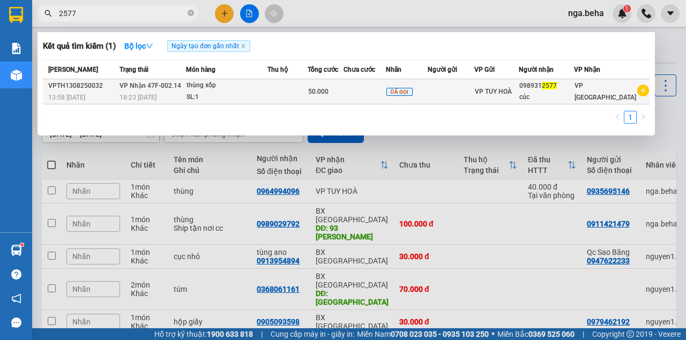
click at [266, 94] on div "SL: 1" at bounding box center [226, 98] width 80 height 12
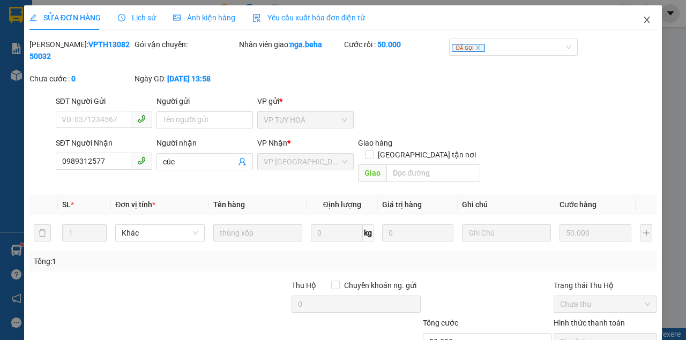
drag, startPoint x: 641, startPoint y: 21, endPoint x: 527, endPoint y: 6, distance: 114.6
click at [644, 21] on icon "close" at bounding box center [647, 20] width 6 height 6
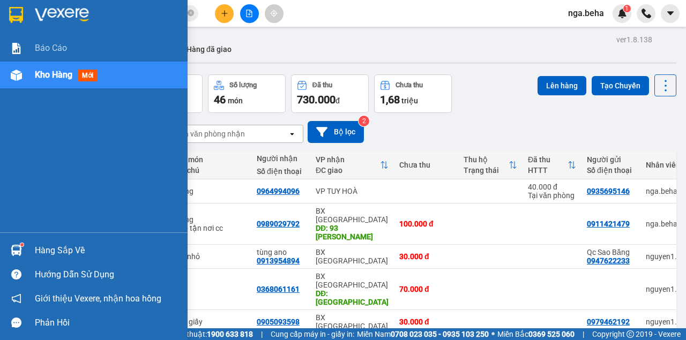
click at [18, 72] on img at bounding box center [16, 75] width 11 height 11
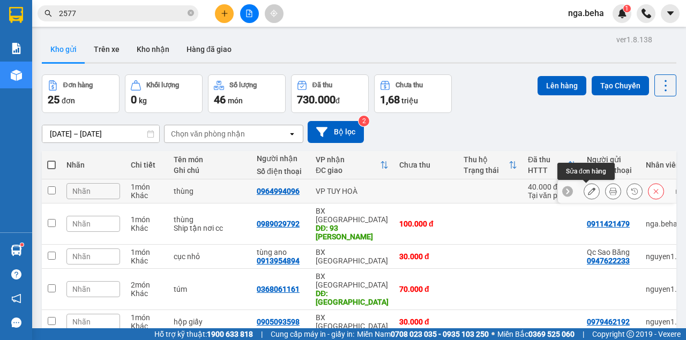
click at [588, 190] on icon at bounding box center [592, 192] width 8 height 8
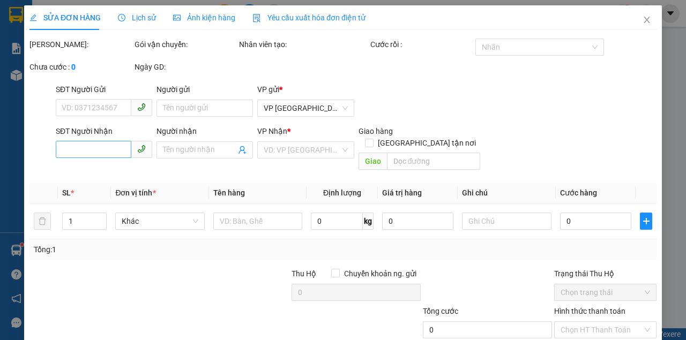
type input "0935695146"
type input "0964994096"
type input "40.000"
type input "0"
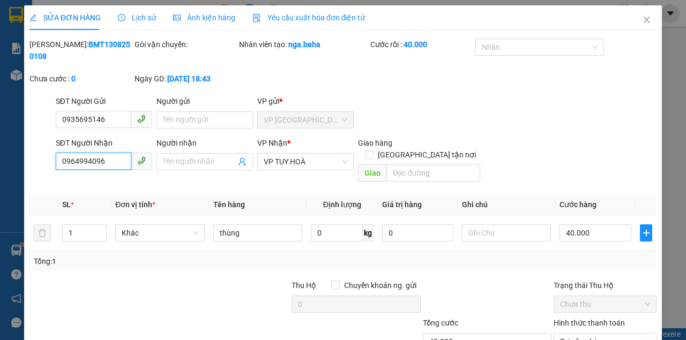
click at [100, 158] on input "0964994096" at bounding box center [94, 161] width 76 height 17
click at [642, 18] on icon "close" at bounding box center [646, 20] width 9 height 9
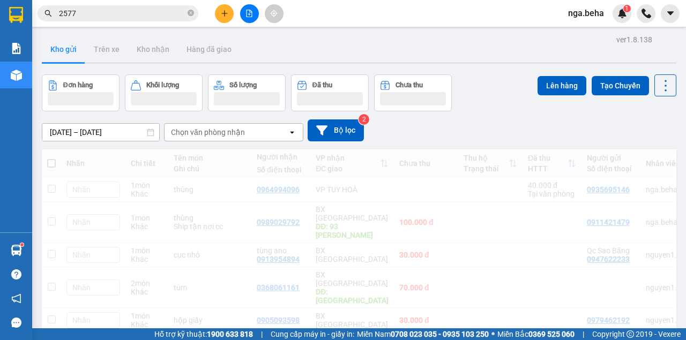
click at [243, 14] on button at bounding box center [249, 13] width 19 height 19
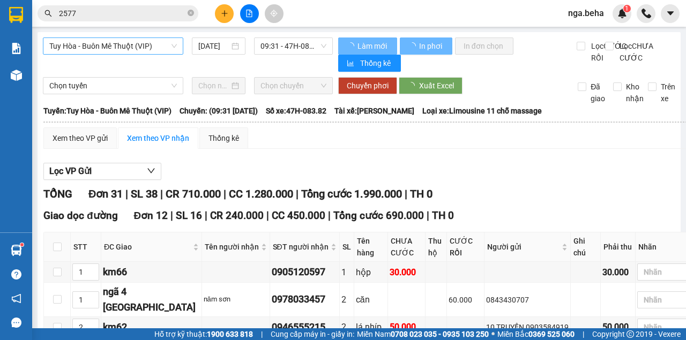
click at [114, 53] on span "Tuy Hòa - Buôn Mê Thuột (VIP)" at bounding box center [113, 46] width 128 height 16
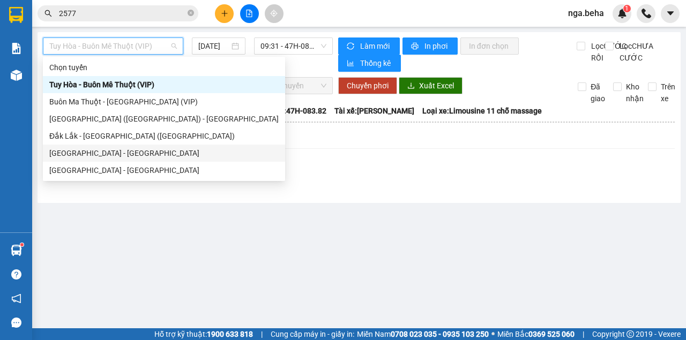
click at [120, 150] on div "[GEOGRAPHIC_DATA] - [GEOGRAPHIC_DATA]" at bounding box center [163, 153] width 229 height 12
type input "13/08/2025"
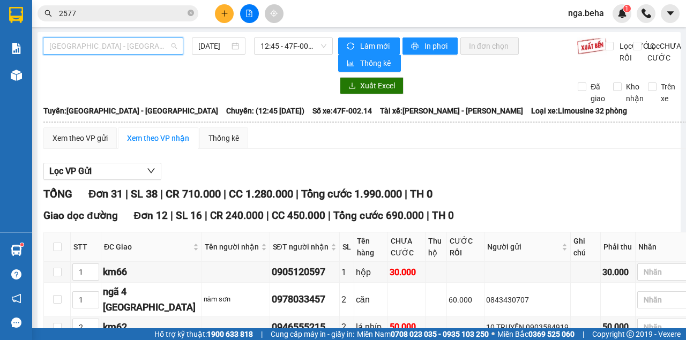
click at [106, 46] on span "[GEOGRAPHIC_DATA] - [GEOGRAPHIC_DATA]" at bounding box center [113, 46] width 128 height 16
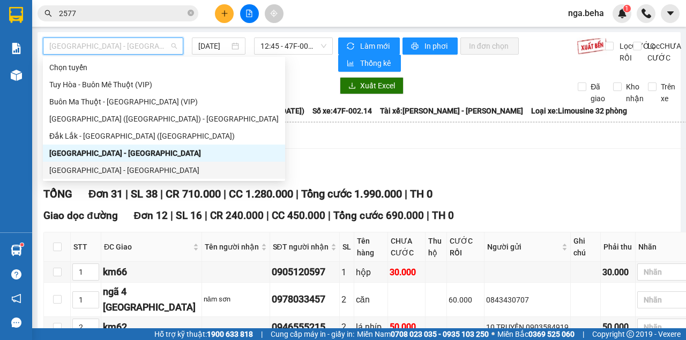
click at [105, 172] on div "Đắk Lắk - Phú Yên" at bounding box center [163, 170] width 229 height 12
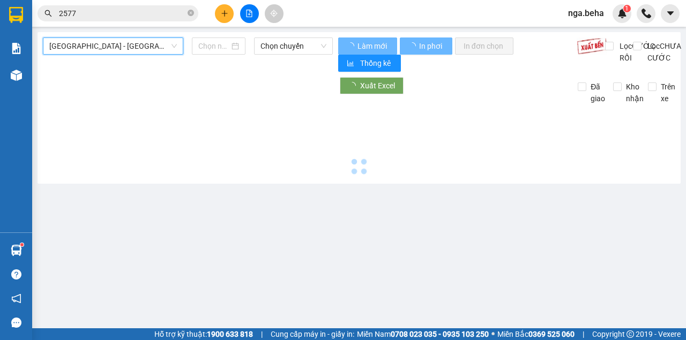
type input "13/08/2025"
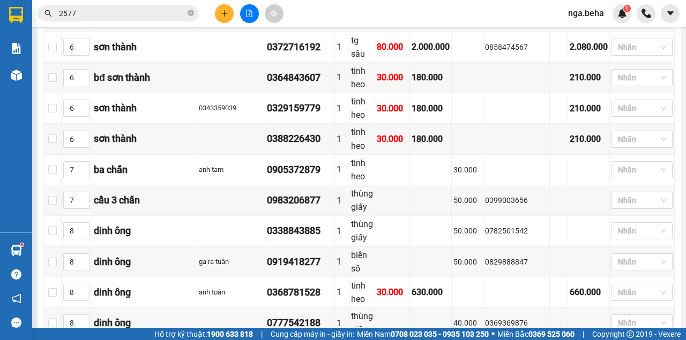
scroll to position [429, 0]
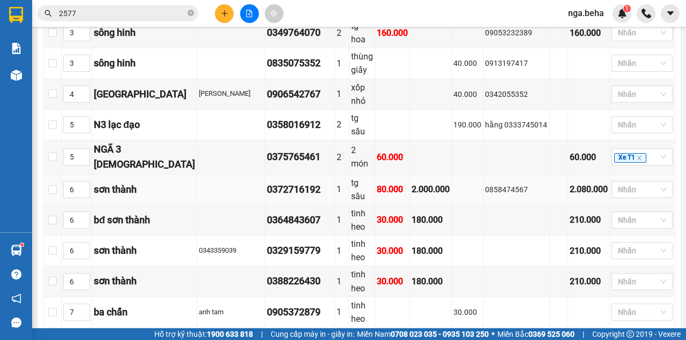
click at [495, 184] on div "0858474567" at bounding box center [516, 190] width 63 height 12
copy div "0858474567"
click at [151, 142] on div "NGÃ 3 LẠC ĐẠO" at bounding box center [144, 157] width 101 height 31
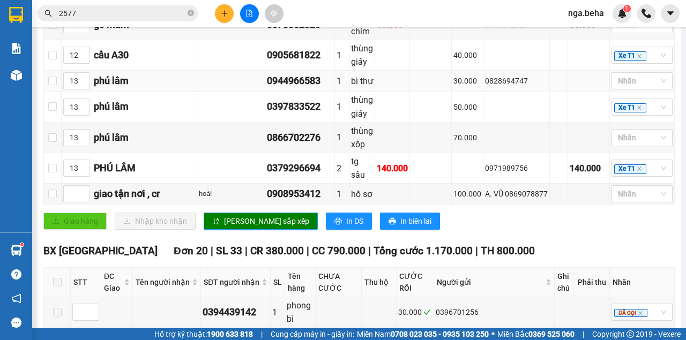
scroll to position [975, 0]
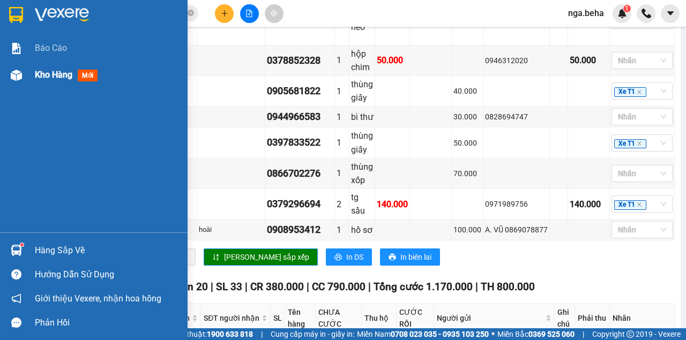
click at [16, 78] on img at bounding box center [16, 75] width 11 height 11
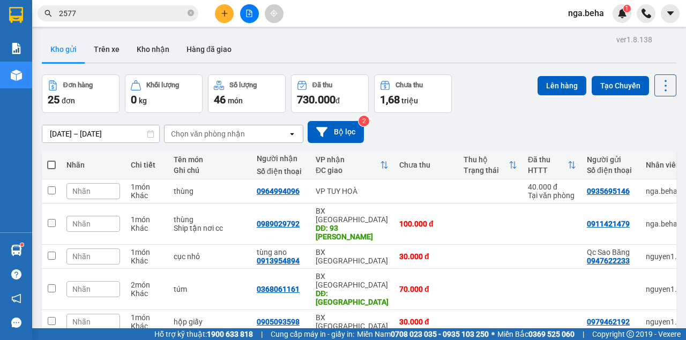
click at [513, 55] on div "Kho gửi Trên xe Kho nhận Hàng đã giao" at bounding box center [359, 50] width 634 height 28
click at [251, 11] on icon "file-add" at bounding box center [249, 14] width 8 height 8
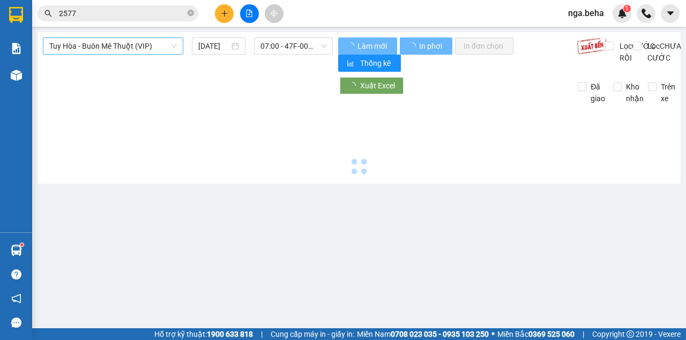
click at [134, 49] on span "Tuy Hòa - Buôn Mê Thuột (VIP)" at bounding box center [113, 46] width 128 height 16
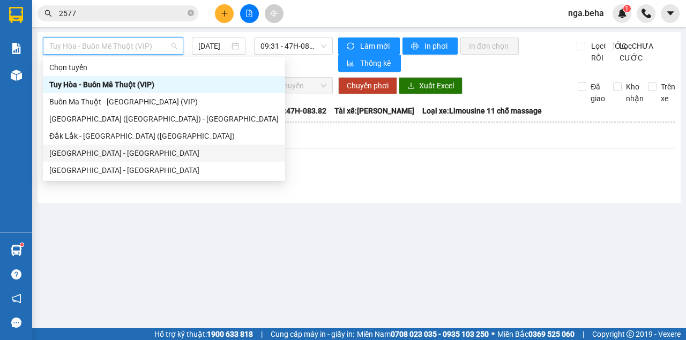
click at [113, 161] on div "[GEOGRAPHIC_DATA] - [GEOGRAPHIC_DATA]" at bounding box center [164, 153] width 242 height 17
type input "13/08/2025"
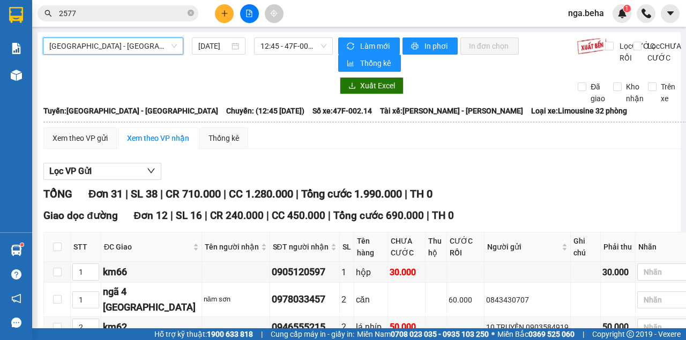
click at [133, 46] on span "[GEOGRAPHIC_DATA] - [GEOGRAPHIC_DATA]" at bounding box center [113, 46] width 128 height 16
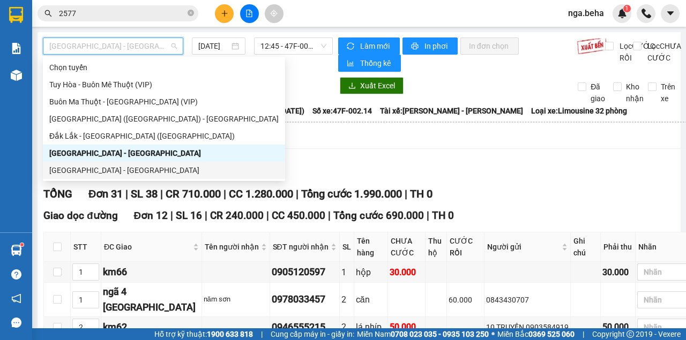
click at [114, 169] on div "Đắk Lắk - Phú Yên" at bounding box center [163, 170] width 229 height 12
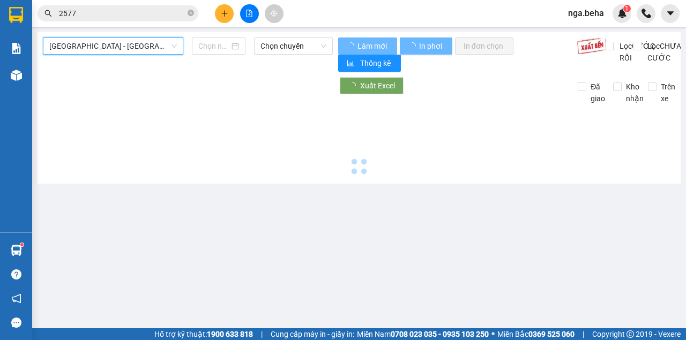
type input "13/08/2025"
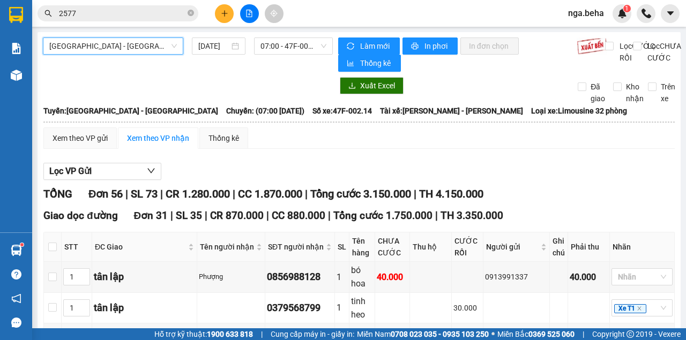
scroll to position [71, 0]
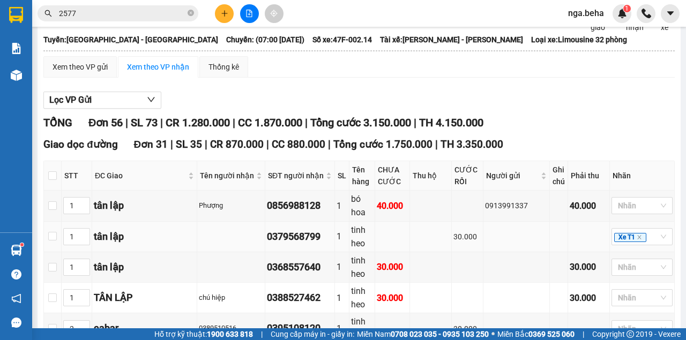
click at [516, 243] on td at bounding box center [516, 237] width 66 height 31
click at [465, 185] on th "CƯỚC RỒI" at bounding box center [468, 175] width 32 height 29
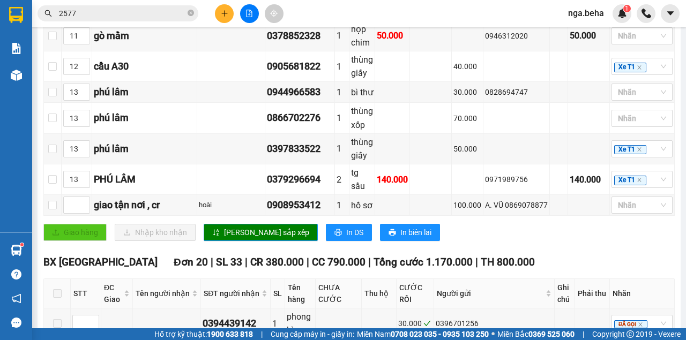
scroll to position [1143, 0]
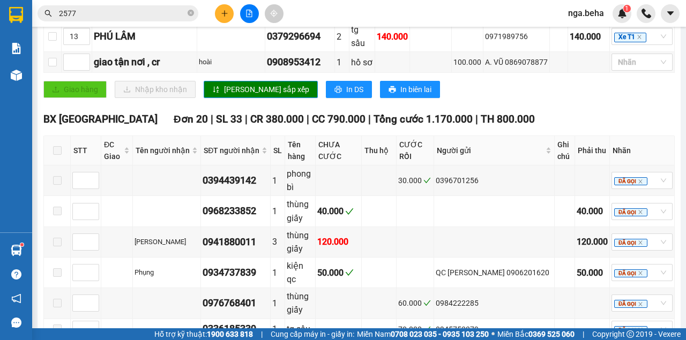
click at [119, 15] on input "2577" at bounding box center [122, 14] width 126 height 12
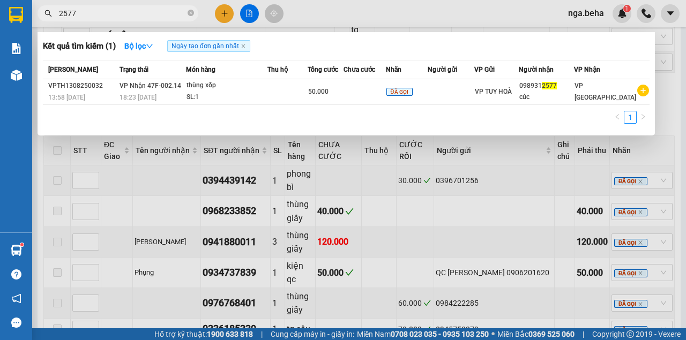
click at [119, 15] on input "2577" at bounding box center [122, 14] width 126 height 12
paste input "0822211159"
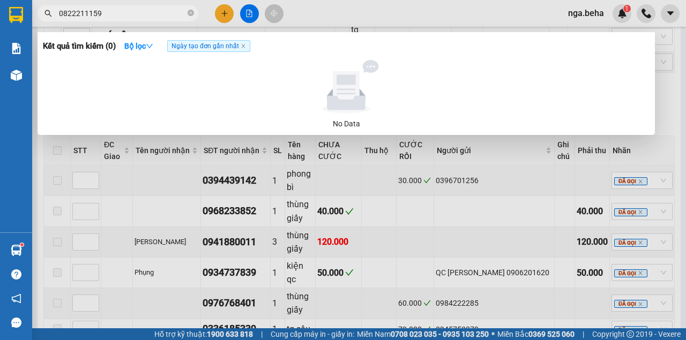
type input "0822211159"
click at [388, 194] on div at bounding box center [343, 170] width 686 height 340
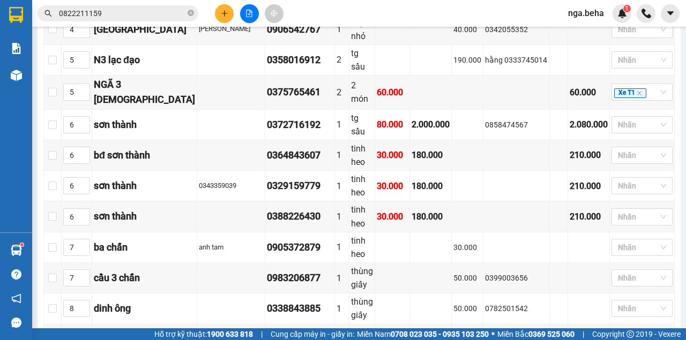
scroll to position [507, 0]
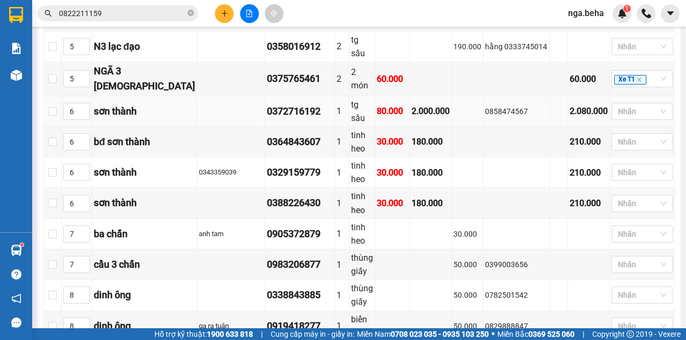
click at [495, 106] on div "0858474567" at bounding box center [516, 112] width 63 height 12
copy div "0858474567"
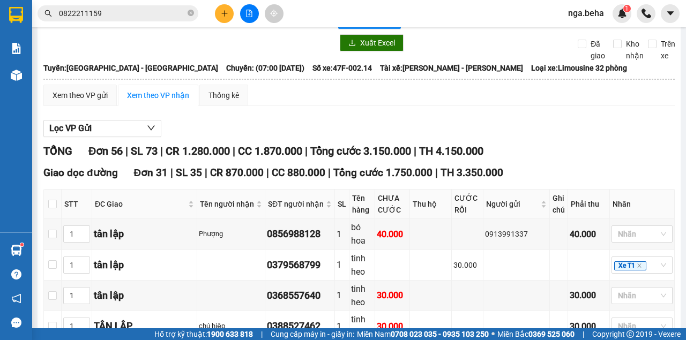
scroll to position [0, 0]
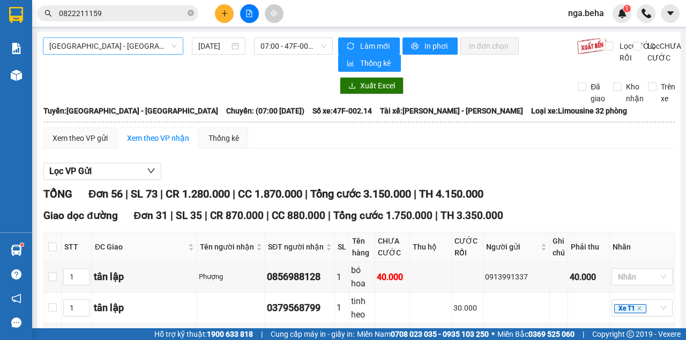
click at [124, 50] on span "Đắk Lắk - Phú Yên" at bounding box center [113, 46] width 128 height 16
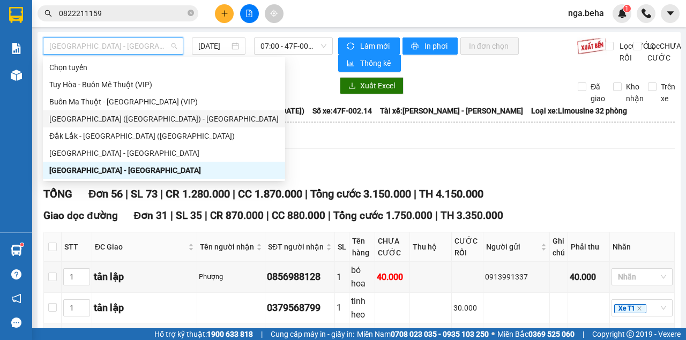
click at [128, 117] on div "[GEOGRAPHIC_DATA] ([GEOGRAPHIC_DATA]) - [GEOGRAPHIC_DATA]" at bounding box center [163, 119] width 229 height 12
type input "13/08/2025"
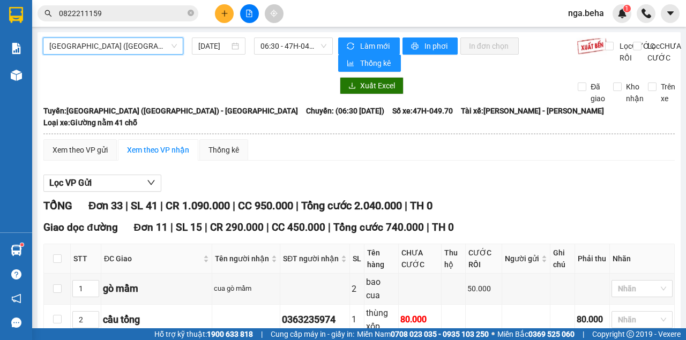
click at [129, 47] on span "[GEOGRAPHIC_DATA] ([GEOGRAPHIC_DATA]) - [GEOGRAPHIC_DATA]" at bounding box center [113, 46] width 128 height 16
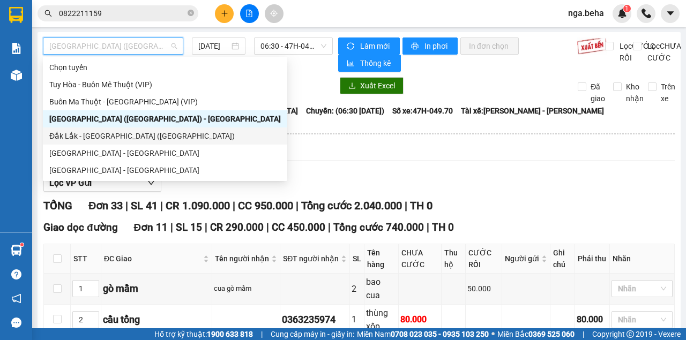
click at [109, 136] on div "Đắk Lắk - Phú Yên (SC)" at bounding box center [164, 136] width 231 height 12
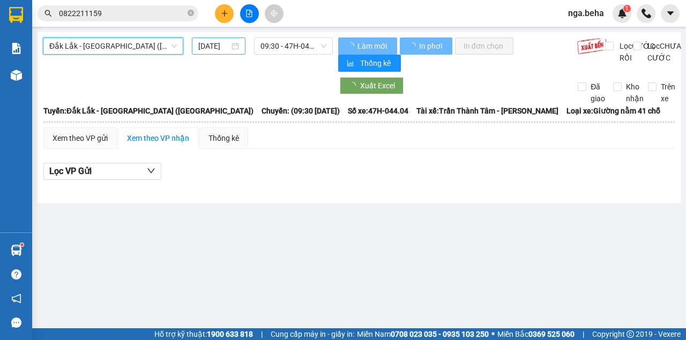
click at [219, 43] on input "13/08/2025" at bounding box center [213, 46] width 31 height 12
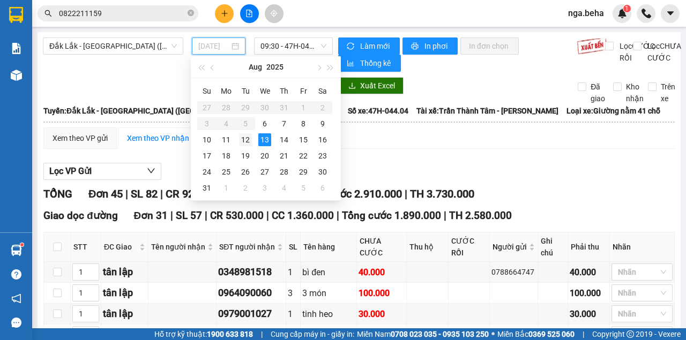
click at [246, 143] on td "12" at bounding box center [245, 140] width 19 height 16
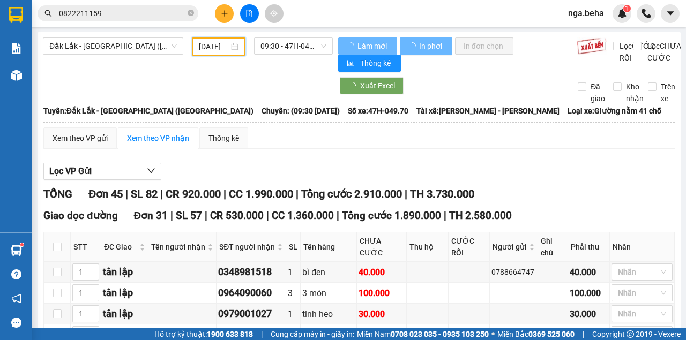
type input "12/08/2025"
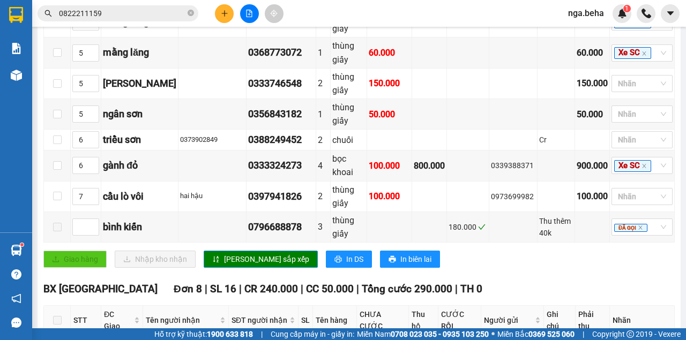
scroll to position [587, 0]
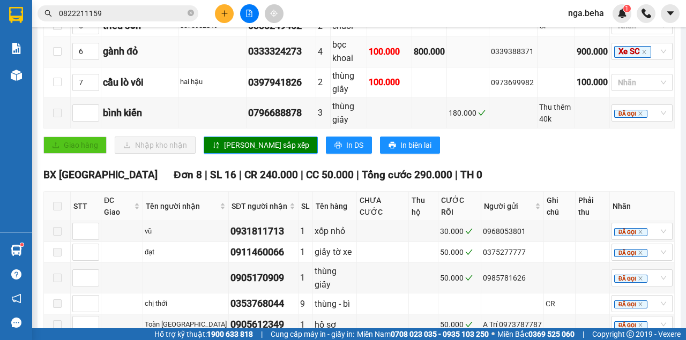
click at [499, 67] on td "0339388371" at bounding box center [513, 51] width 48 height 31
copy div "0339388371"
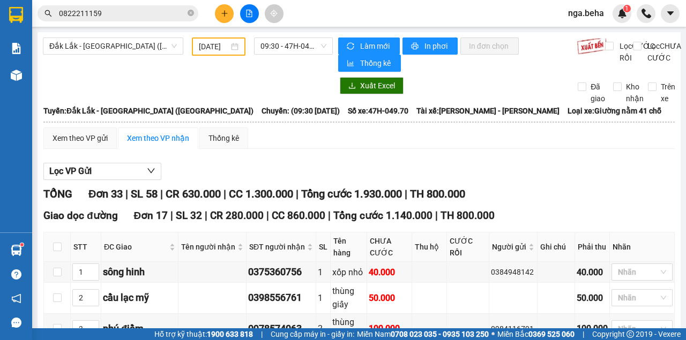
scroll to position [587, 0]
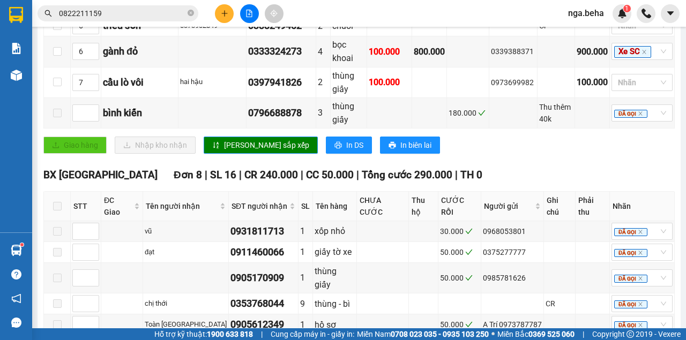
click at [98, 20] on span "0822211159" at bounding box center [118, 13] width 161 height 16
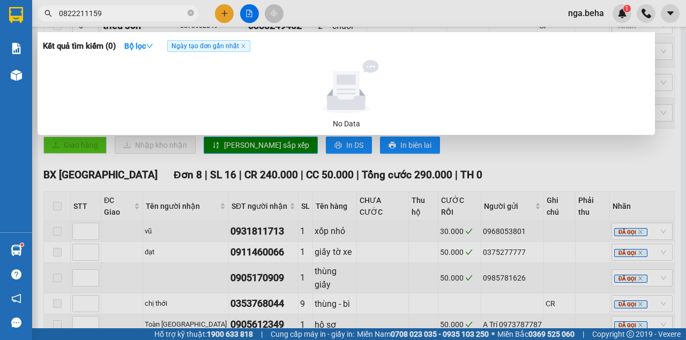
click at [98, 20] on span "0822211159" at bounding box center [118, 13] width 161 height 16
click at [100, 18] on input "0822211159" at bounding box center [122, 14] width 126 height 12
click at [100, 17] on input "0822211159" at bounding box center [122, 14] width 126 height 12
paste input "58474567"
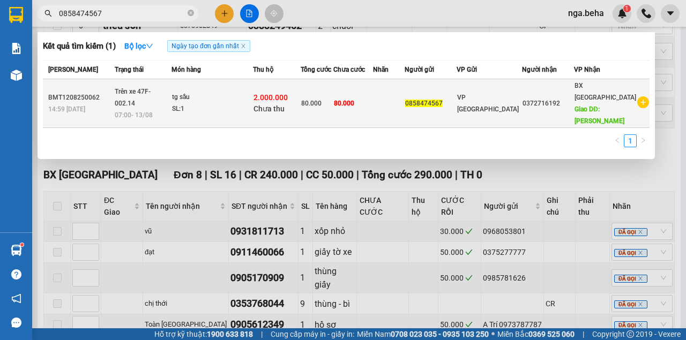
type input "0858474567"
click at [193, 94] on div "tg sầu" at bounding box center [212, 98] width 80 height 12
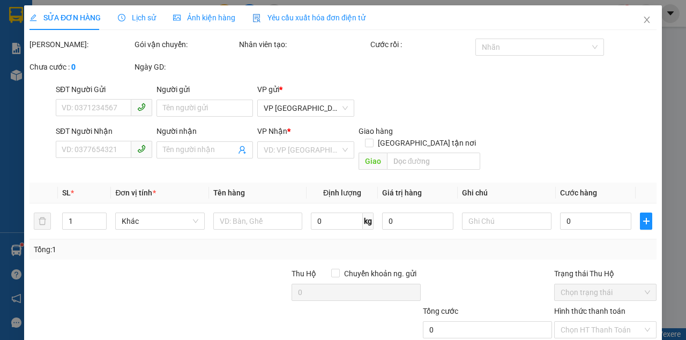
type input "0858474567"
type input "0372716192"
type input "sơn thành"
type input "80.000"
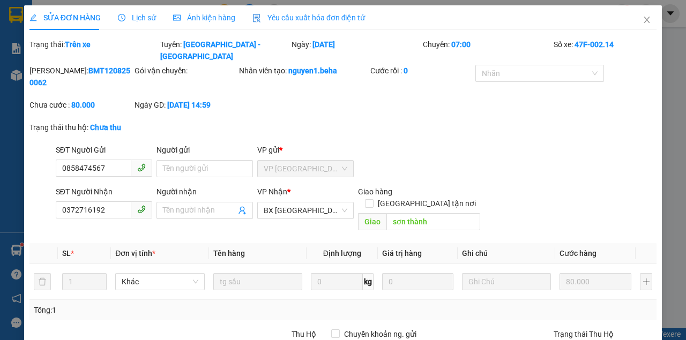
click at [117, 188] on div "SĐT Người Nhận" at bounding box center [104, 194] width 96 height 16
click at [109, 201] on input "0372716192" at bounding box center [94, 209] width 76 height 17
click at [88, 160] on input "0858474567" at bounding box center [94, 168] width 76 height 17
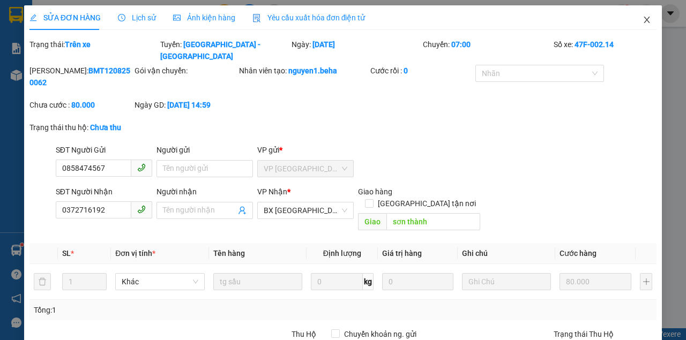
click at [643, 19] on icon "close" at bounding box center [646, 20] width 9 height 9
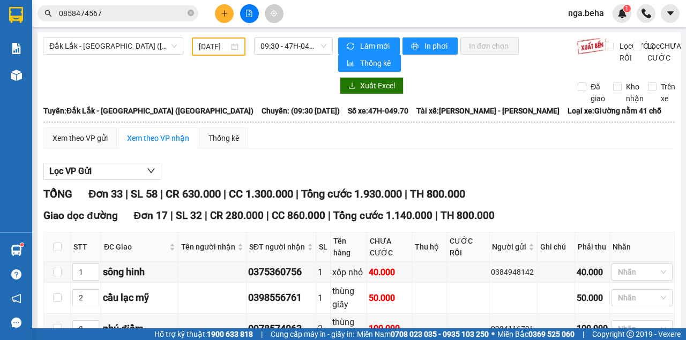
drag, startPoint x: 531, startPoint y: 160, endPoint x: 521, endPoint y: 159, distance: 10.8
click at [66, 40] on span "Đắk Lắk - [GEOGRAPHIC_DATA] ([GEOGRAPHIC_DATA])" at bounding box center [113, 46] width 128 height 16
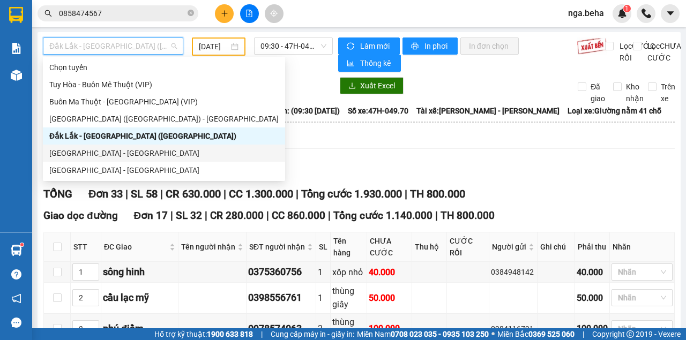
click at [118, 164] on div "[GEOGRAPHIC_DATA] - [GEOGRAPHIC_DATA]" at bounding box center [163, 170] width 229 height 12
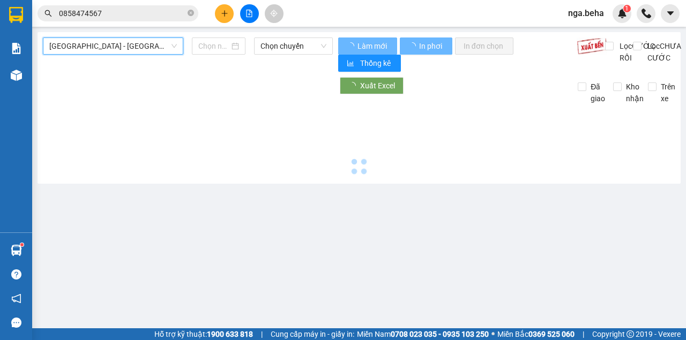
type input "[DATE]"
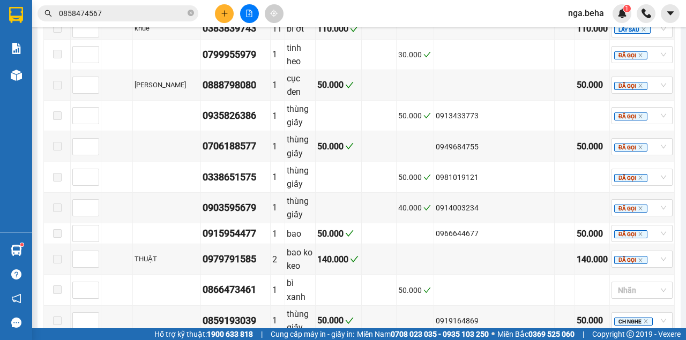
scroll to position [1643, 0]
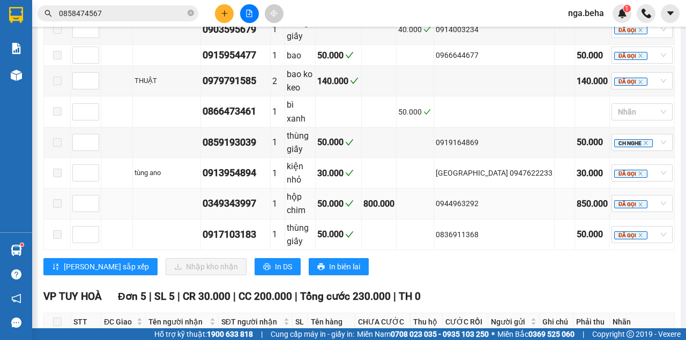
click at [461, 198] on div "0944963292" at bounding box center [494, 204] width 117 height 12
copy div "0944963292"
click at [93, 17] on input "0858474567" at bounding box center [122, 14] width 126 height 12
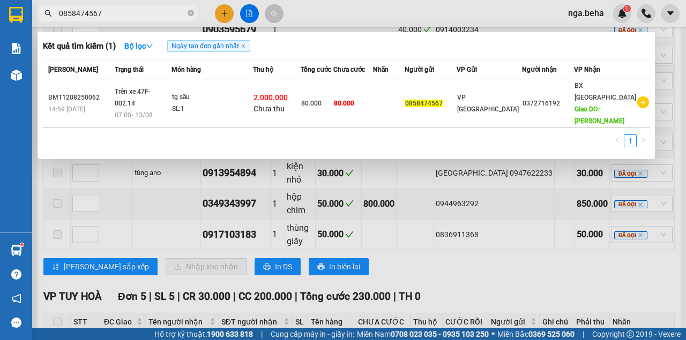
click at [93, 17] on input "0858474567" at bounding box center [122, 14] width 126 height 12
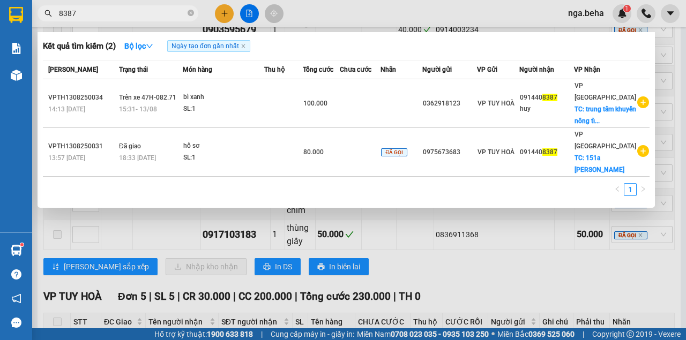
type input "8387"
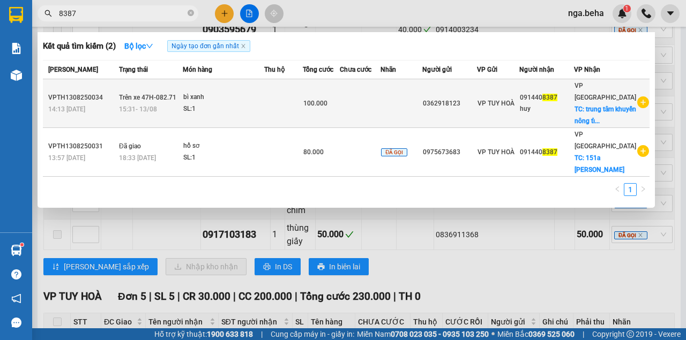
click at [220, 104] on div "SL: 1" at bounding box center [223, 109] width 80 height 12
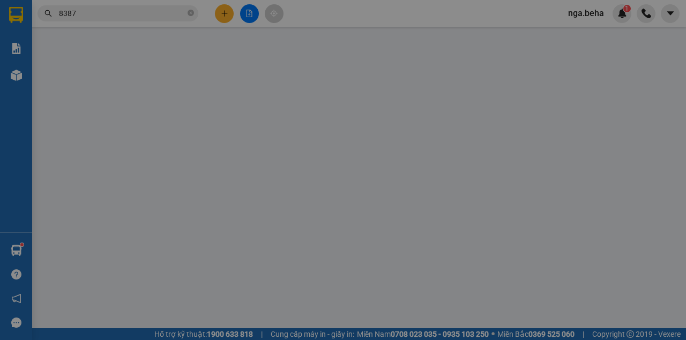
type input "0362918123"
type input "0914408387"
type input "huy"
checkbox input "true"
type input "trung tâm khuyến nông tỉnh daklak"
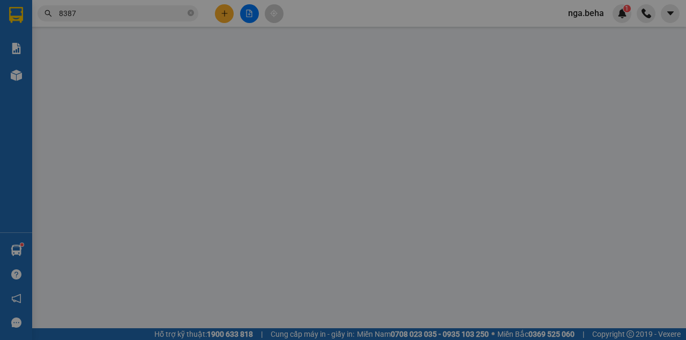
type input "100.000"
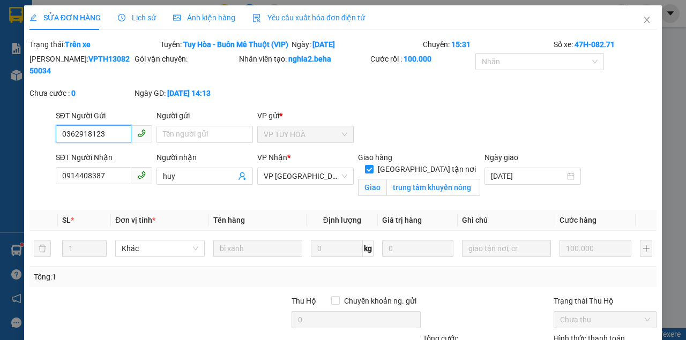
click at [114, 143] on input "0362918123" at bounding box center [94, 133] width 76 height 17
click at [106, 184] on input "0914408387" at bounding box center [94, 175] width 76 height 17
click at [642, 23] on icon "close" at bounding box center [646, 20] width 9 height 9
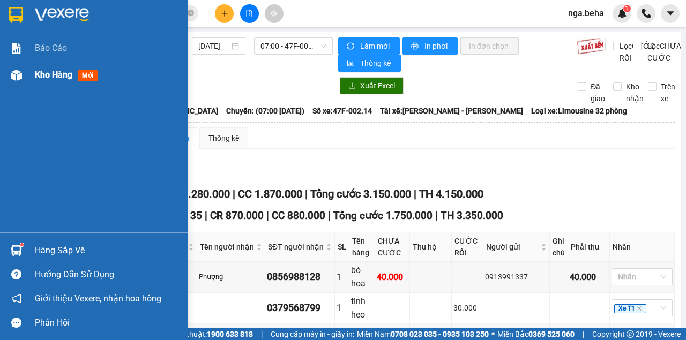
click at [21, 79] on img at bounding box center [16, 75] width 11 height 11
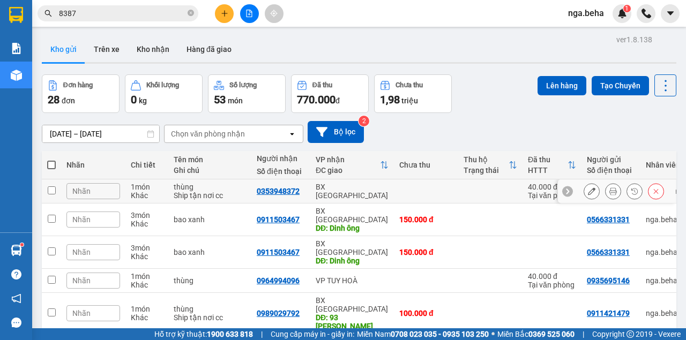
click at [588, 192] on icon at bounding box center [592, 192] width 8 height 8
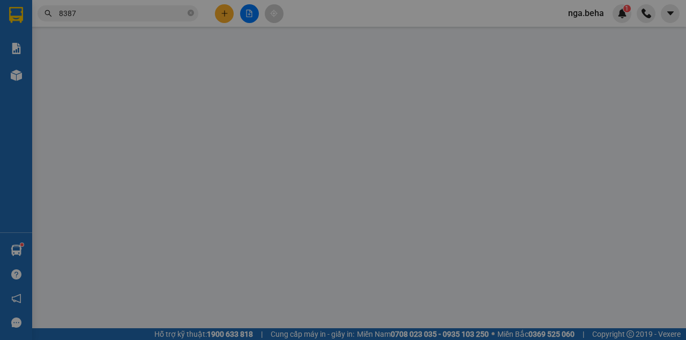
type input "0964795678"
type input "0353948372"
type input "40.000"
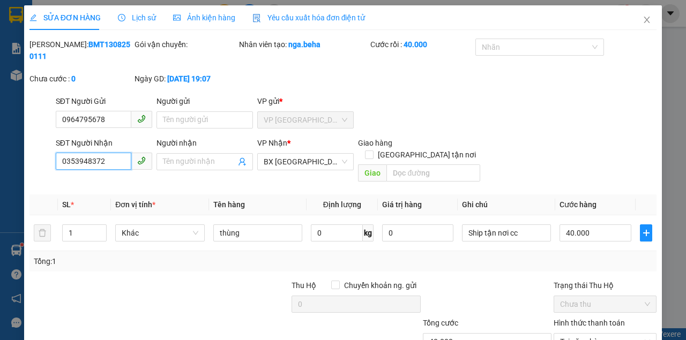
click at [111, 166] on input "0353948372" at bounding box center [94, 161] width 76 height 17
click at [642, 19] on icon "close" at bounding box center [646, 20] width 9 height 9
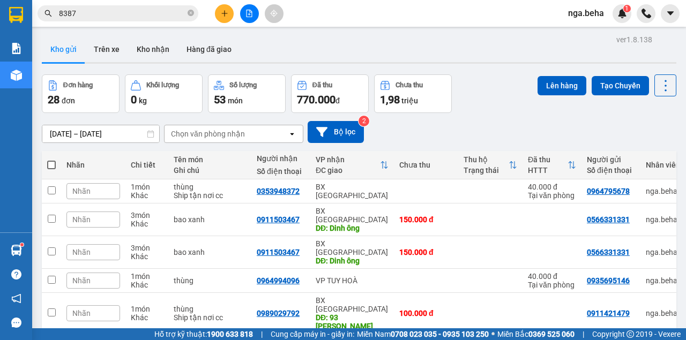
click at [127, 14] on input "8387" at bounding box center [122, 14] width 126 height 12
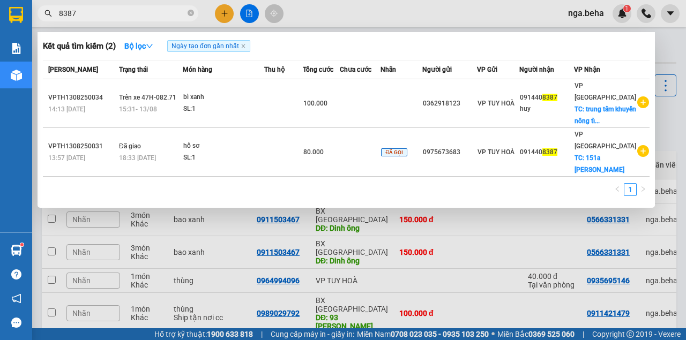
click at [127, 14] on input "8387" at bounding box center [122, 14] width 126 height 12
click at [116, 18] on input "8387" at bounding box center [122, 14] width 126 height 12
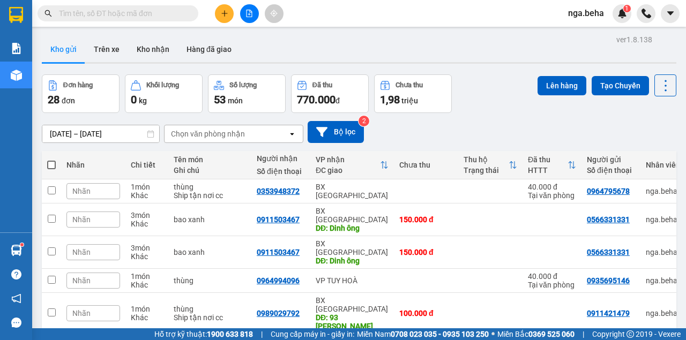
click at [132, 10] on input "text" at bounding box center [122, 14] width 126 height 12
click at [132, 11] on input "text" at bounding box center [122, 14] width 126 height 12
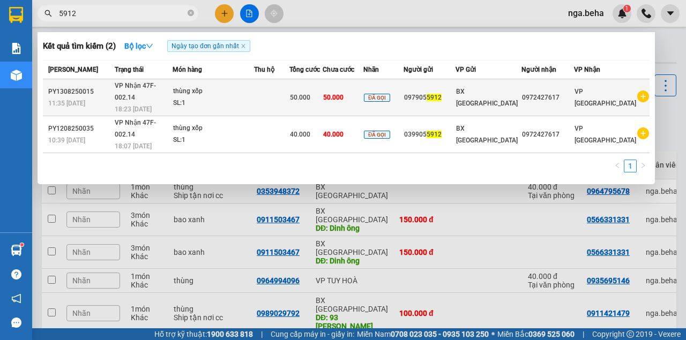
type input "5912"
click at [172, 103] on div "18:23 [DATE]" at bounding box center [143, 109] width 57 height 12
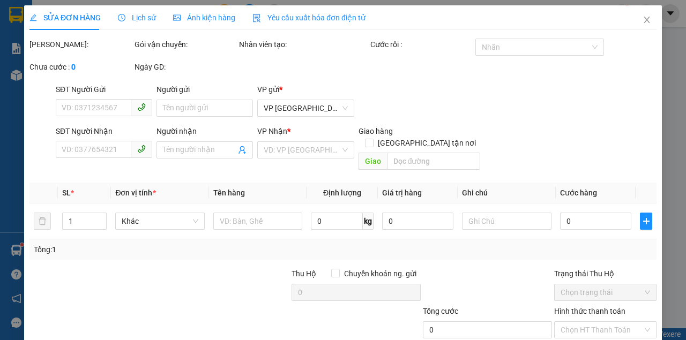
type input "0979055912"
type input "0972427617"
type input "50.000"
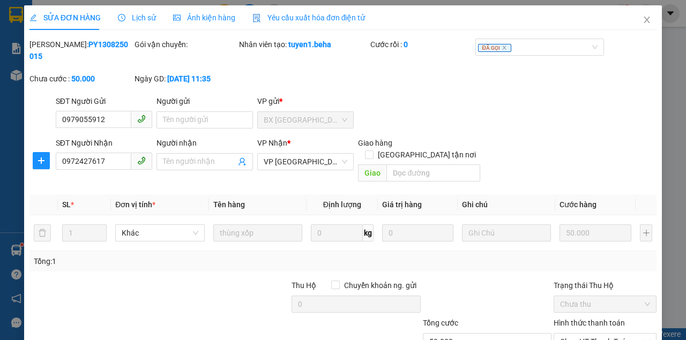
click at [116, 152] on div "SĐT Người Nhận" at bounding box center [104, 145] width 96 height 16
click at [109, 161] on input "0972427617" at bounding box center [94, 161] width 76 height 17
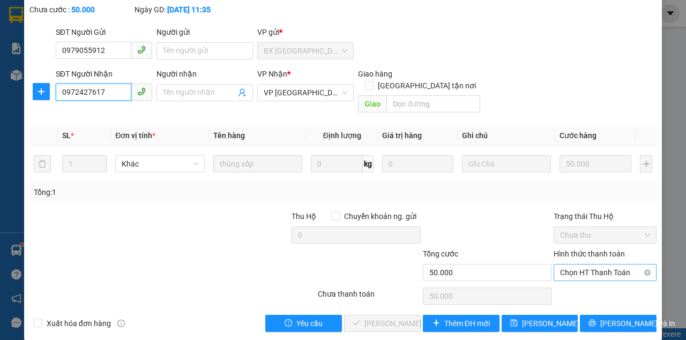
click at [593, 265] on span "Chọn HT Thanh Toán" at bounding box center [605, 273] width 90 height 16
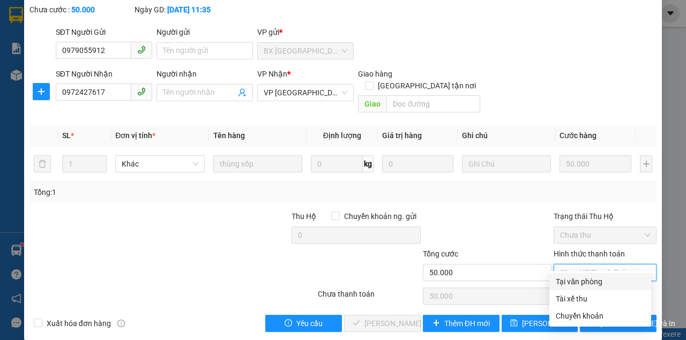
click at [581, 279] on div "Tại văn phòng" at bounding box center [600, 282] width 89 height 12
type input "0"
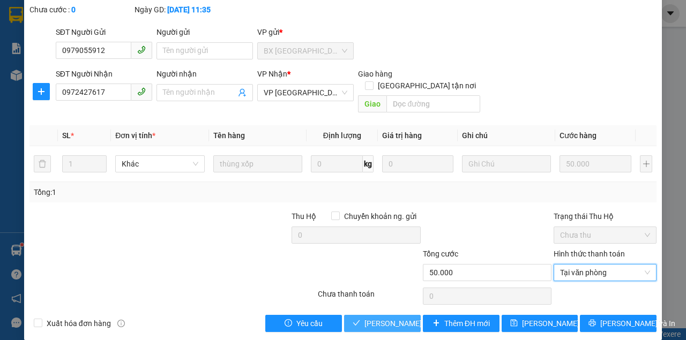
click at [385, 318] on span "[PERSON_NAME] và Giao hàng" at bounding box center [415, 324] width 103 height 12
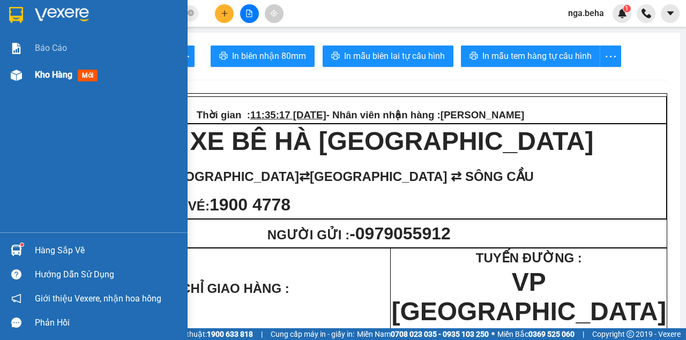
click at [7, 72] on div at bounding box center [16, 75] width 19 height 19
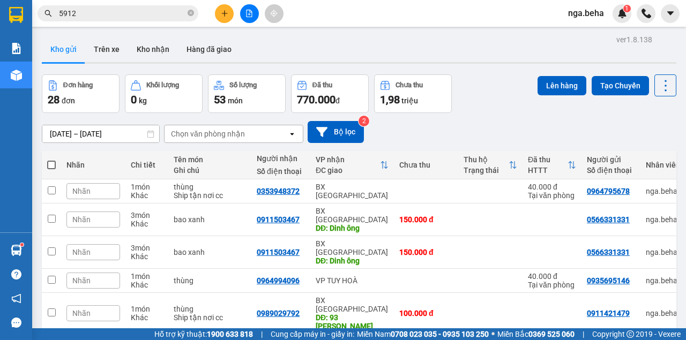
click at [239, 17] on div at bounding box center [249, 13] width 80 height 19
click at [243, 17] on button at bounding box center [249, 13] width 19 height 19
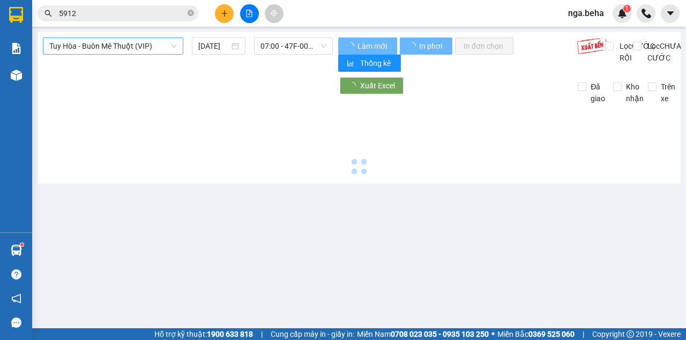
click at [110, 44] on span "Tuy Hòa - Buôn Mê Thuột (VIP)" at bounding box center [113, 46] width 128 height 16
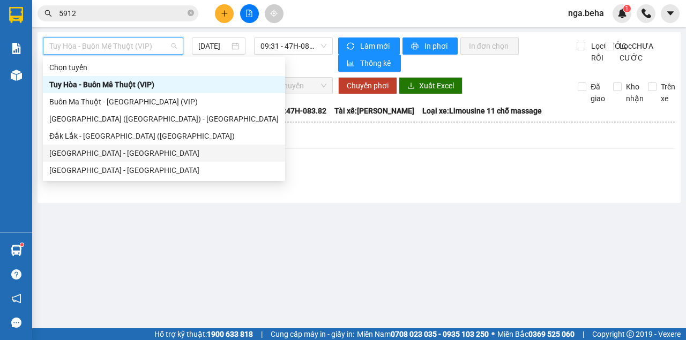
click at [108, 158] on div "[GEOGRAPHIC_DATA] - [GEOGRAPHIC_DATA]" at bounding box center [163, 153] width 229 height 12
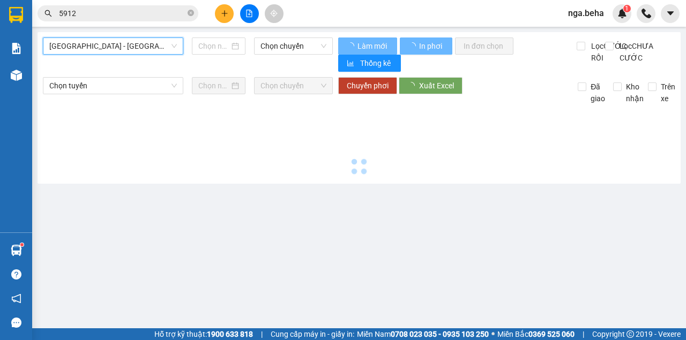
type input "[DATE]"
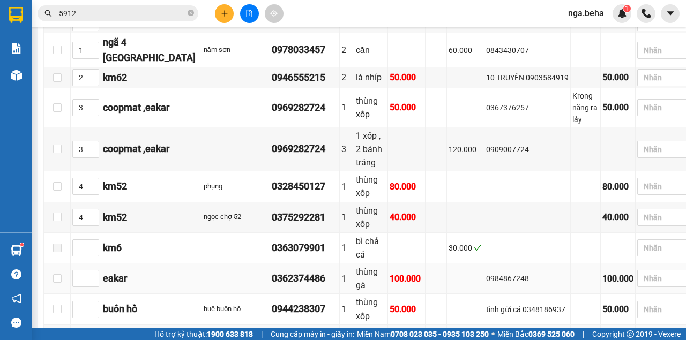
scroll to position [393, 0]
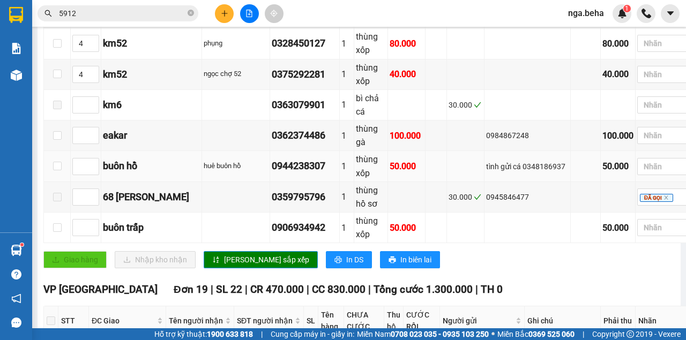
click at [272, 159] on div "0944238307" at bounding box center [305, 166] width 66 height 15
copy div "0944238307"
click at [113, 220] on div "buôn trấp" at bounding box center [151, 227] width 97 height 15
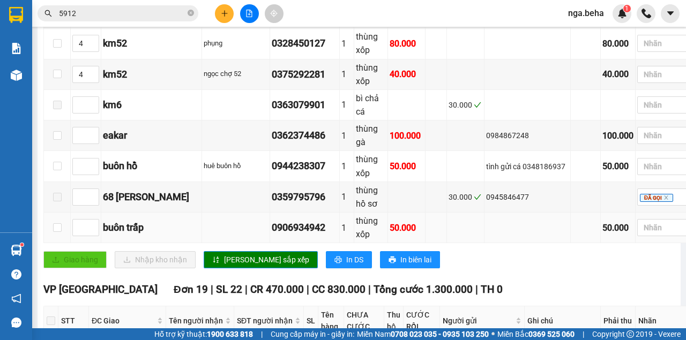
click at [272, 220] on div "0906934942" at bounding box center [305, 227] width 66 height 15
copy div "0906934942"
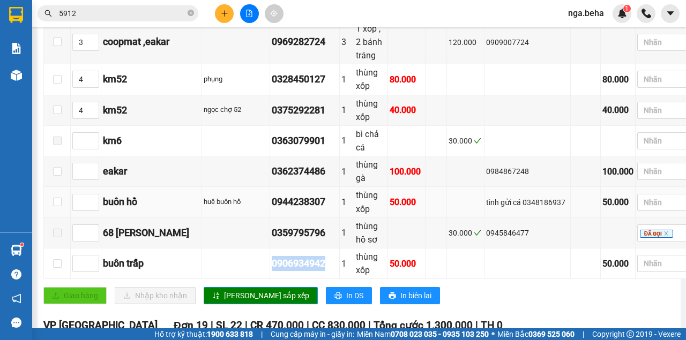
scroll to position [321, 0]
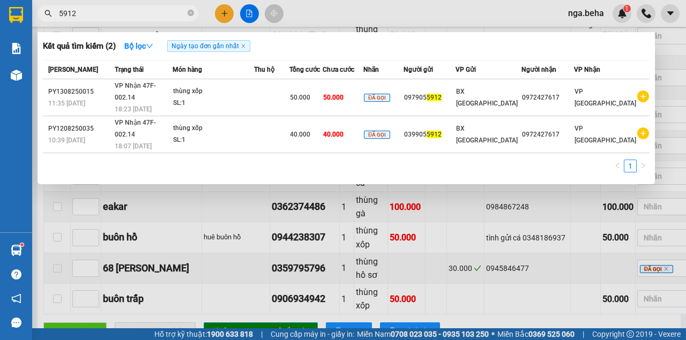
click at [118, 12] on input "5912" at bounding box center [122, 14] width 126 height 12
paste input "090693494"
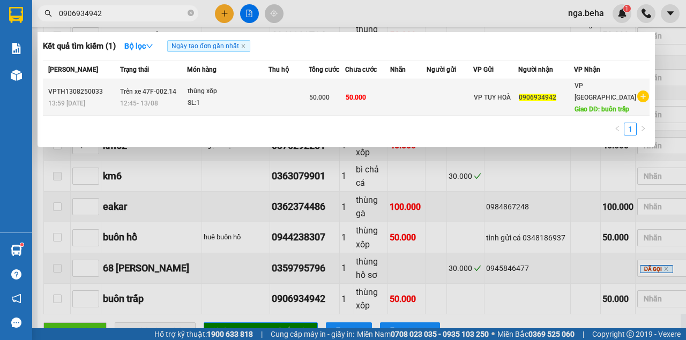
type input "0906934942"
click at [215, 106] on div "SL: 1" at bounding box center [228, 104] width 80 height 12
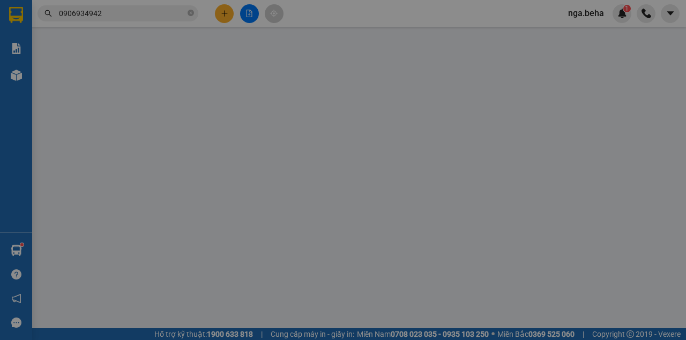
type input "0906934942"
type input "buôn trấp"
type input "50.000"
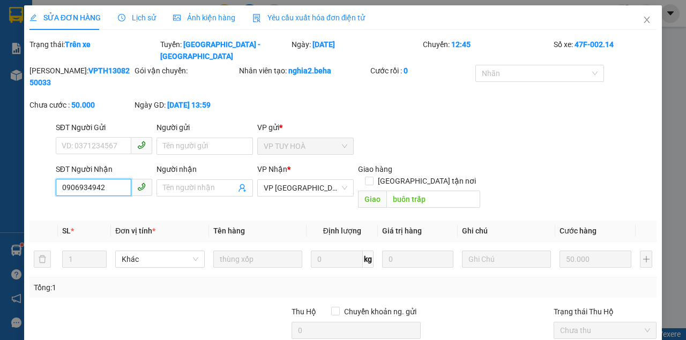
click at [109, 179] on input "0906934942" at bounding box center [94, 187] width 76 height 17
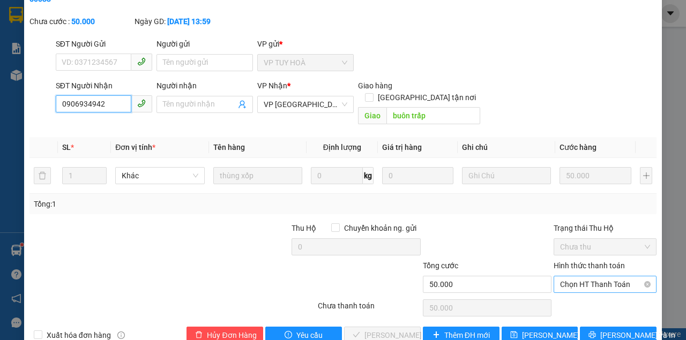
click at [573, 276] on span "Chọn HT Thanh Toán" at bounding box center [605, 284] width 90 height 16
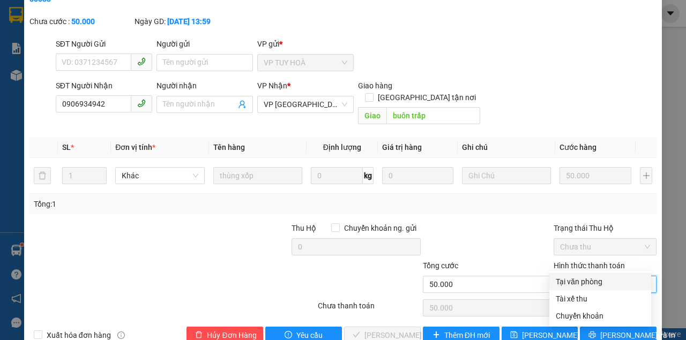
click at [563, 279] on div "Tại văn phòng" at bounding box center [600, 282] width 89 height 12
type input "0"
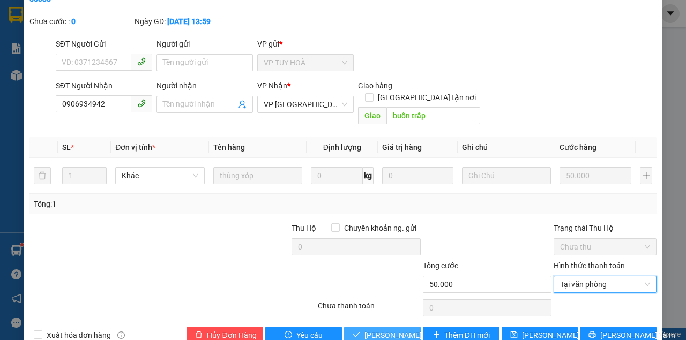
click at [364, 329] on span "[PERSON_NAME] và Giao hàng" at bounding box center [415, 335] width 103 height 12
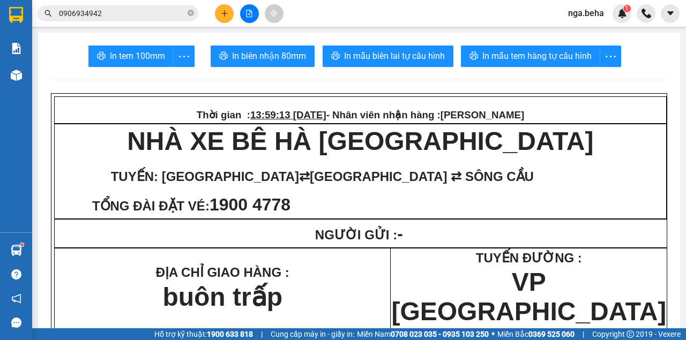
click at [71, 18] on input "0906934942" at bounding box center [122, 14] width 126 height 12
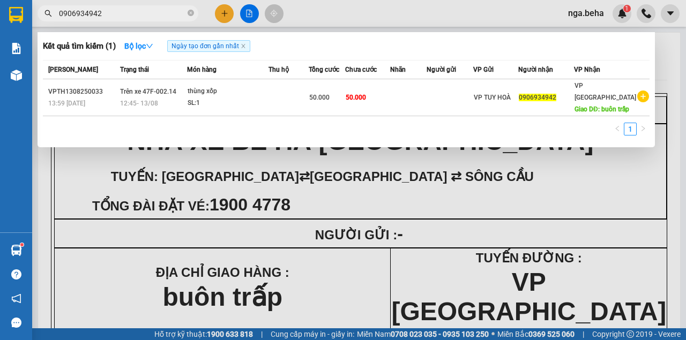
click at [71, 18] on input "0906934942" at bounding box center [122, 14] width 126 height 12
click at [71, 17] on input "0906934942" at bounding box center [122, 14] width 126 height 12
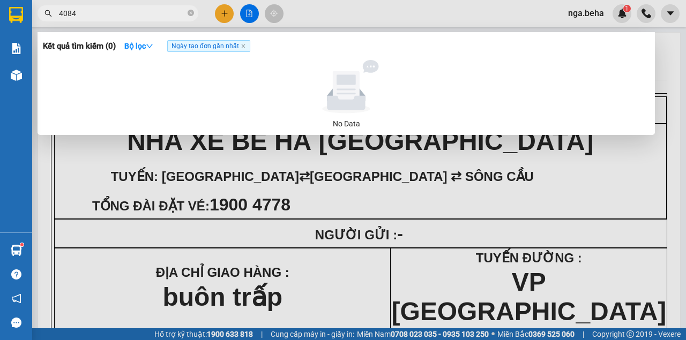
click at [83, 13] on input "4084" at bounding box center [122, 14] width 126 height 12
click at [78, 12] on input "8048" at bounding box center [122, 14] width 126 height 12
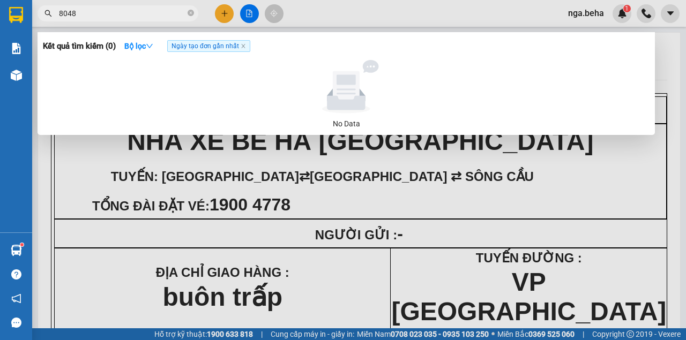
click at [78, 12] on input "8048" at bounding box center [122, 14] width 126 height 12
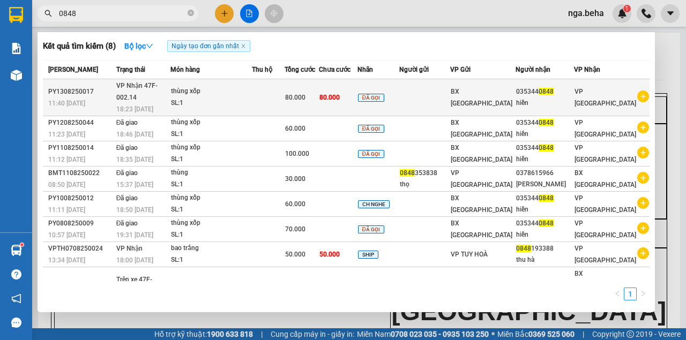
type input "0848"
click at [273, 100] on td at bounding box center [268, 97] width 33 height 37
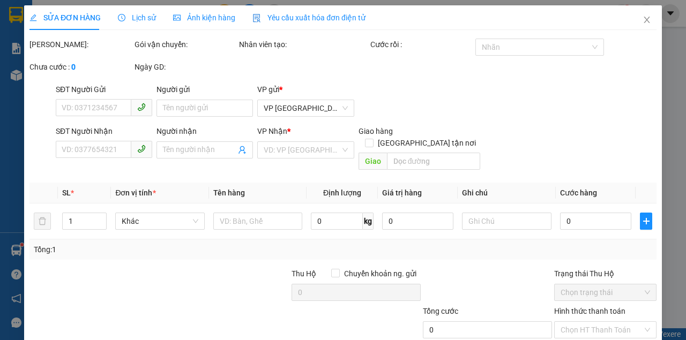
type input "0353440848"
type input "hiền"
type input "80.000"
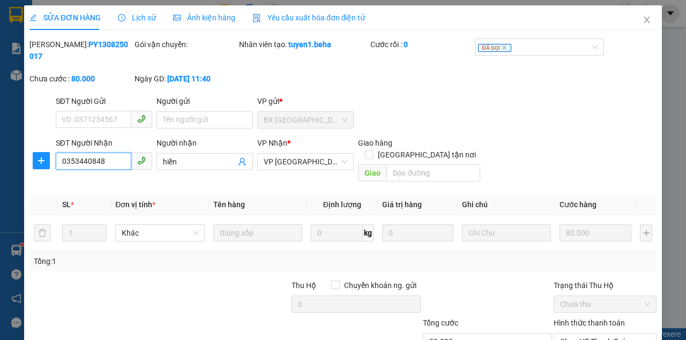
click at [111, 166] on input "0353440848" at bounding box center [94, 161] width 76 height 17
click at [111, 165] on input "0353440848" at bounding box center [94, 161] width 76 height 17
click at [647, 21] on span "Close" at bounding box center [647, 20] width 30 height 30
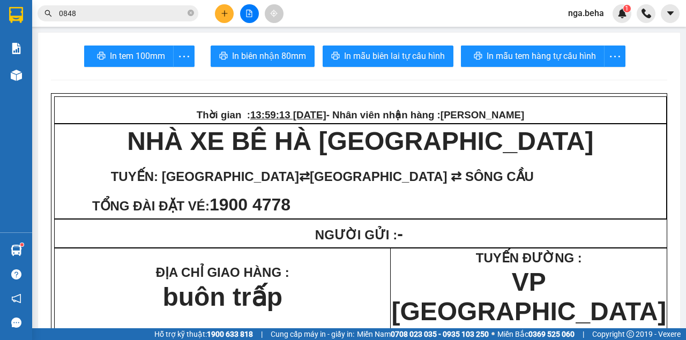
scroll to position [143, 0]
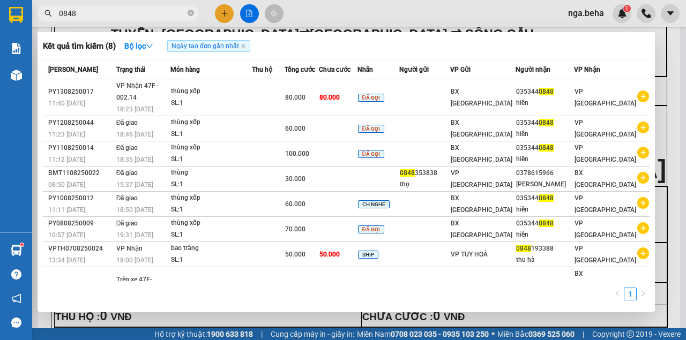
click at [119, 8] on input "0848" at bounding box center [122, 14] width 126 height 12
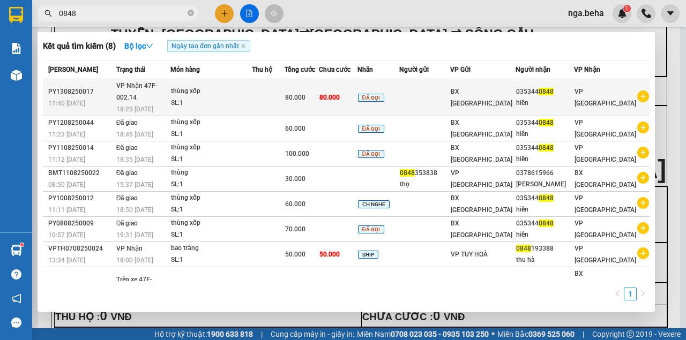
click at [305, 94] on span "80.000" at bounding box center [295, 98] width 20 height 8
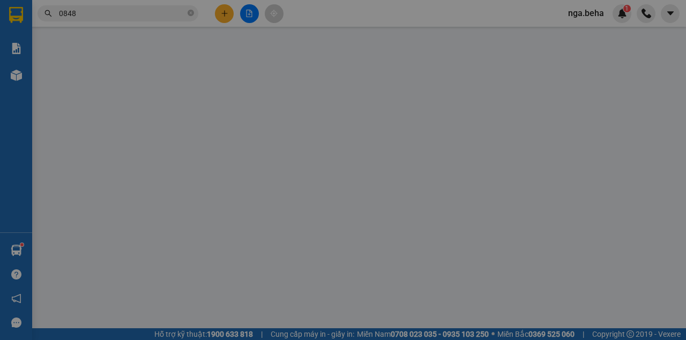
type input "0353440848"
type input "hiền"
type input "80.000"
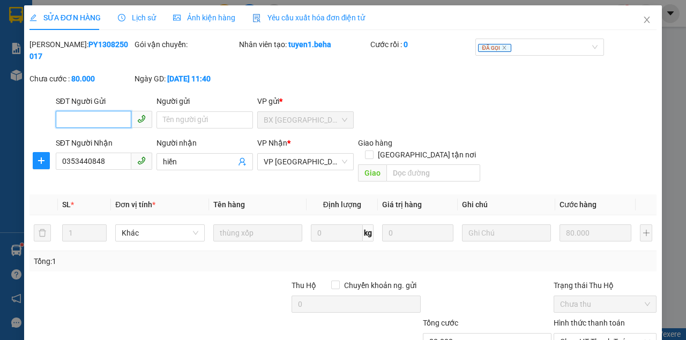
scroll to position [69, 0]
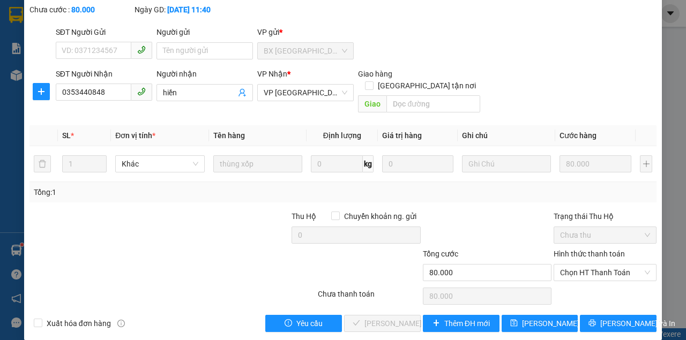
click at [603, 249] on div "Hình thức thanh toán" at bounding box center [604, 256] width 103 height 16
click at [597, 265] on span "Chọn HT Thanh Toán" at bounding box center [605, 273] width 90 height 16
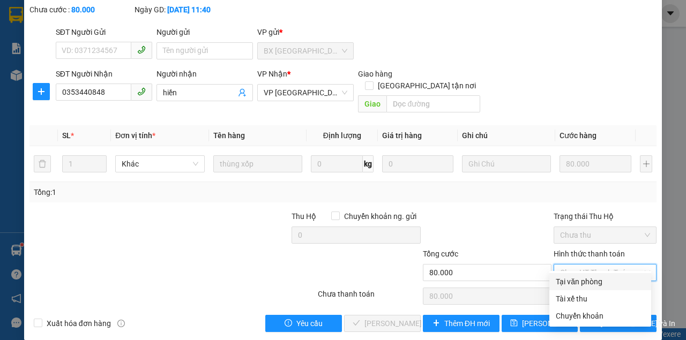
click at [588, 276] on div "Tại văn phòng" at bounding box center [600, 282] width 89 height 12
type input "0"
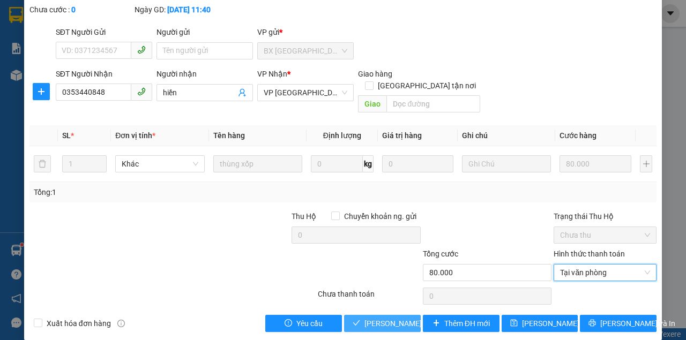
click at [392, 318] on span "[PERSON_NAME] và Giao hàng" at bounding box center [415, 324] width 103 height 12
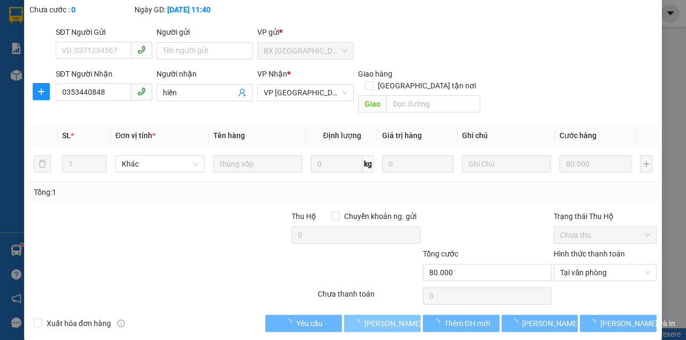
click at [382, 318] on span "[PERSON_NAME] và Giao hàng" at bounding box center [415, 324] width 103 height 12
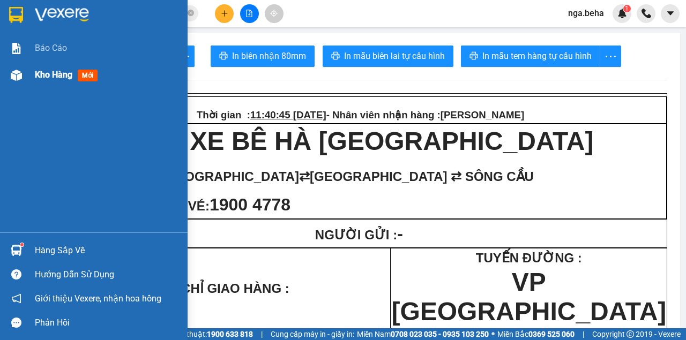
click at [16, 79] on img at bounding box center [16, 75] width 11 height 11
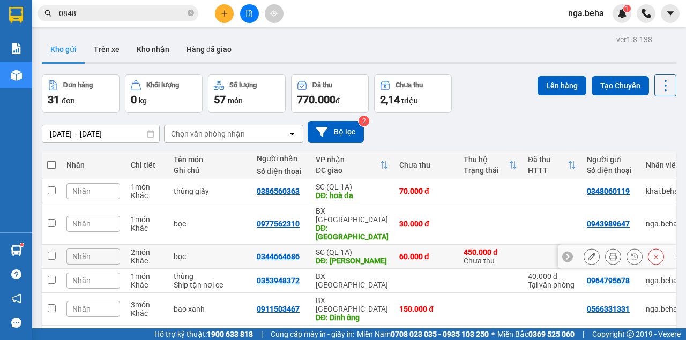
click at [588, 253] on icon at bounding box center [592, 257] width 8 height 8
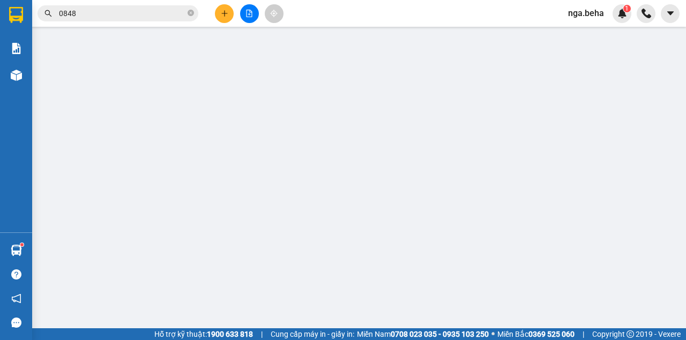
type input "0943989647"
type input "0344664686"
type input "mằng lăng"
type input "60.000"
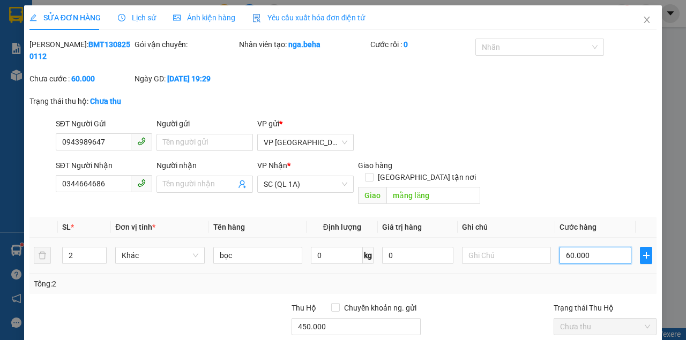
click at [567, 247] on input "60.000" at bounding box center [595, 255] width 72 height 17
click at [592, 114] on div "Trạng thái thu hộ: Chưa thu" at bounding box center [342, 106] width 629 height 23
click at [599, 156] on form "SĐT Người Gửi 0943989647 Người gửi Tên người gửi VP gửi * VP ĐẮK LẮK SĐT Người …" at bounding box center [342, 163] width 627 height 91
click at [585, 248] on input "60.000" at bounding box center [595, 255] width 72 height 17
type input "8"
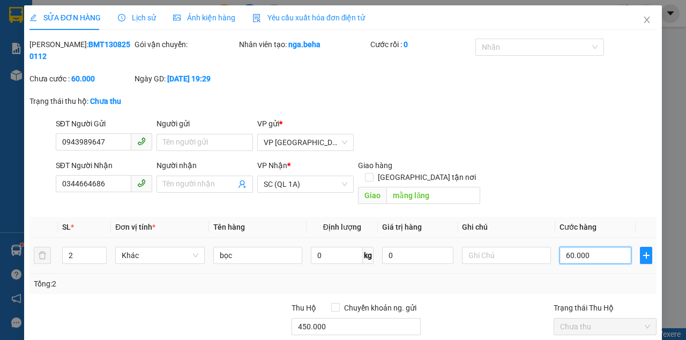
type input "8"
type input "80"
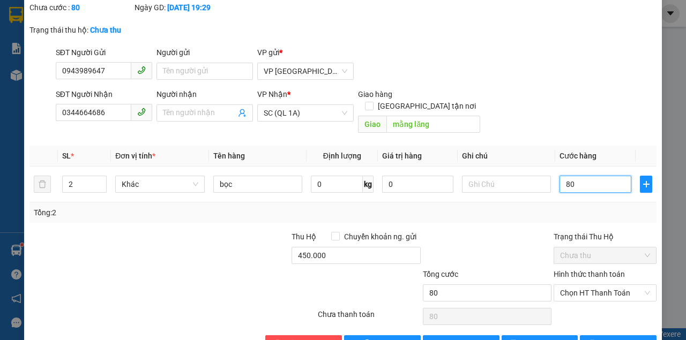
scroll to position [92, 0]
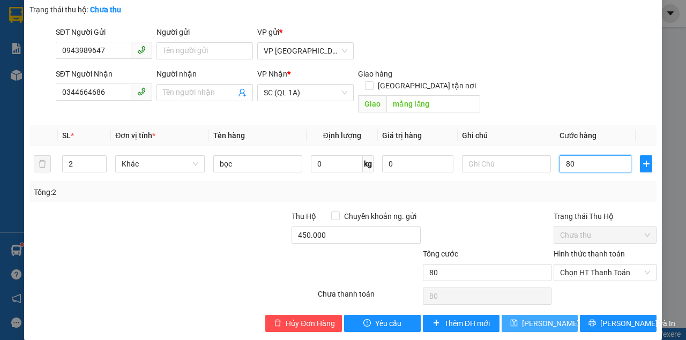
type input "80"
click at [538, 318] on span "[PERSON_NAME] thay đổi" at bounding box center [565, 324] width 86 height 12
type input "80.000"
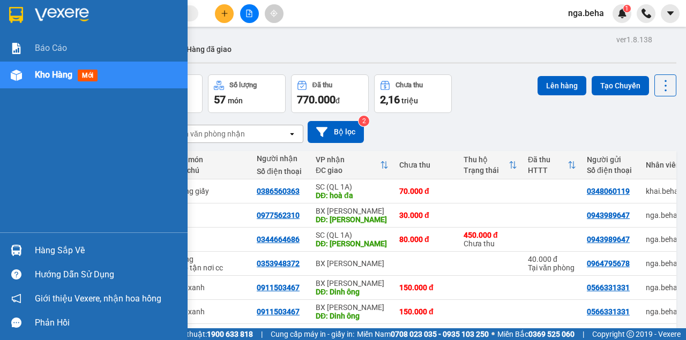
click at [14, 76] on img at bounding box center [16, 75] width 11 height 11
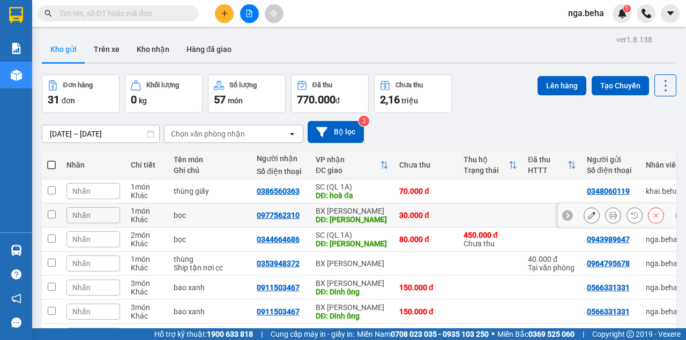
scroll to position [71, 0]
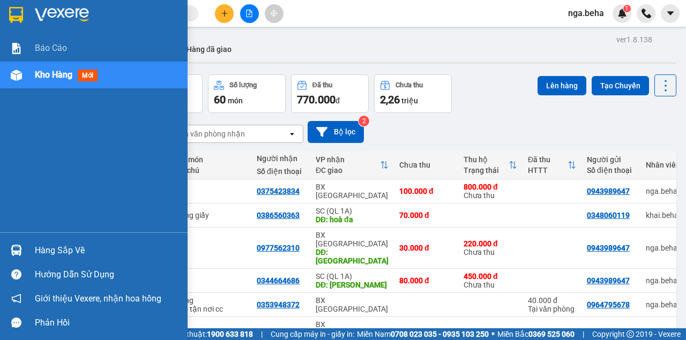
click at [18, 66] on div at bounding box center [16, 75] width 19 height 19
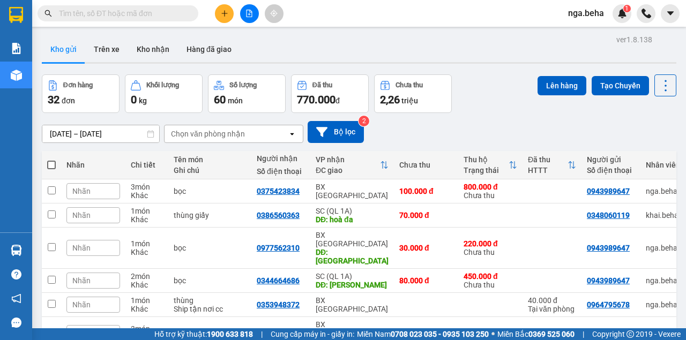
drag, startPoint x: 251, startPoint y: 19, endPoint x: 235, endPoint y: 25, distance: 17.1
click at [251, 18] on button at bounding box center [249, 13] width 19 height 19
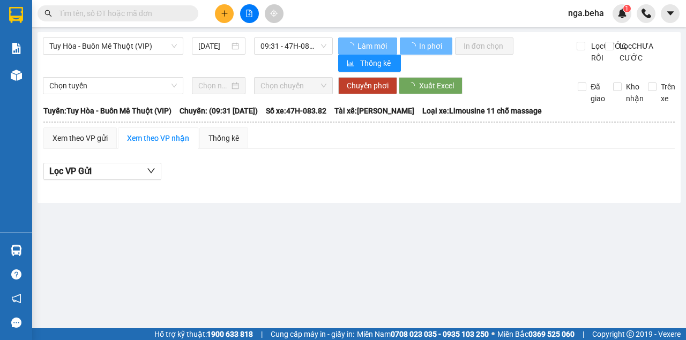
click at [108, 57] on div "Tuy Hòa - Buôn Mê Thuột (VIP) [DATE] 09:31 - 47H-083.82 - (Đã hủy)" at bounding box center [188, 55] width 290 height 34
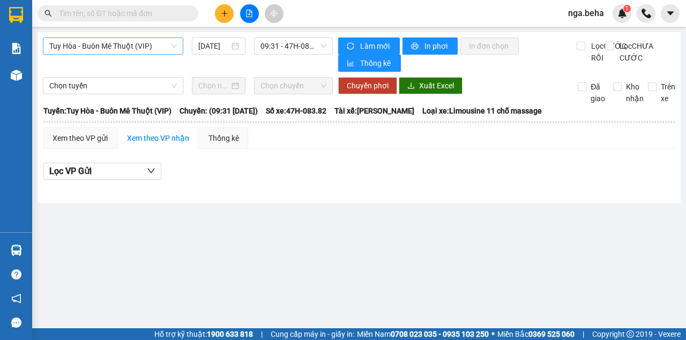
click at [123, 41] on span "Tuy Hòa - Buôn Mê Thuột (VIP)" at bounding box center [113, 46] width 128 height 16
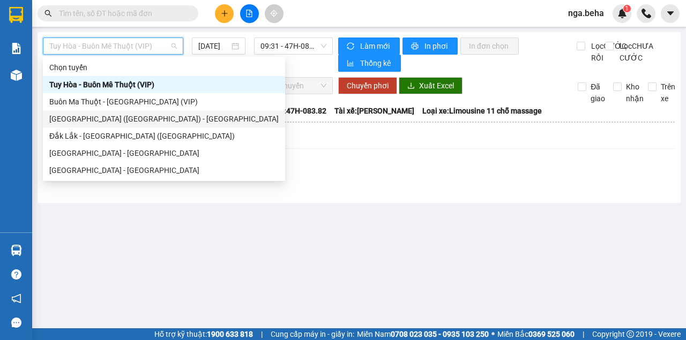
click at [131, 115] on div "[GEOGRAPHIC_DATA] ([GEOGRAPHIC_DATA]) - [GEOGRAPHIC_DATA]" at bounding box center [163, 119] width 229 height 12
type input "[DATE]"
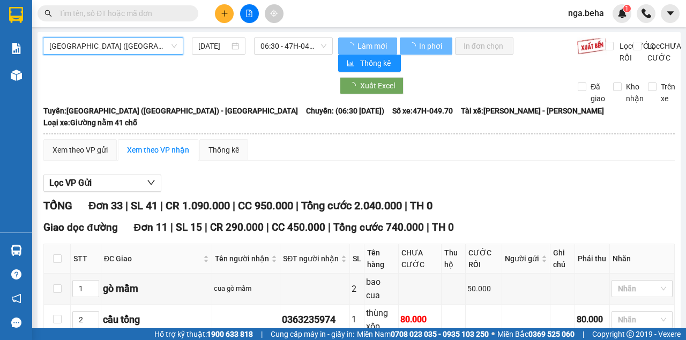
click at [113, 47] on span "[GEOGRAPHIC_DATA] ([GEOGRAPHIC_DATA]) - [GEOGRAPHIC_DATA]" at bounding box center [113, 46] width 128 height 16
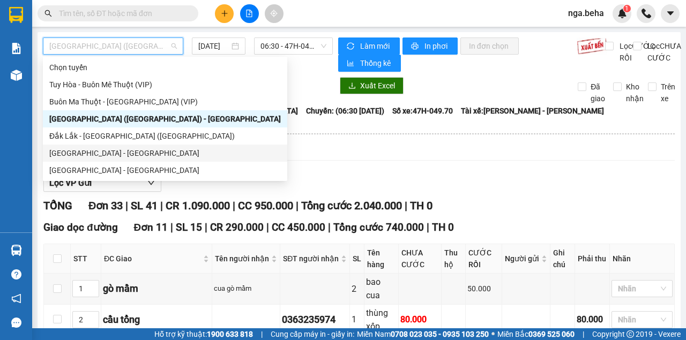
click at [119, 156] on div "[GEOGRAPHIC_DATA] - [GEOGRAPHIC_DATA]" at bounding box center [164, 153] width 231 height 12
type input "[DATE]"
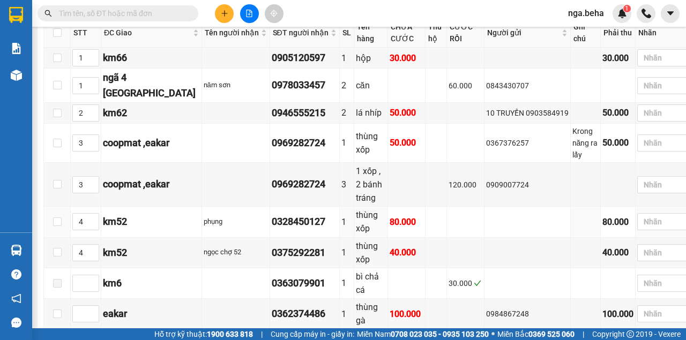
scroll to position [357, 0]
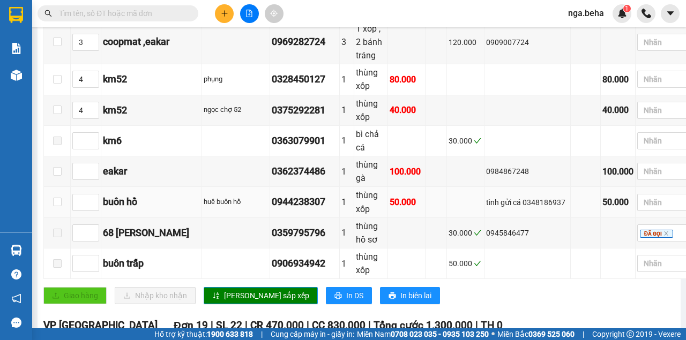
click at [272, 194] on div "0944238307" at bounding box center [305, 201] width 66 height 15
copy div "0944238307"
click at [447, 226] on td "30.000" at bounding box center [466, 233] width 38 height 31
click at [202, 156] on td at bounding box center [236, 171] width 68 height 31
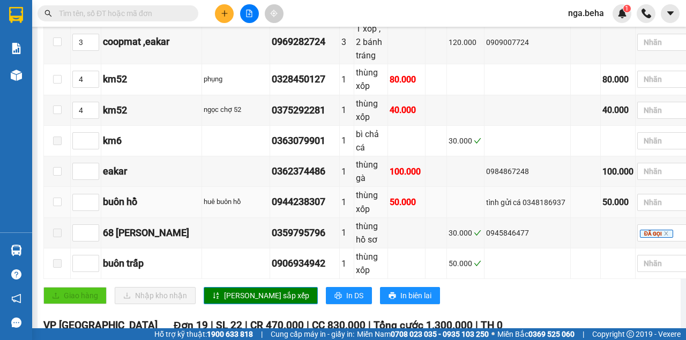
click at [134, 194] on div "buôn hồ" at bounding box center [151, 201] width 97 height 15
click at [272, 194] on div "0944238307" at bounding box center [305, 201] width 66 height 15
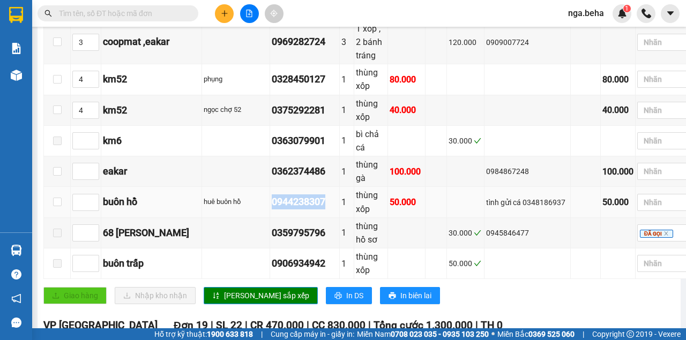
click at [272, 194] on div "0944238307" at bounding box center [305, 201] width 66 height 15
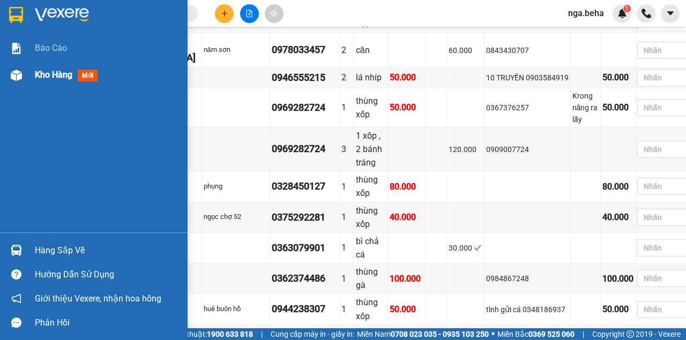
click at [15, 66] on div at bounding box center [16, 75] width 19 height 19
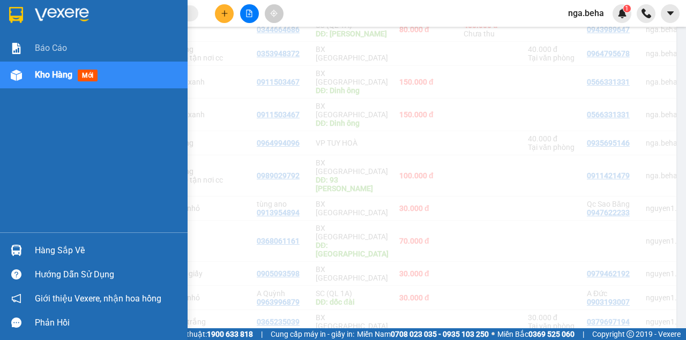
click at [39, 77] on span "Kho hàng" at bounding box center [54, 75] width 38 height 10
click at [57, 81] on div "Kho hàng mới" at bounding box center [107, 75] width 145 height 27
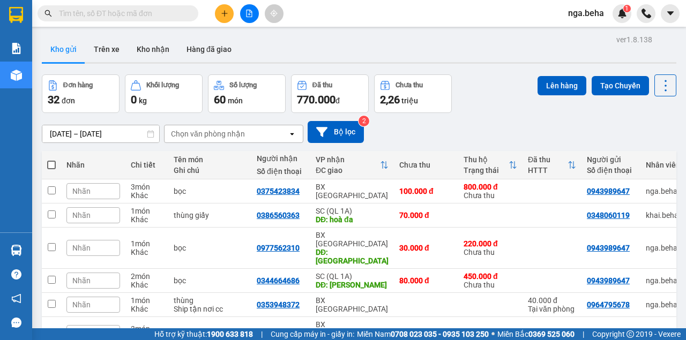
click at [569, 112] on div "Lên hàng Tạo Chuyến" at bounding box center [606, 93] width 139 height 39
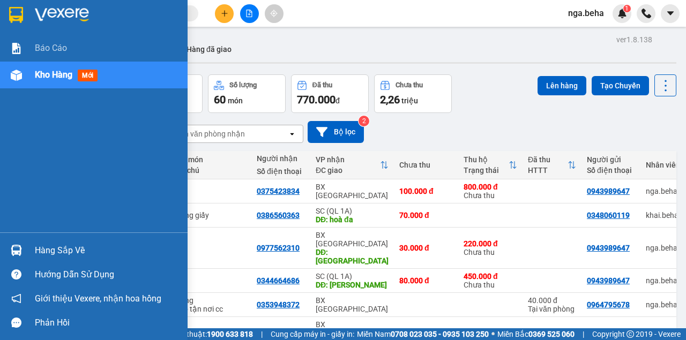
click at [18, 77] on img at bounding box center [16, 75] width 11 height 11
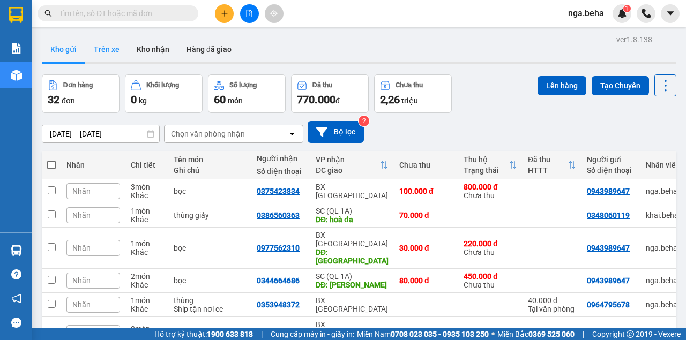
click at [107, 57] on button "Trên xe" at bounding box center [106, 49] width 43 height 26
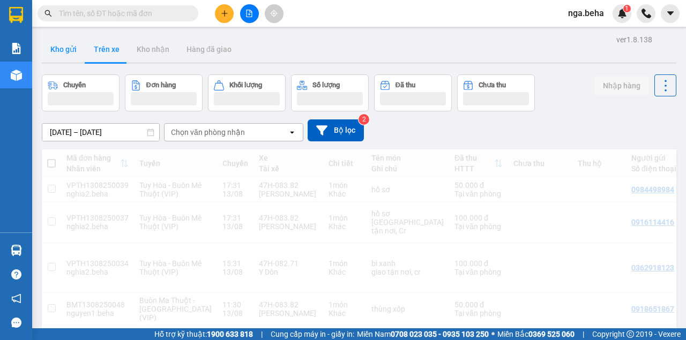
click at [55, 51] on button "Kho gửi" at bounding box center [63, 49] width 43 height 26
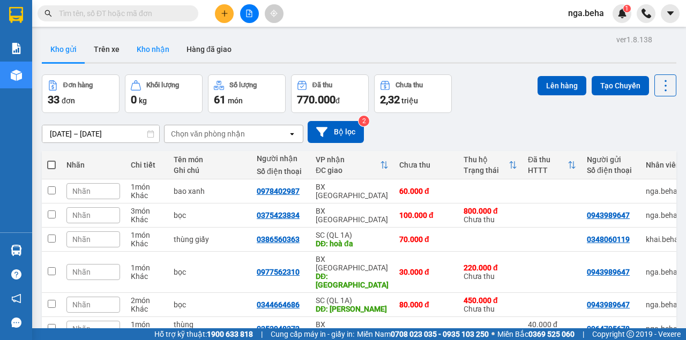
click at [153, 51] on button "Kho nhận" at bounding box center [153, 49] width 50 height 26
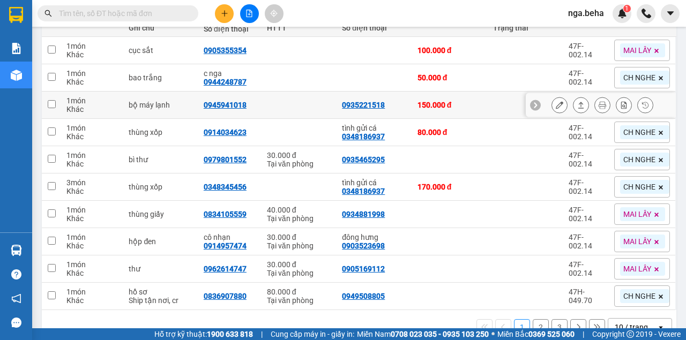
scroll to position [107, 0]
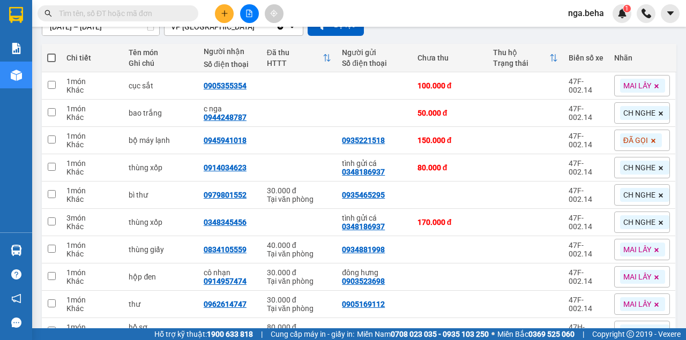
click at [101, 14] on input "text" at bounding box center [122, 14] width 126 height 12
drag, startPoint x: 199, startPoint y: 162, endPoint x: 275, endPoint y: 171, distance: 76.6
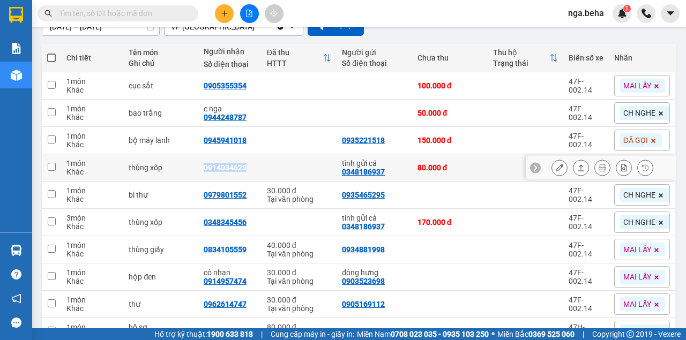
click at [275, 171] on tr "1 món Khác thùng xốp 0914034623 tình gửi cá 0348186937 80.000 đ 47F-002.14 CH N…" at bounding box center [359, 167] width 634 height 27
checkbox input "true"
copy tr "0914034623"
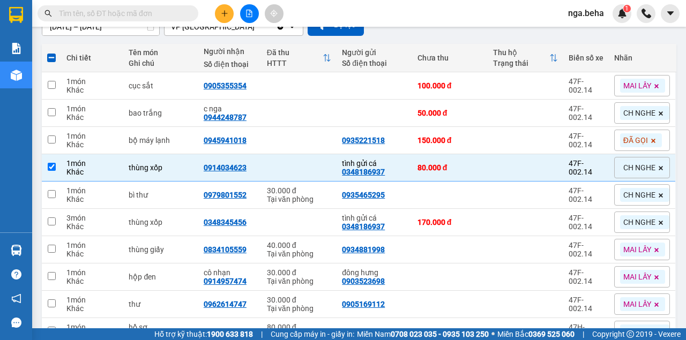
click at [628, 169] on span "CH NGHE" at bounding box center [639, 168] width 32 height 10
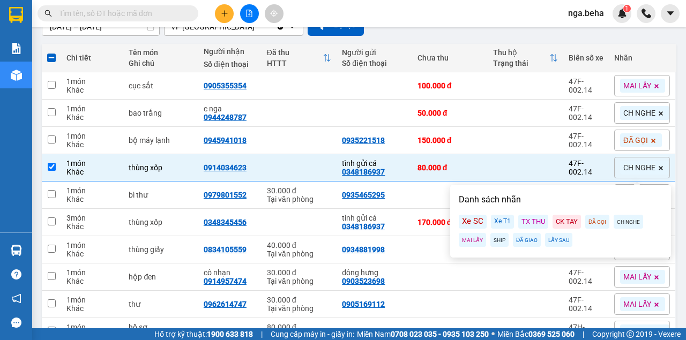
click at [474, 239] on div "MAI LẤY" at bounding box center [472, 240] width 27 height 14
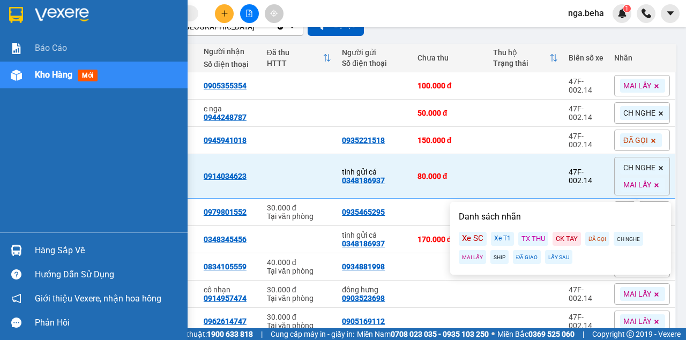
click at [25, 198] on div "Báo cáo Kho hàng mới" at bounding box center [94, 134] width 188 height 198
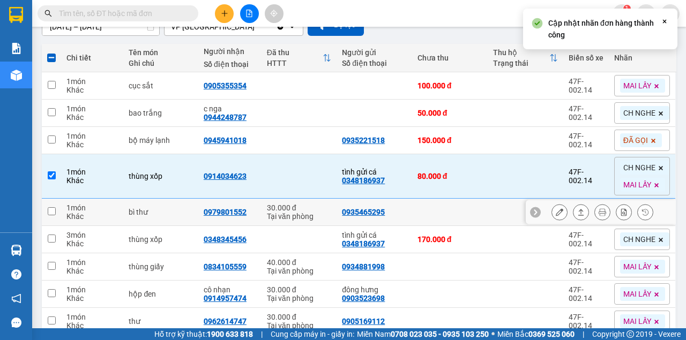
scroll to position [143, 0]
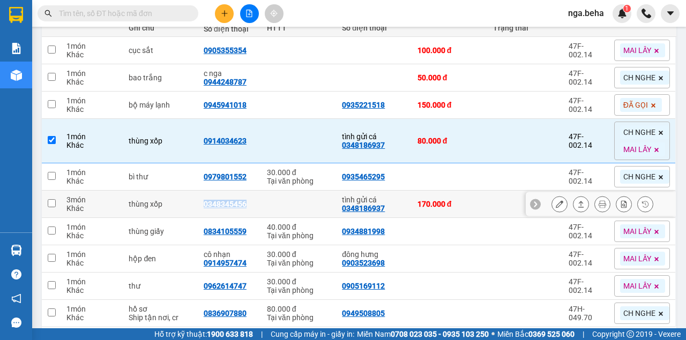
drag, startPoint x: 201, startPoint y: 201, endPoint x: 271, endPoint y: 210, distance: 70.2
click at [271, 210] on tr "3 món Khác thùng xốp 0348345456 tình gửi cá 0348186937 170.000 đ 47F-002.14 CH …" at bounding box center [359, 204] width 634 height 27
checkbox input "true"
copy tr "0348345456"
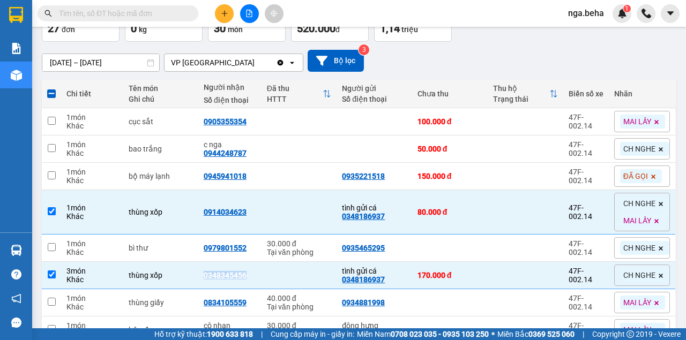
scroll to position [107, 0]
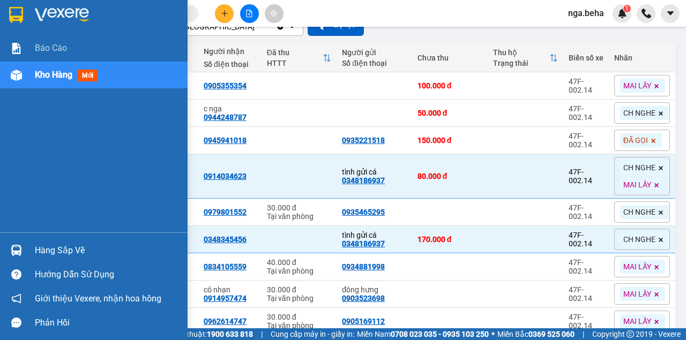
click at [0, 179] on div "Báo cáo Kho hàng mới" at bounding box center [94, 134] width 188 height 198
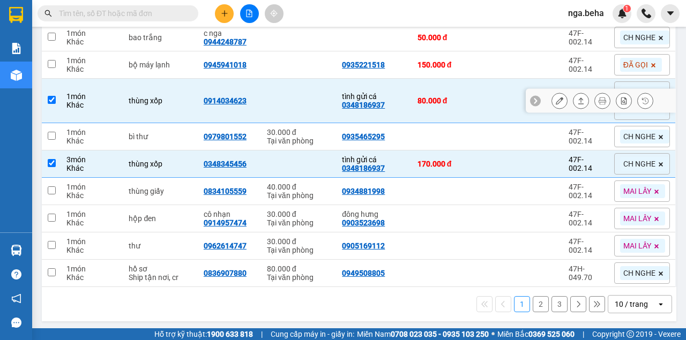
scroll to position [111, 0]
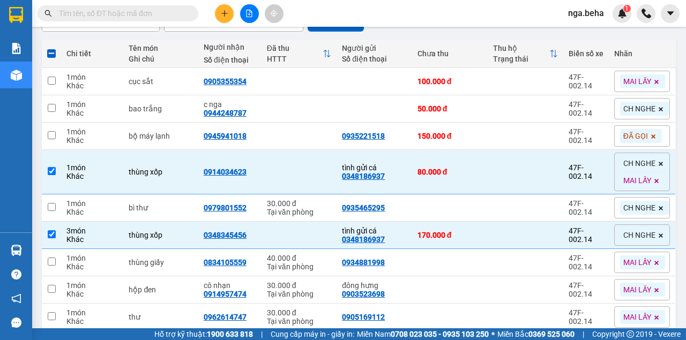
click at [145, 15] on input "text" at bounding box center [122, 14] width 126 height 12
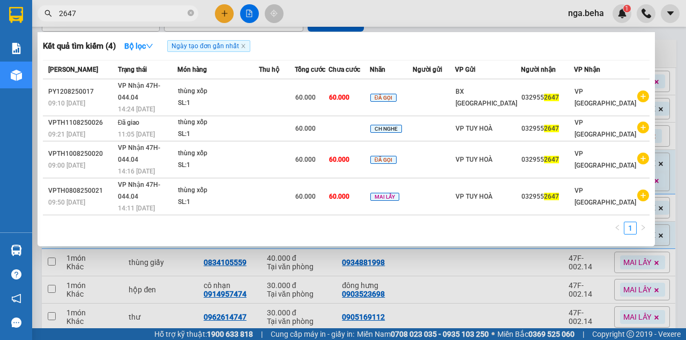
type input "2647"
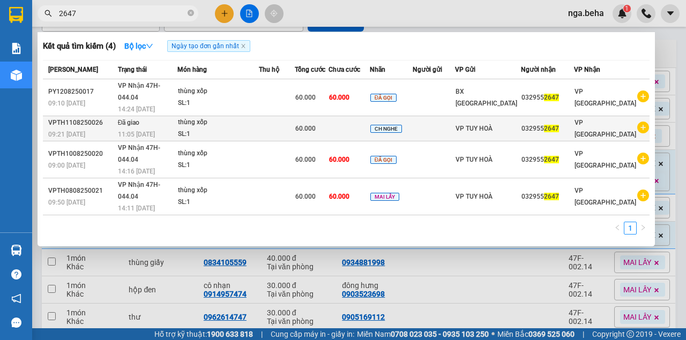
click at [160, 116] on td "Đã giao 11:05 [DATE]" at bounding box center [146, 128] width 62 height 25
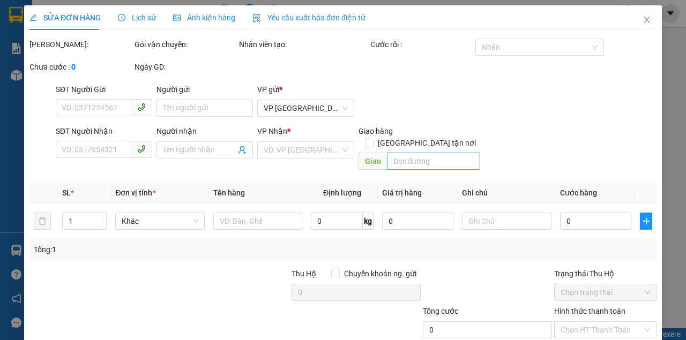
type input "0329552647"
type input "60.000"
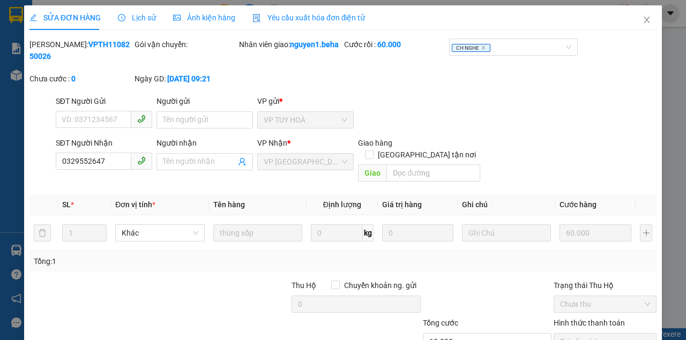
click at [449, 118] on div "SĐT Người Gửi VD: 0371234567 Người gửi Tên người gửi VP gửi * VP TUY HOÀ" at bounding box center [356, 114] width 605 height 38
click at [106, 162] on input "0329552647" at bounding box center [94, 161] width 76 height 17
click at [193, 12] on div "Ảnh kiện hàng" at bounding box center [204, 18] width 62 height 12
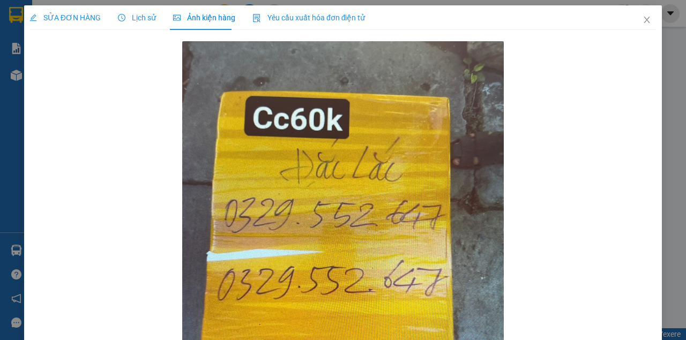
click at [64, 18] on span "SỬA ĐƠN HÀNG" at bounding box center [64, 17] width 71 height 9
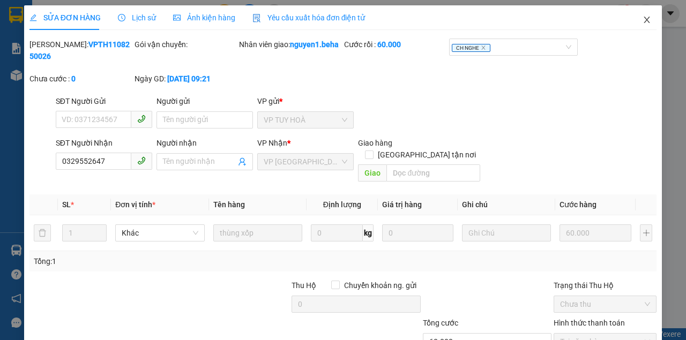
click at [642, 21] on icon "close" at bounding box center [646, 20] width 9 height 9
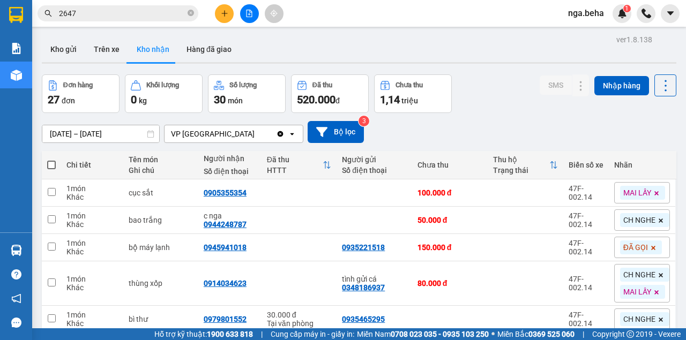
click at [528, 113] on div "[DATE] – [DATE] Press the down arrow key to interact with the calendar and sele…" at bounding box center [359, 132] width 634 height 38
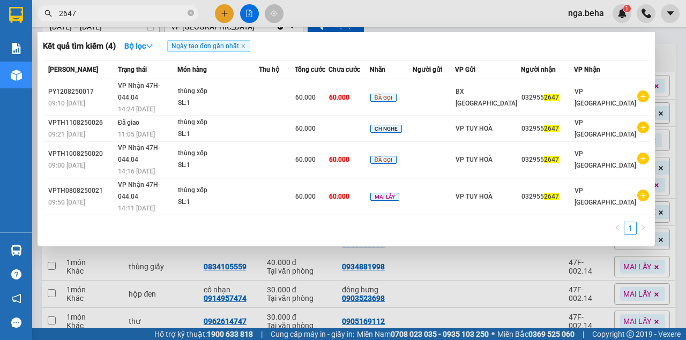
click at [133, 18] on input "2647" at bounding box center [122, 14] width 126 height 12
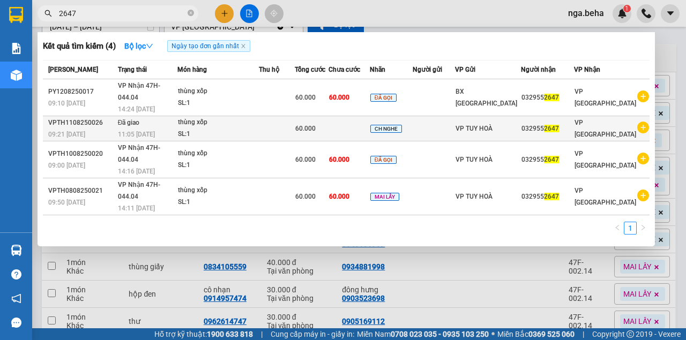
click at [131, 116] on td "Đã giao 11:05 [DATE]" at bounding box center [146, 128] width 62 height 25
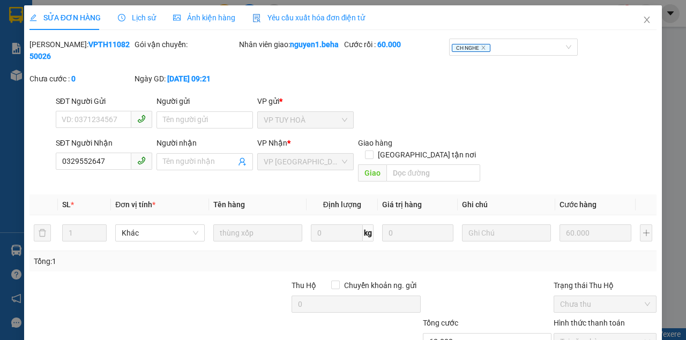
click at [146, 21] on span "Lịch sử" at bounding box center [137, 17] width 38 height 9
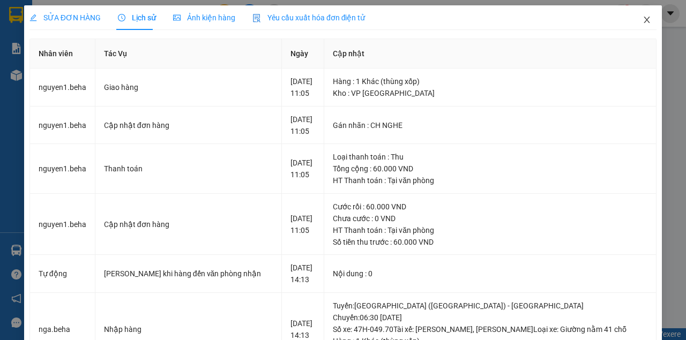
click at [645, 21] on icon "close" at bounding box center [646, 20] width 9 height 9
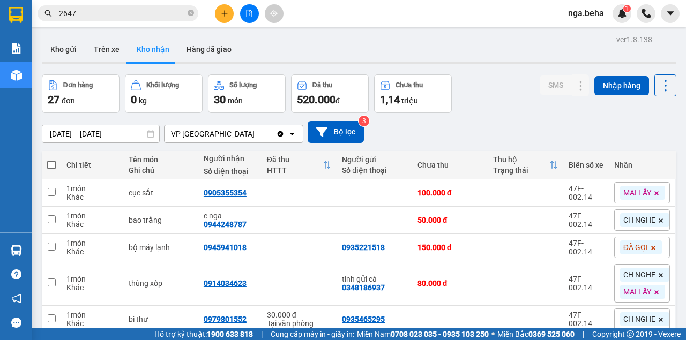
scroll to position [107, 0]
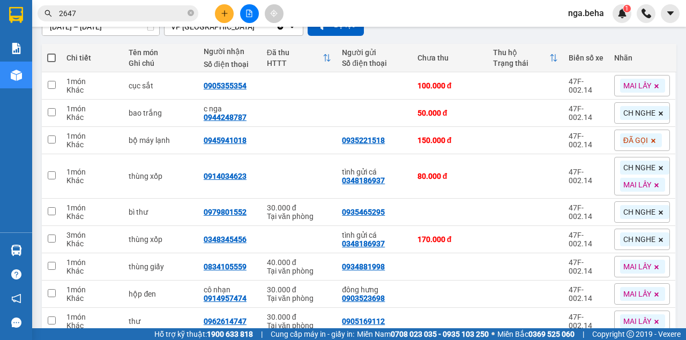
click at [100, 13] on input "2647" at bounding box center [122, 14] width 126 height 12
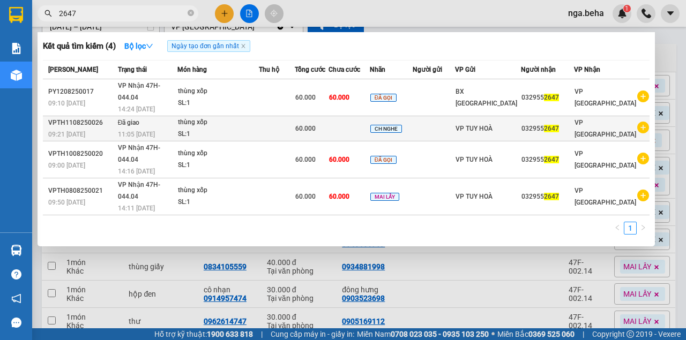
click at [210, 117] on div "thùng xốp" at bounding box center [218, 123] width 80 height 12
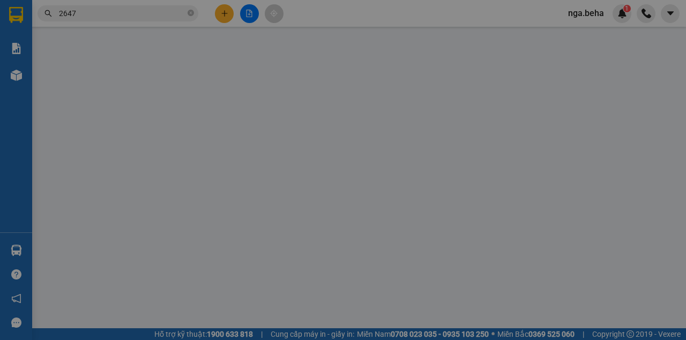
type input "0329552647"
type input "60.000"
